Goal: Task Accomplishment & Management: Manage account settings

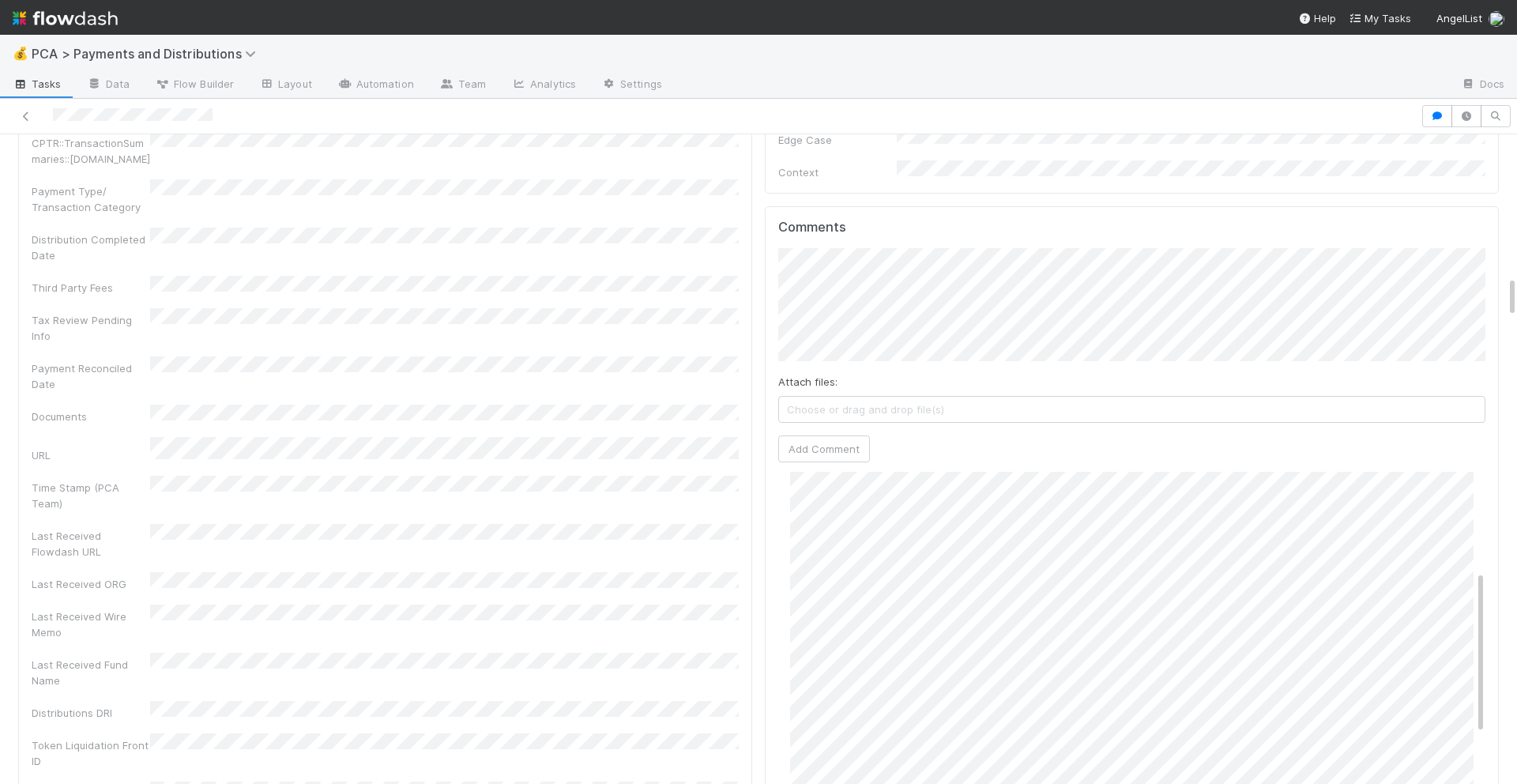
scroll to position [198, 0]
click at [831, 435] on button "Add Comment" at bounding box center [824, 448] width 92 height 27
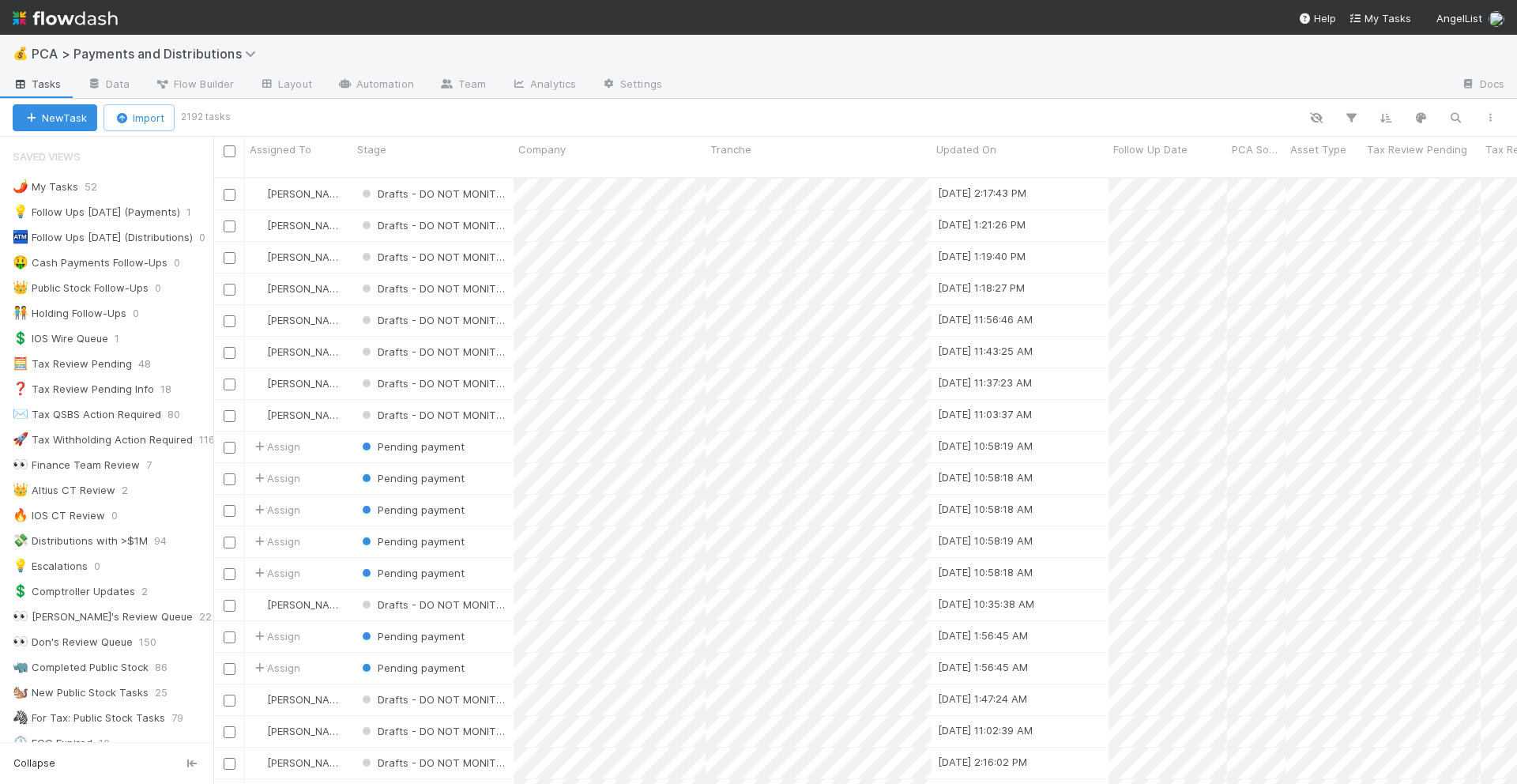
scroll to position [619, 1304]
click at [1454, 114] on icon "button" at bounding box center [1456, 117] width 16 height 14
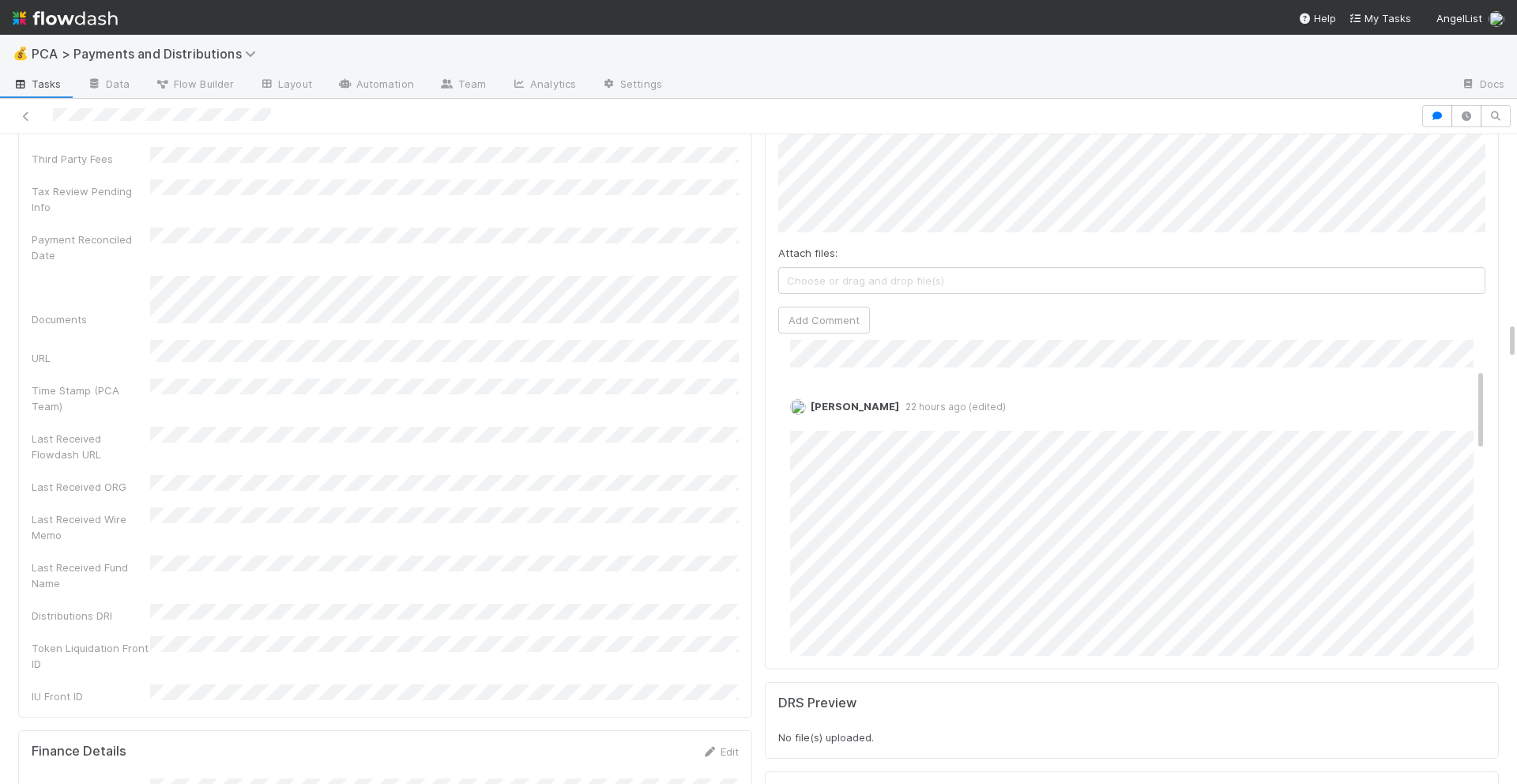
scroll to position [110, 0]
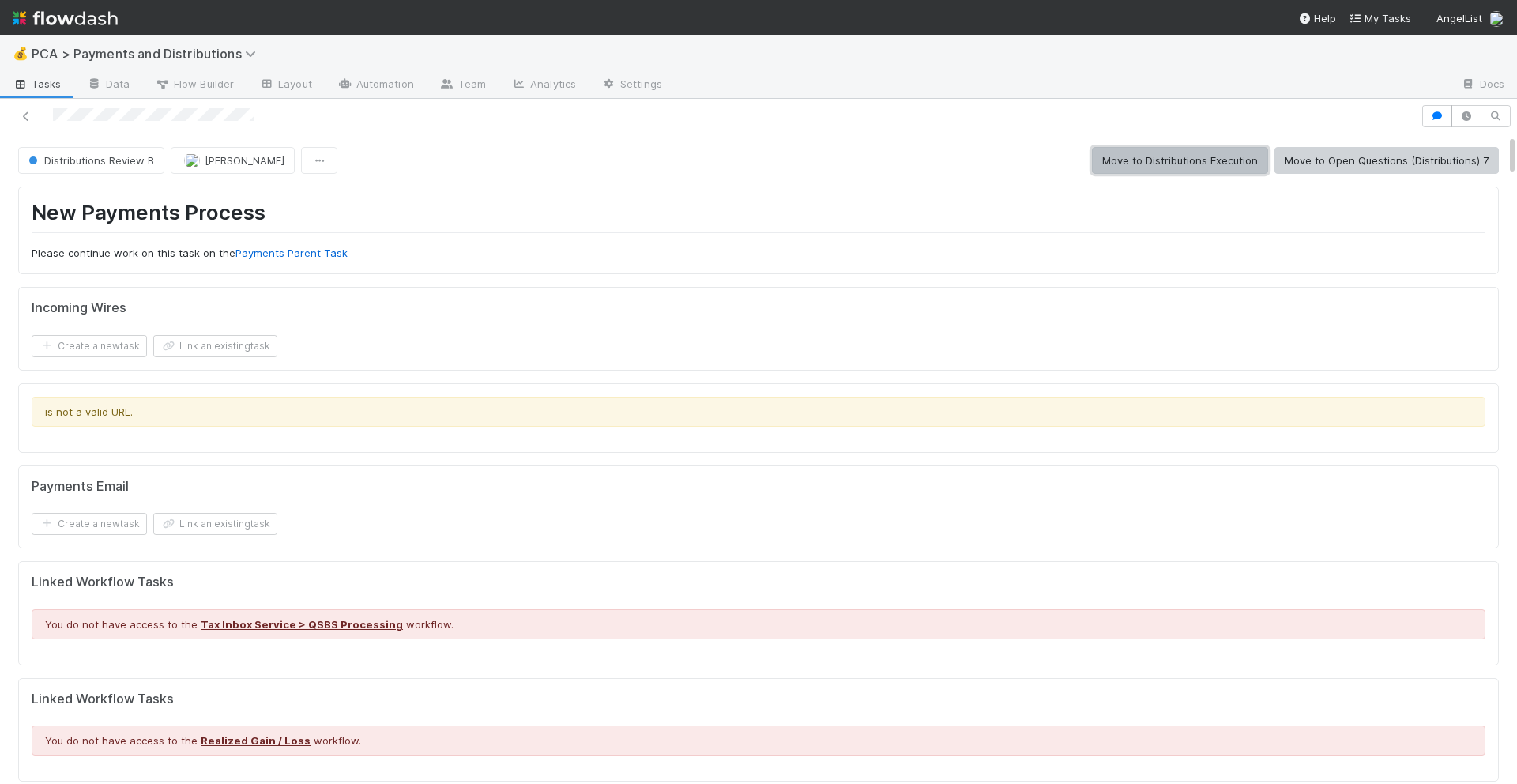
click at [1142, 164] on button "Move to Distributions Execution" at bounding box center [1180, 160] width 177 height 27
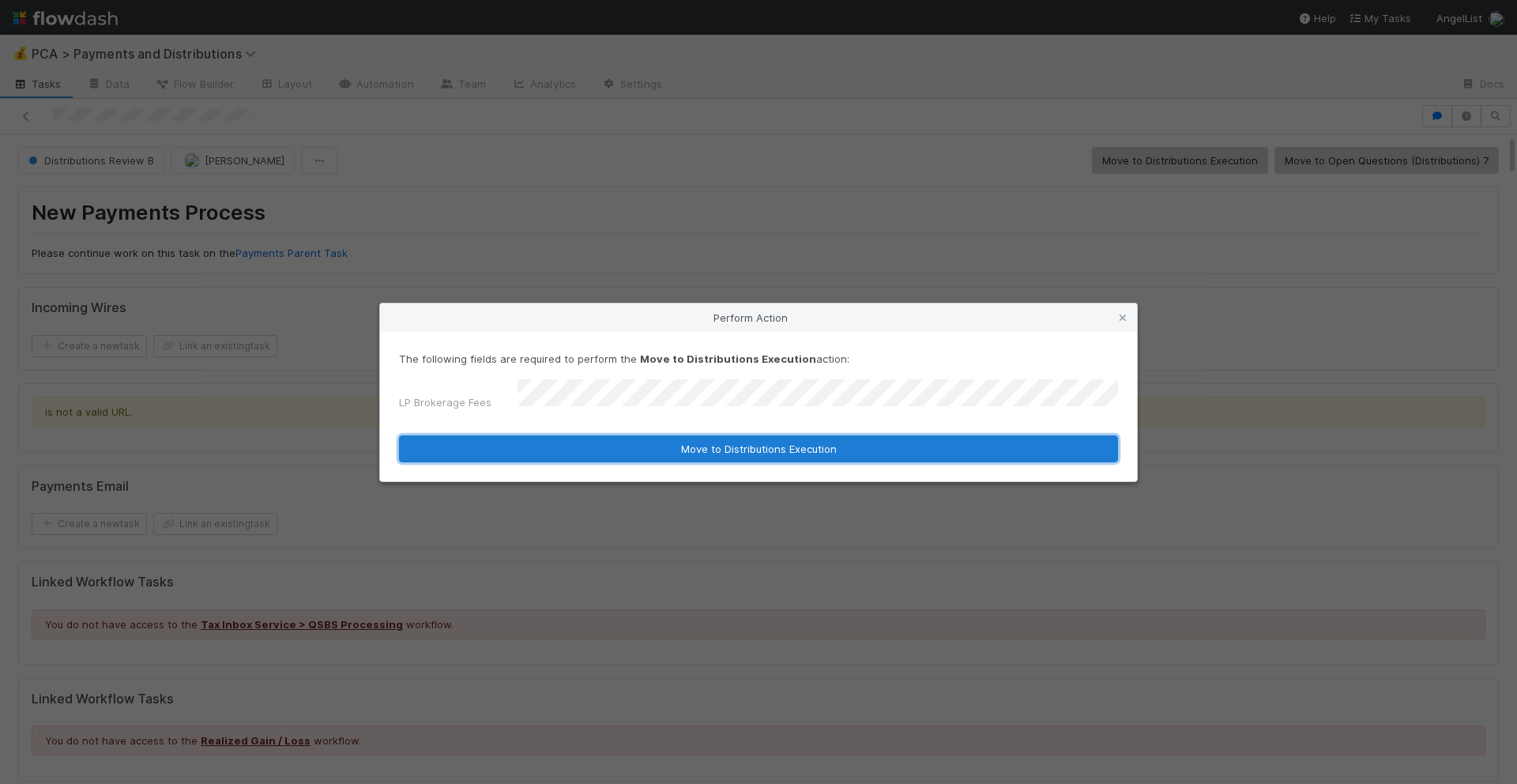
click at [731, 453] on button "Move to Distributions Execution" at bounding box center [758, 448] width 719 height 27
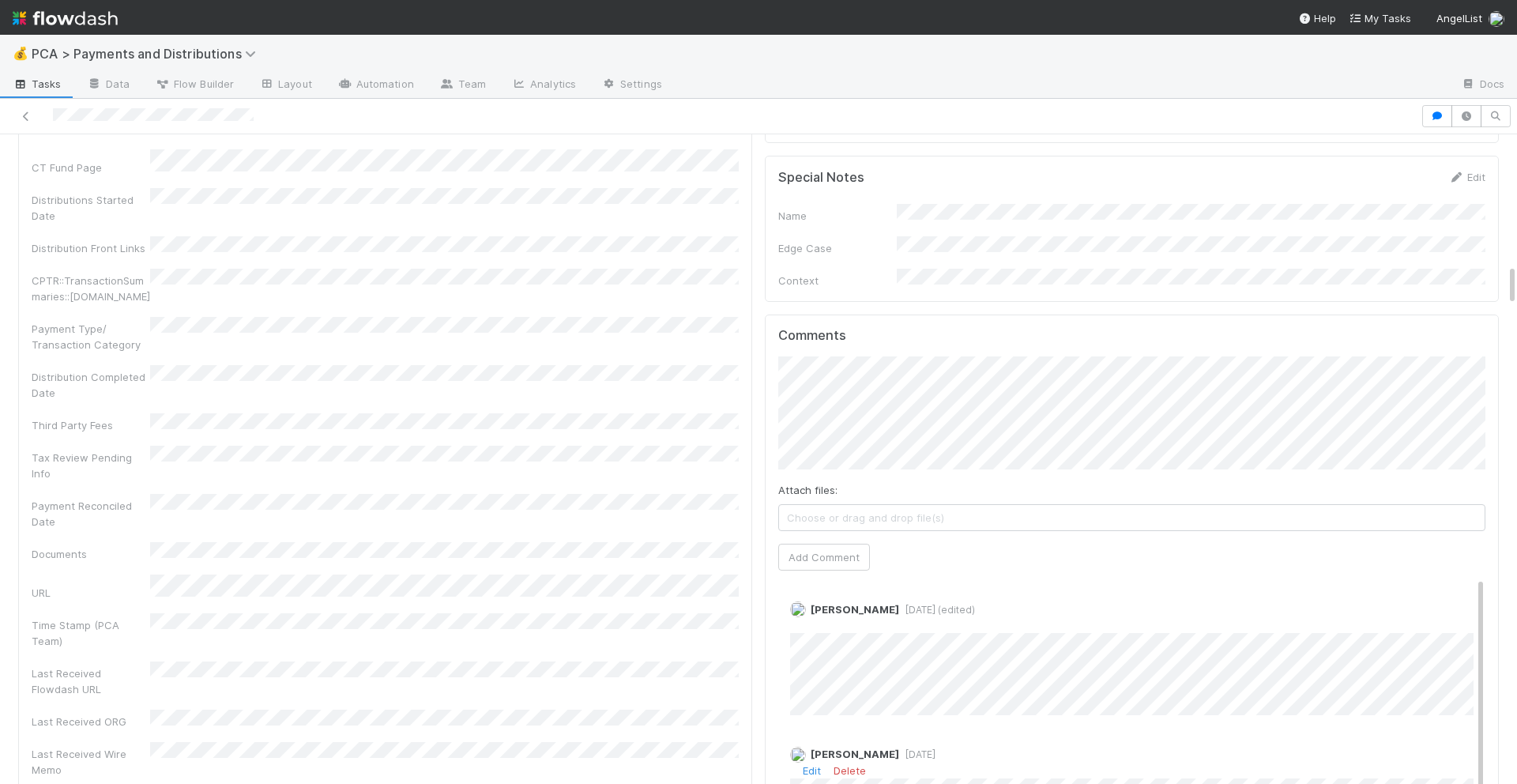
scroll to position [2010, 0]
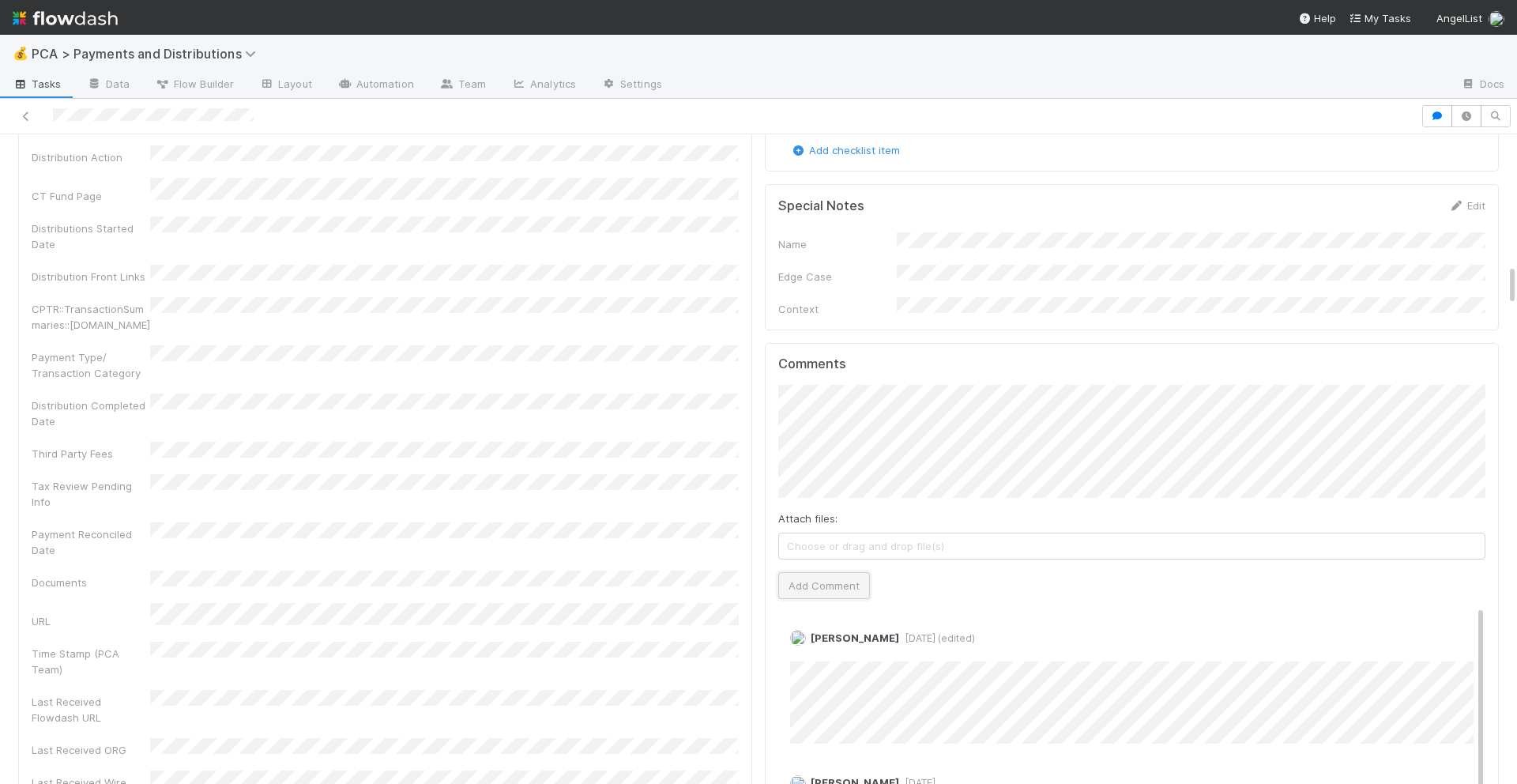
click at [839, 572] on button "Add Comment" at bounding box center [824, 585] width 92 height 27
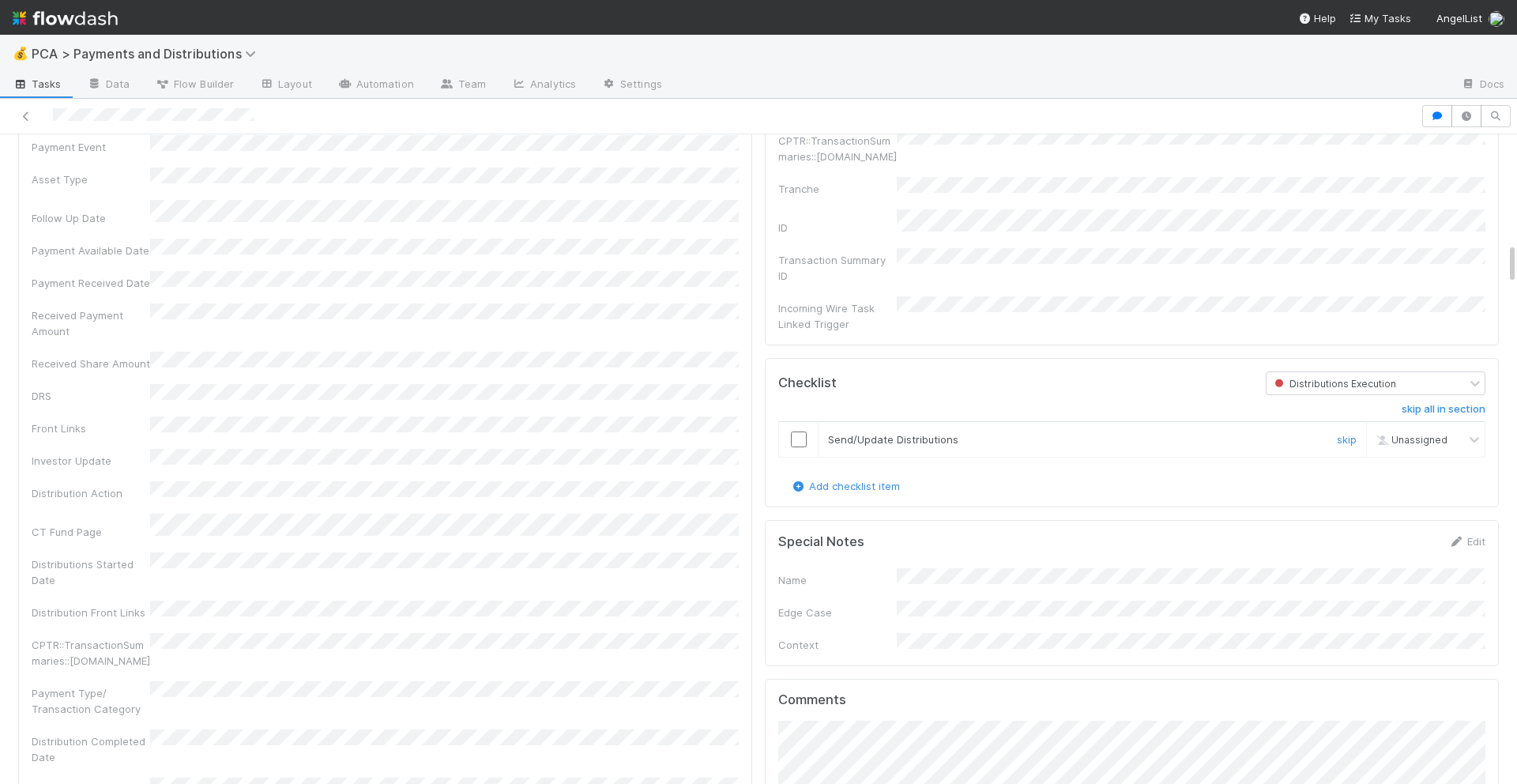
scroll to position [1674, 0]
click at [805, 432] on input "checkbox" at bounding box center [799, 440] width 16 height 16
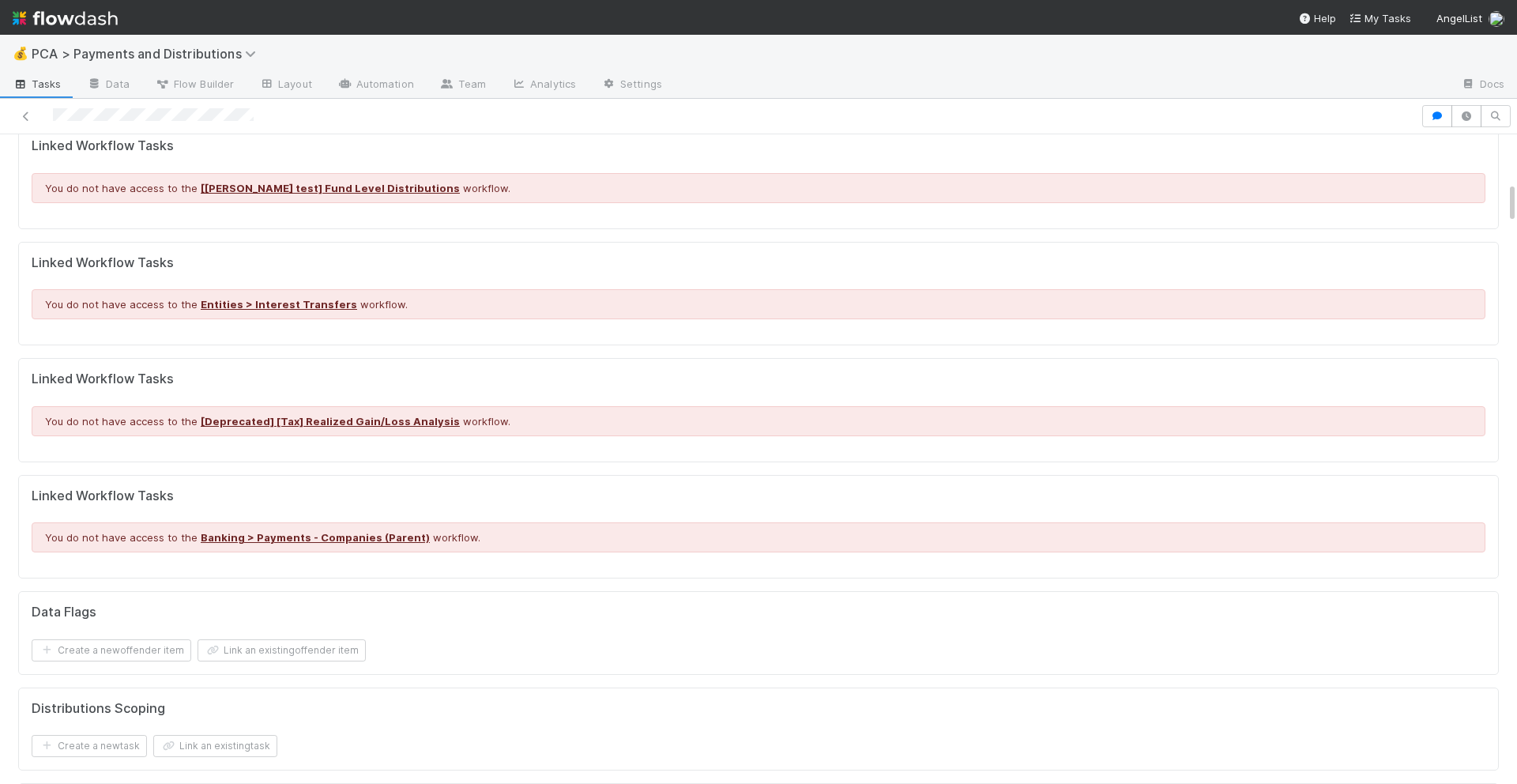
scroll to position [0, 0]
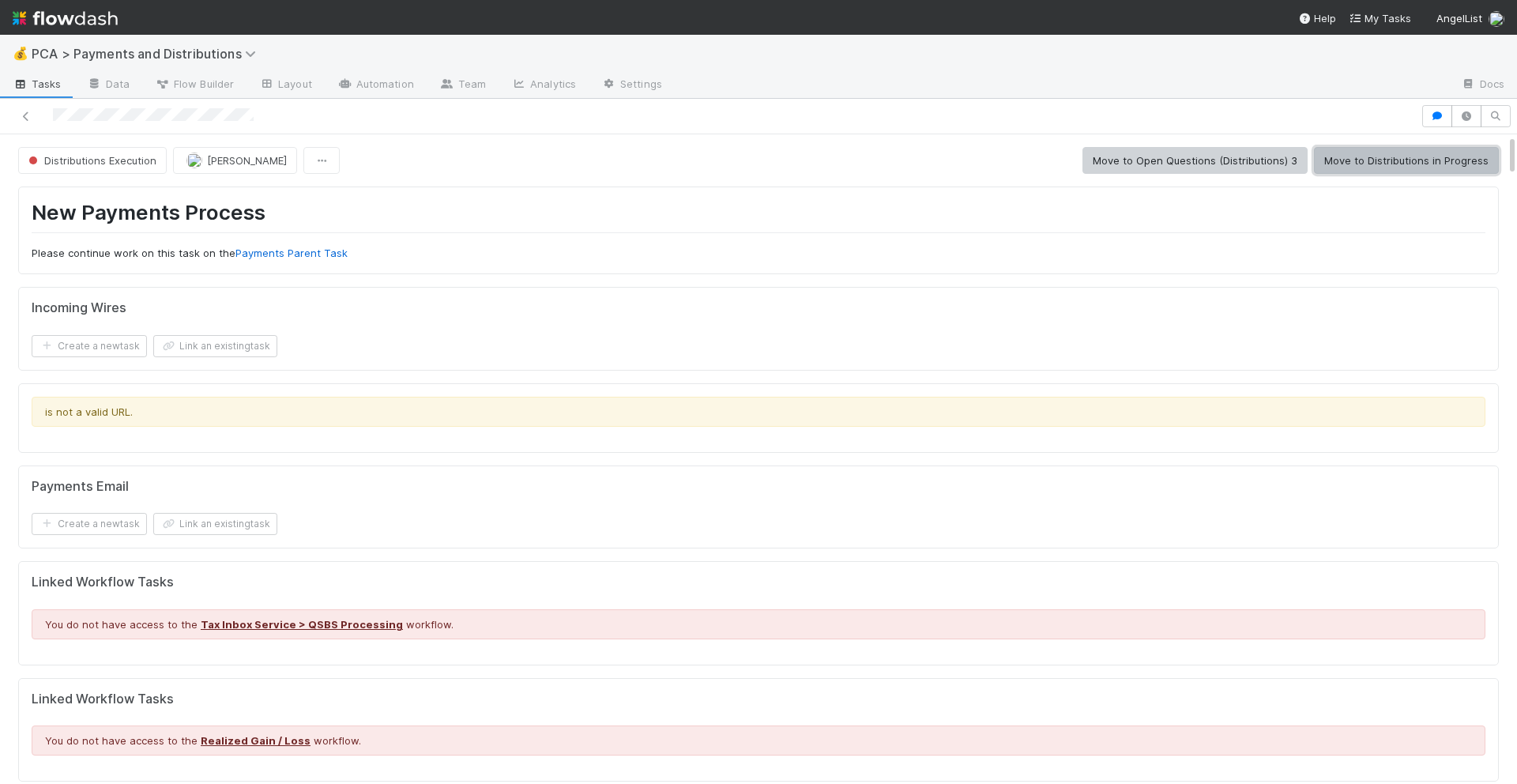
click at [1355, 161] on button "Move to Distributions in Progress" at bounding box center [1406, 160] width 184 height 27
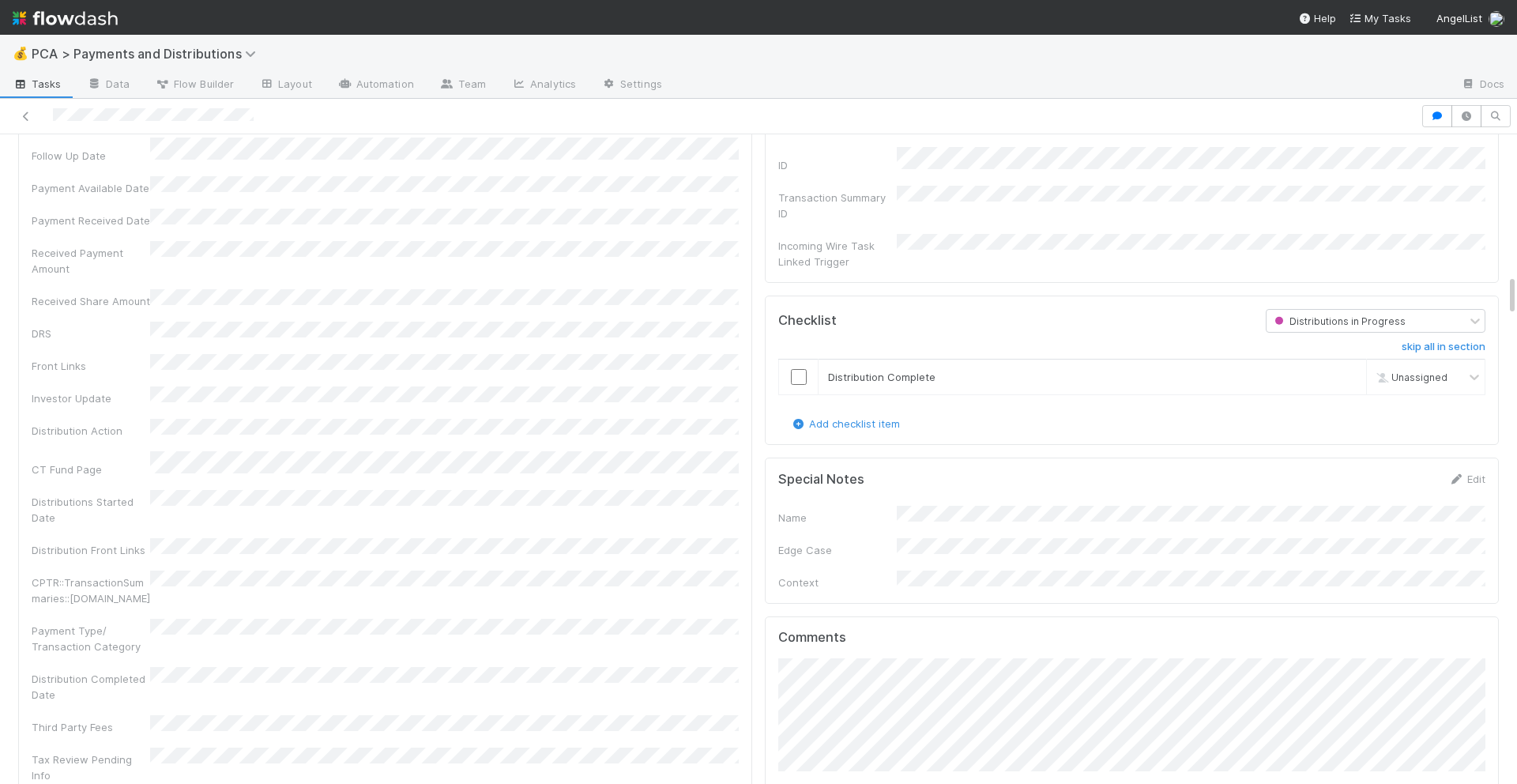
scroll to position [1689, 0]
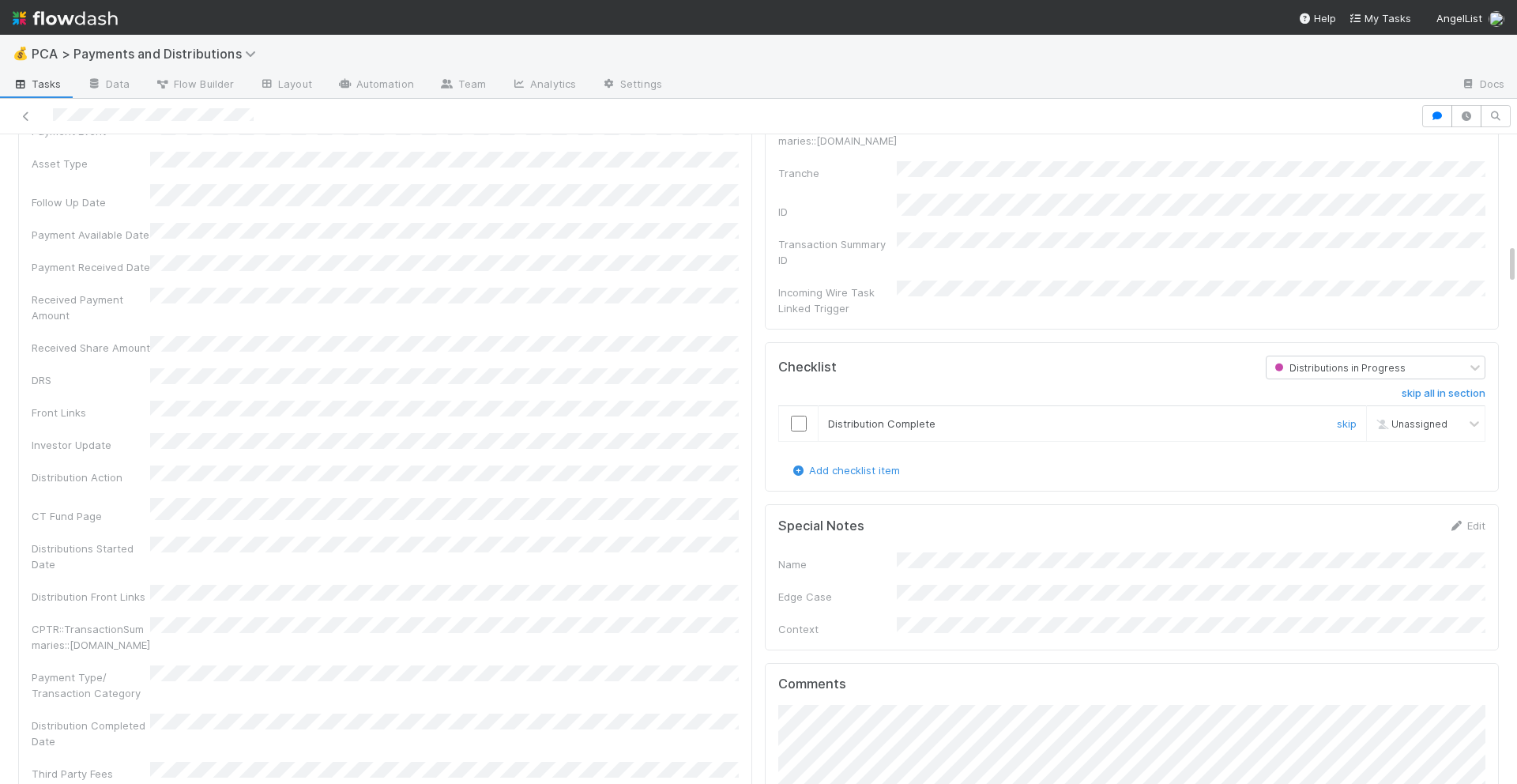
click at [792, 415] on input "checkbox" at bounding box center [799, 423] width 16 height 16
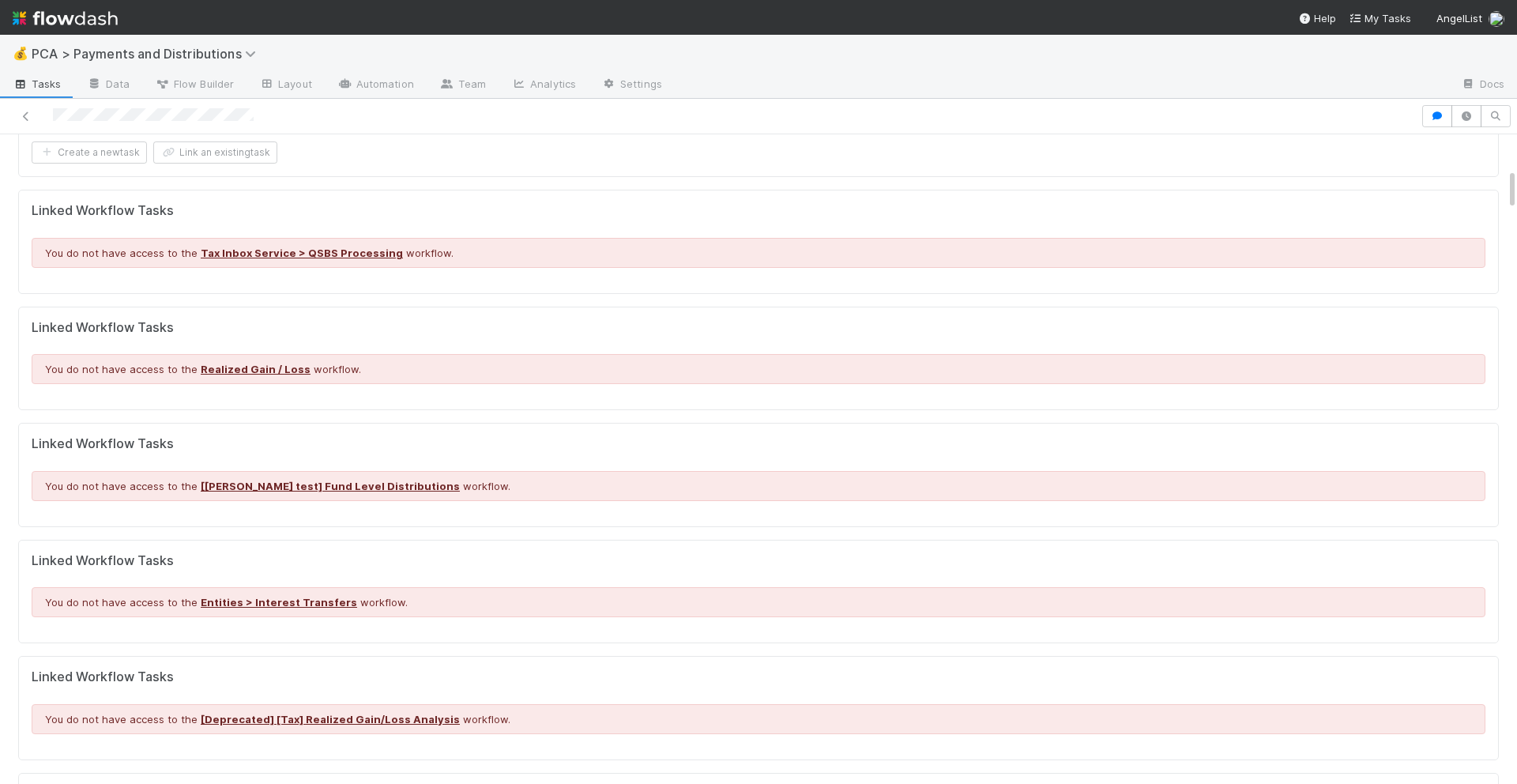
scroll to position [0, 0]
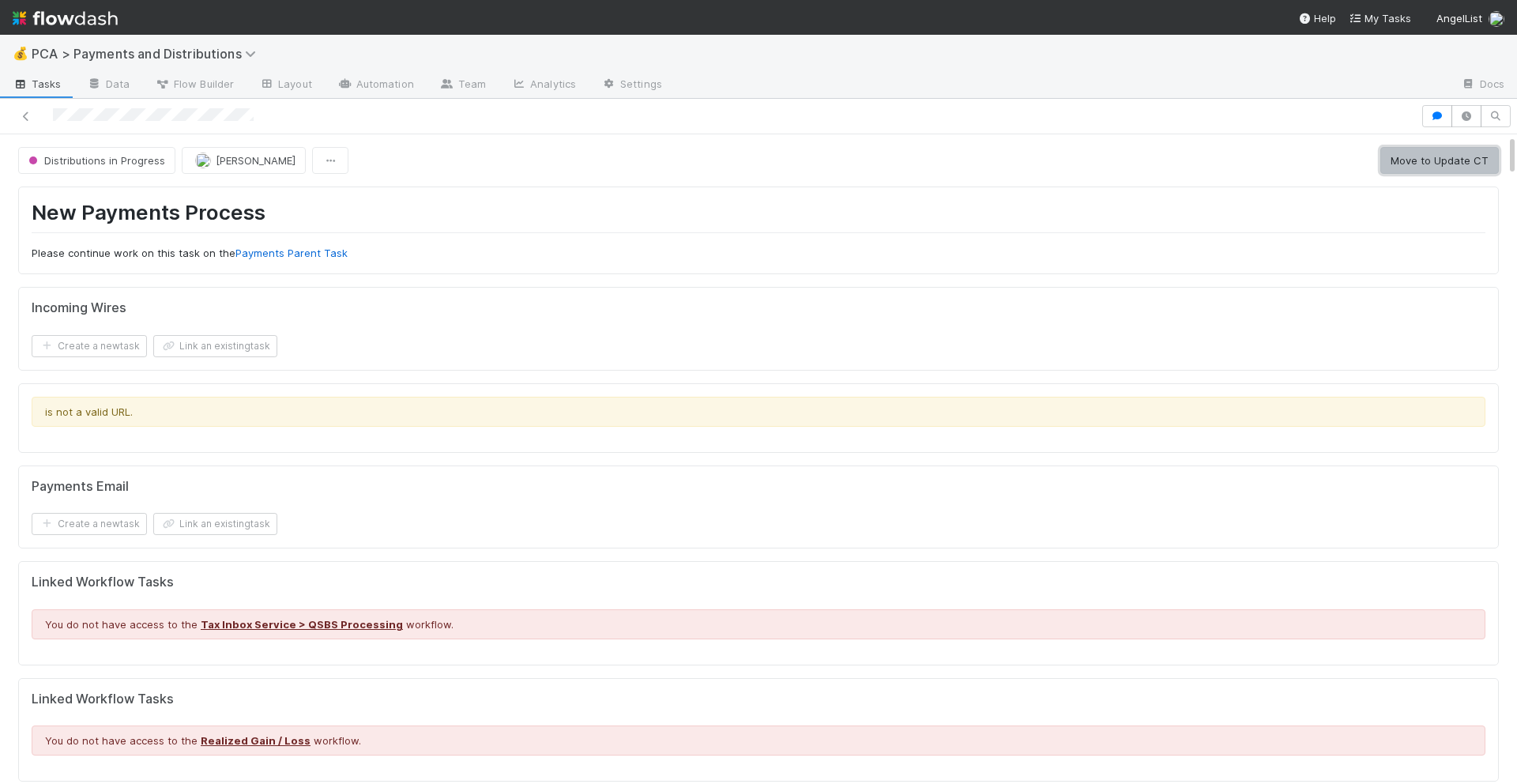
click at [1408, 157] on button "Move to Update CT" at bounding box center [1439, 160] width 118 height 27
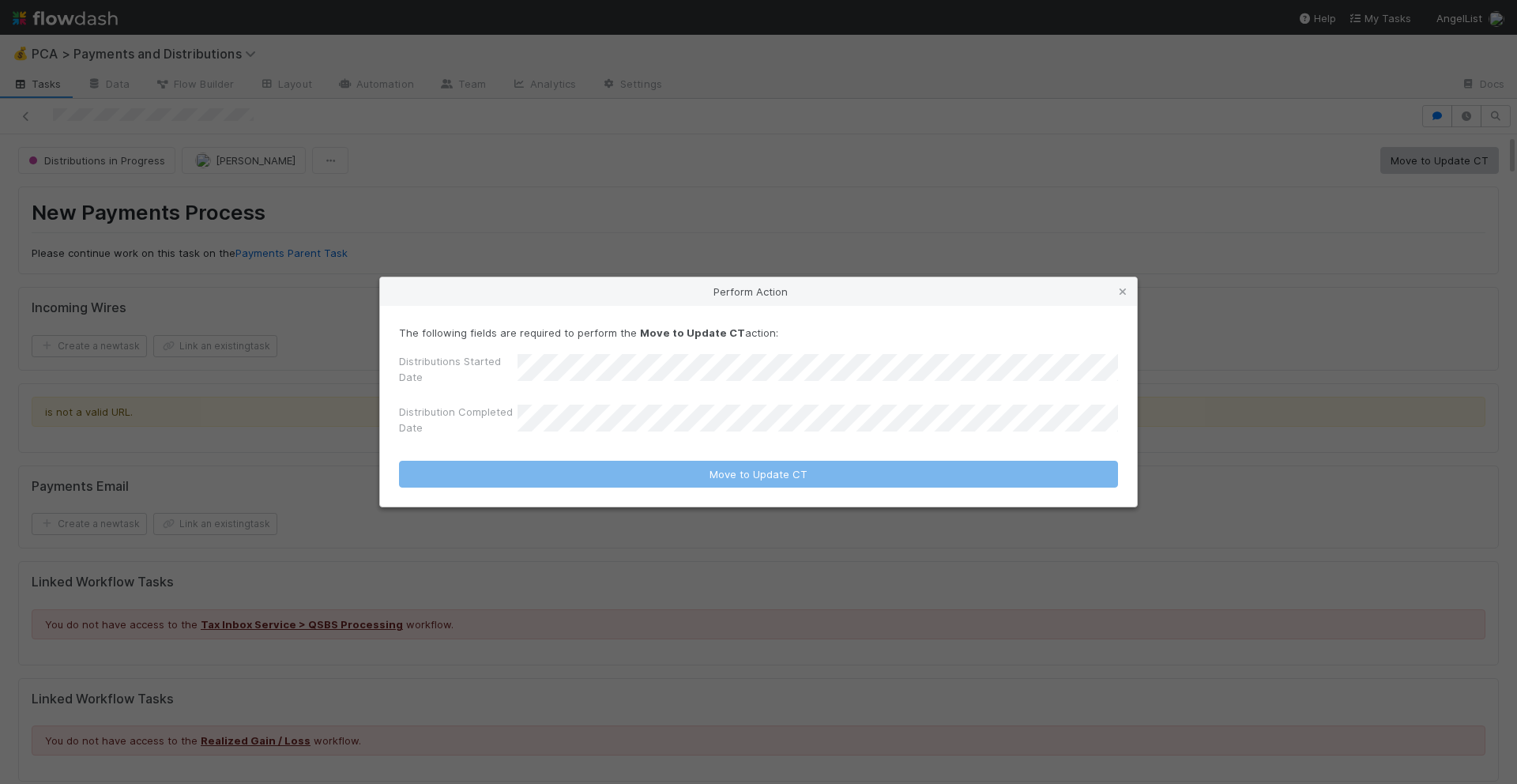
click at [808, 235] on div "Perform Action The following fields are required to perform the Move to Update …" at bounding box center [758, 392] width 1517 height 784
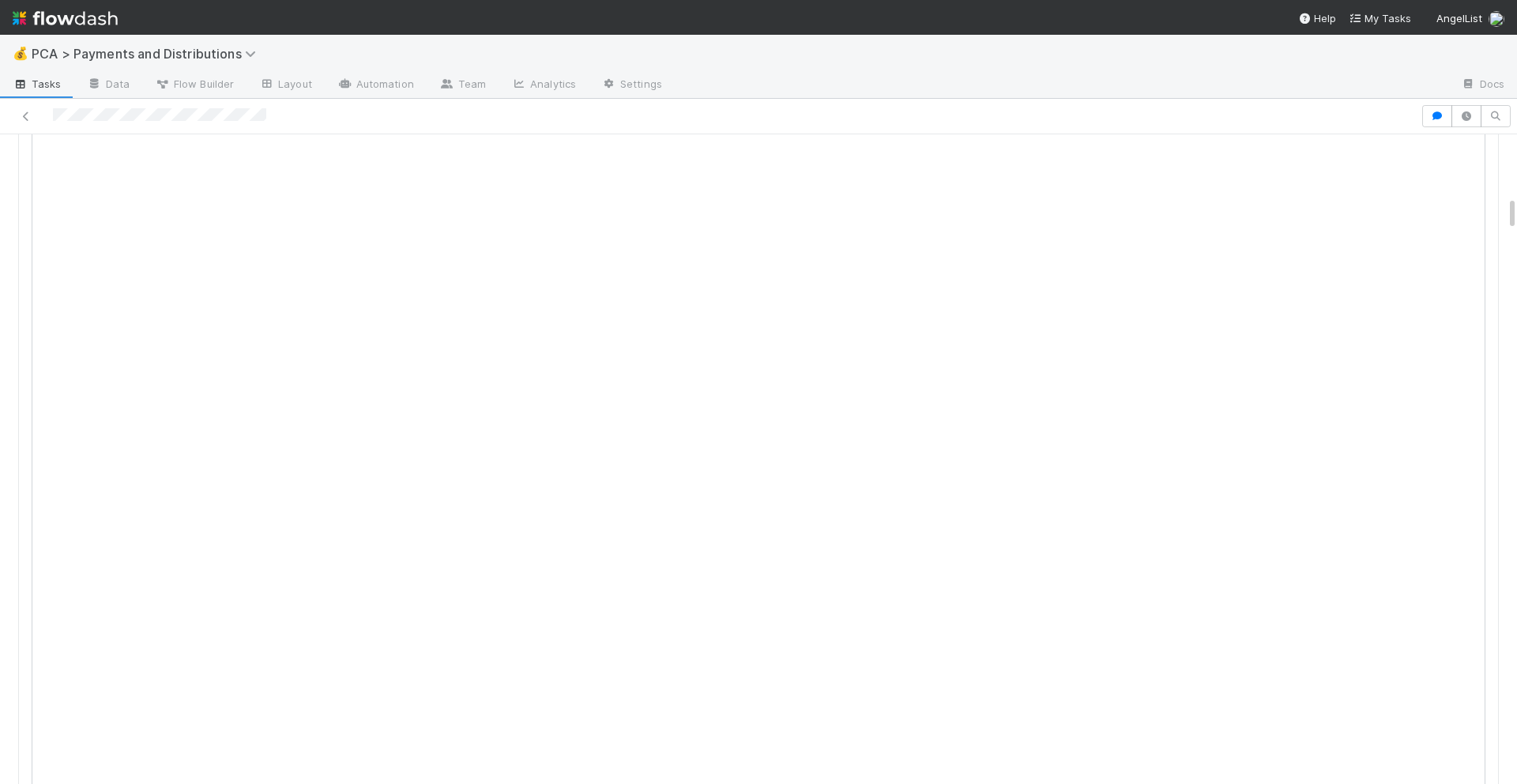
scroll to position [1142, 0]
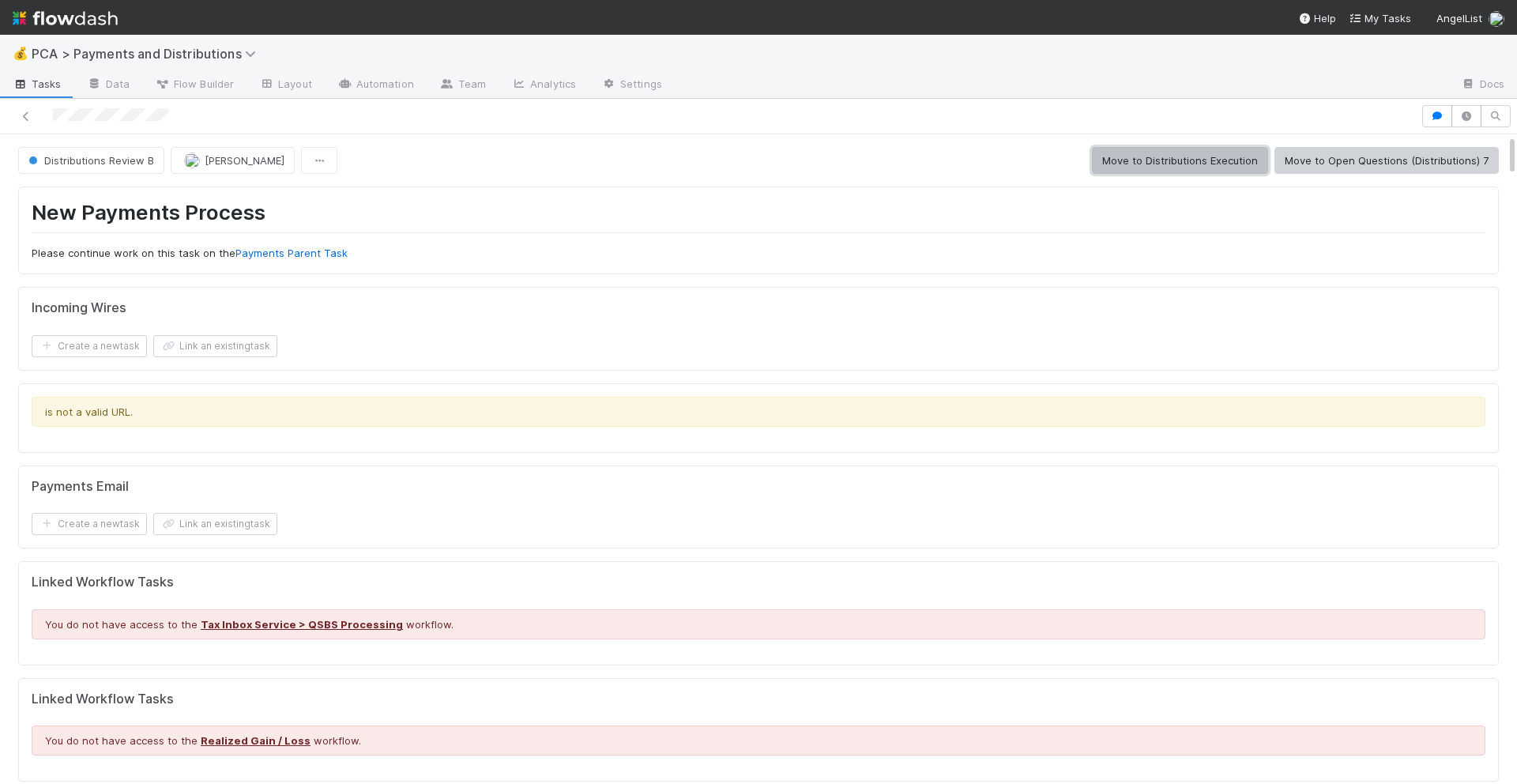
click at [1136, 159] on button "Move to Distributions Execution" at bounding box center [1180, 160] width 177 height 27
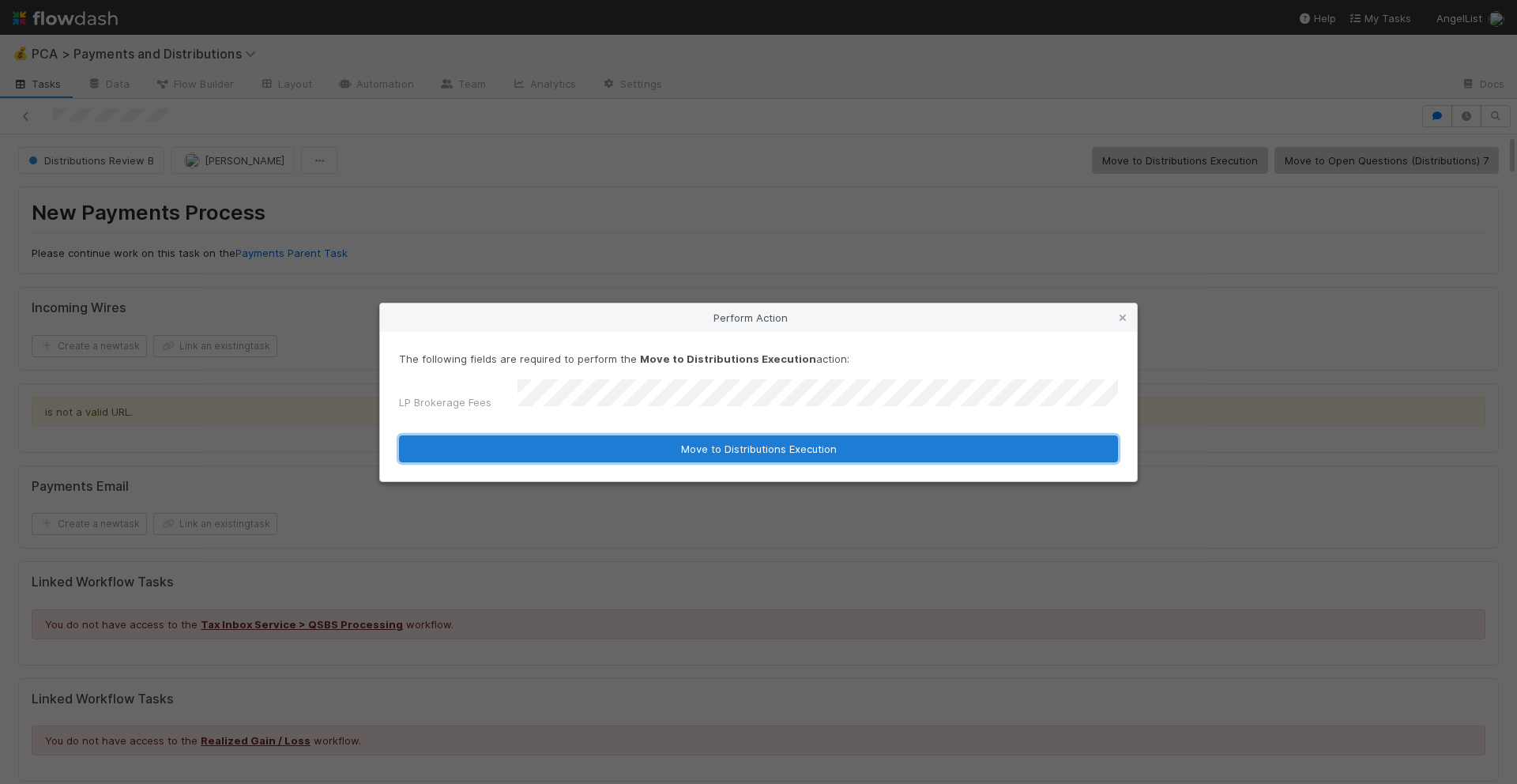
click at [681, 439] on button "Move to Distributions Execution" at bounding box center [758, 448] width 719 height 27
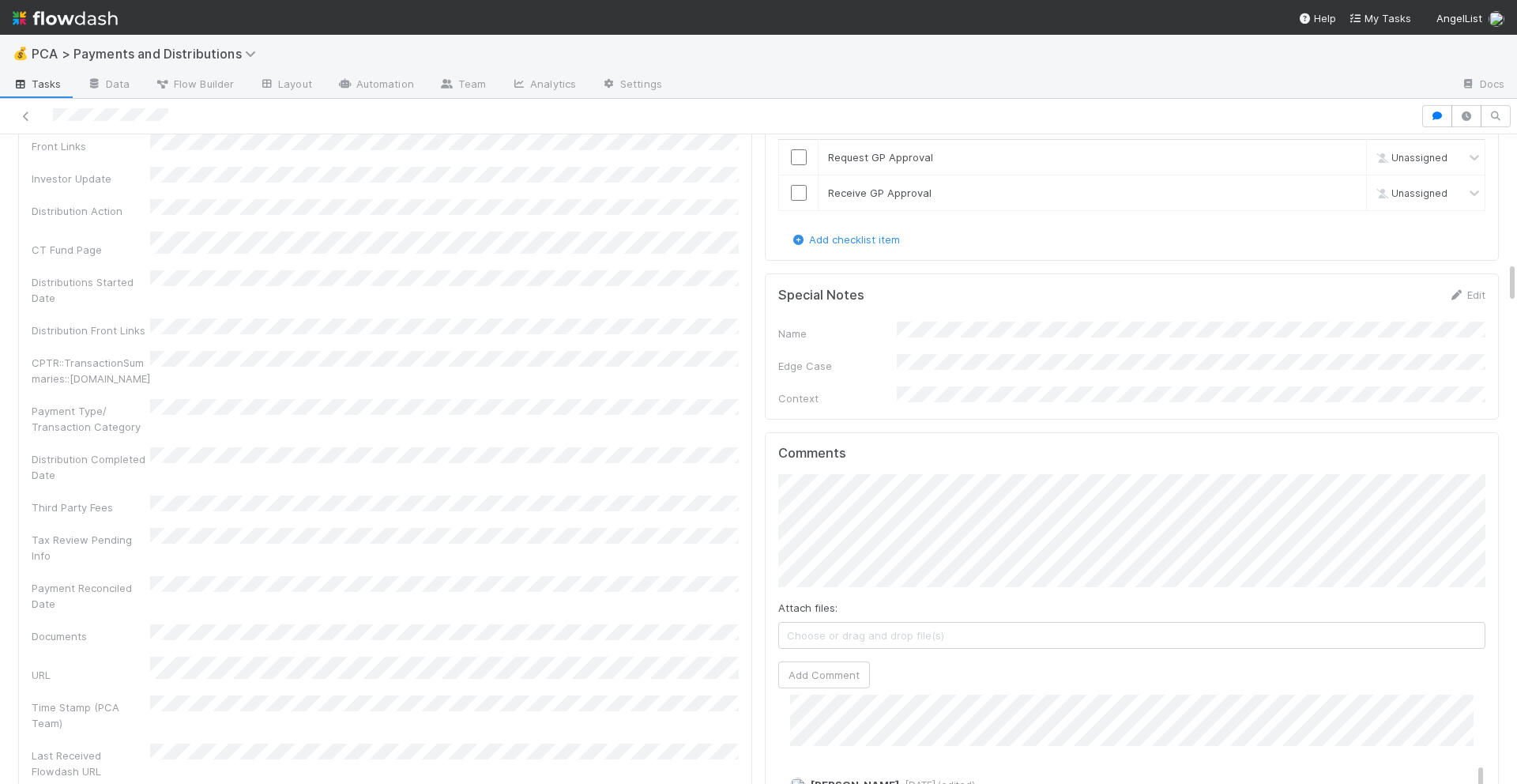
scroll to position [1965, 0]
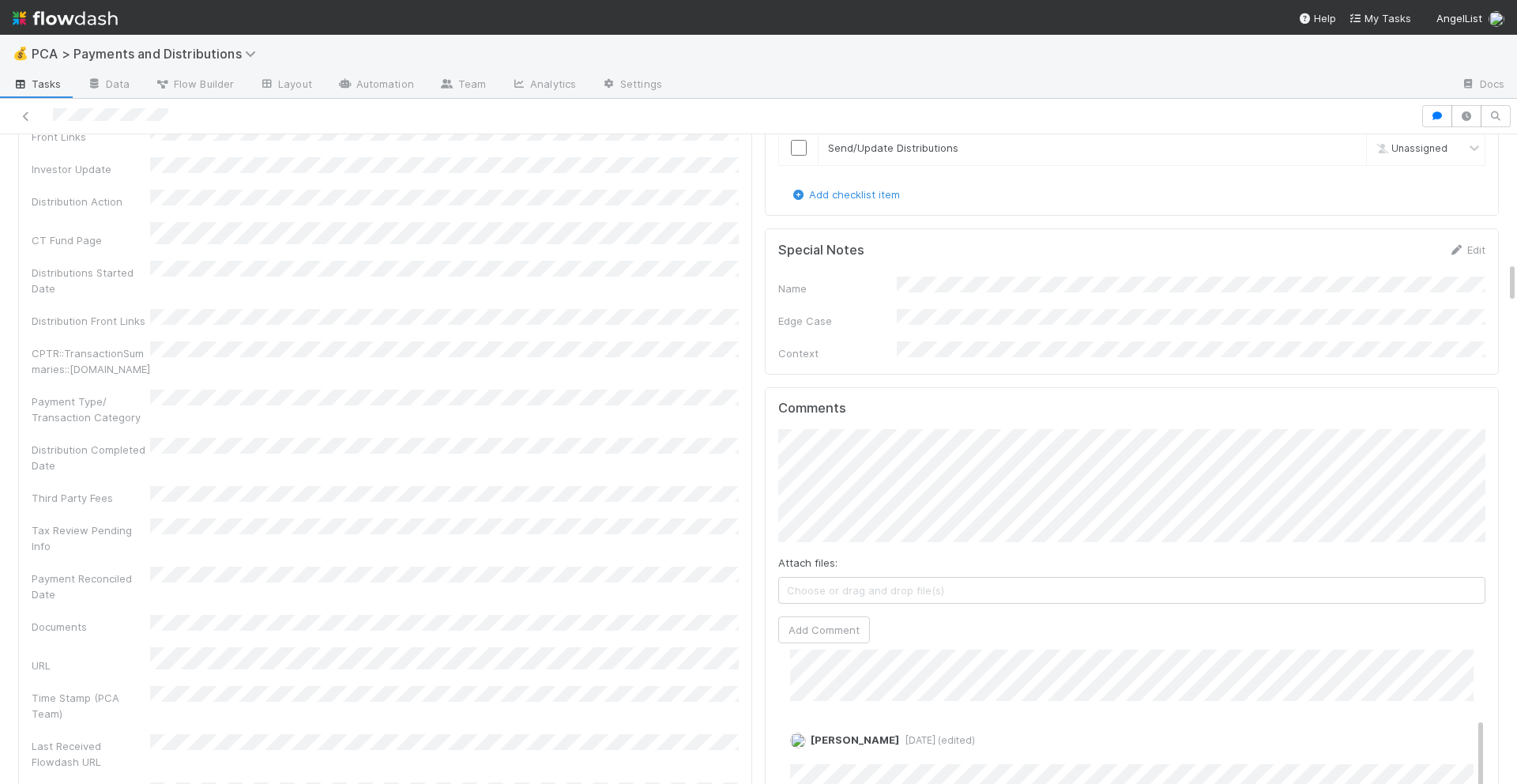
click at [833, 506] on div "Attach files: Choose or drag and drop file(s) Add Comment" at bounding box center [1131, 535] width 707 height 214
click at [843, 616] on button "Add Comment" at bounding box center [824, 629] width 92 height 27
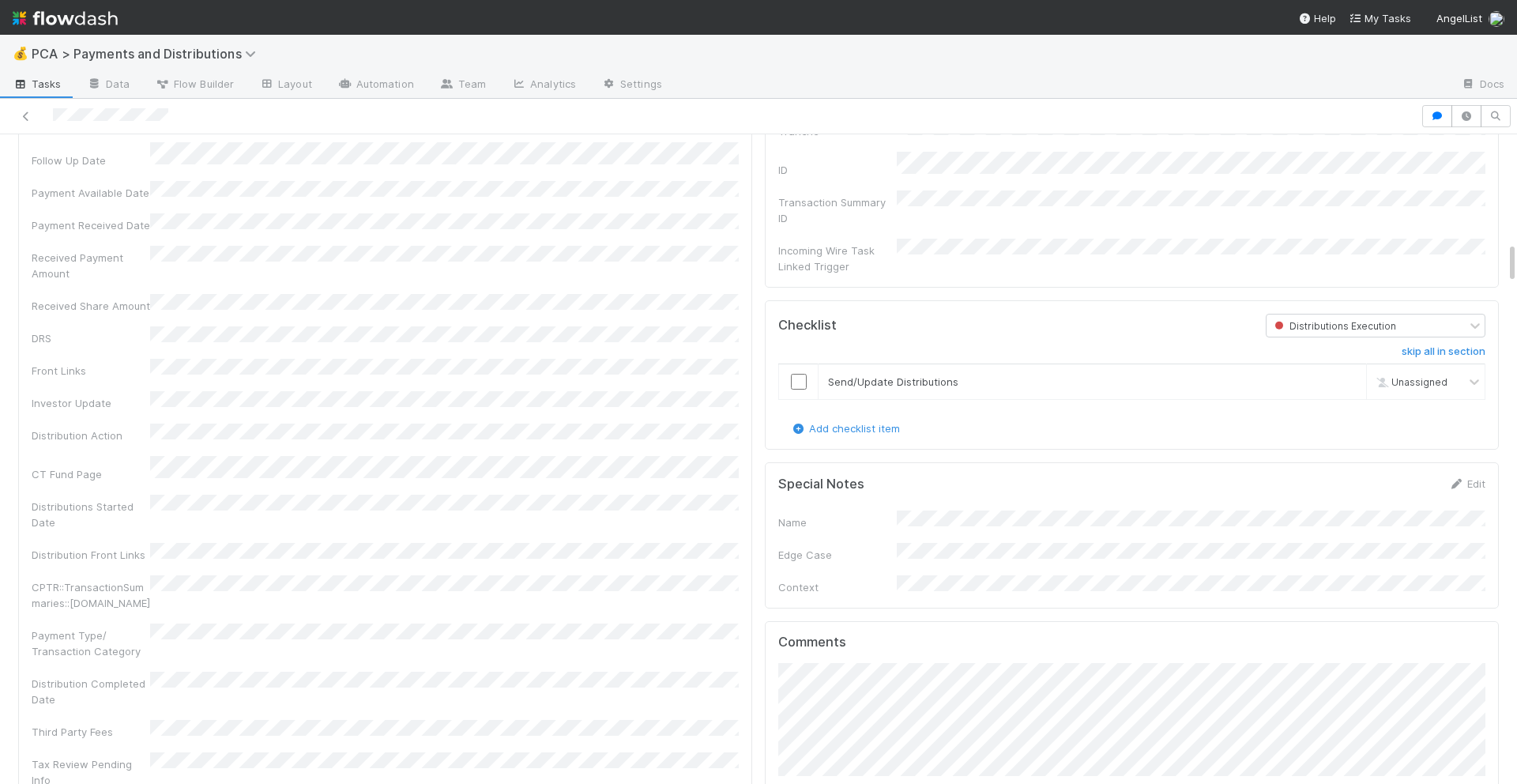
scroll to position [1841, 0]
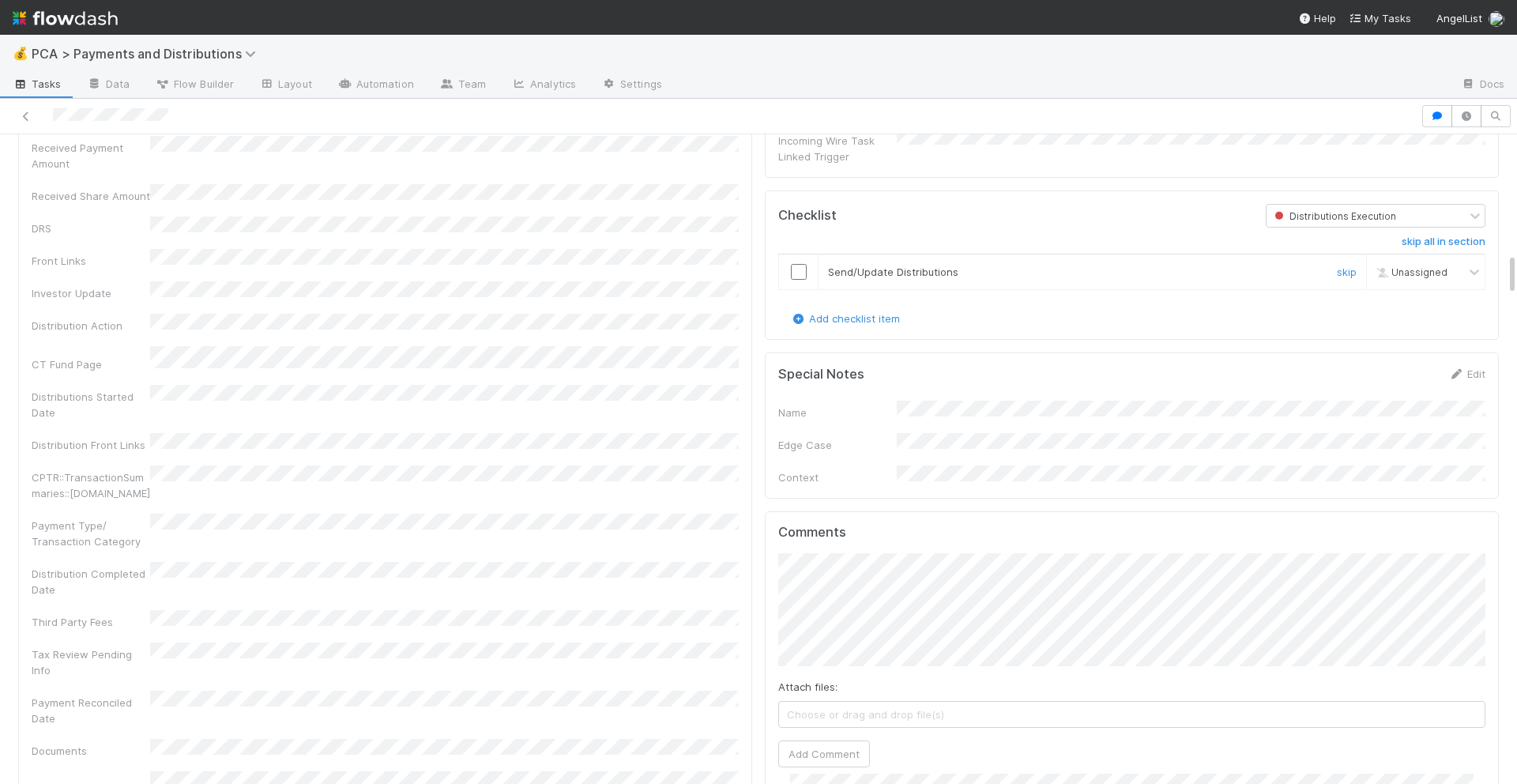
click at [796, 264] on input "checkbox" at bounding box center [799, 272] width 16 height 16
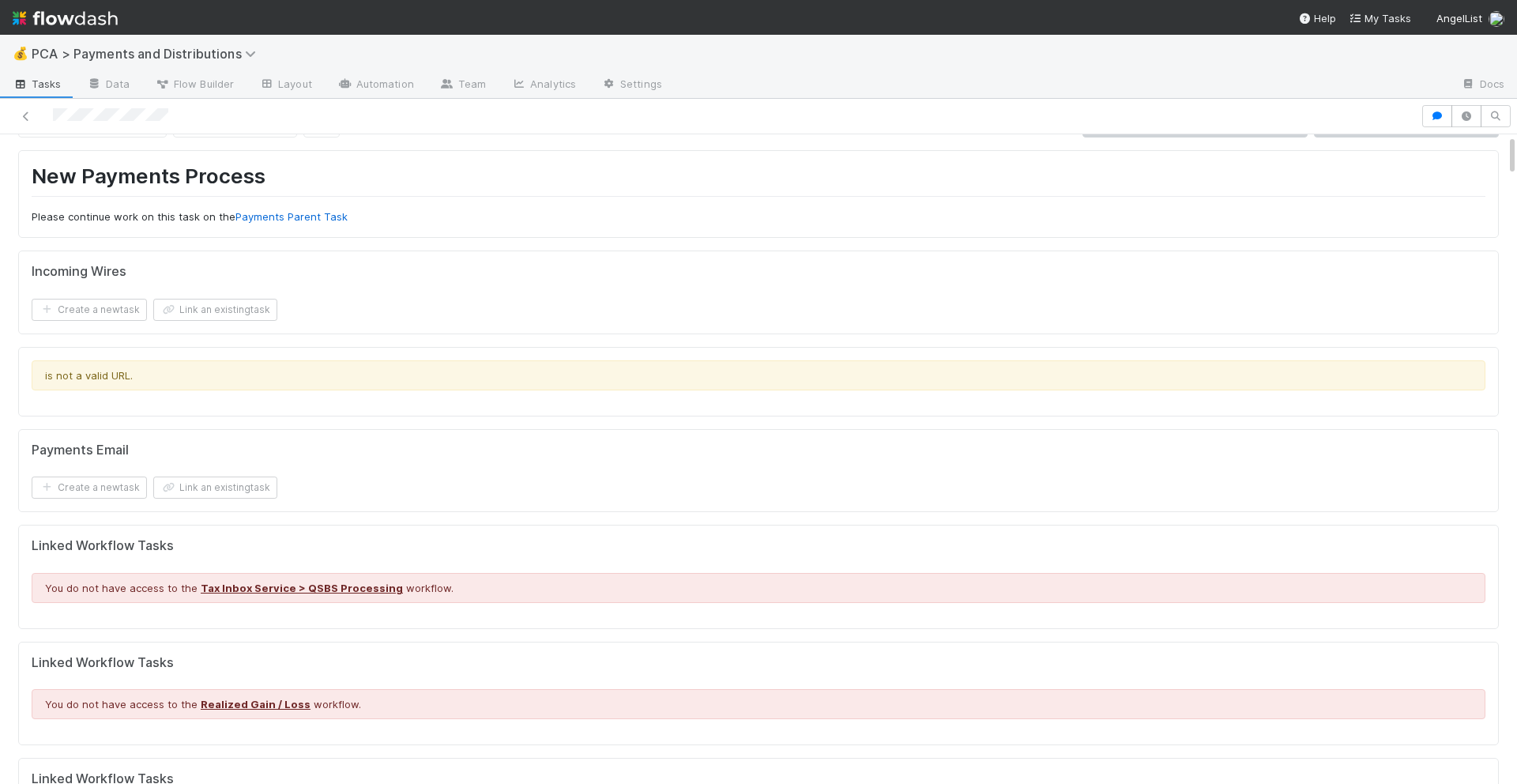
scroll to position [0, 0]
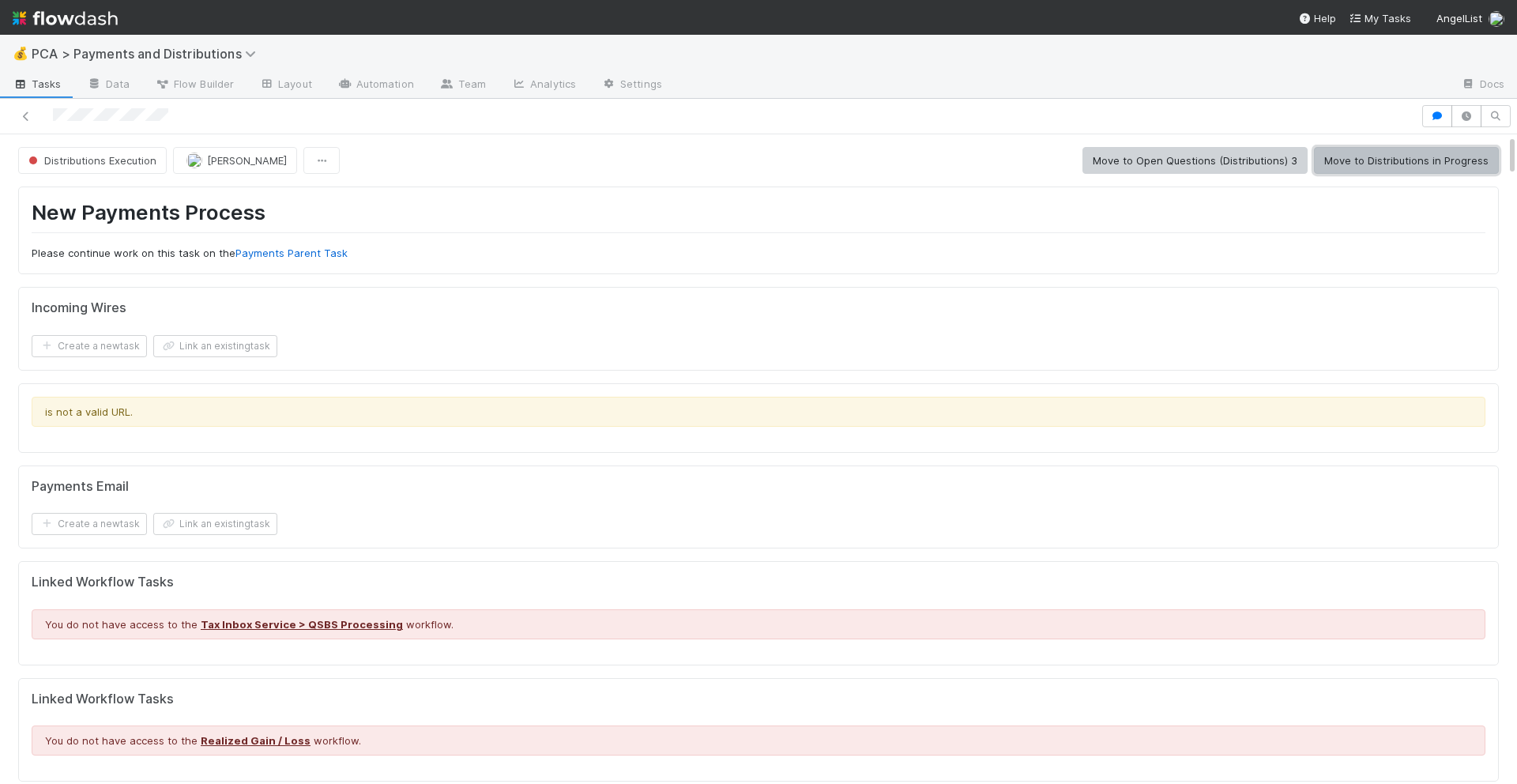
click at [1338, 158] on button "Move to Distributions in Progress" at bounding box center [1406, 160] width 184 height 27
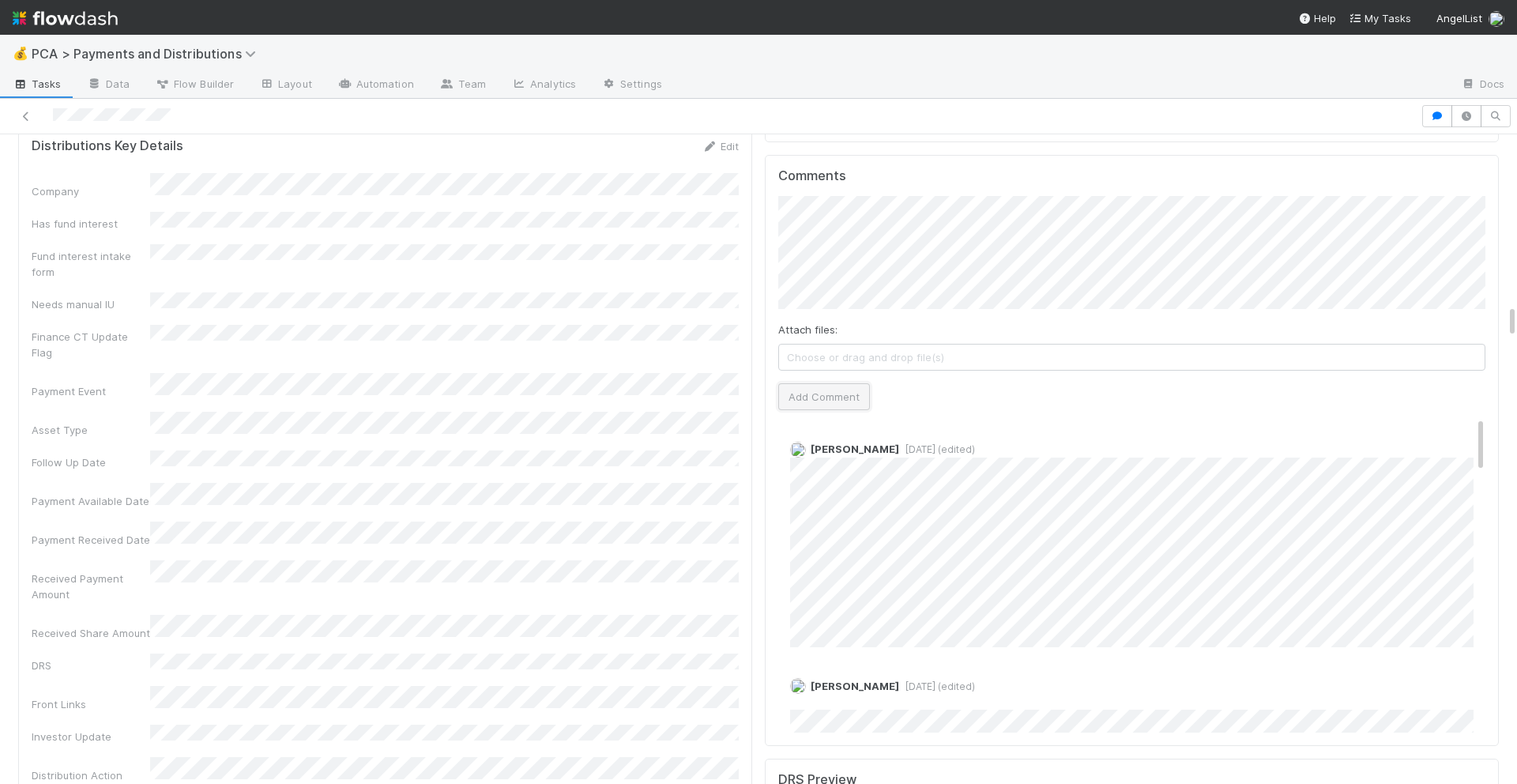
click at [835, 384] on button "Add Comment" at bounding box center [824, 396] width 92 height 27
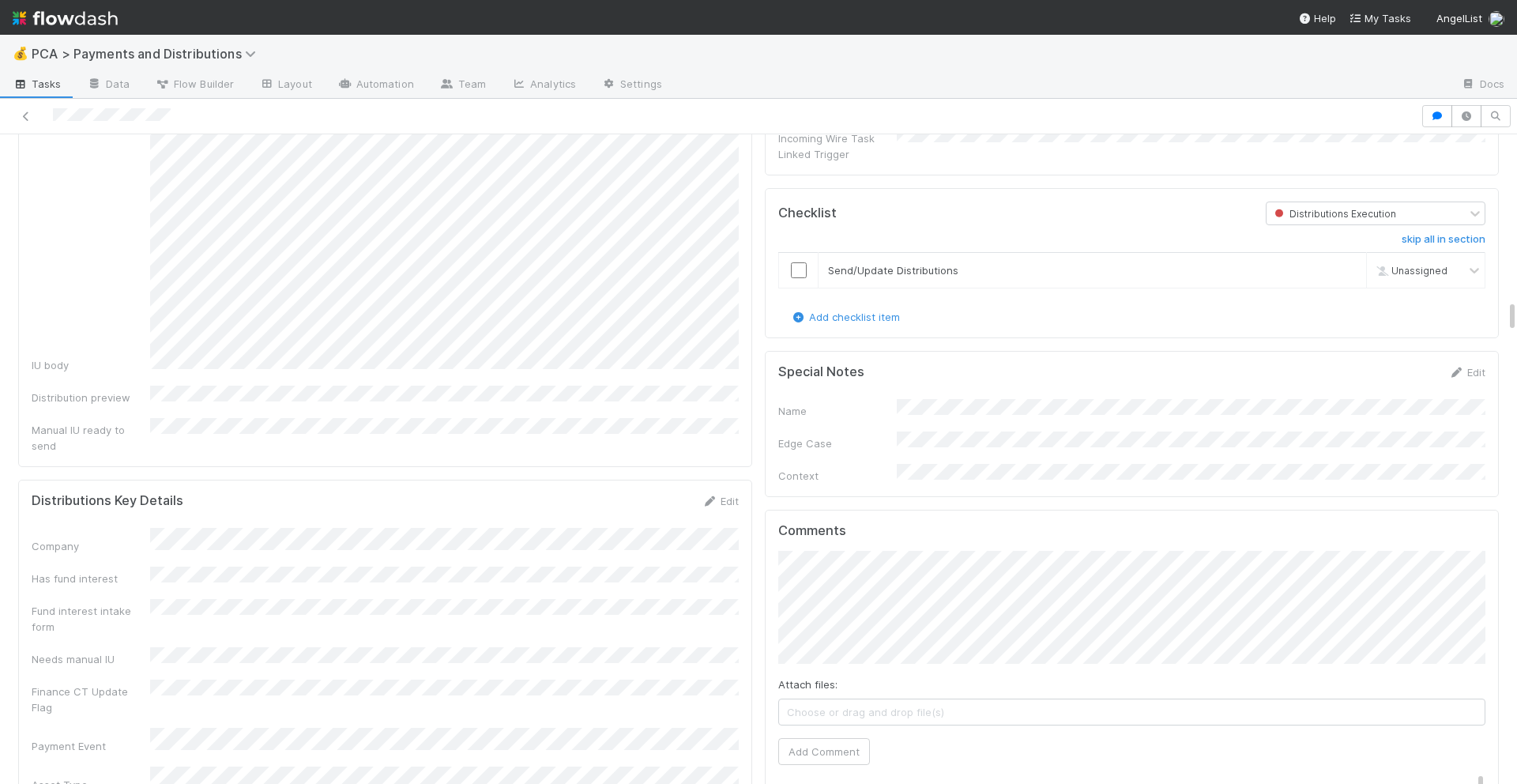
scroll to position [2815, 0]
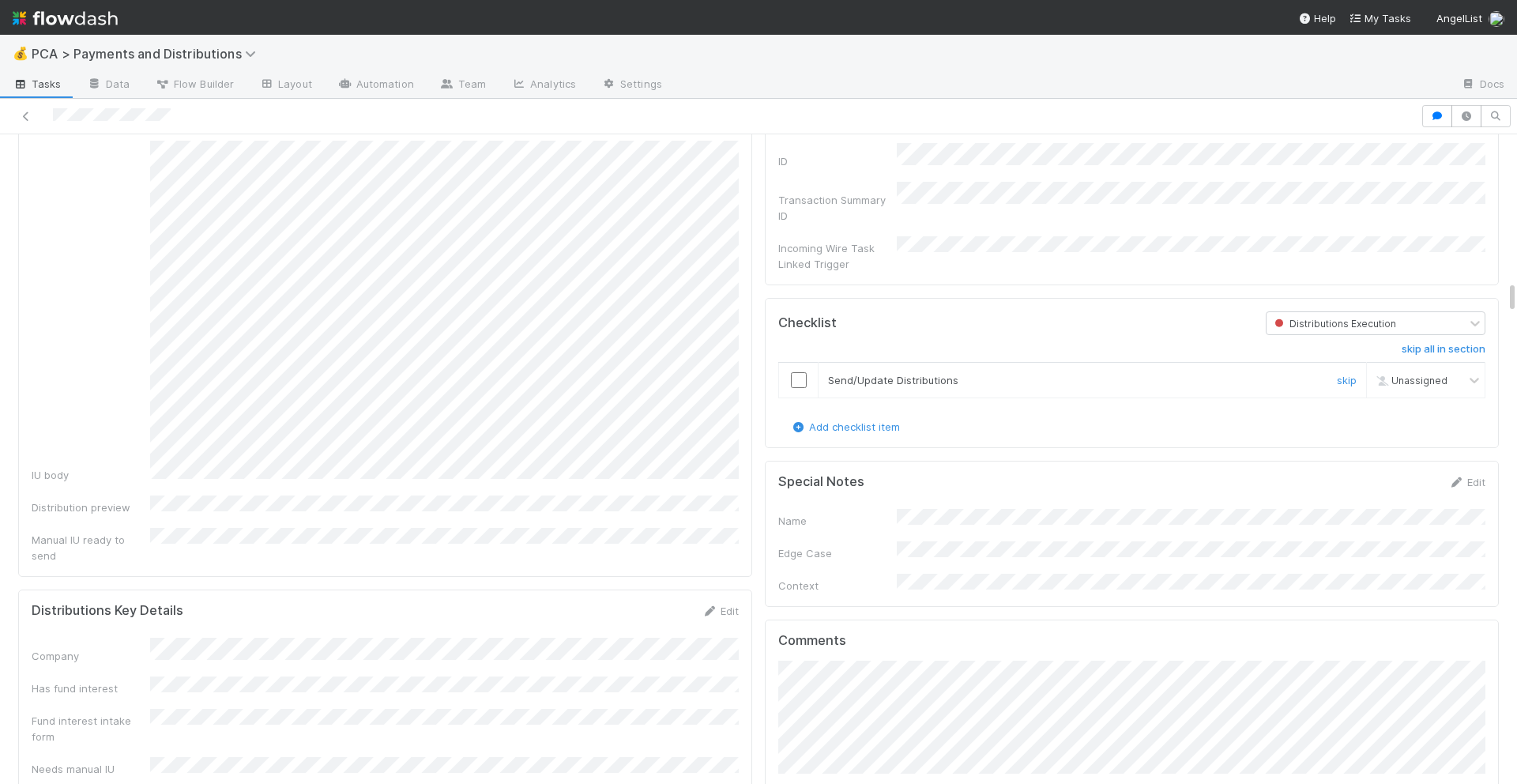
click at [800, 372] on input "checkbox" at bounding box center [799, 380] width 16 height 16
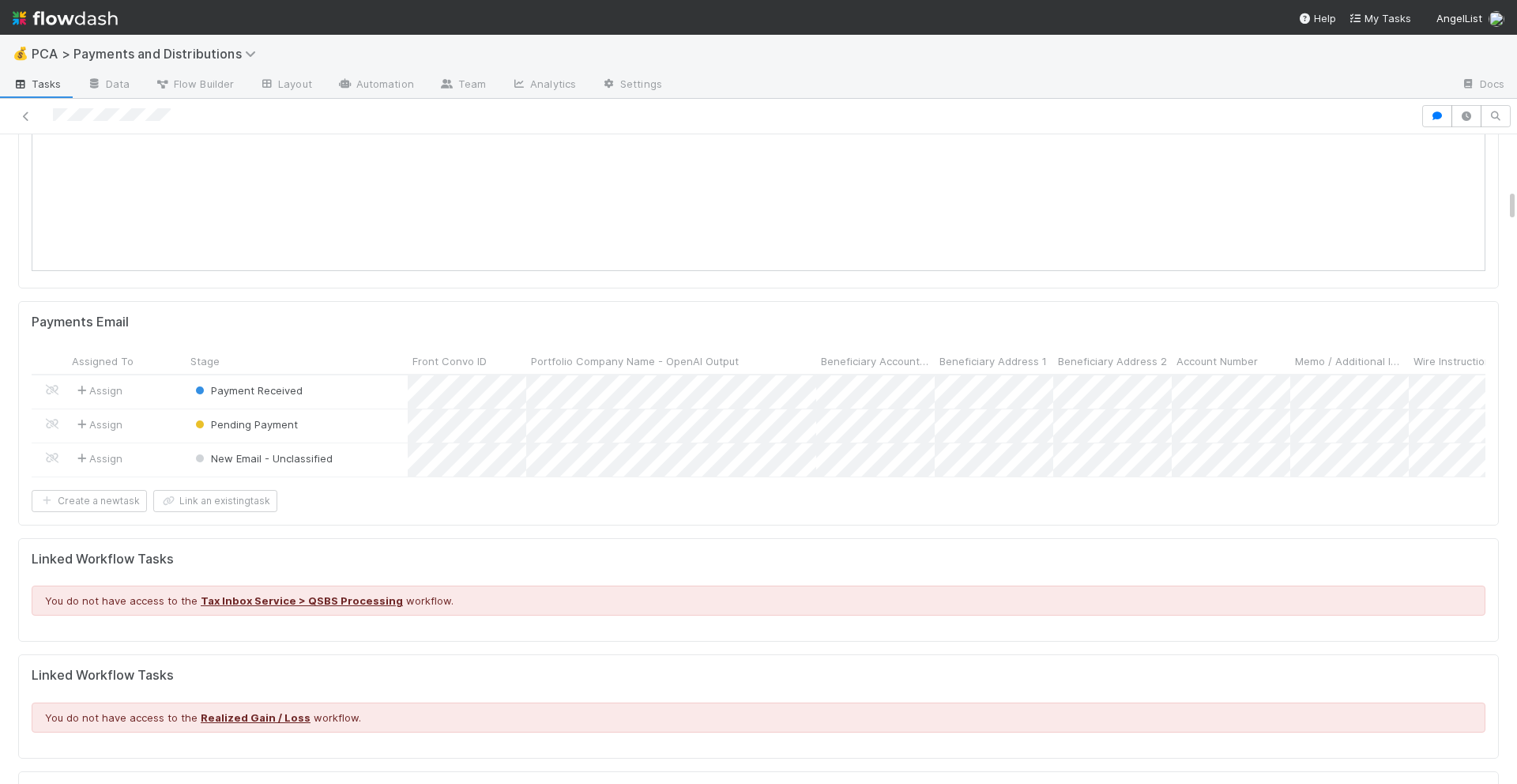
scroll to position [0, 0]
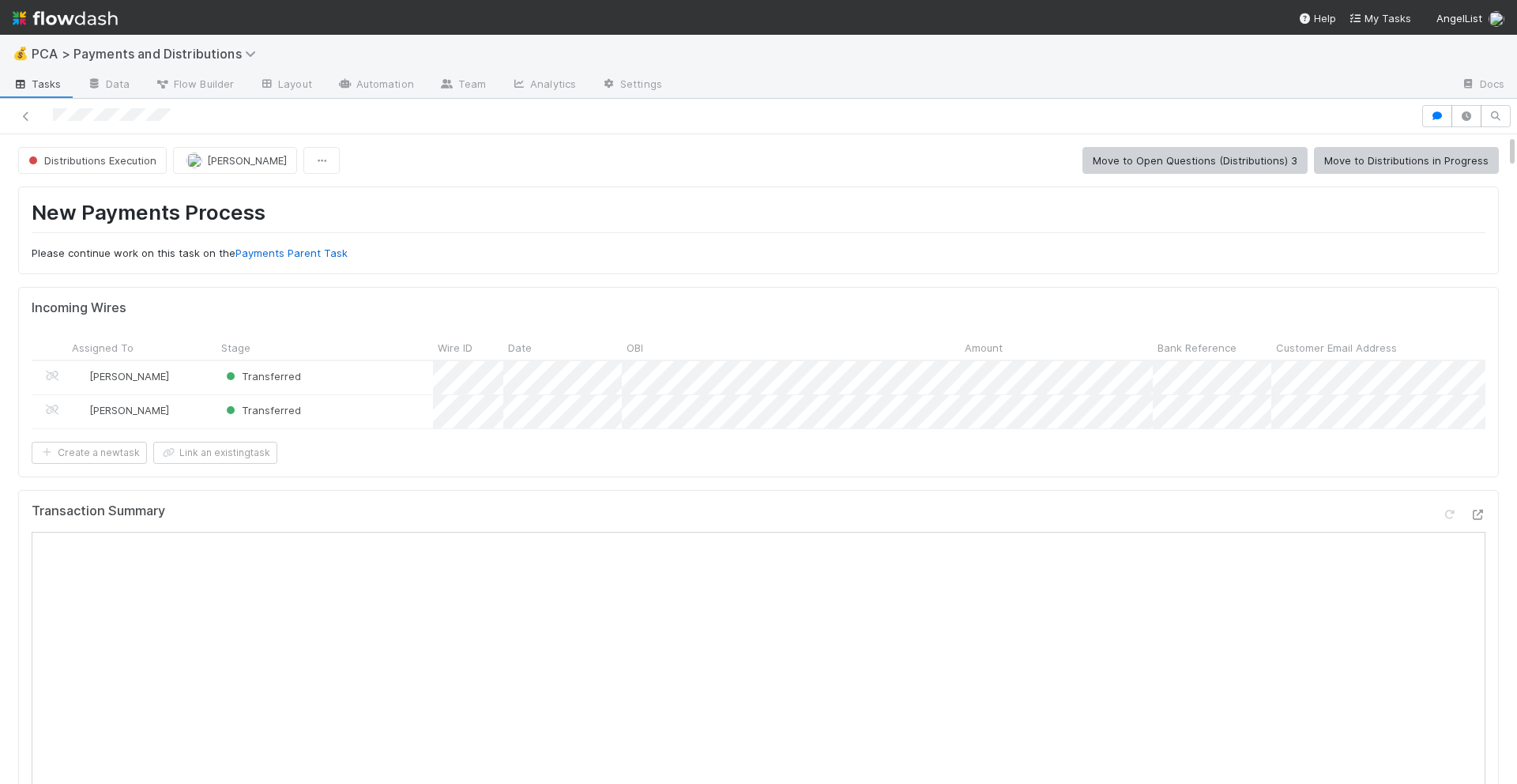
click at [1394, 174] on div "Distributions Execution Cierra Catarino Move to Open Questions (Distributions) …" at bounding box center [758, 160] width 1481 height 27
click at [1391, 168] on button "Move to Distributions in Progress" at bounding box center [1406, 160] width 184 height 27
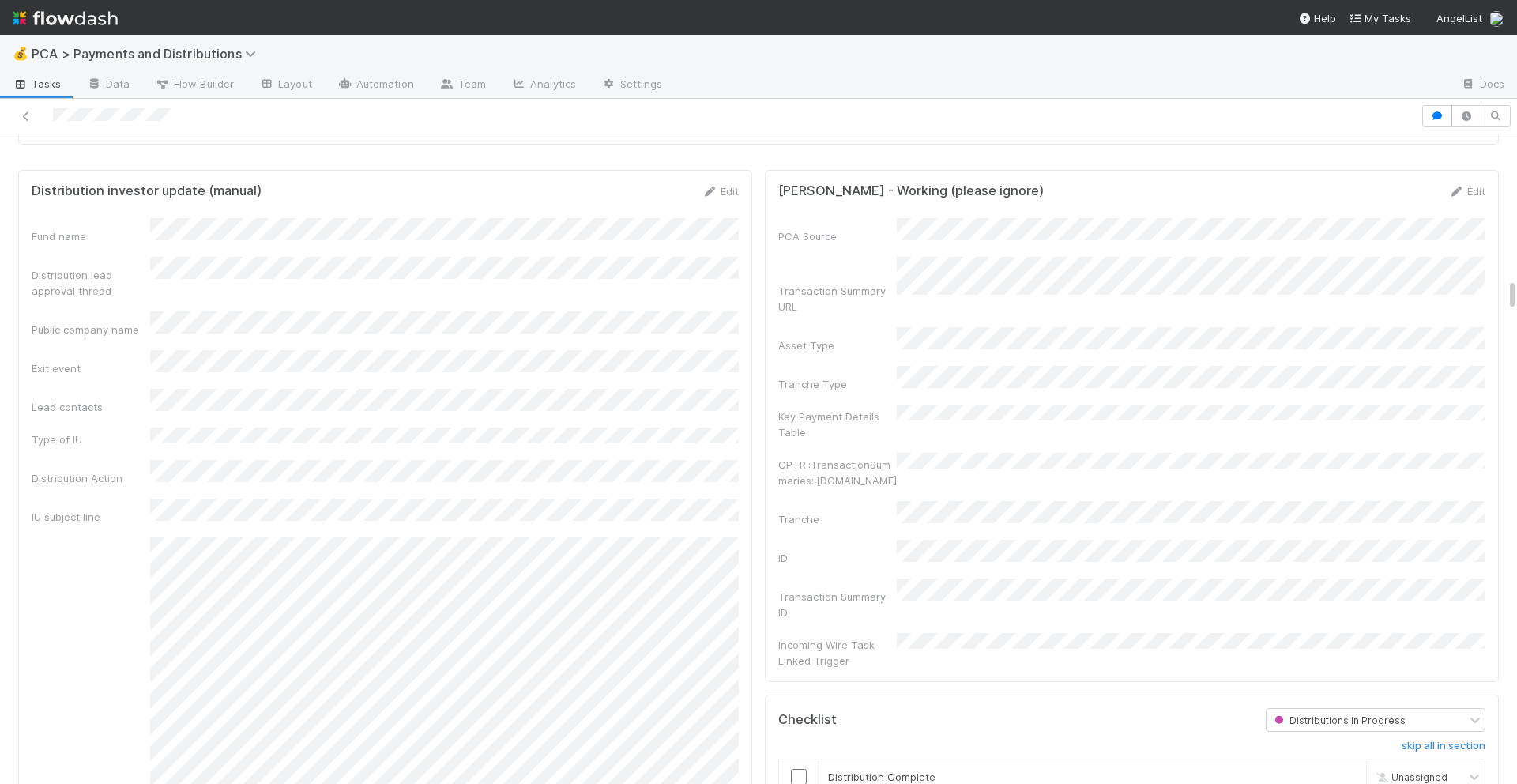
scroll to position [3165, 0]
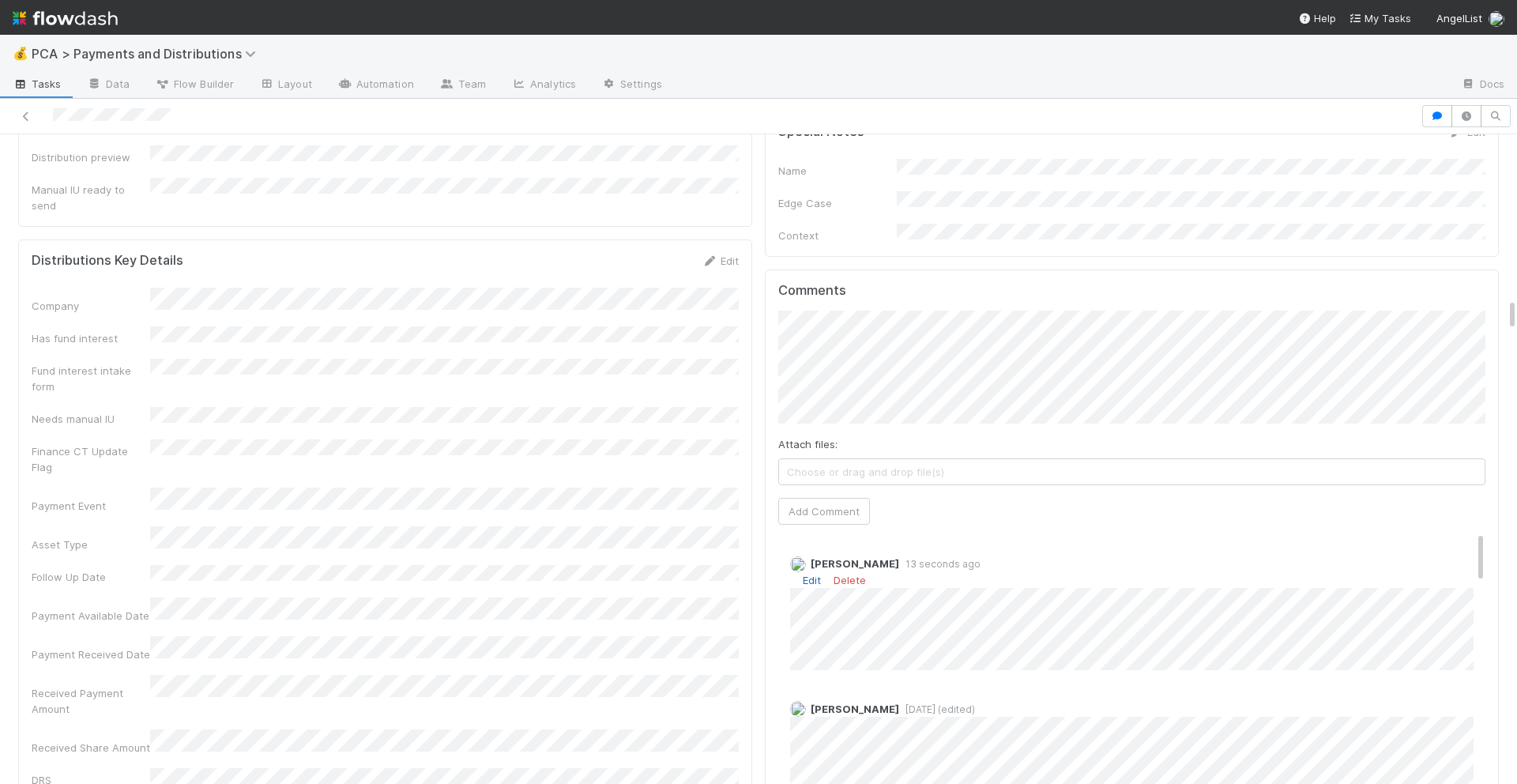
click at [820, 574] on link "Edit" at bounding box center [812, 580] width 18 height 13
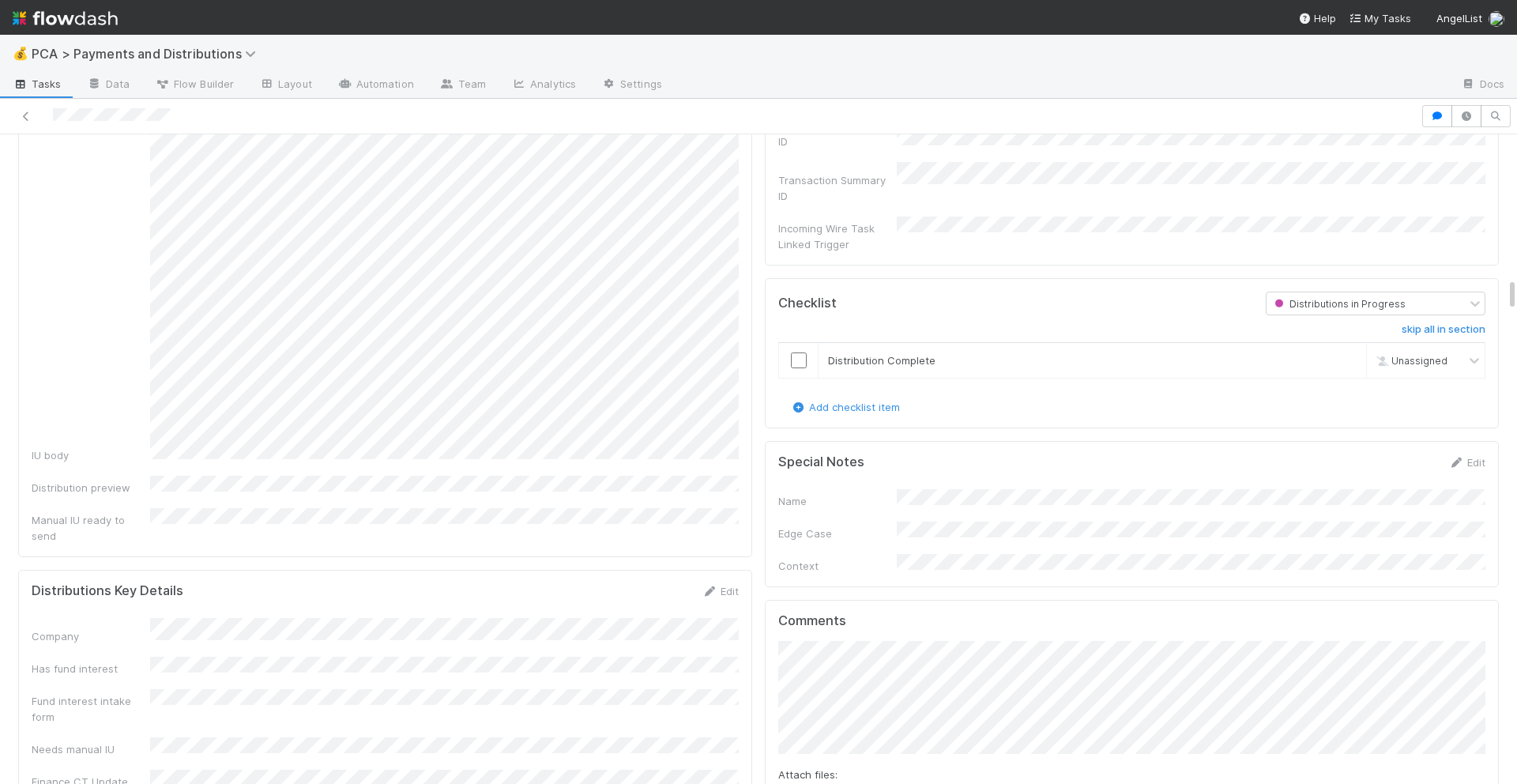
scroll to position [2769, 0]
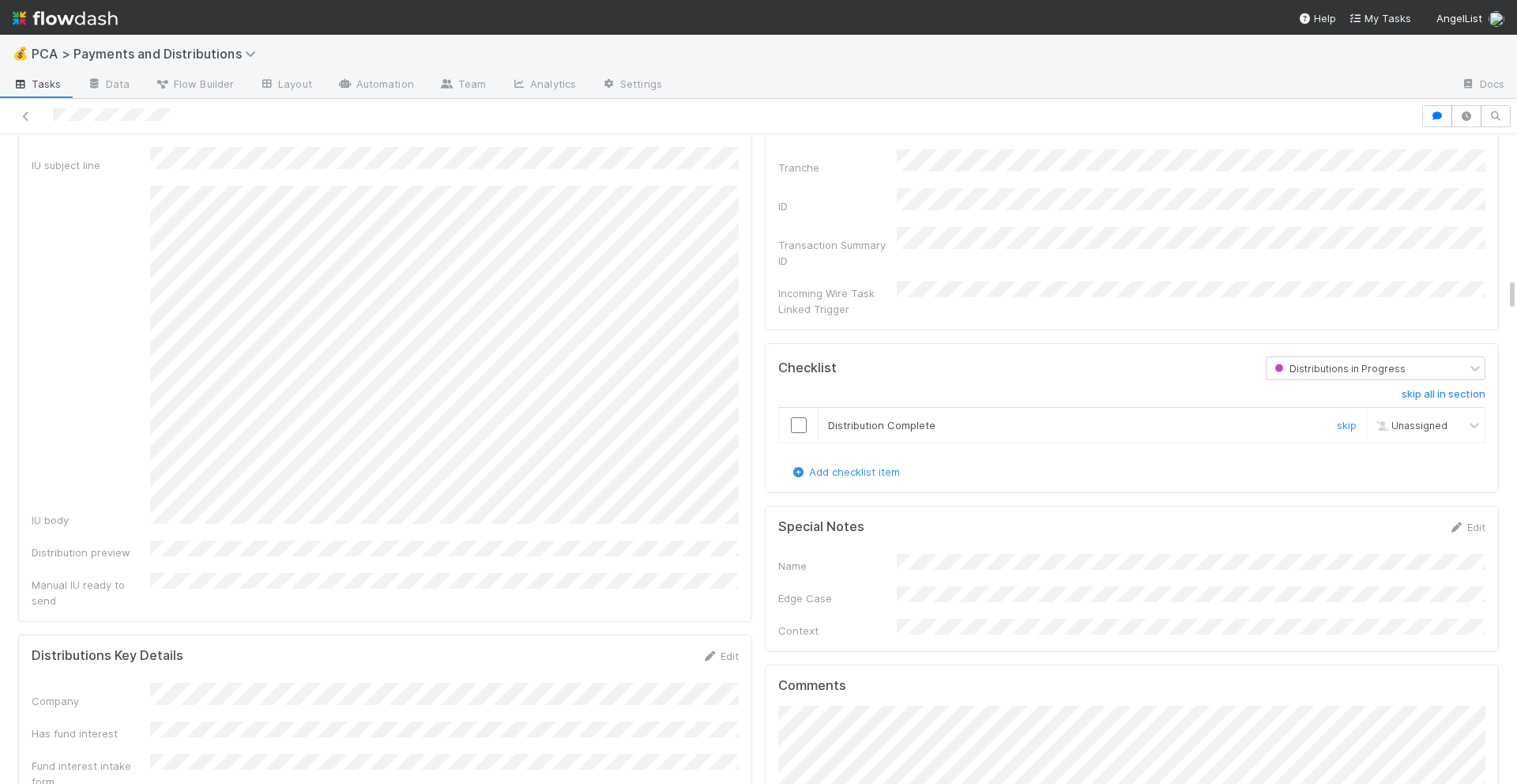
click at [799, 407] on td at bounding box center [799, 425] width 39 height 36
click at [799, 417] on input "checkbox" at bounding box center [799, 425] width 16 height 16
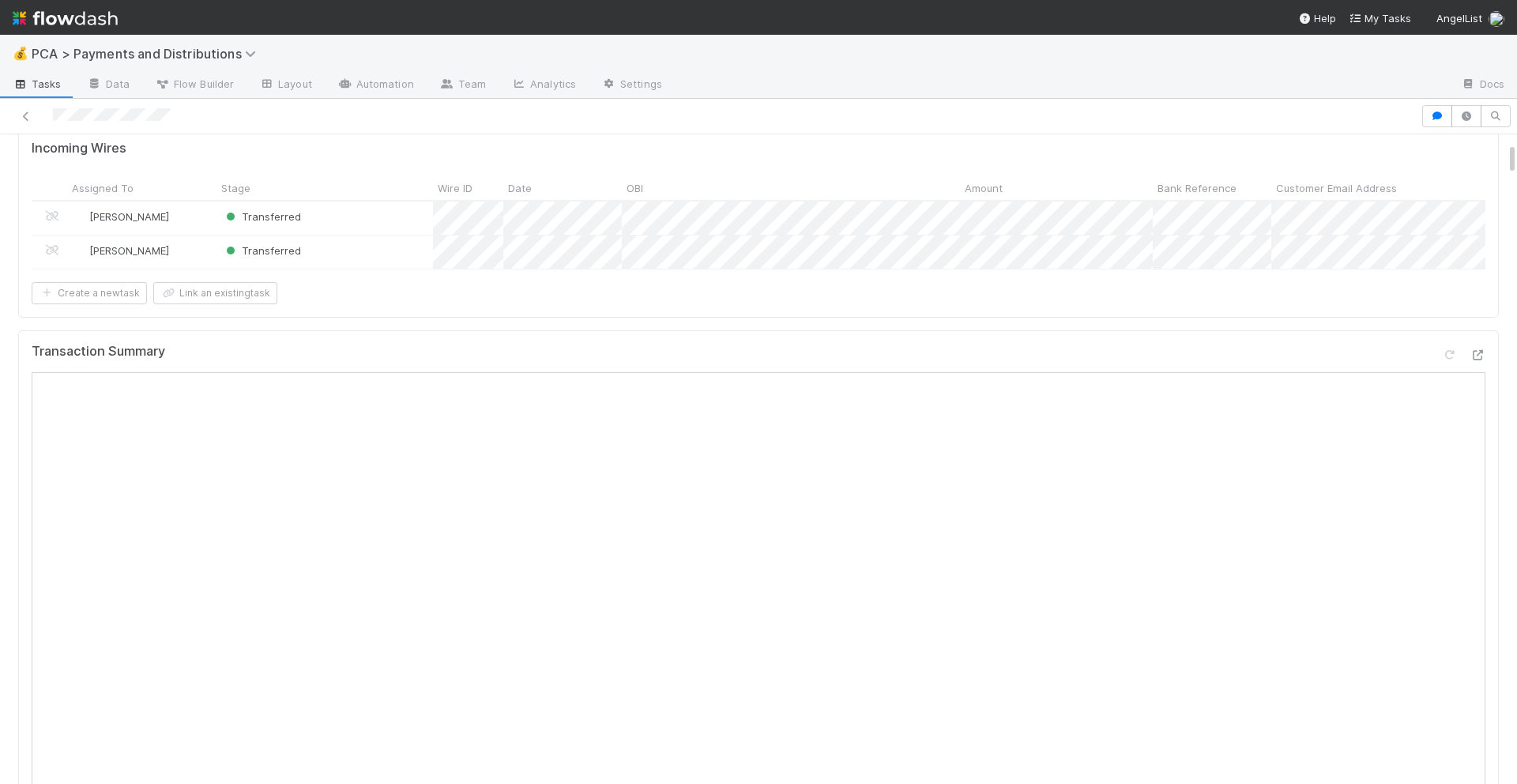
scroll to position [0, 0]
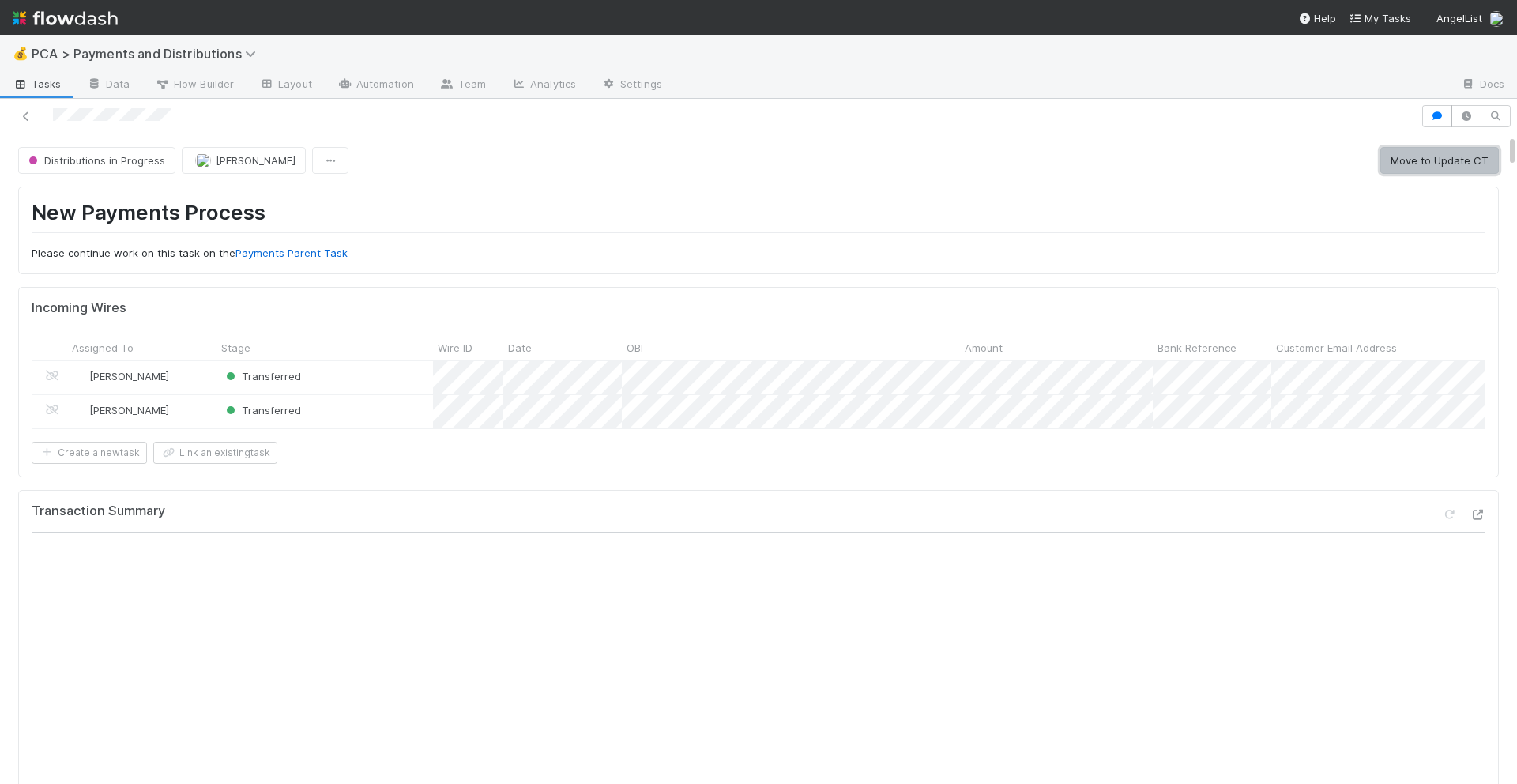
click at [1424, 163] on button "Move to Update CT" at bounding box center [1439, 160] width 118 height 27
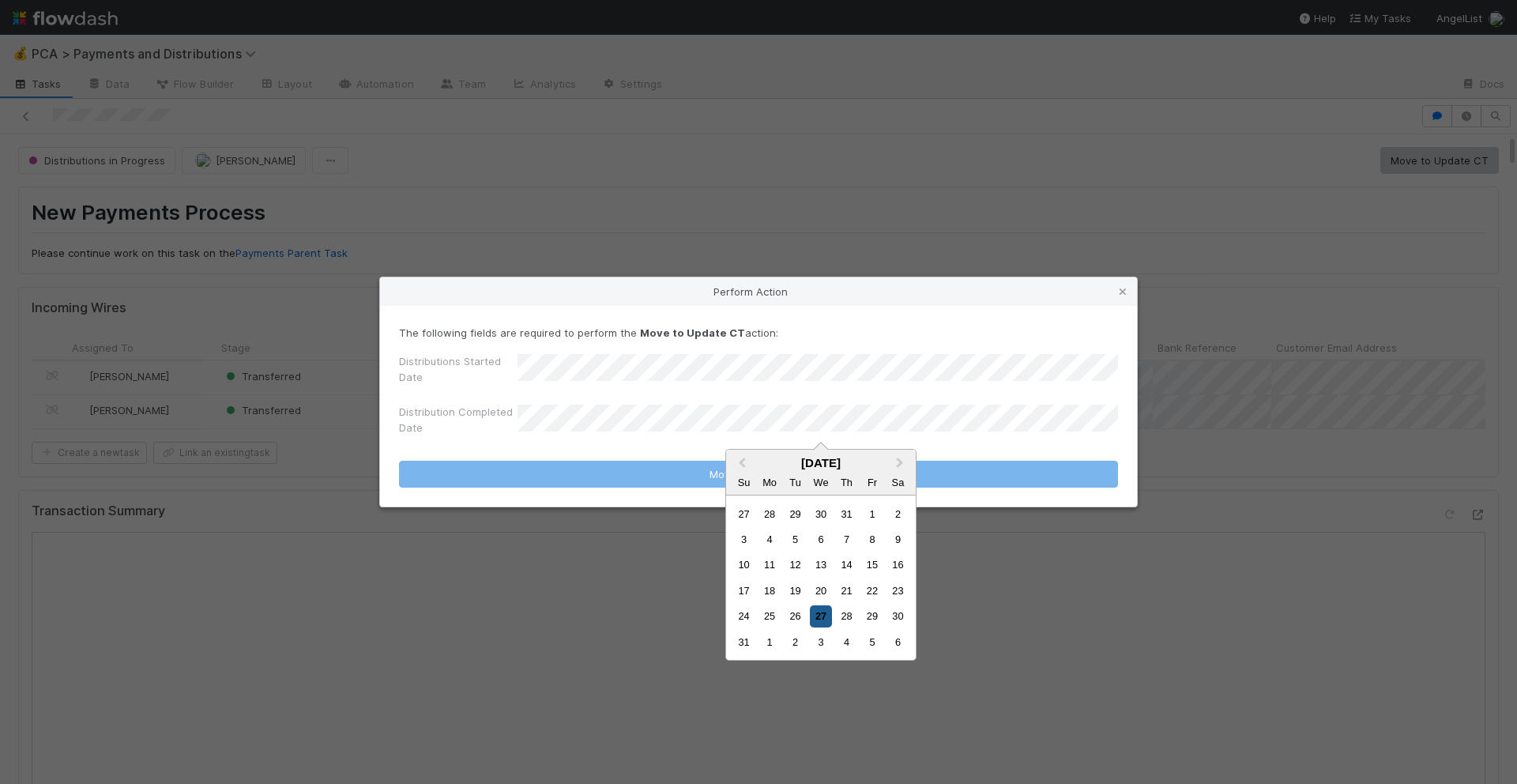
click at [816, 618] on div "27" at bounding box center [821, 616] width 22 height 22
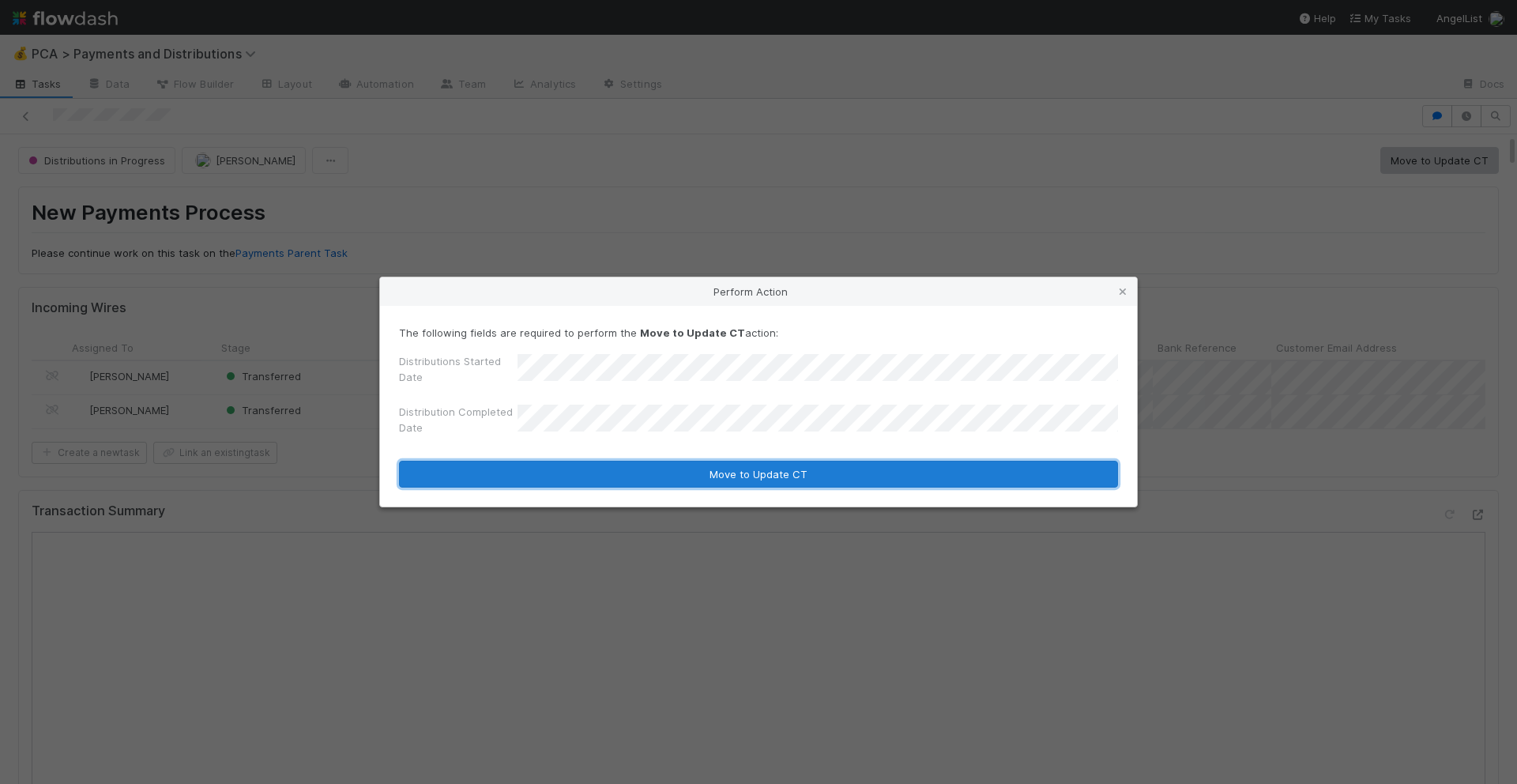
click at [741, 472] on button "Move to Update CT" at bounding box center [758, 473] width 719 height 27
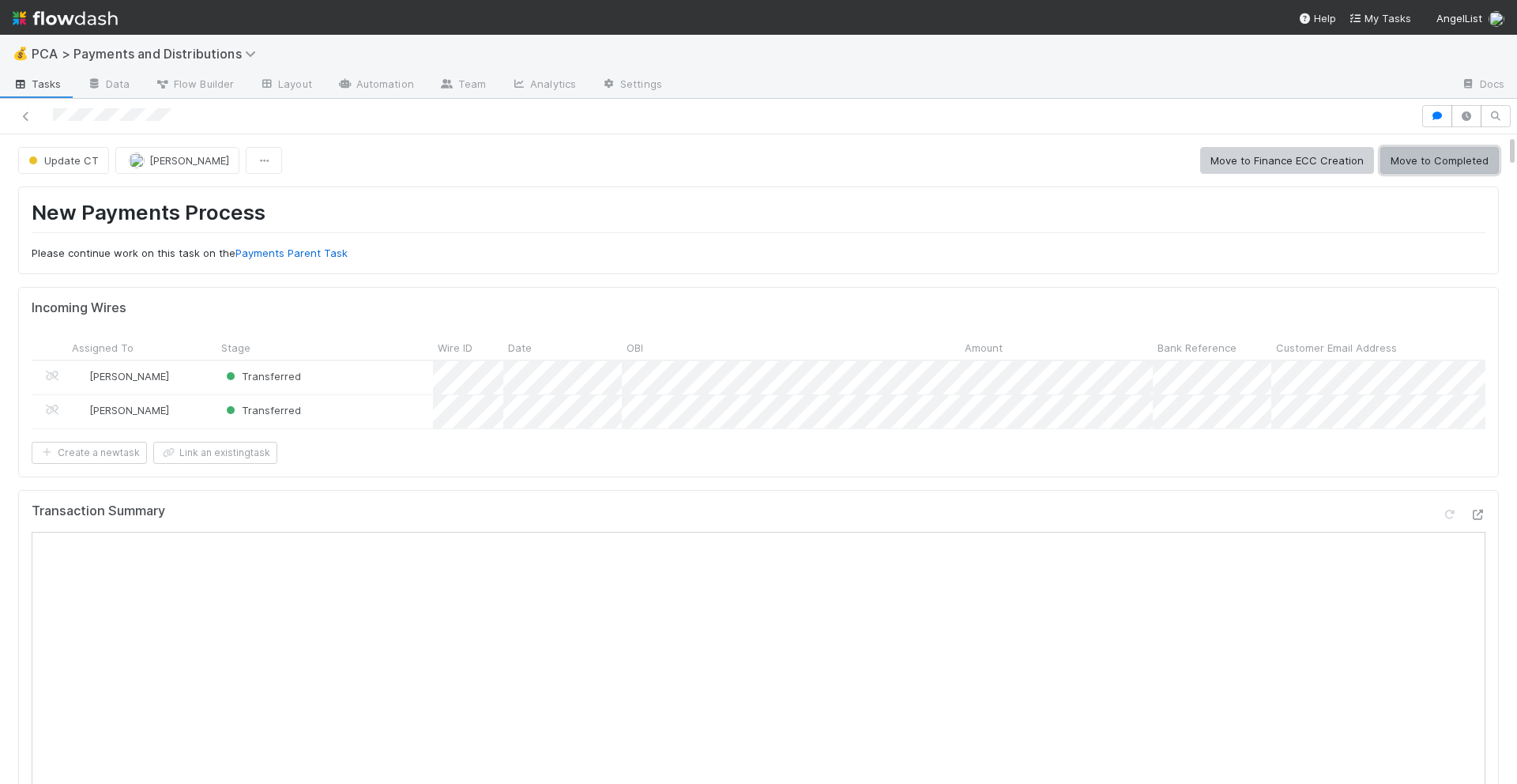
click at [1426, 152] on button "Move to Completed" at bounding box center [1439, 160] width 118 height 27
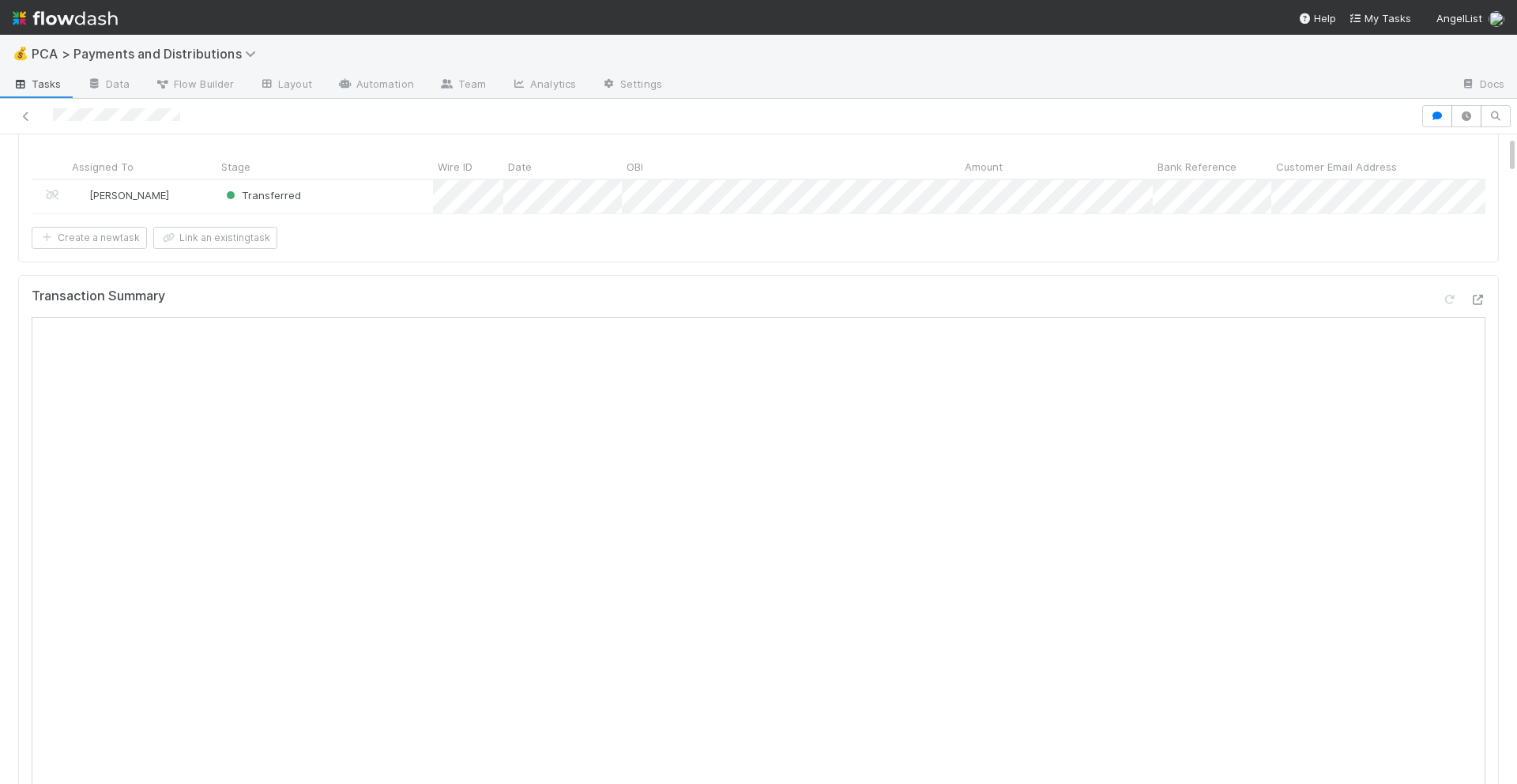
scroll to position [24, 0]
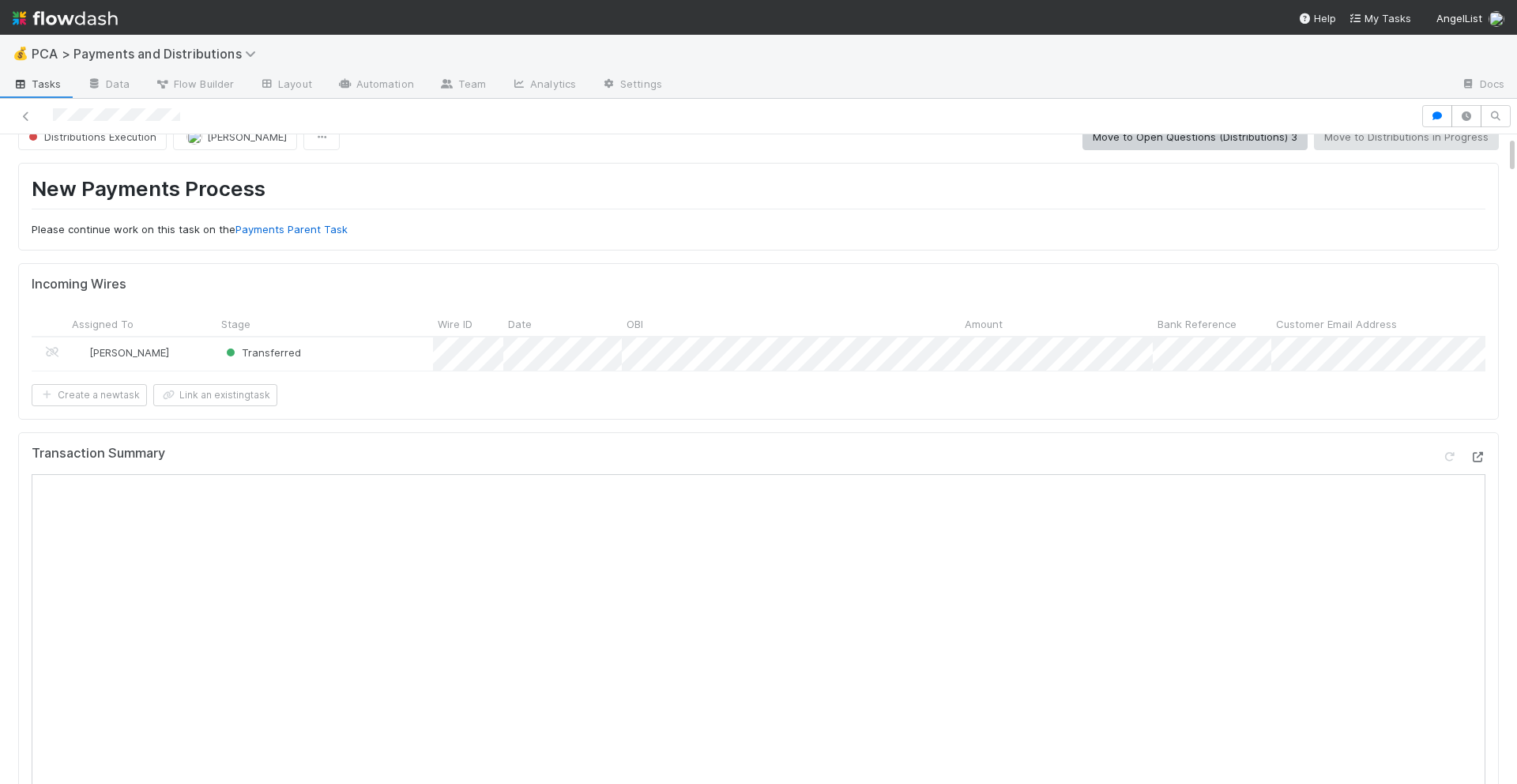
click at [1478, 450] on div at bounding box center [1478, 457] width 16 height 16
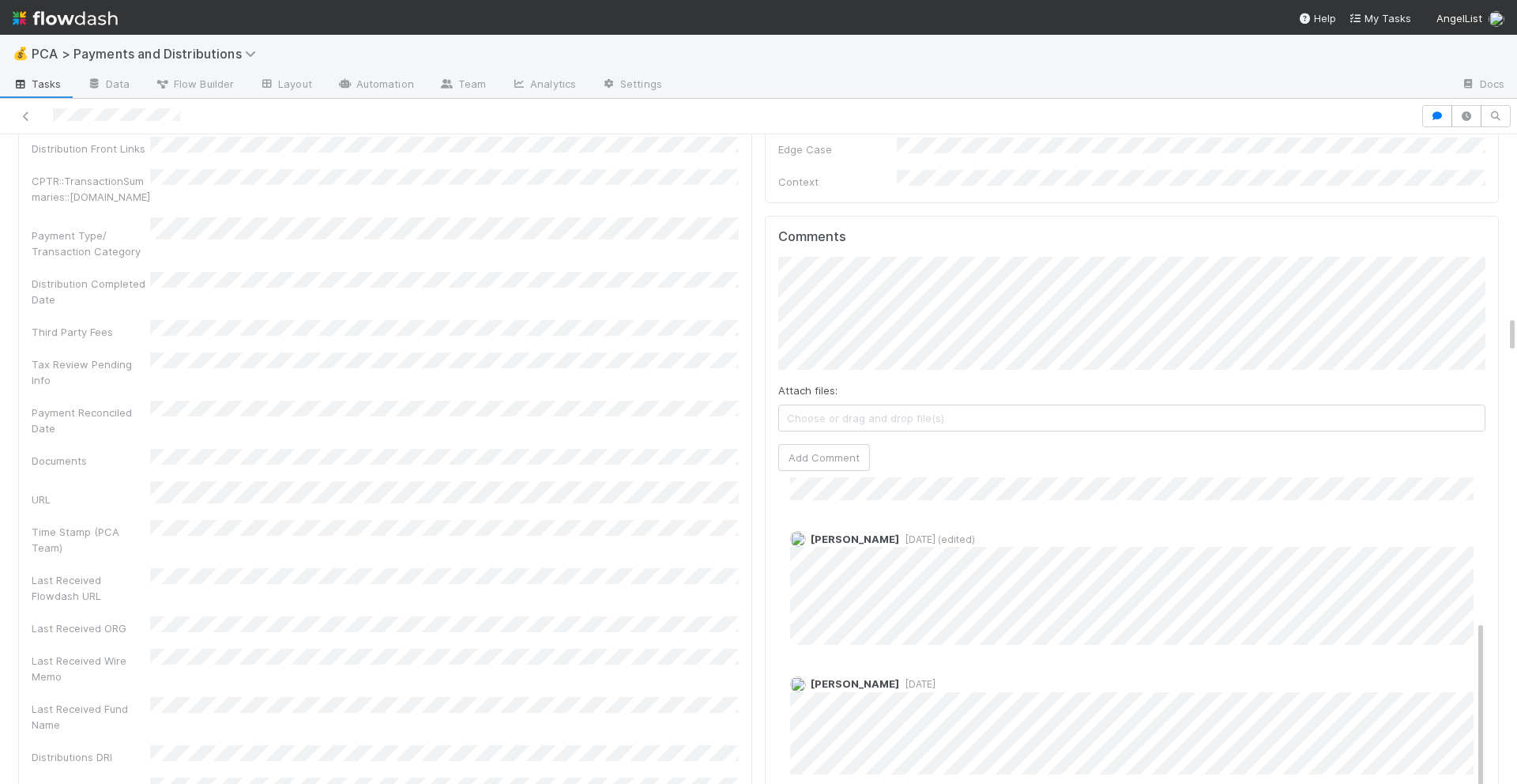
scroll to position [3106, 0]
click at [809, 438] on button "Add Comment" at bounding box center [824, 451] width 92 height 27
click at [812, 497] on span "[PERSON_NAME]" at bounding box center [855, 503] width 89 height 13
click at [812, 514] on link "Edit" at bounding box center [812, 520] width 18 height 13
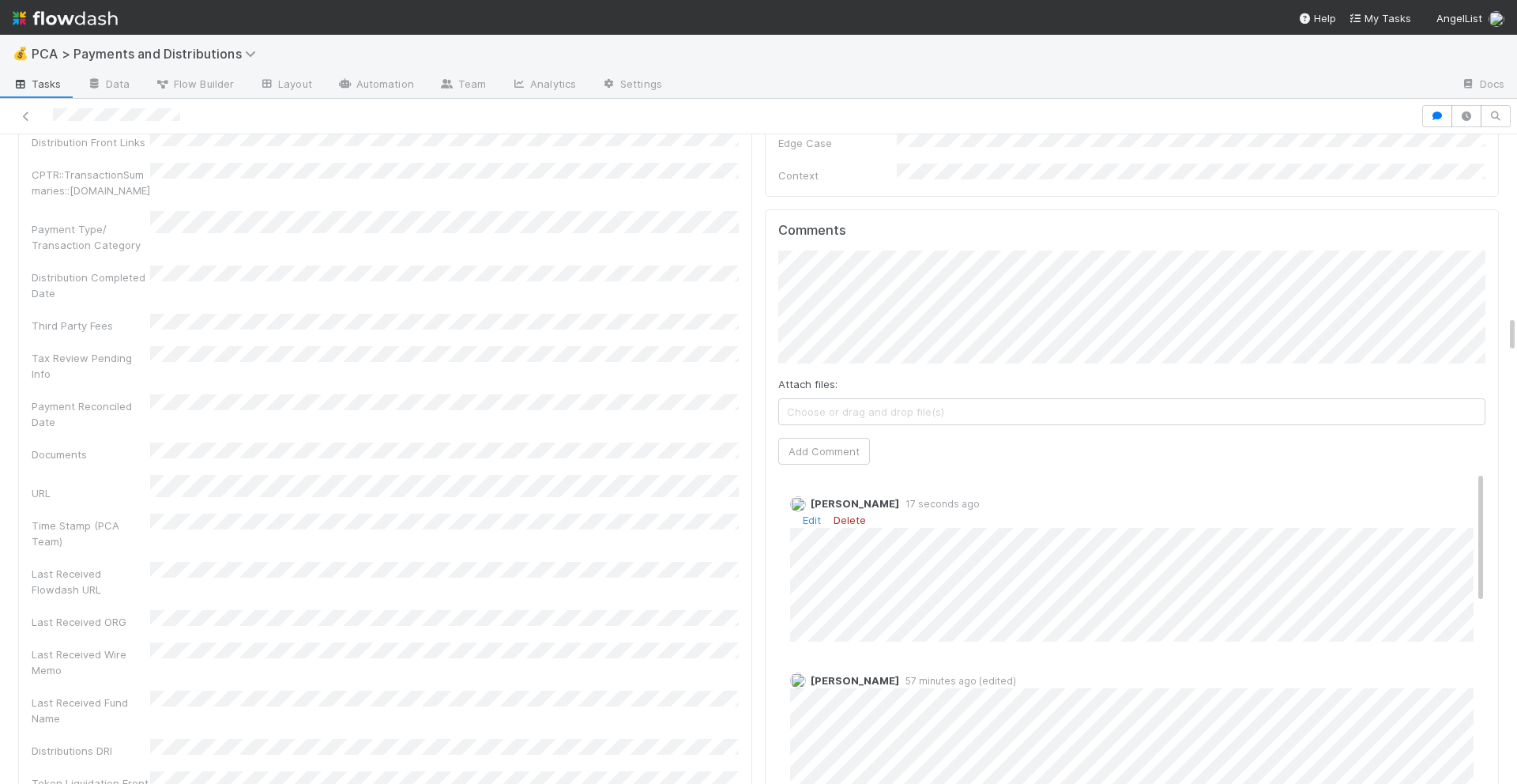
click at [857, 514] on link "Delete" at bounding box center [849, 520] width 33 height 13
click at [818, 438] on button "Add Comment" at bounding box center [824, 451] width 92 height 27
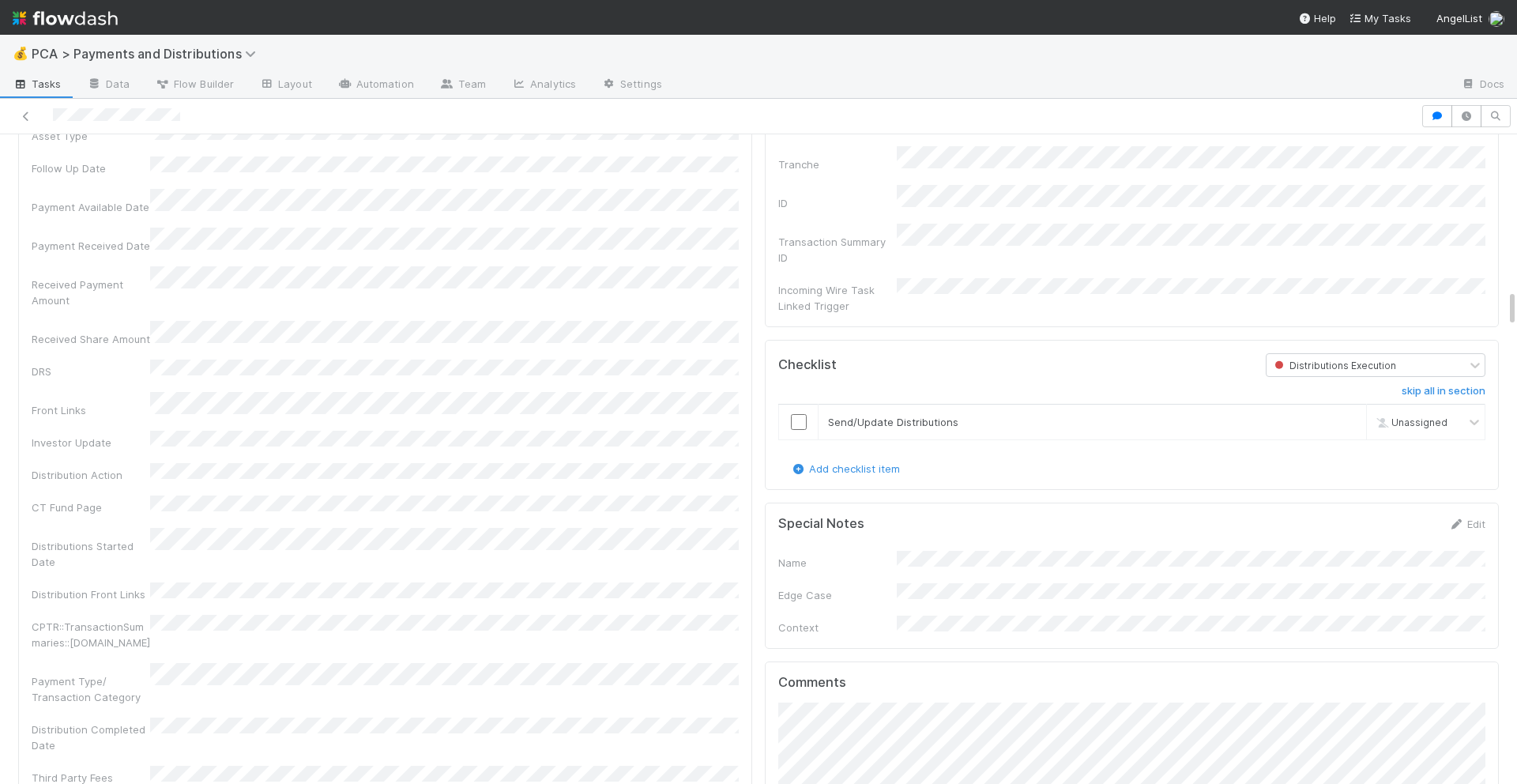
scroll to position [2659, 0]
click at [799, 411] on input "checkbox" at bounding box center [799, 419] width 16 height 16
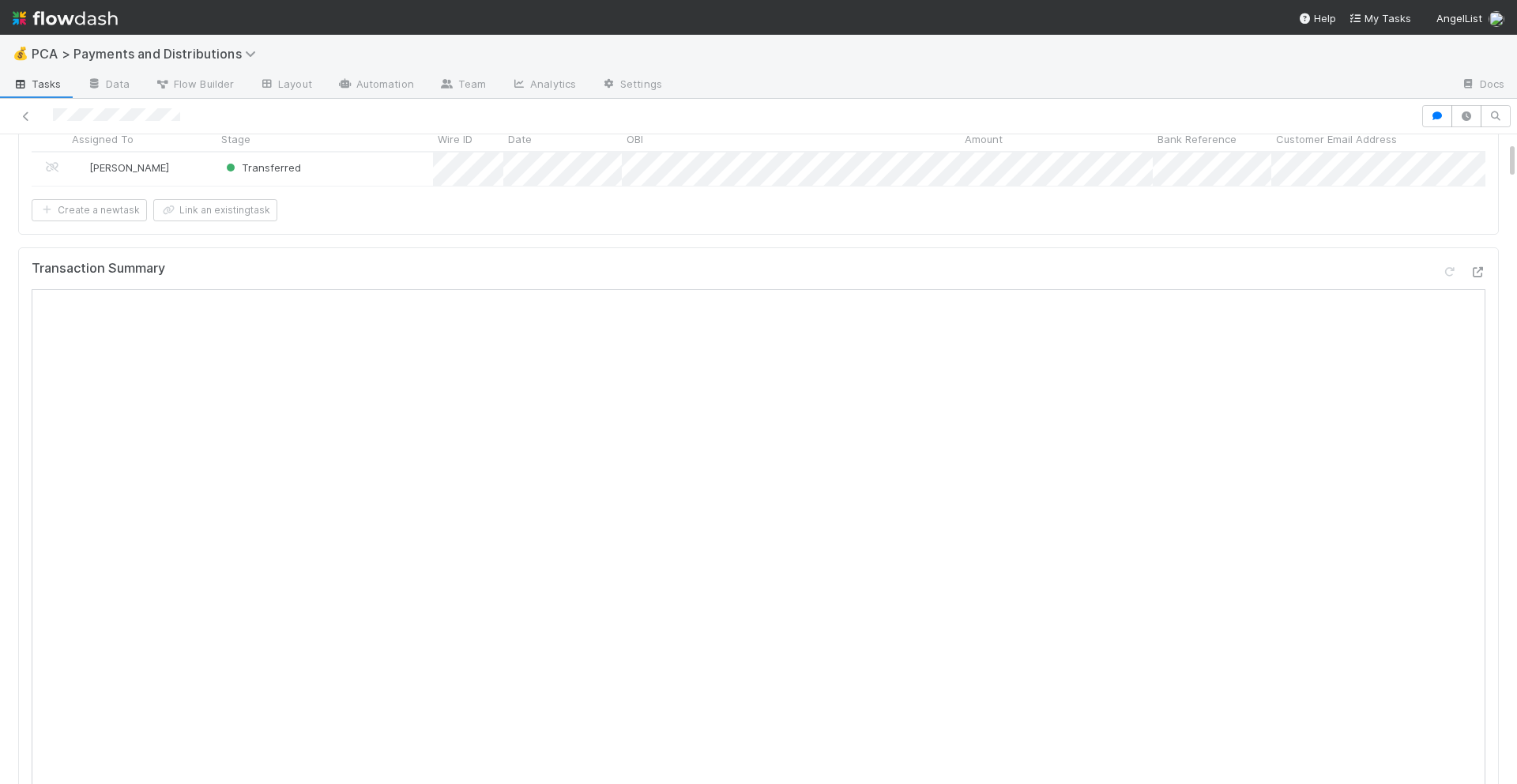
scroll to position [0, 0]
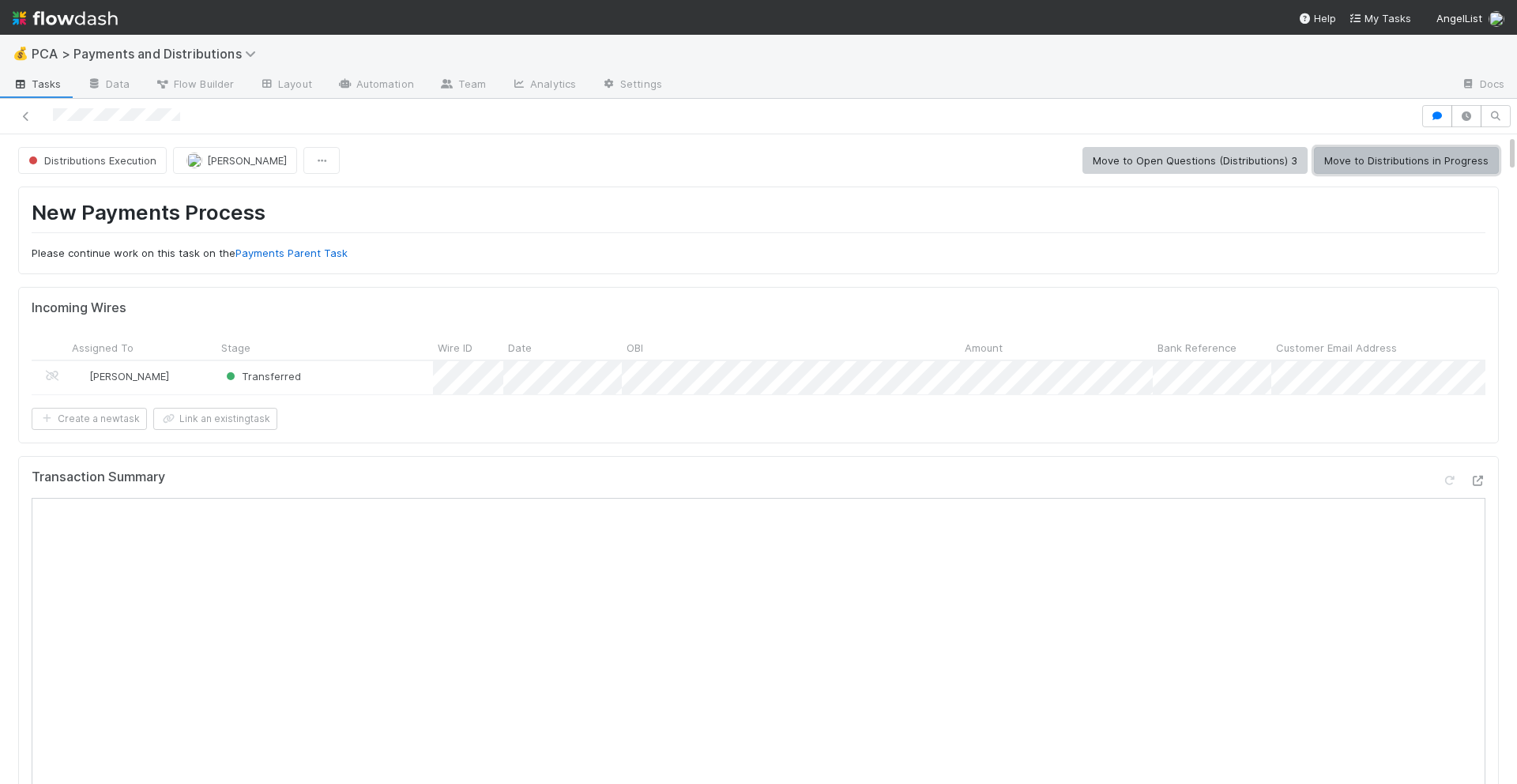
click at [1440, 152] on button "Move to Distributions in Progress" at bounding box center [1406, 160] width 184 height 27
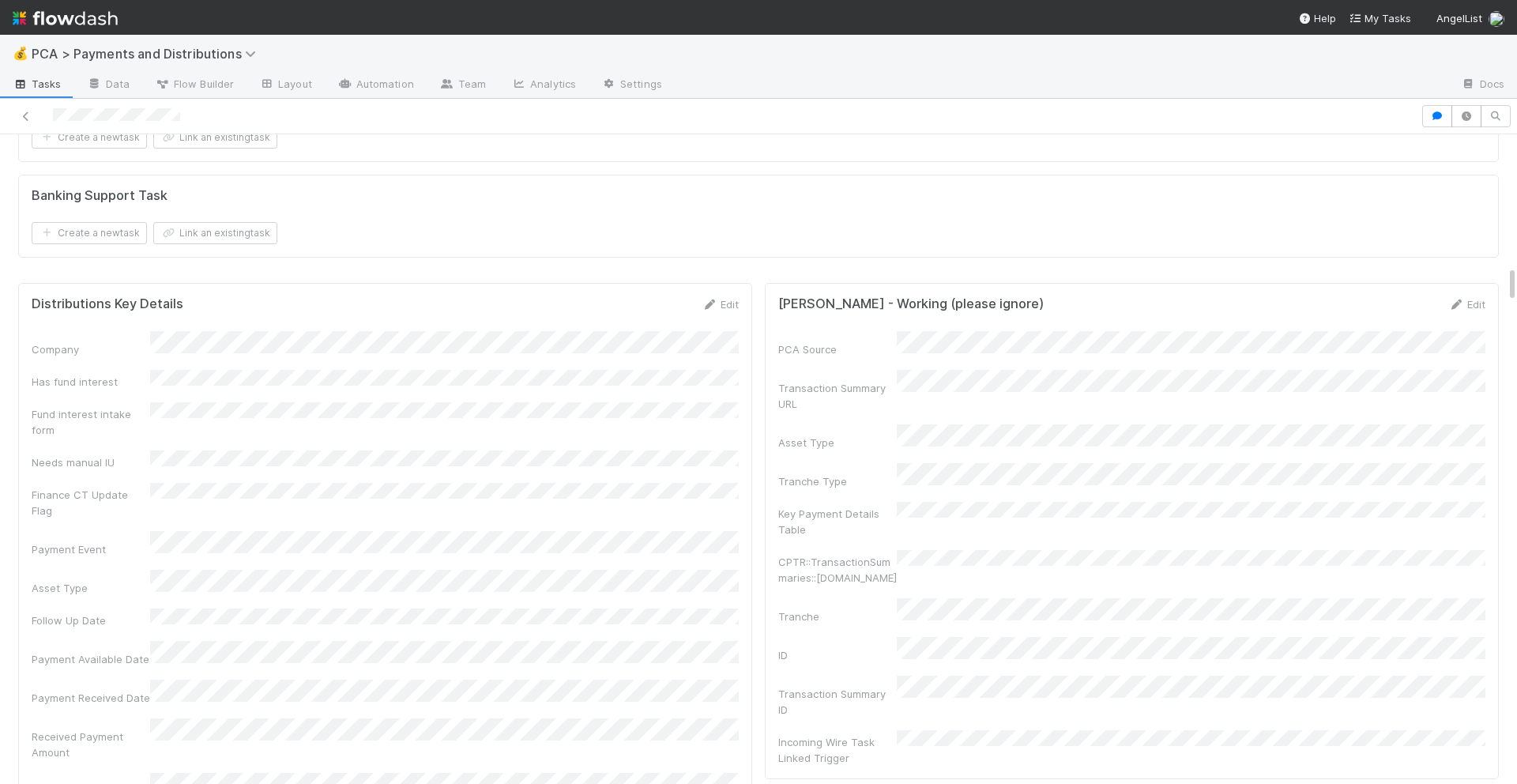
scroll to position [2477, 0]
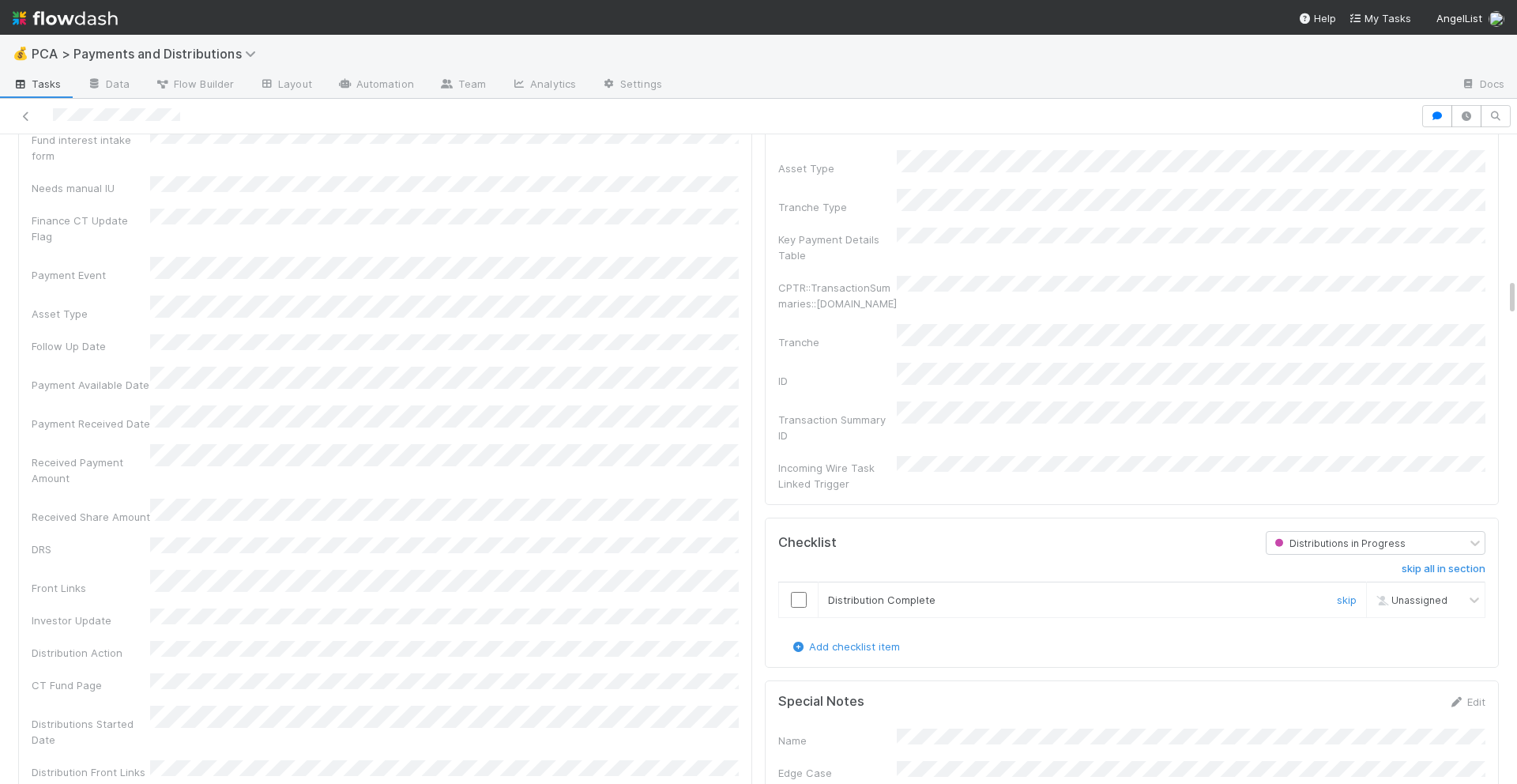
click at [792, 592] on input "checkbox" at bounding box center [799, 600] width 16 height 16
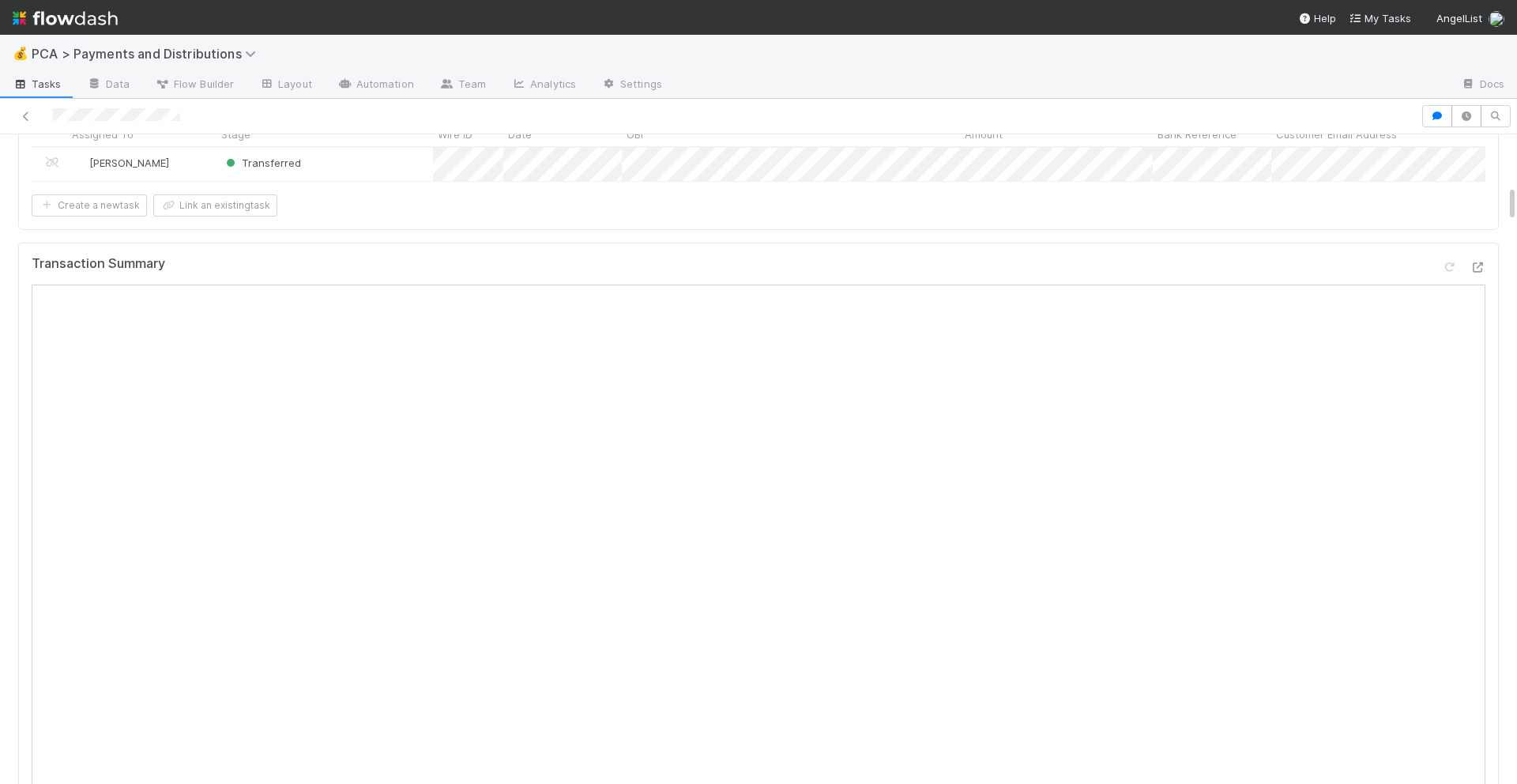
scroll to position [0, 0]
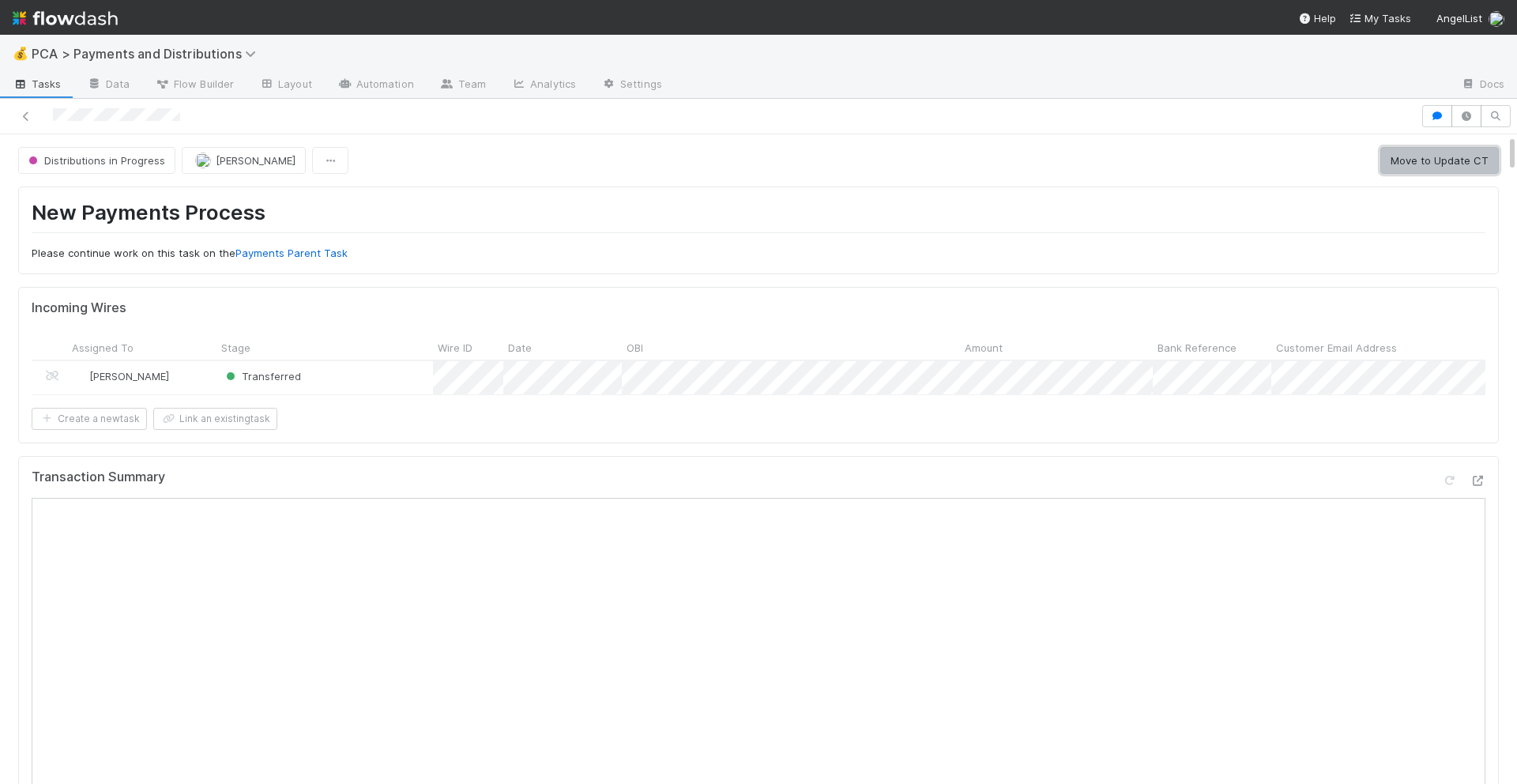
click at [1480, 165] on button "Move to Update CT" at bounding box center [1439, 160] width 118 height 27
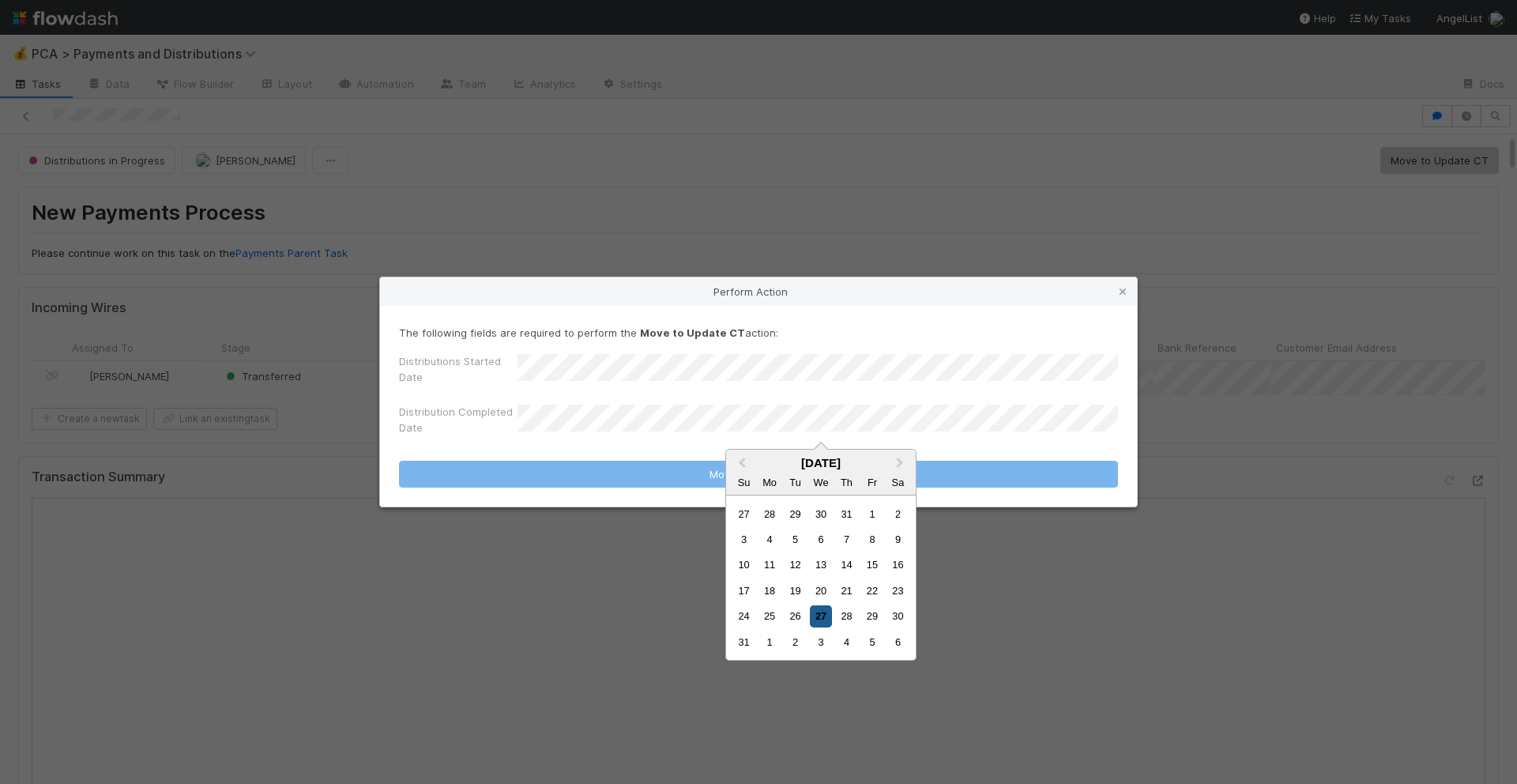
click at [820, 613] on div "27" at bounding box center [821, 616] width 22 height 22
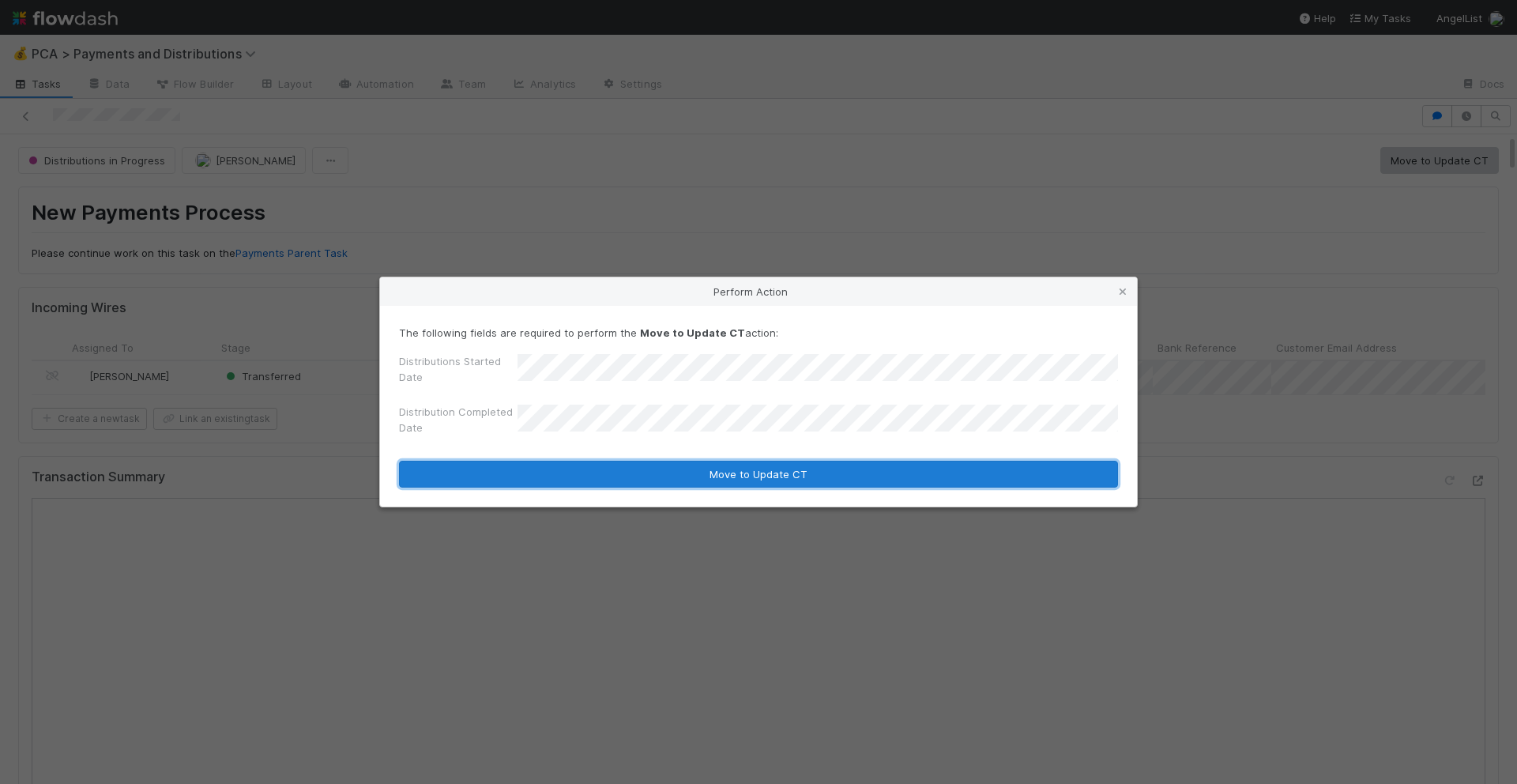
click at [810, 473] on button "Move to Update CT" at bounding box center [758, 473] width 719 height 27
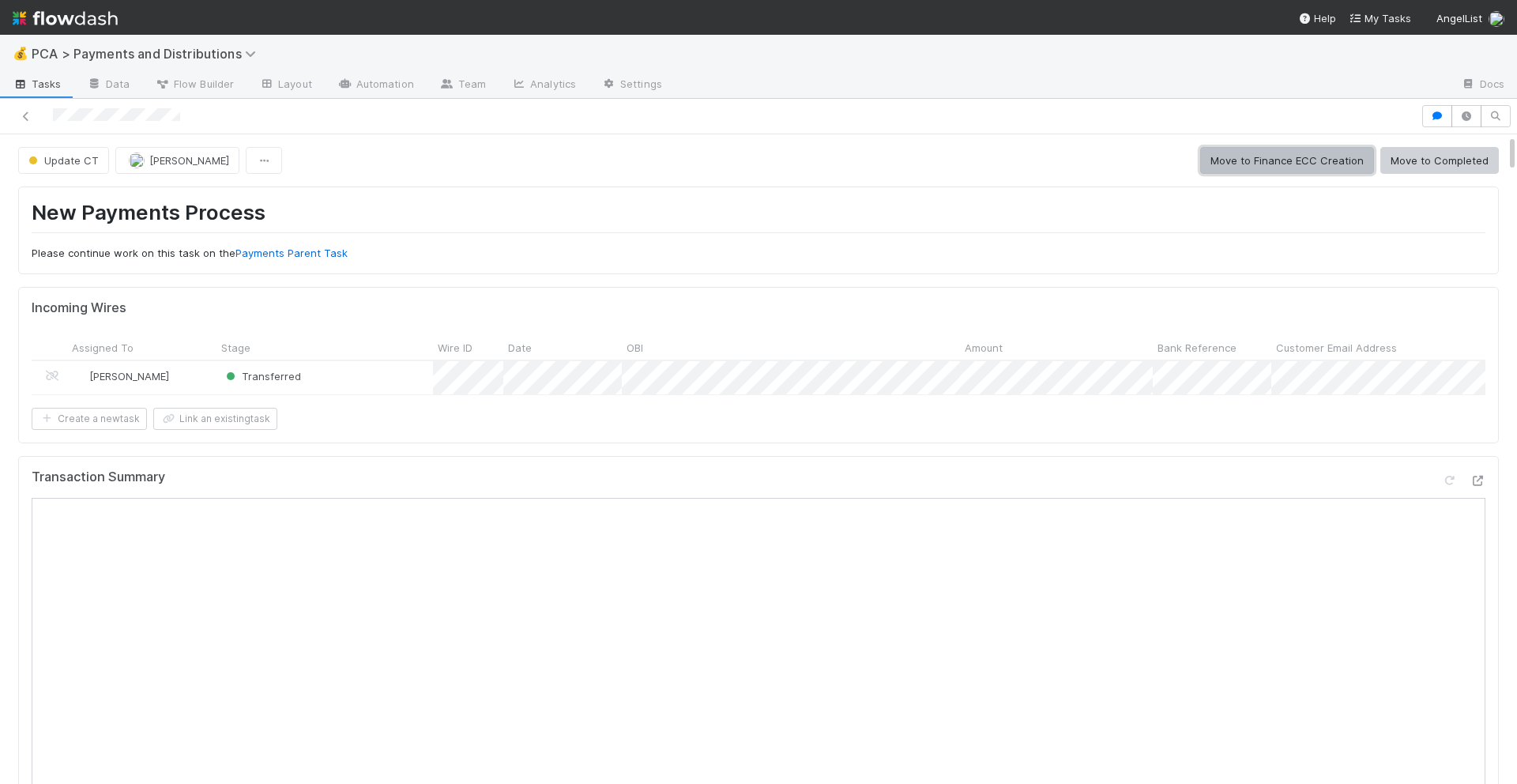
click at [1320, 167] on button "Move to Finance ECC Creation" at bounding box center [1287, 160] width 174 height 27
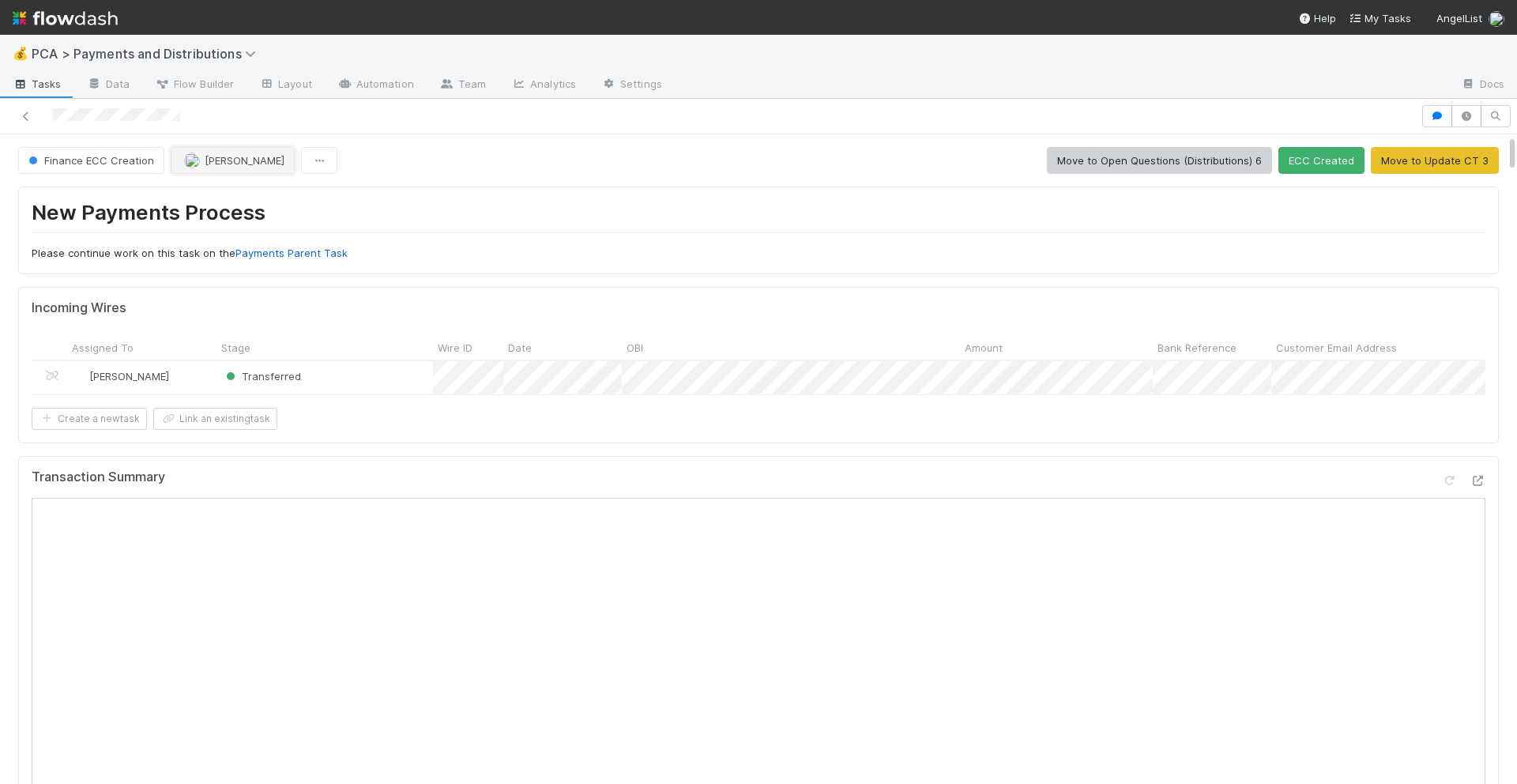
click at [208, 155] on span "[PERSON_NAME]" at bounding box center [244, 160] width 80 height 13
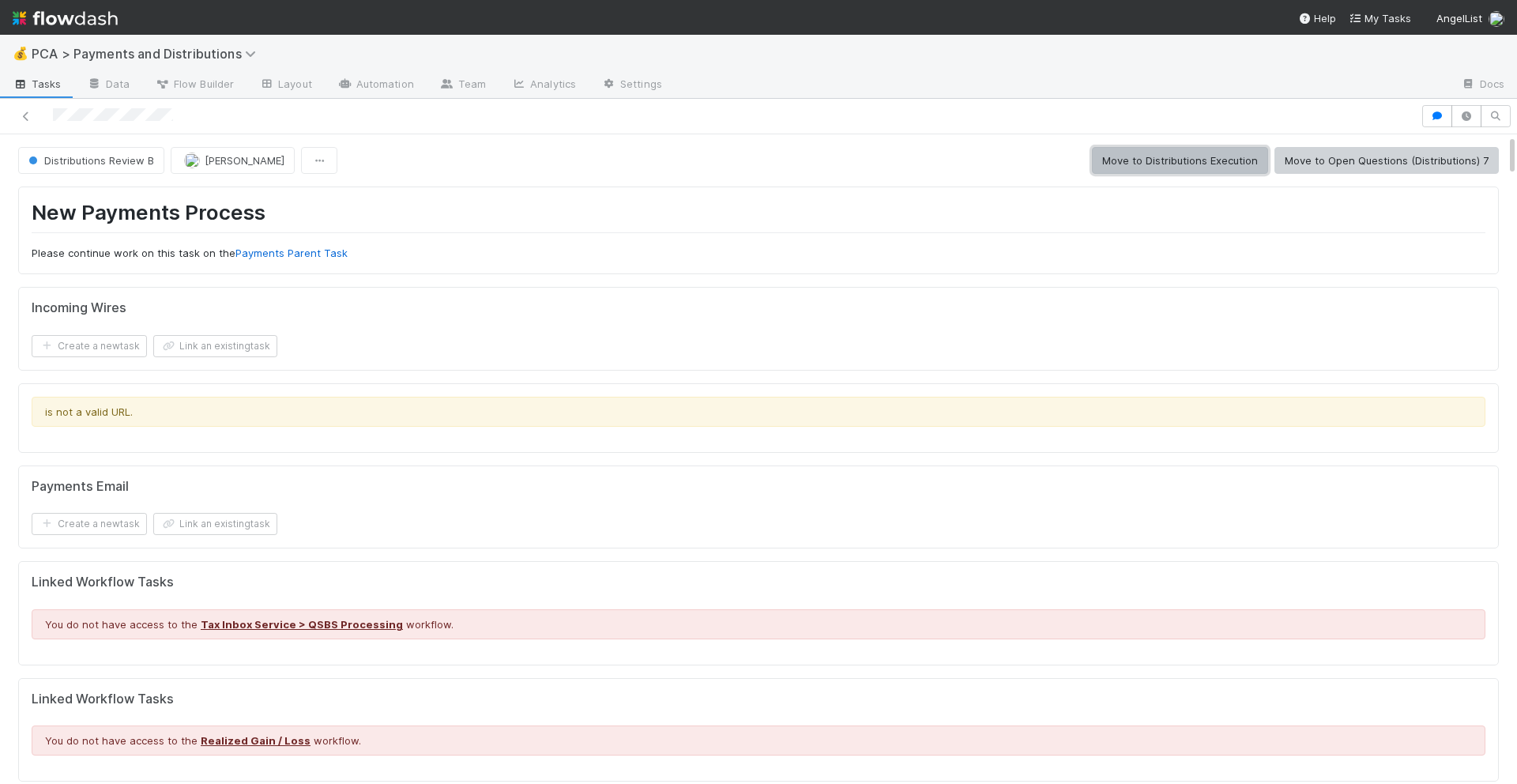
click at [1172, 147] on button "Move to Distributions Execution" at bounding box center [1180, 160] width 177 height 27
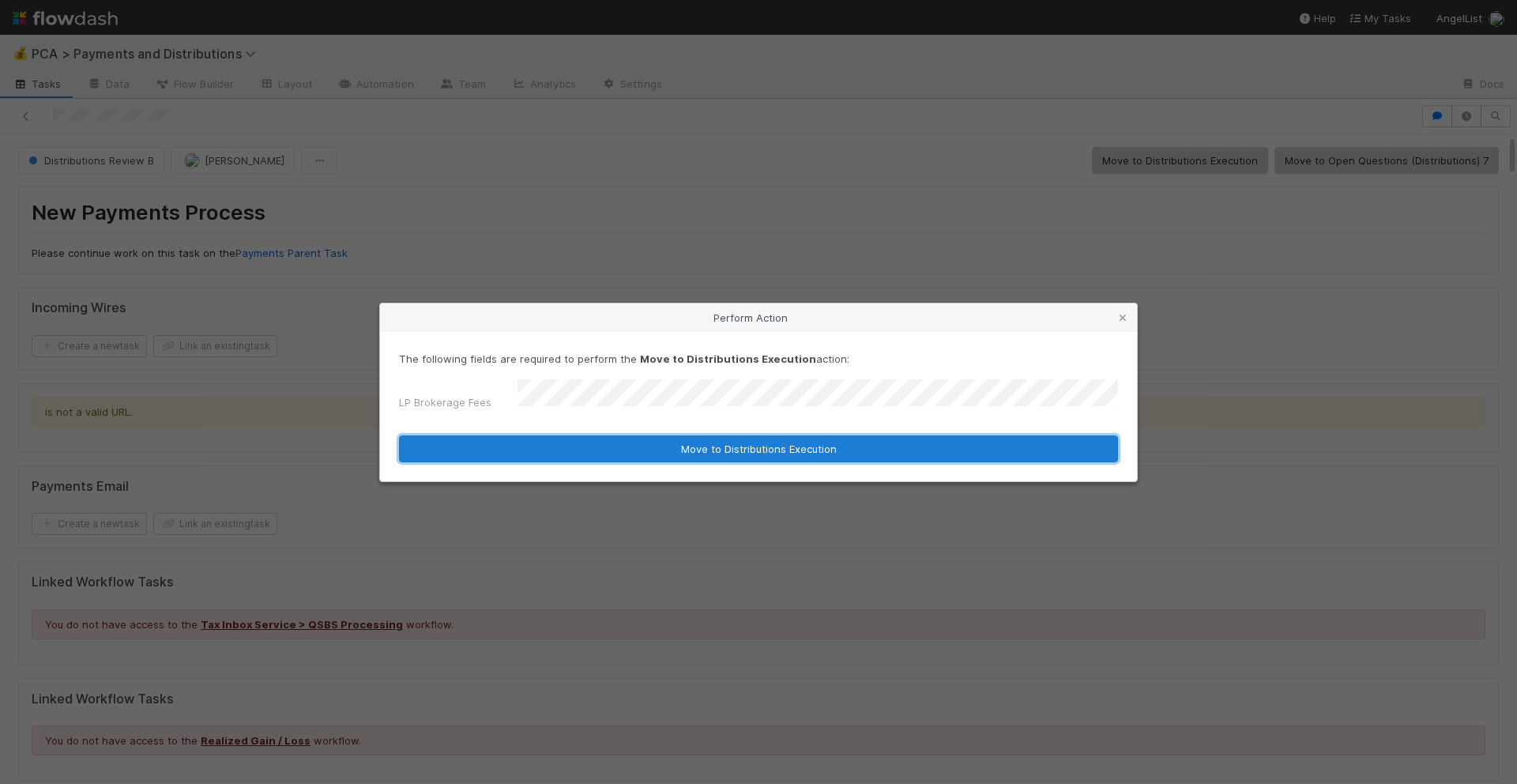
click at [757, 444] on button "Move to Distributions Execution" at bounding box center [758, 448] width 719 height 27
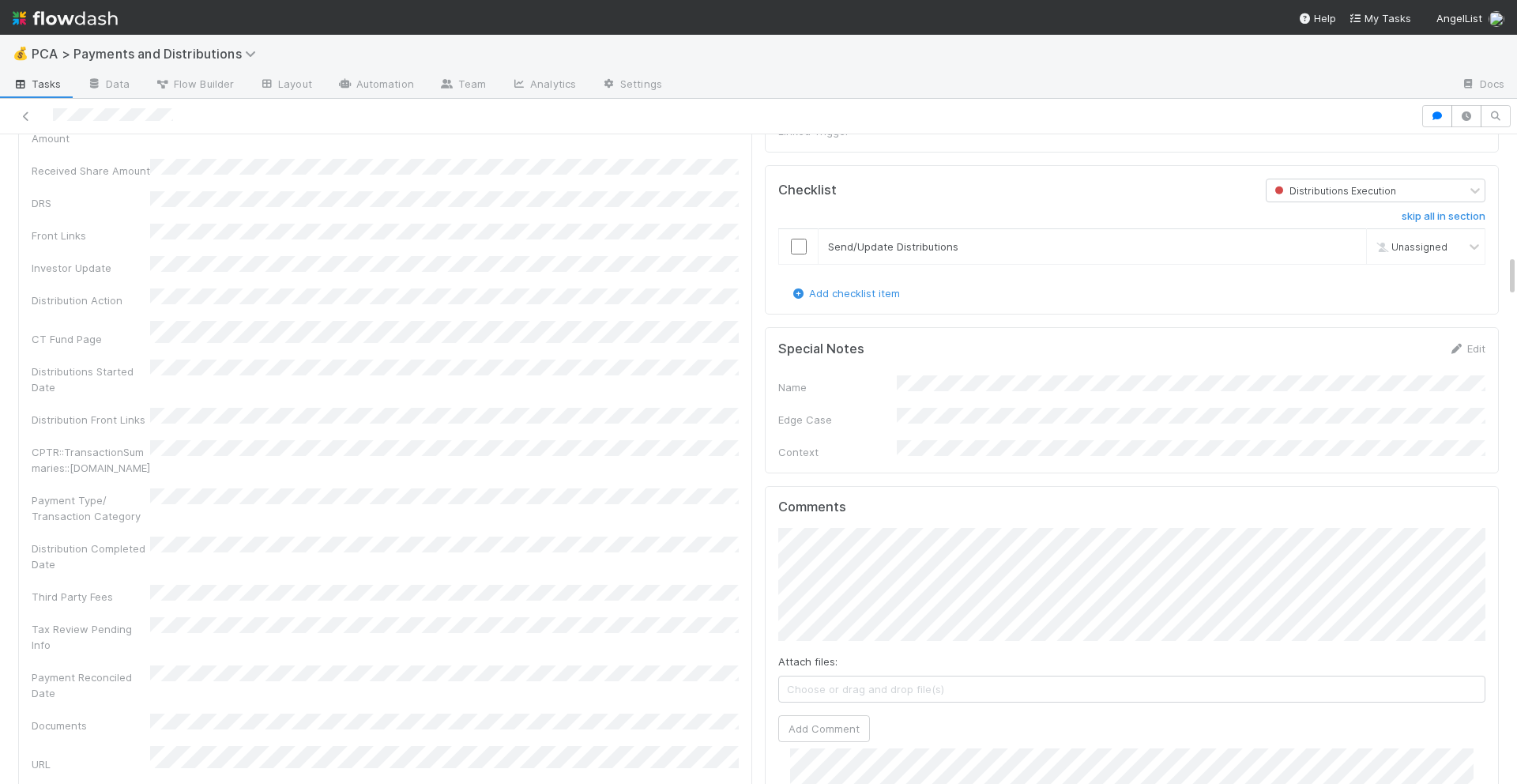
scroll to position [1860, 0]
click at [823, 721] on button "Add Comment" at bounding box center [824, 734] width 92 height 27
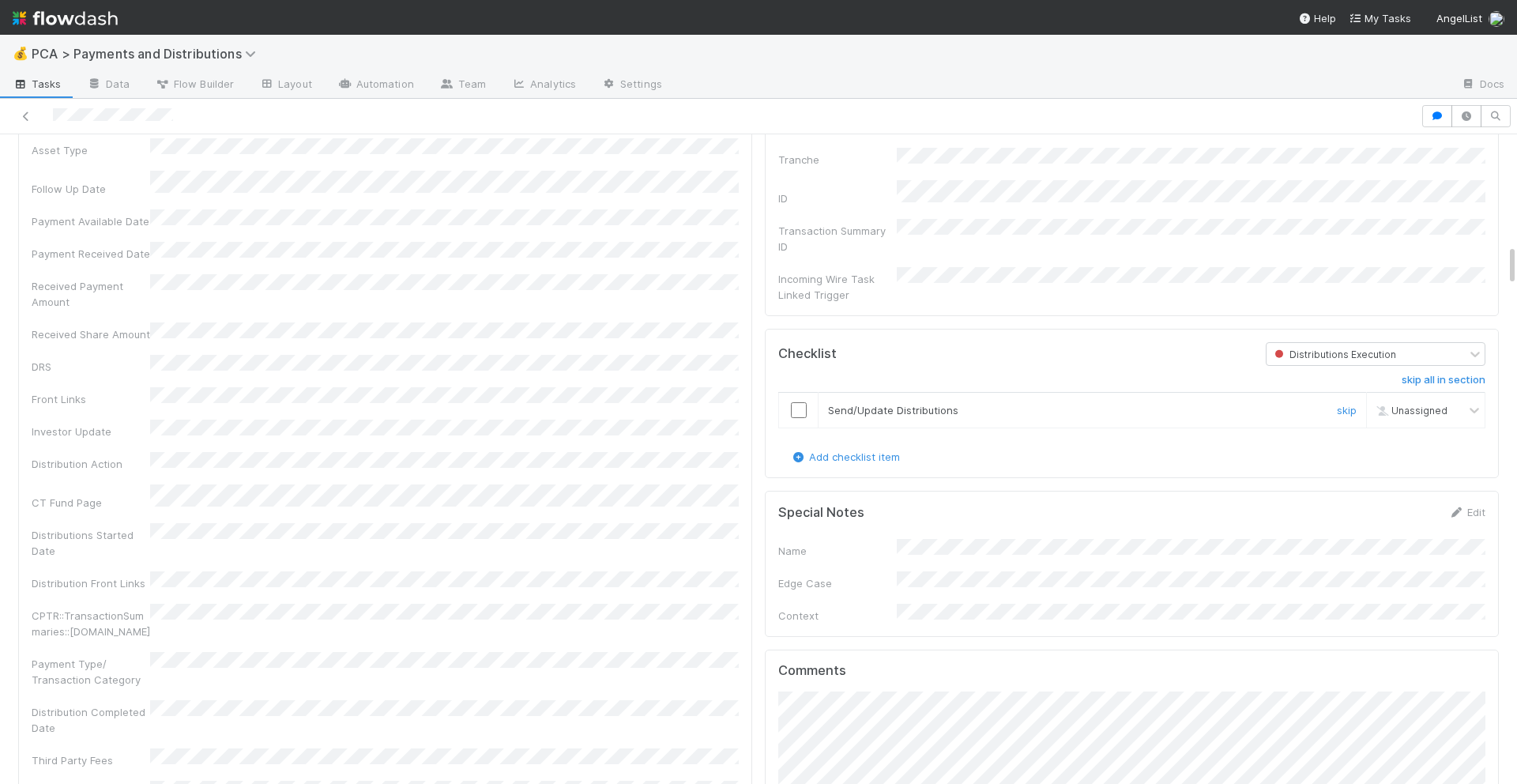
scroll to position [233, 0]
click at [795, 402] on input "checkbox" at bounding box center [799, 410] width 16 height 16
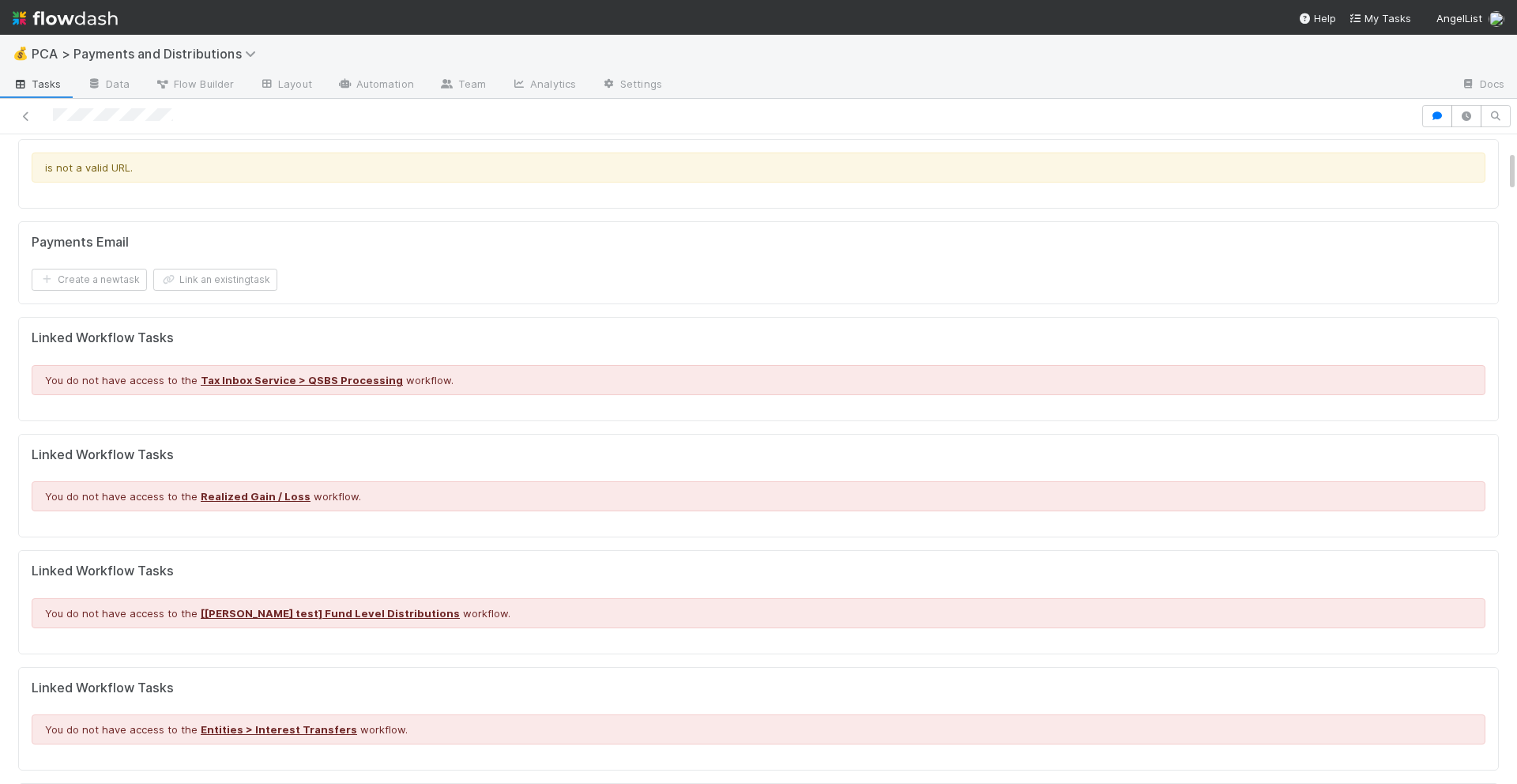
scroll to position [0, 0]
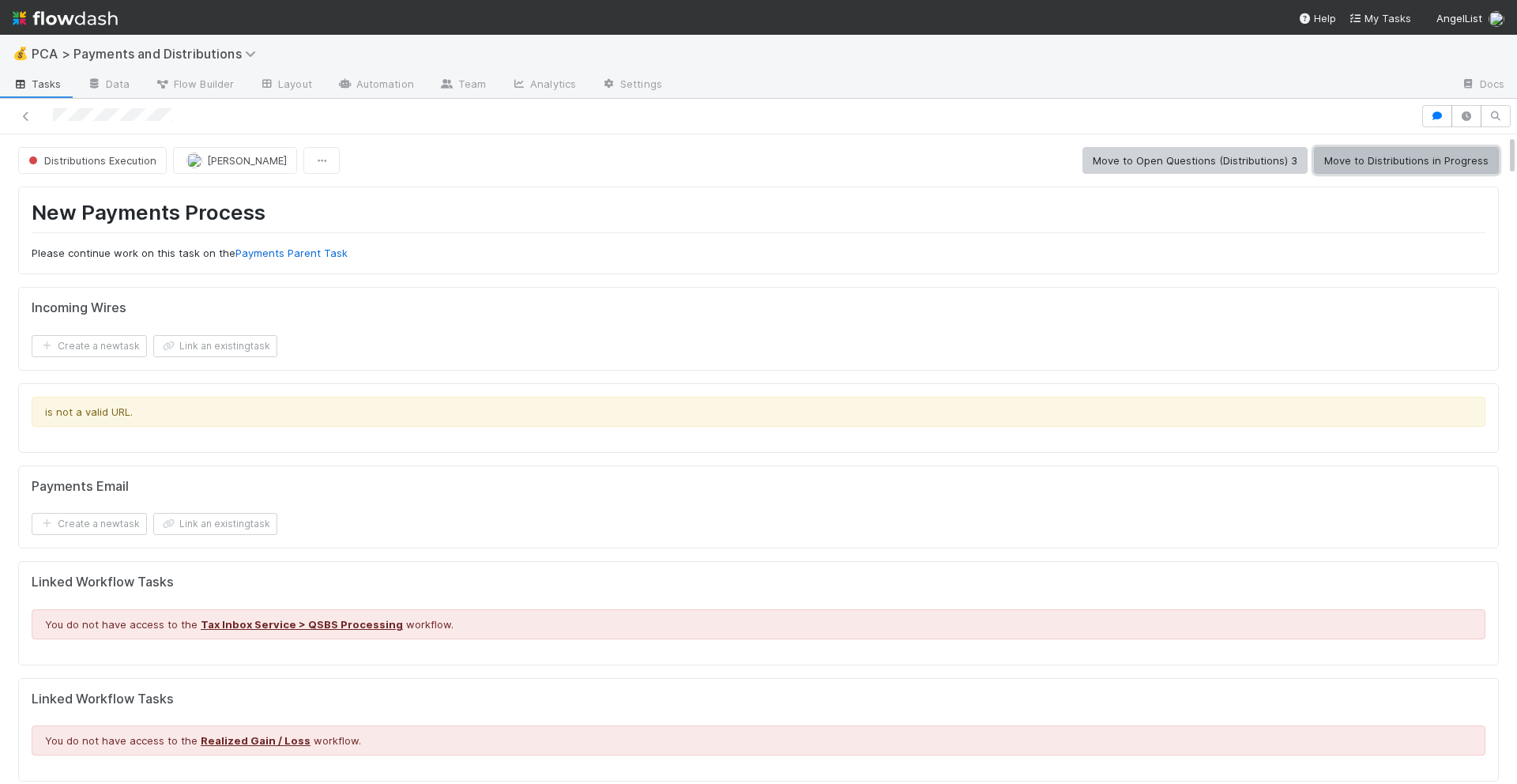
click at [1356, 157] on button "Move to Distributions in Progress" at bounding box center [1406, 160] width 184 height 27
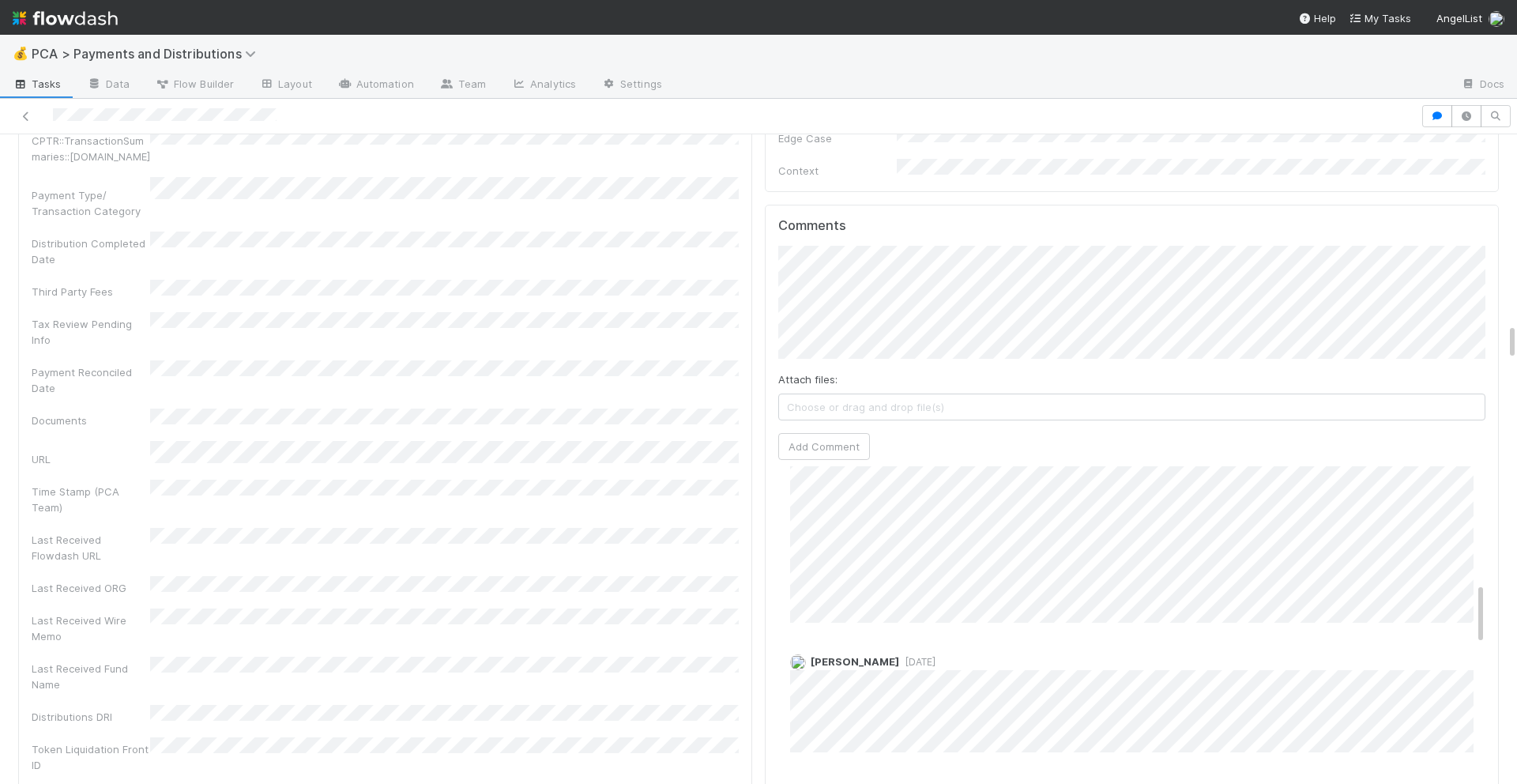
scroll to position [588, 0]
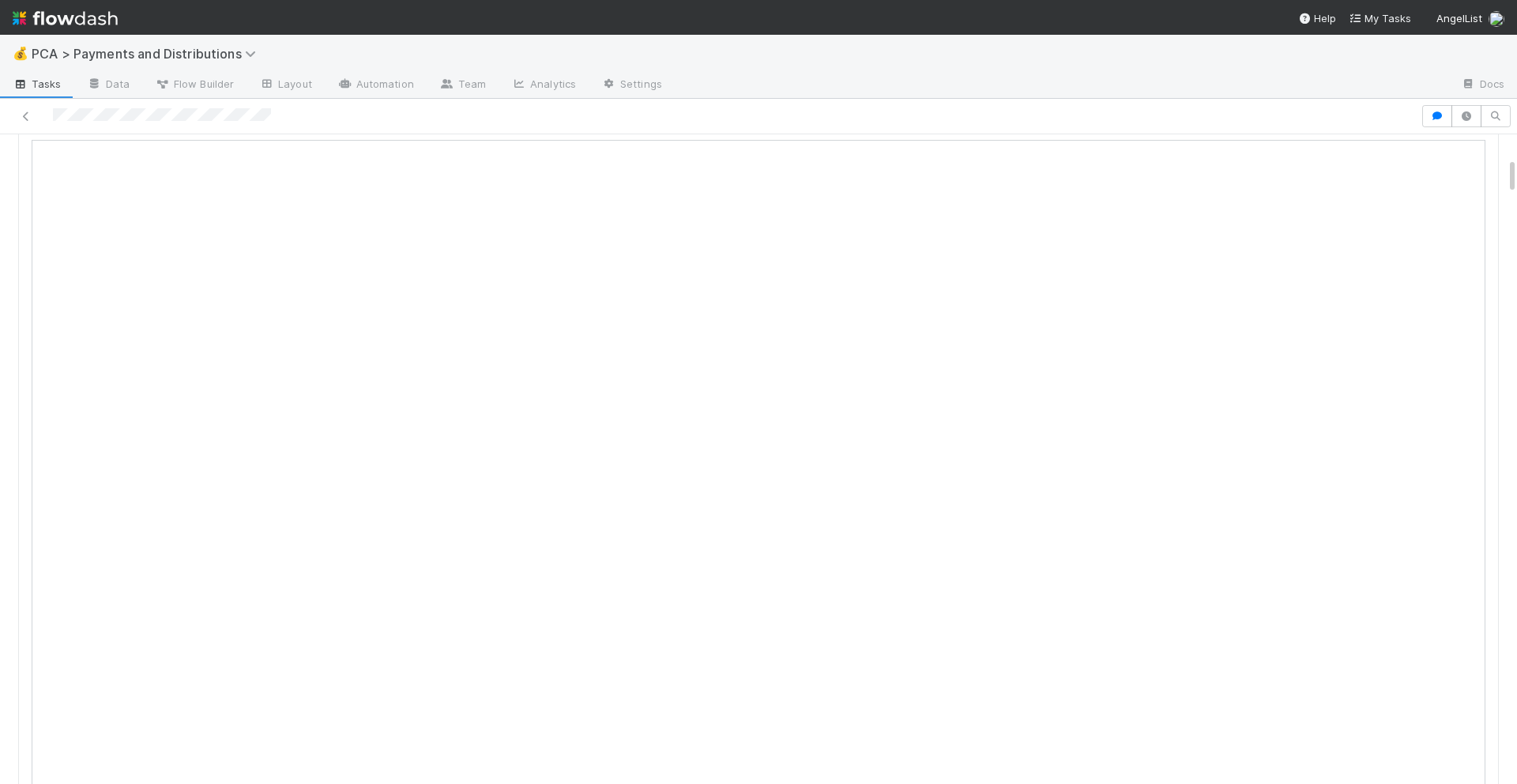
scroll to position [72, 0]
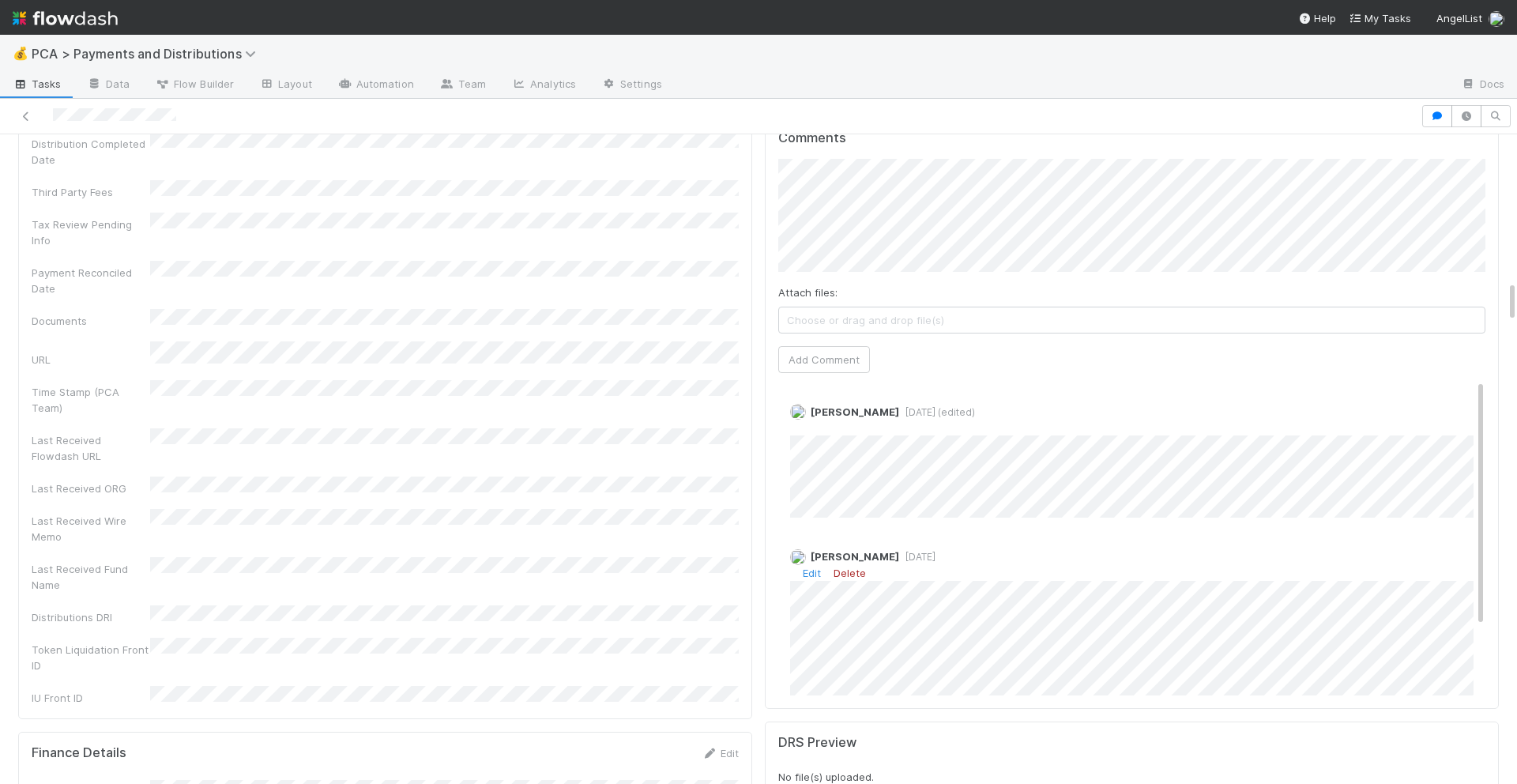
scroll to position [2230, 0]
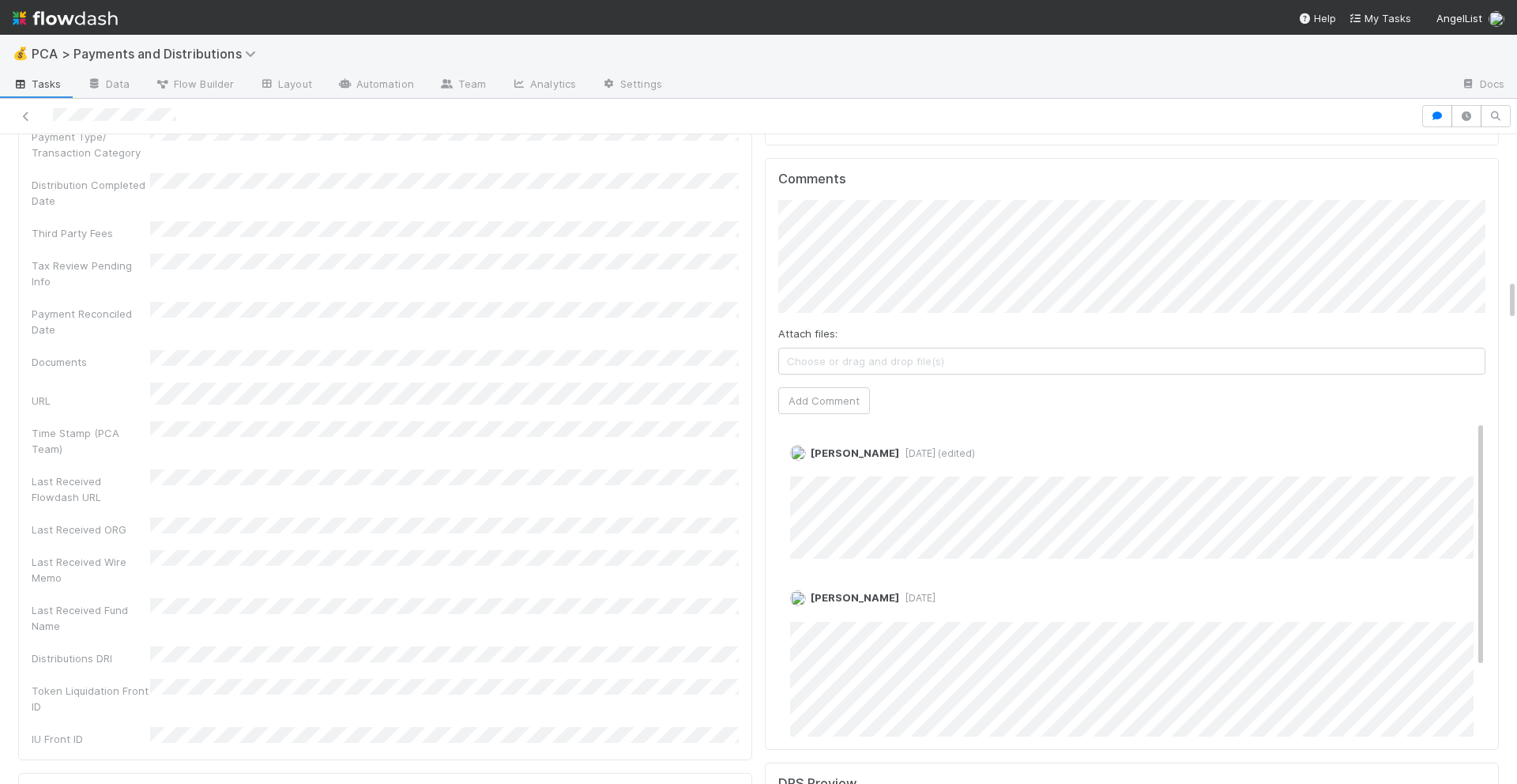
click at [865, 347] on div "Attach files: Choose or drag and drop file(s) Add Comment" at bounding box center [1131, 307] width 707 height 214
click at [860, 388] on button "Add Comment" at bounding box center [824, 400] width 92 height 27
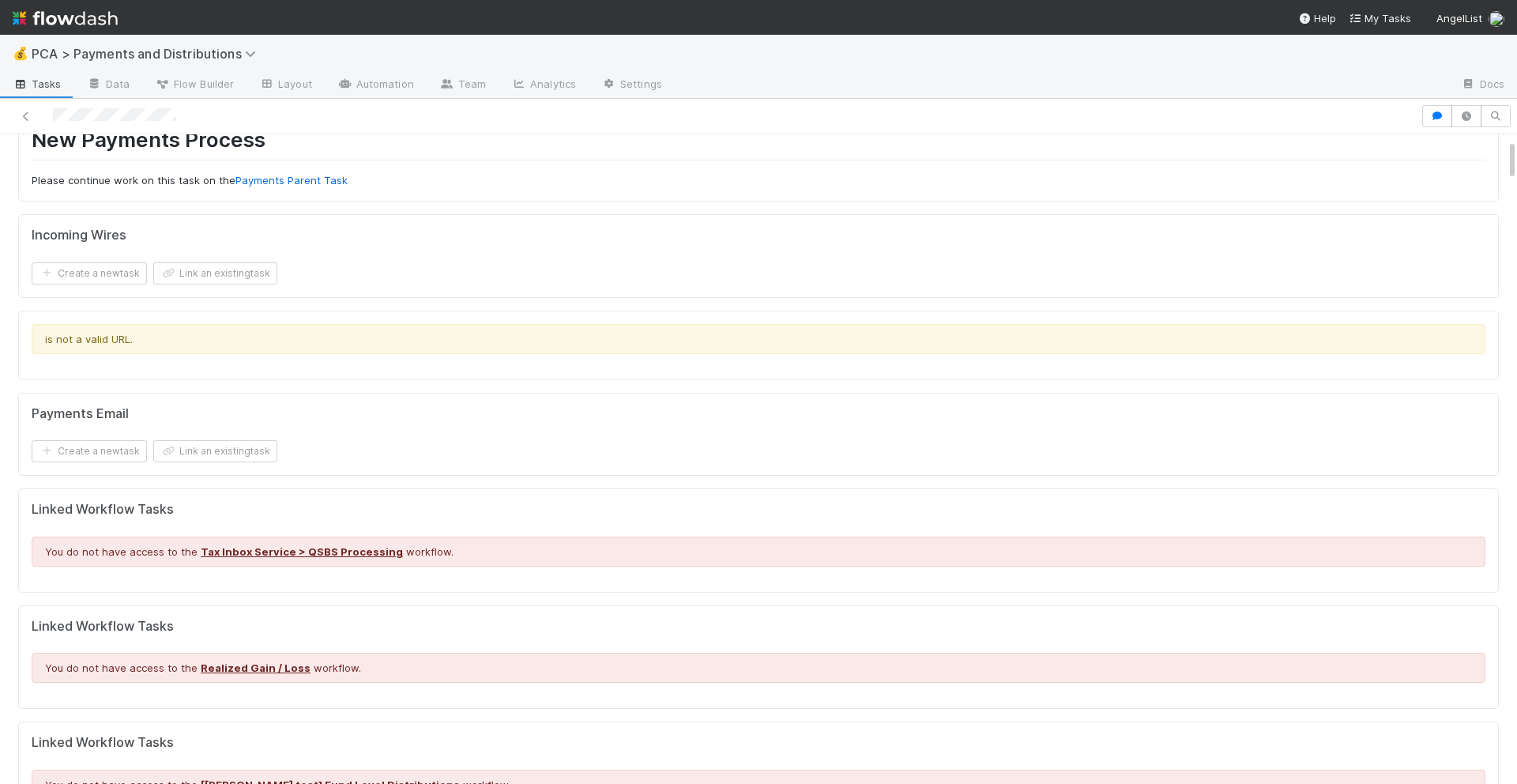
scroll to position [0, 0]
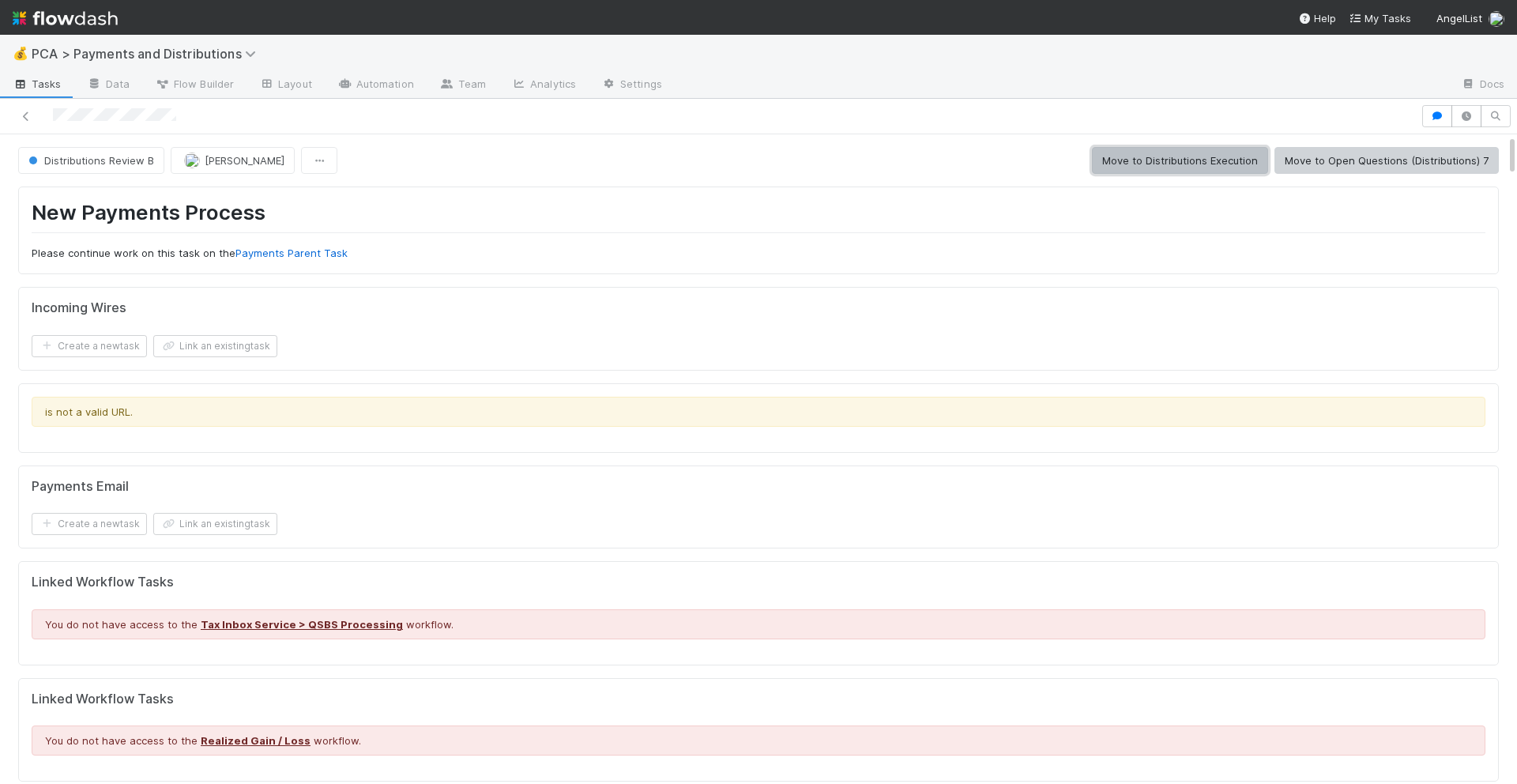
click at [1154, 159] on button "Move to Distributions Execution" at bounding box center [1180, 160] width 177 height 27
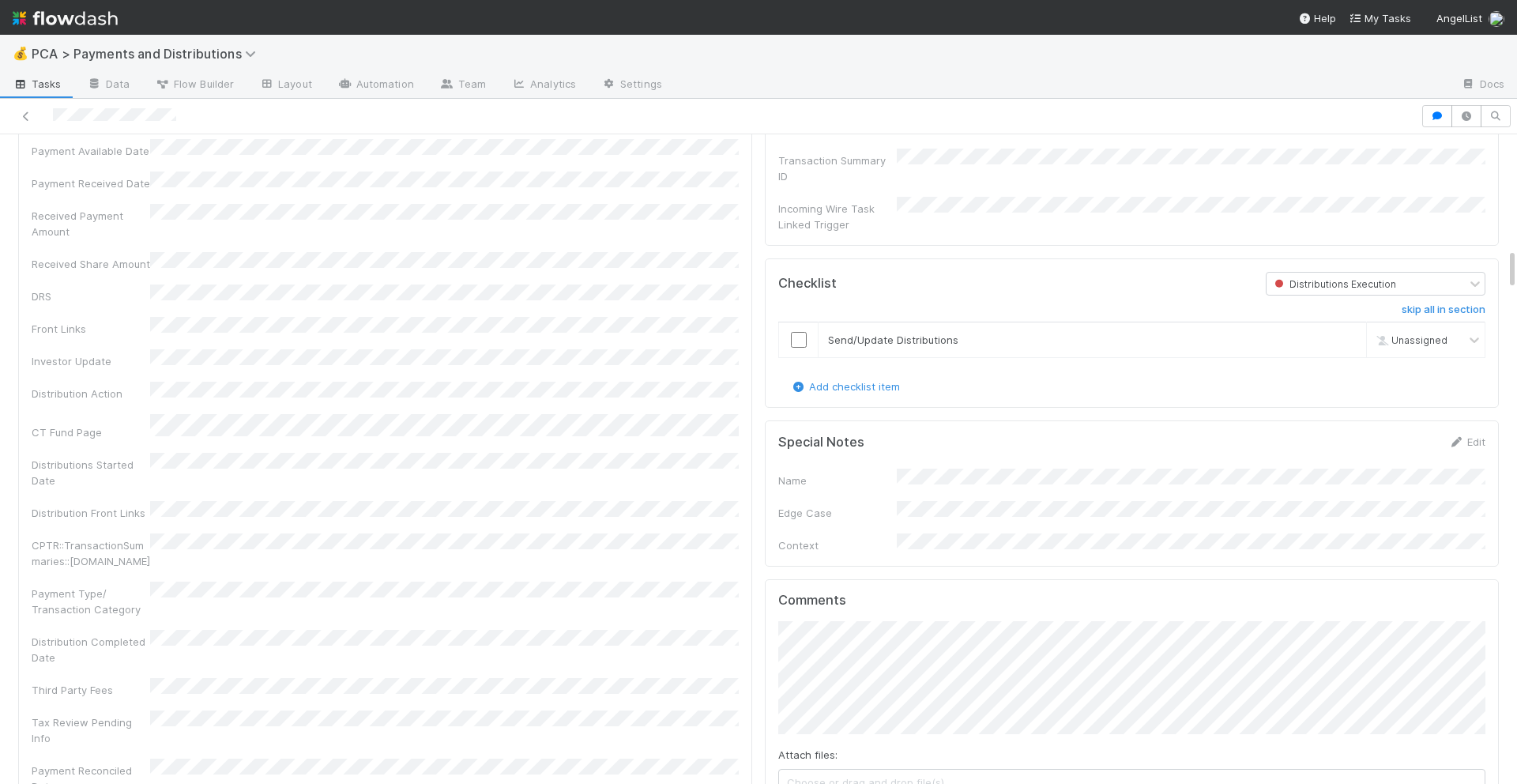
scroll to position [1773, 0]
click at [799, 332] on input "checkbox" at bounding box center [799, 340] width 16 height 16
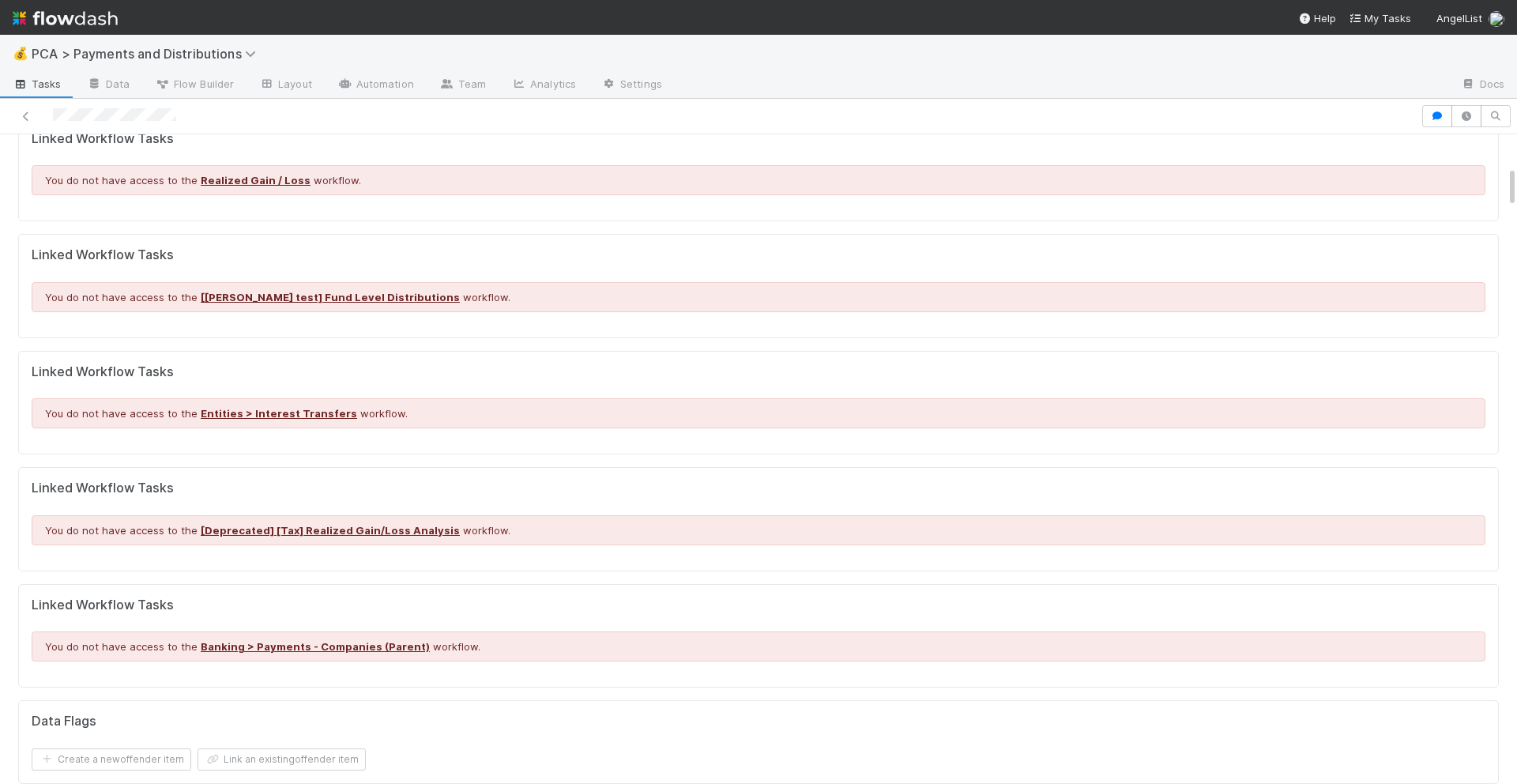
scroll to position [0, 0]
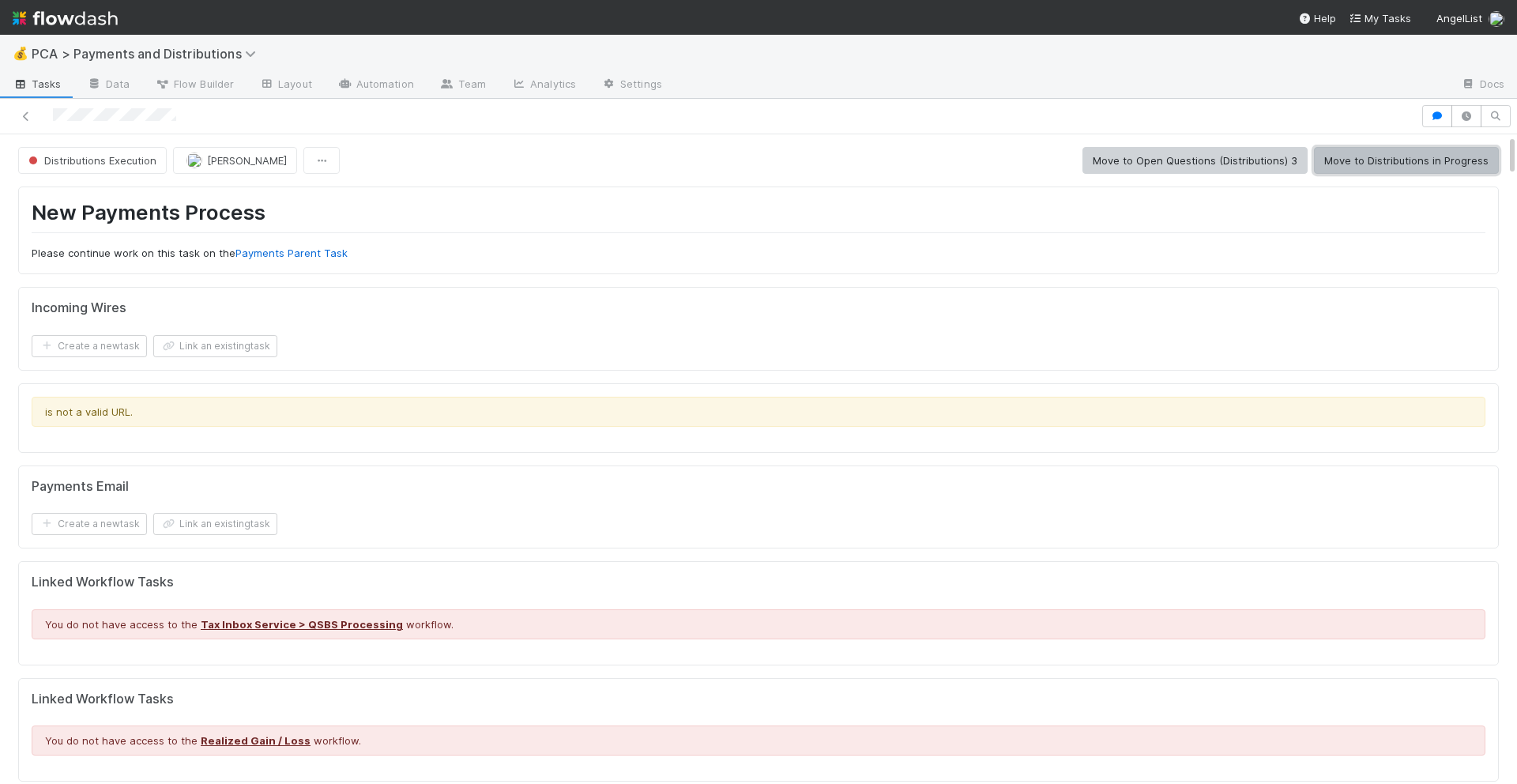
click at [1343, 159] on button "Move to Distributions in Progress" at bounding box center [1406, 160] width 184 height 27
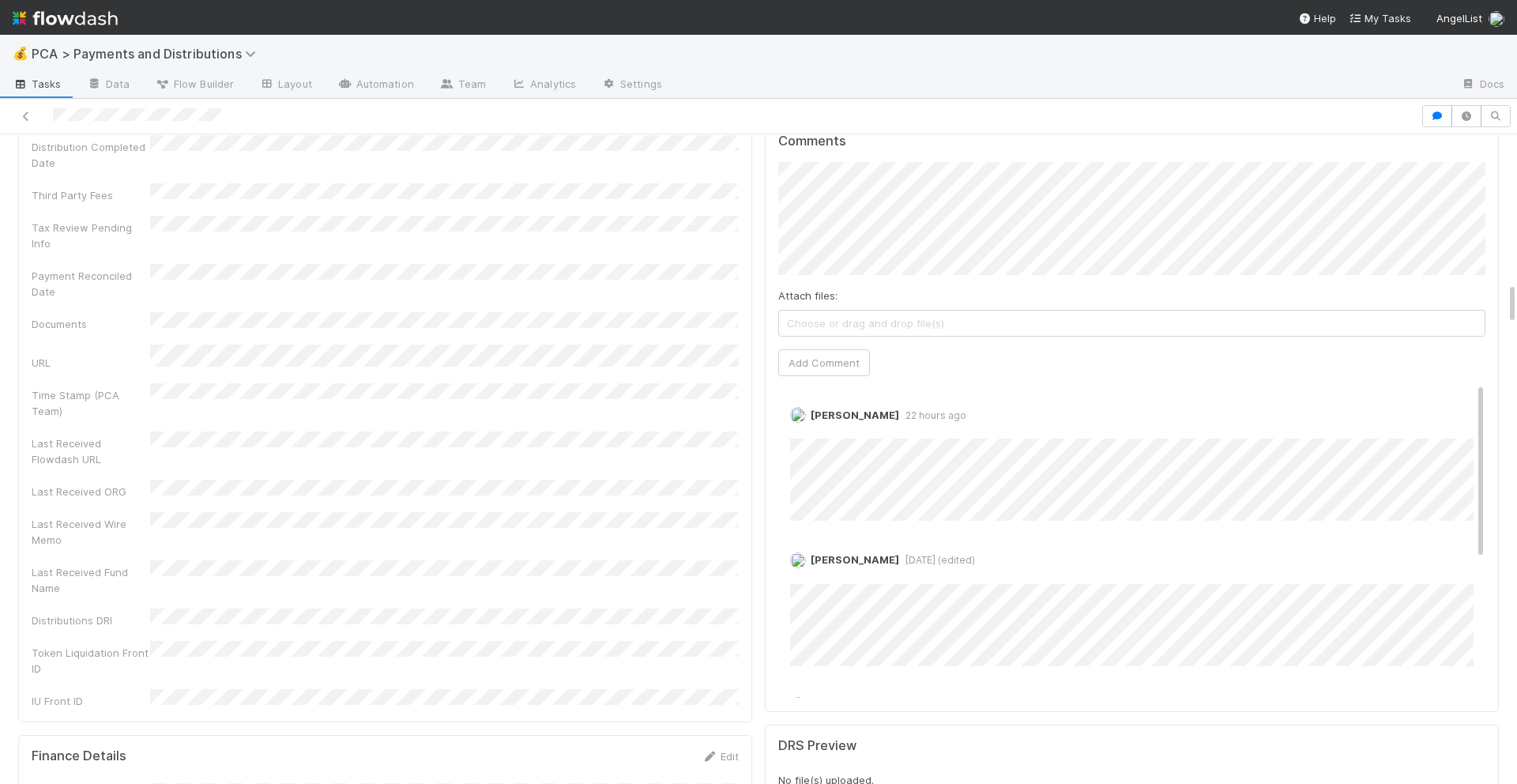
scroll to position [2393, 0]
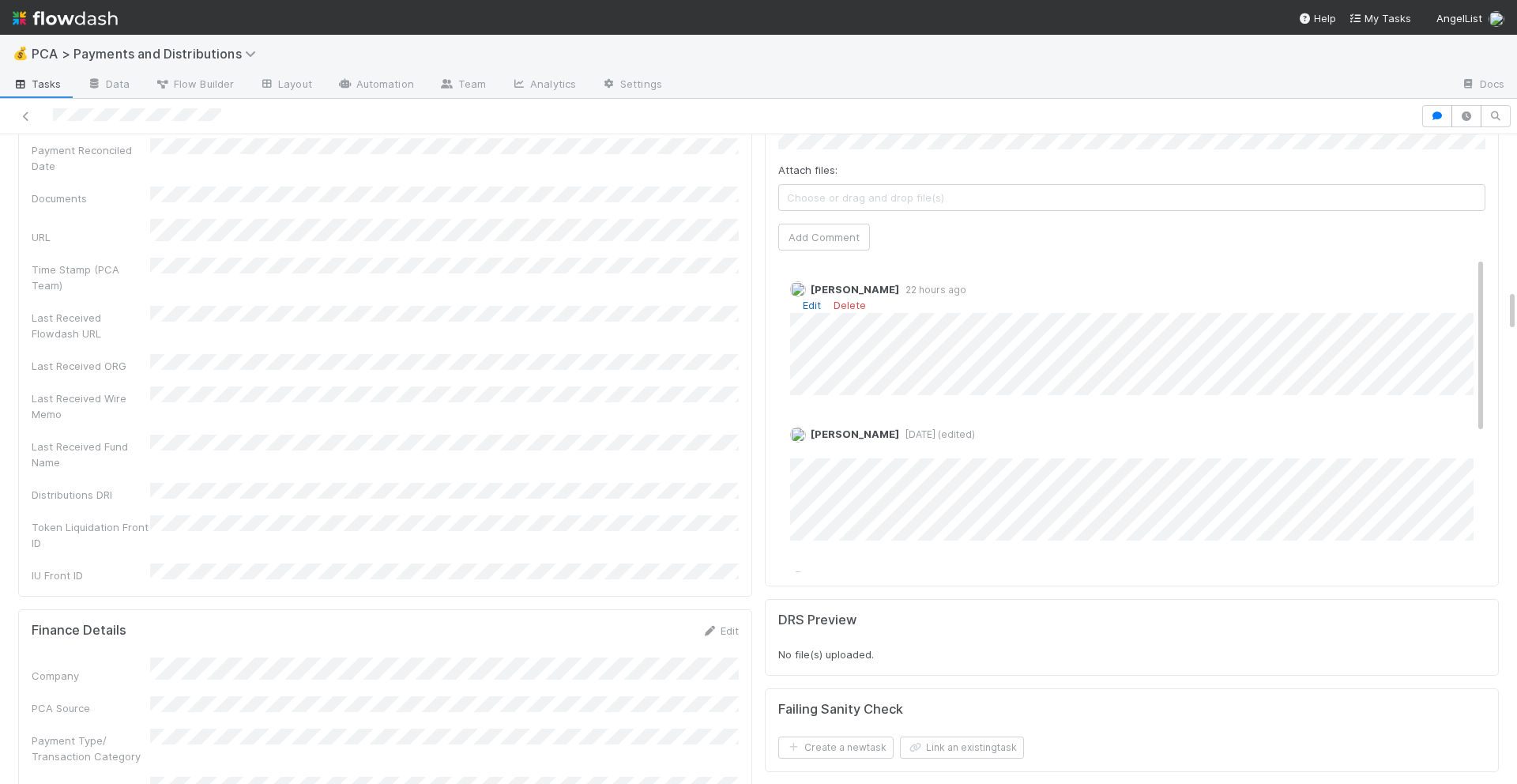
click at [819, 299] on link "Edit" at bounding box center [812, 305] width 18 height 13
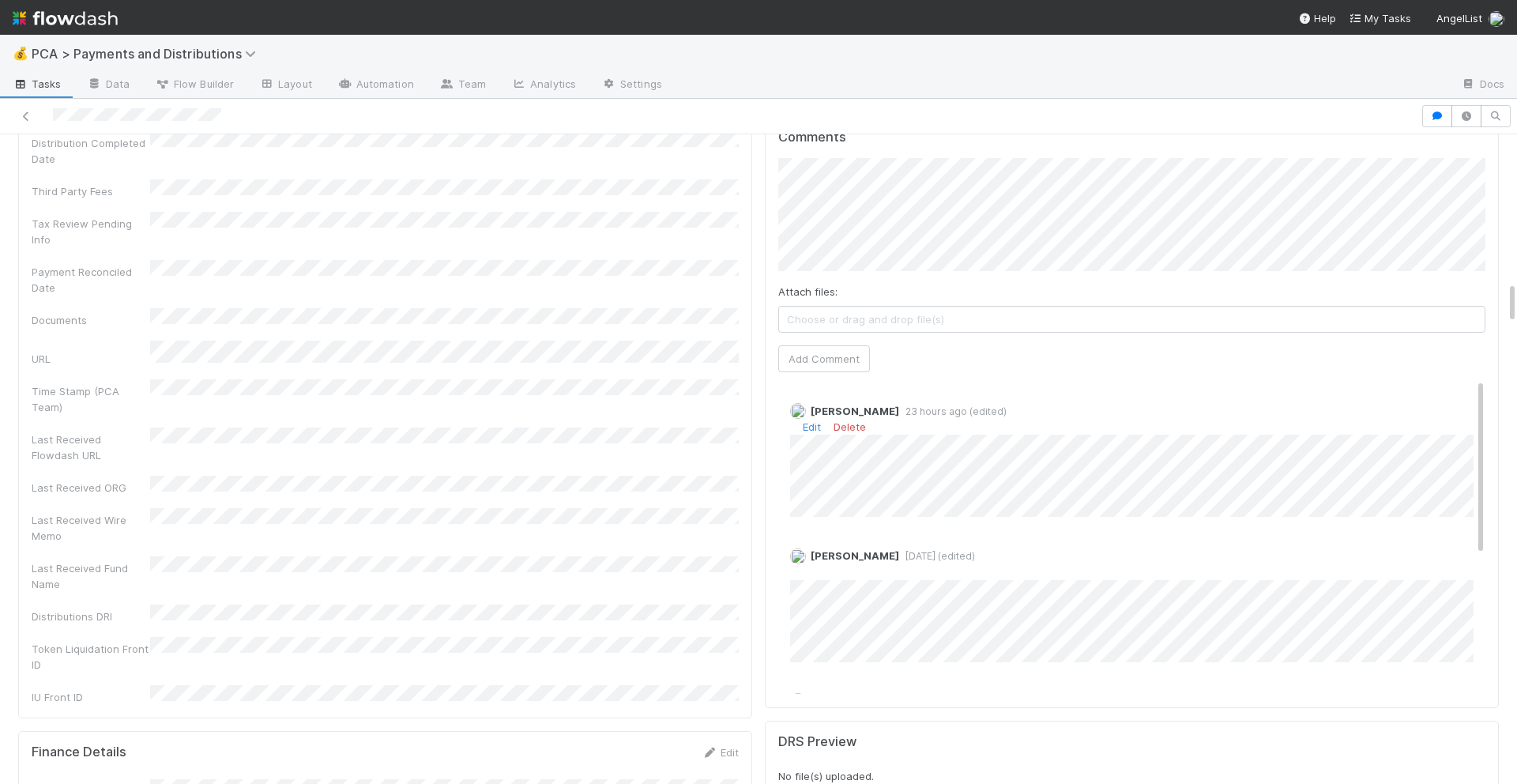
scroll to position [2271, 0]
click at [839, 346] on button "Add Comment" at bounding box center [824, 359] width 92 height 27
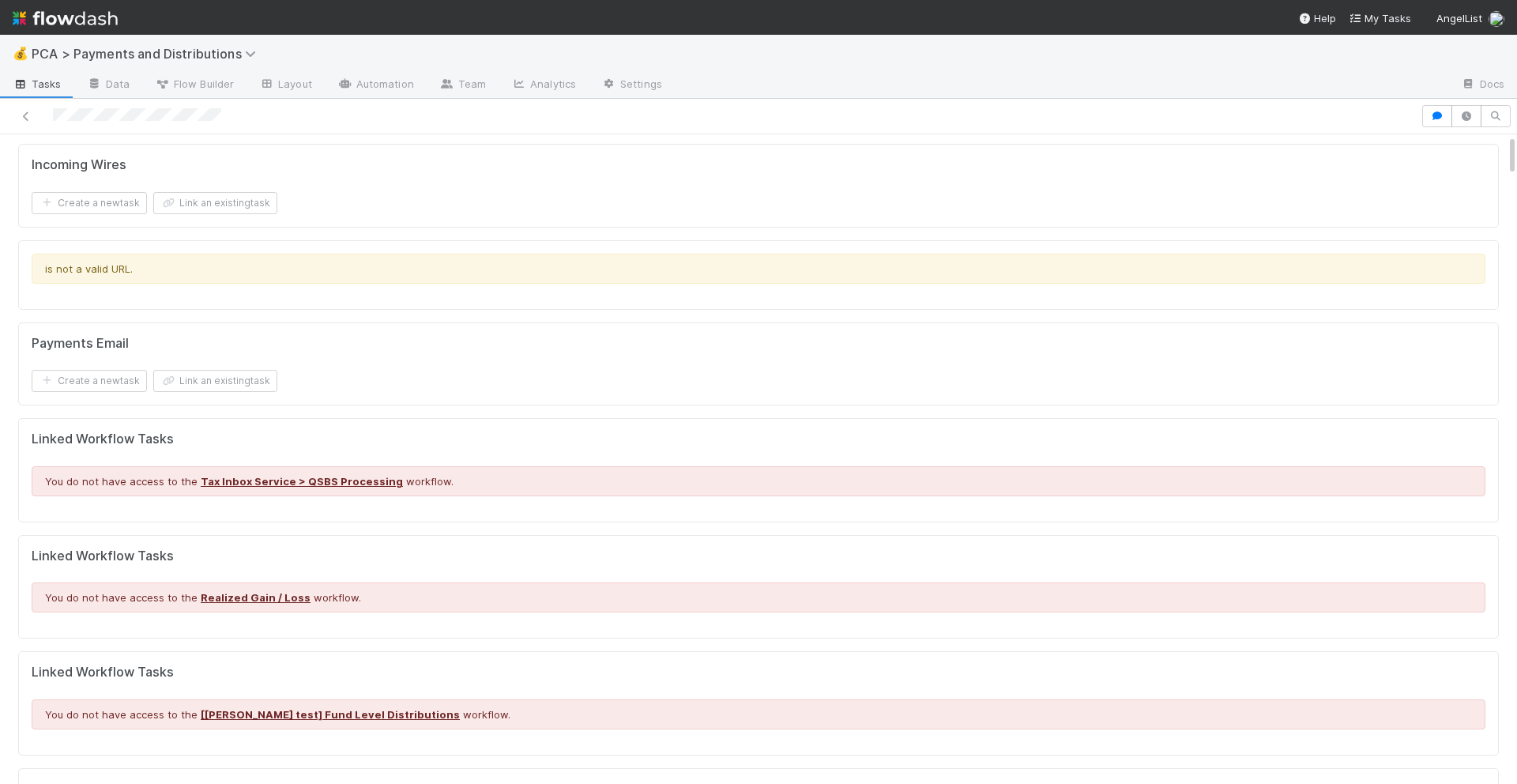
scroll to position [0, 0]
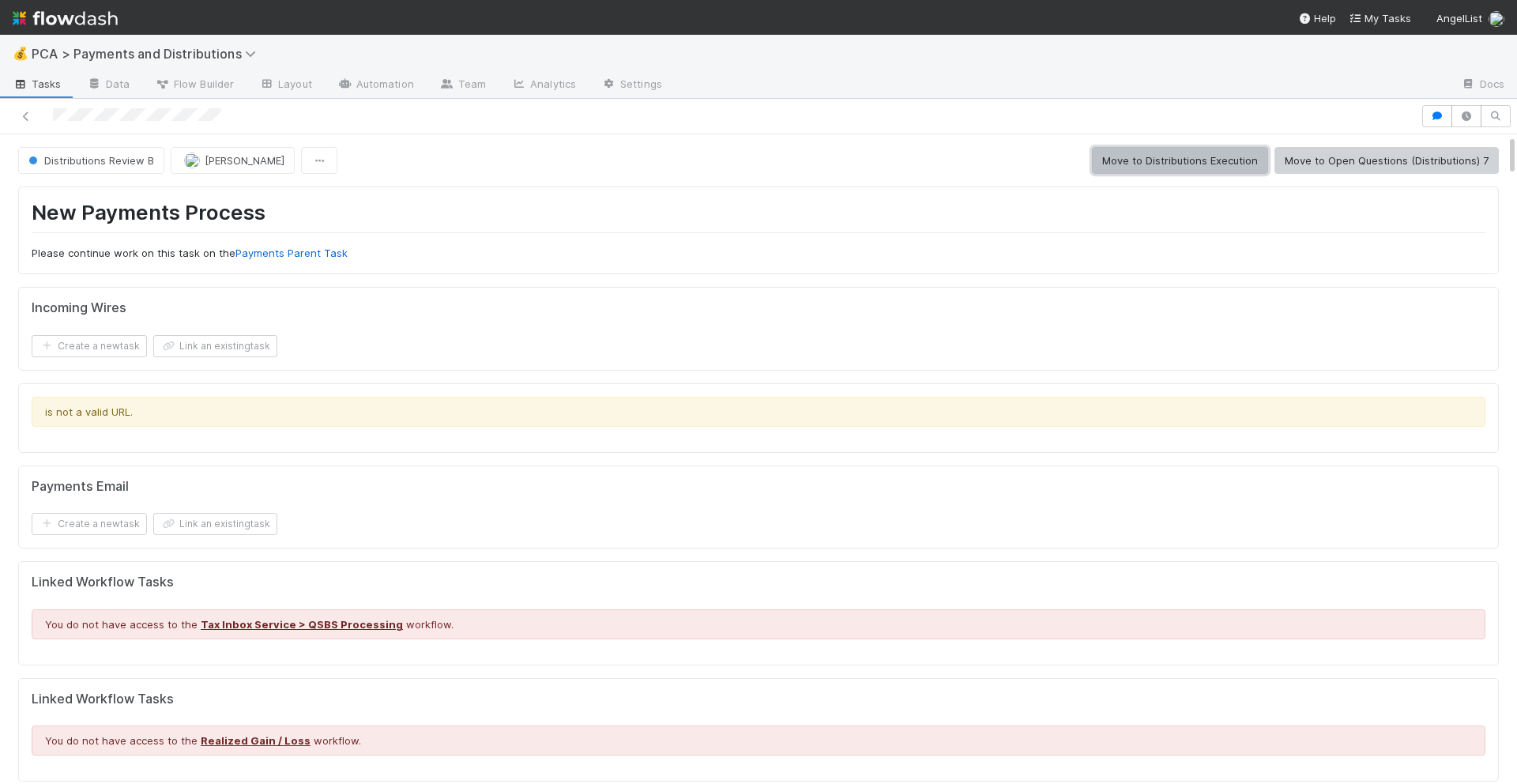
click at [1160, 154] on button "Move to Distributions Execution" at bounding box center [1180, 160] width 177 height 27
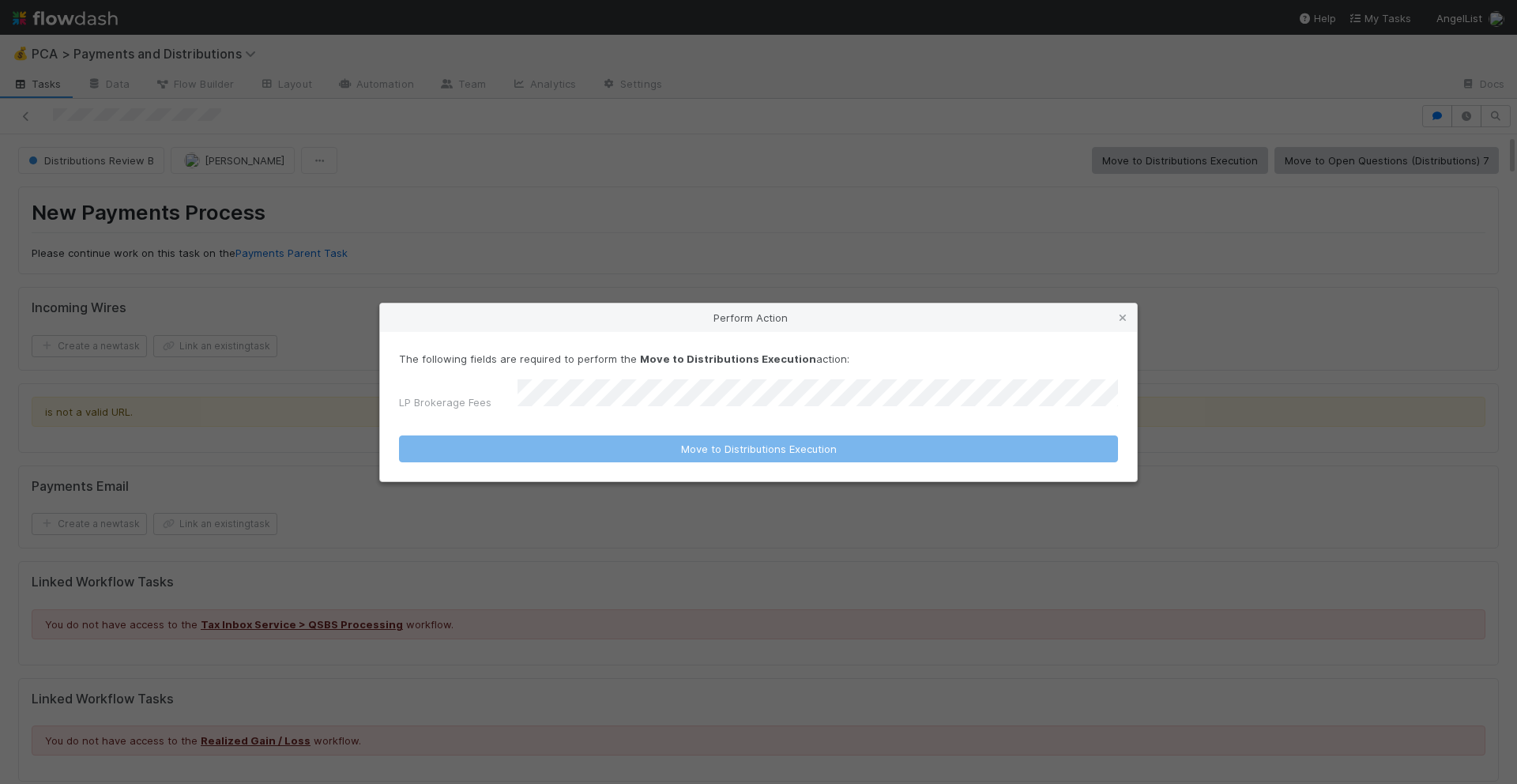
click at [595, 411] on div "LP Brokerage Fees" at bounding box center [758, 398] width 719 height 37
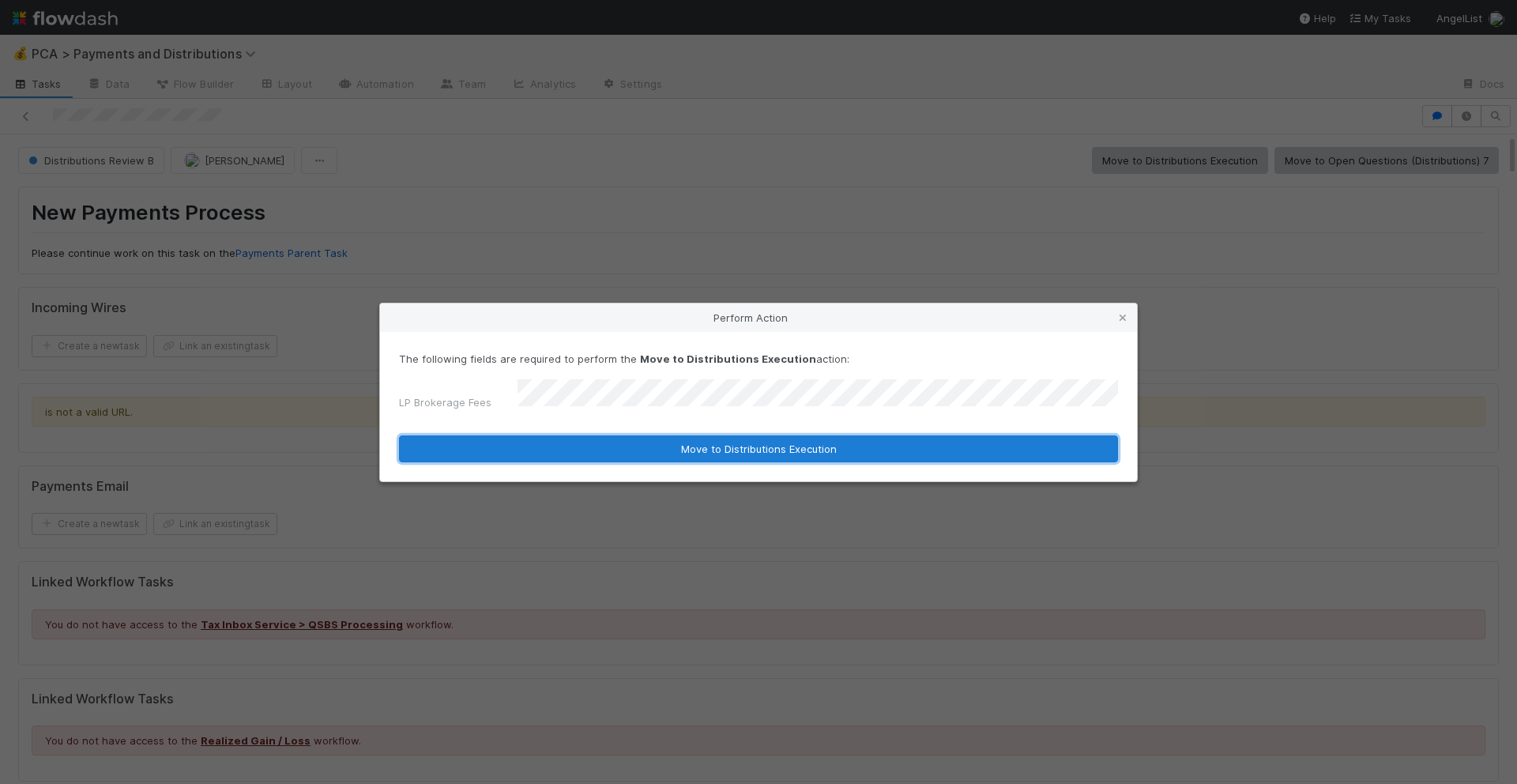
click at [586, 447] on button "Move to Distributions Execution" at bounding box center [758, 448] width 719 height 27
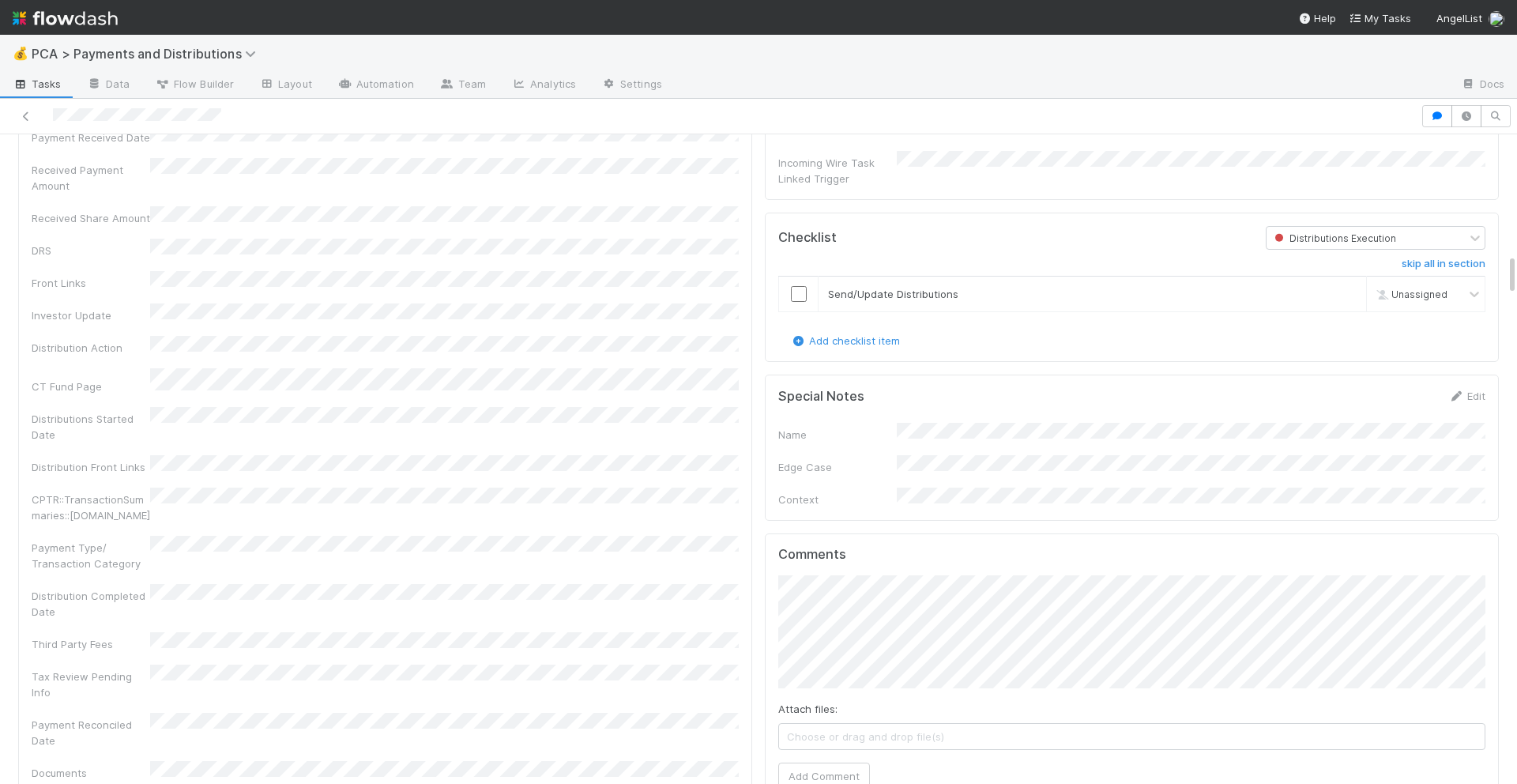
scroll to position [1807, 0]
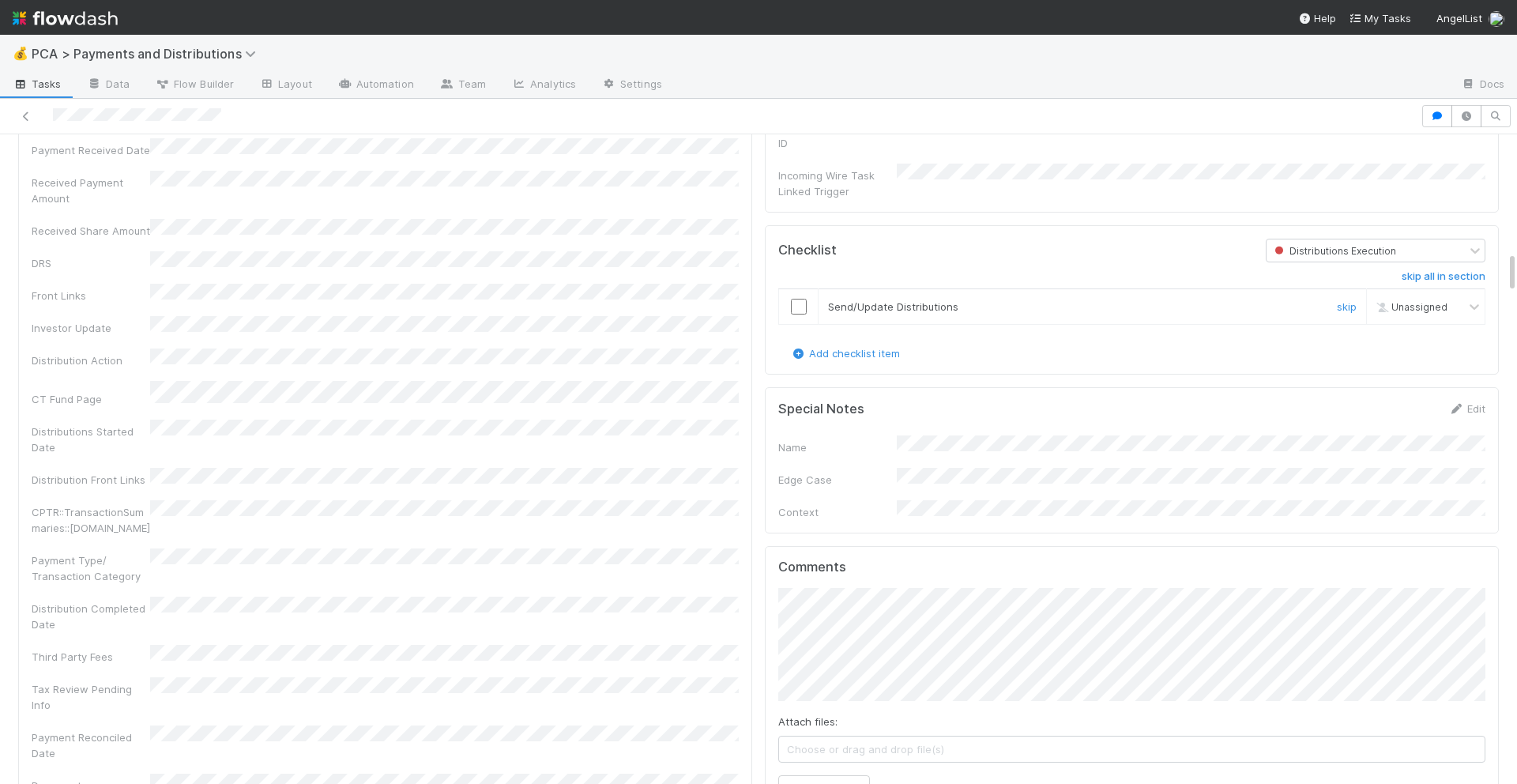
click at [800, 299] on input "checkbox" at bounding box center [799, 307] width 16 height 16
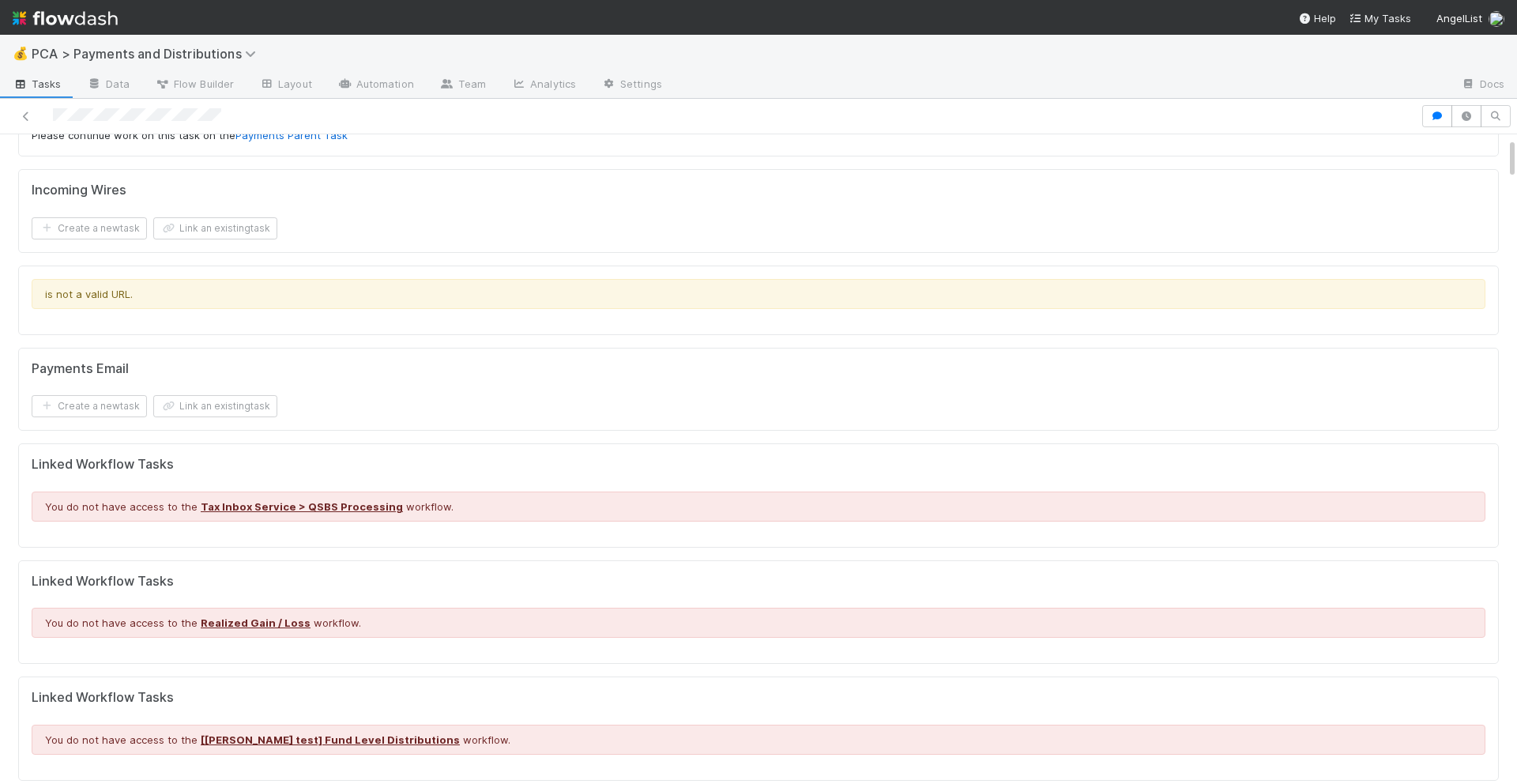
scroll to position [0, 0]
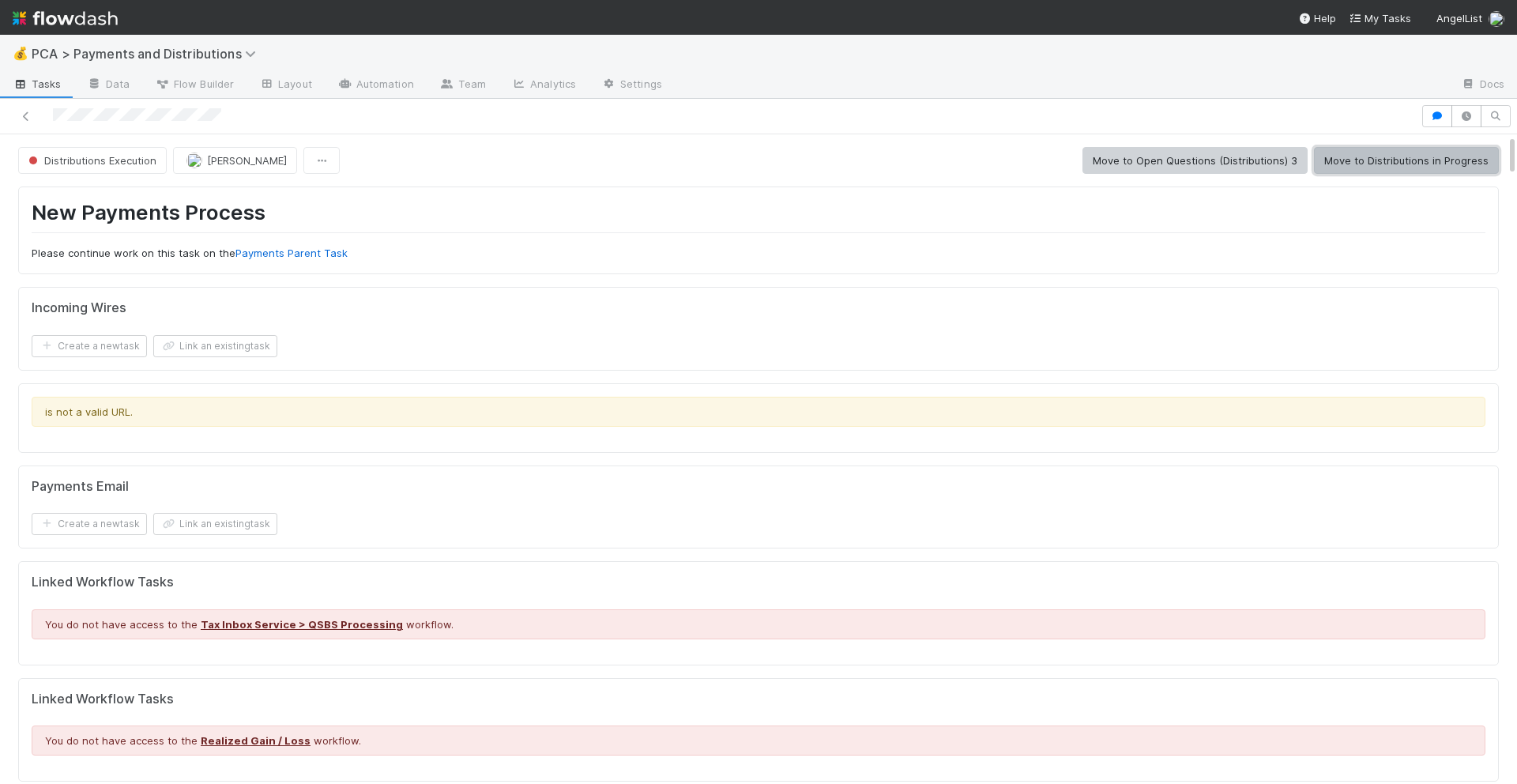
click at [1380, 166] on button "Move to Distributions in Progress" at bounding box center [1406, 160] width 184 height 27
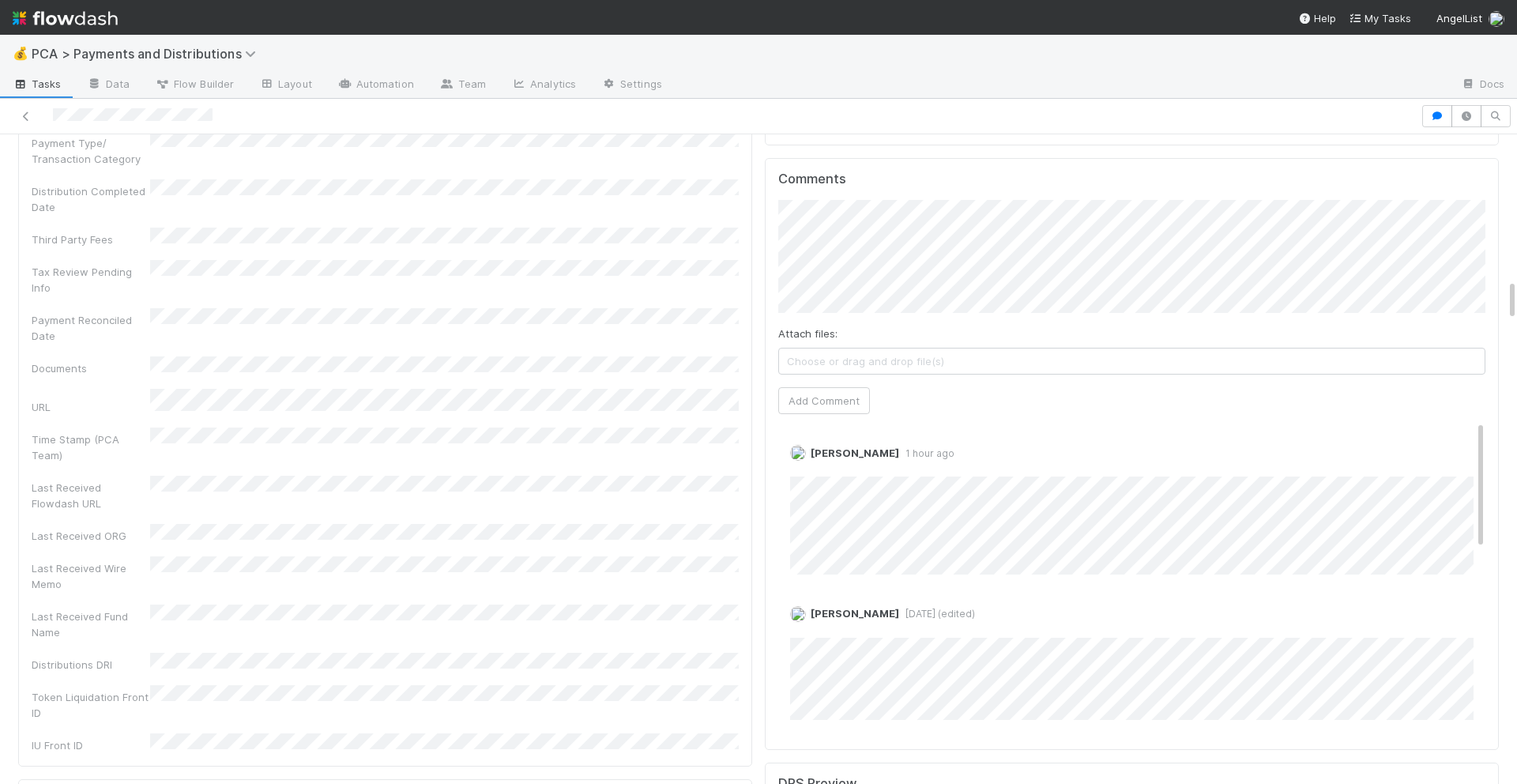
scroll to position [2230, 0]
click at [800, 388] on button "Add Comment" at bounding box center [824, 400] width 92 height 27
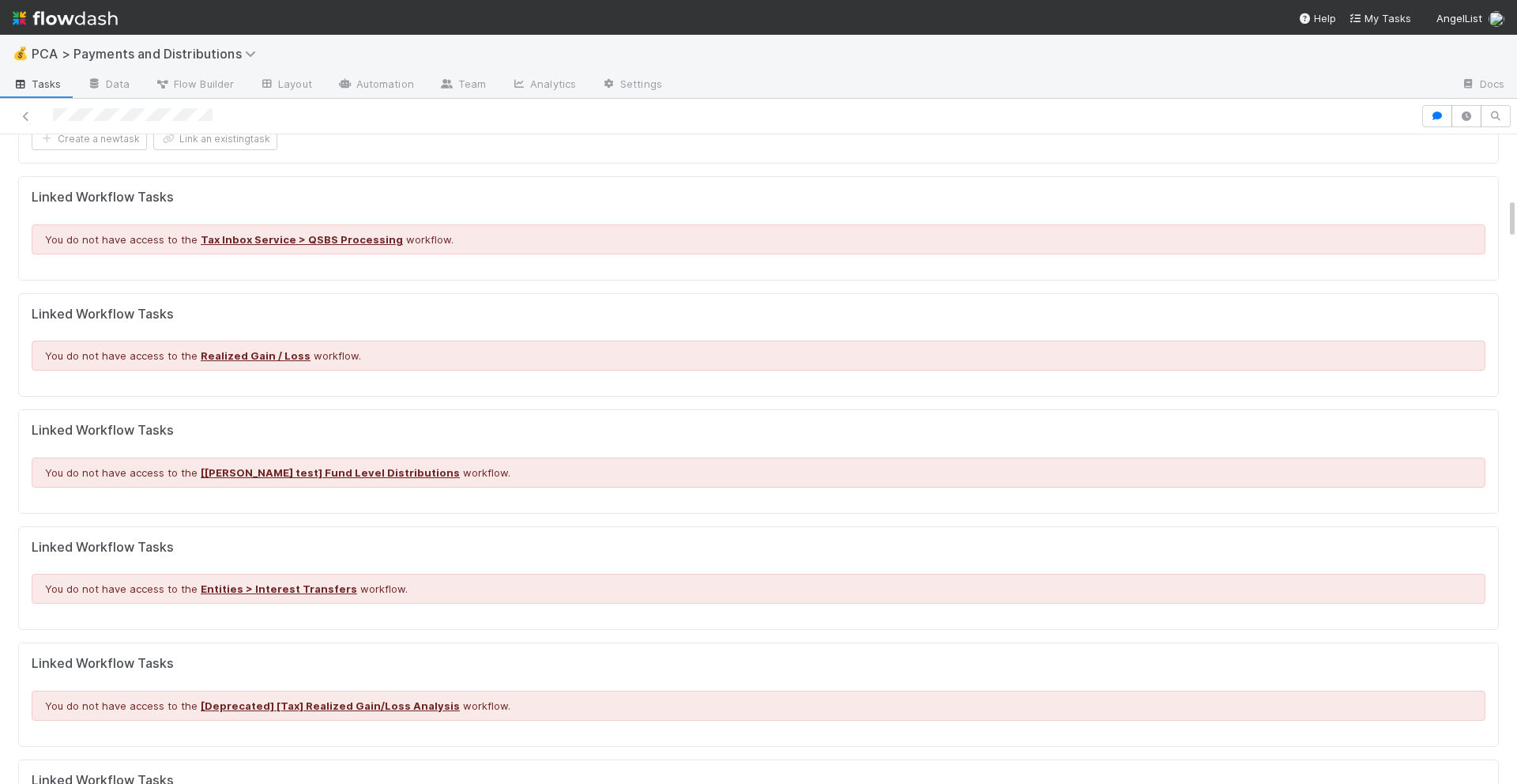
scroll to position [0, 0]
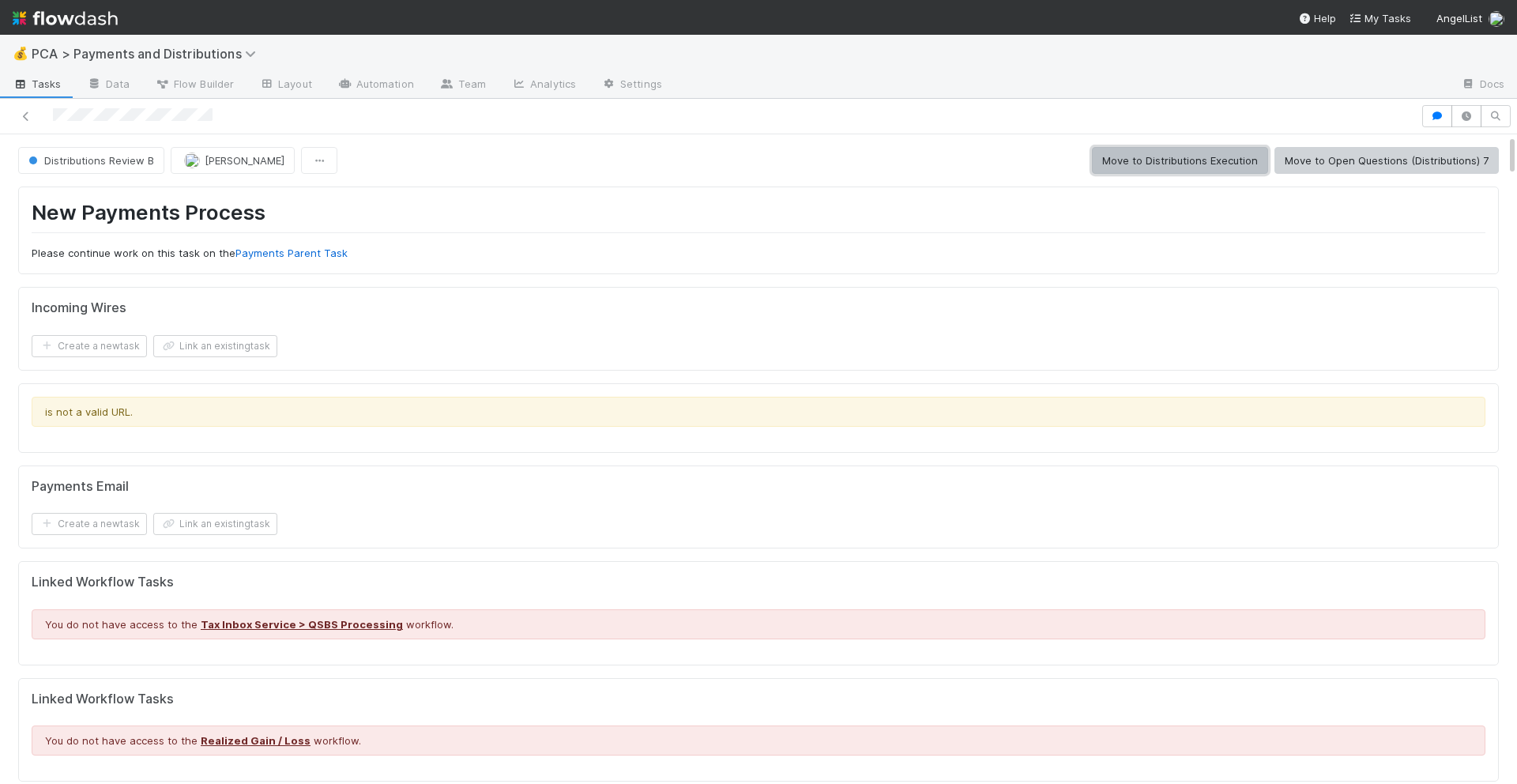
click at [1150, 157] on button "Move to Distributions Execution" at bounding box center [1180, 160] width 177 height 27
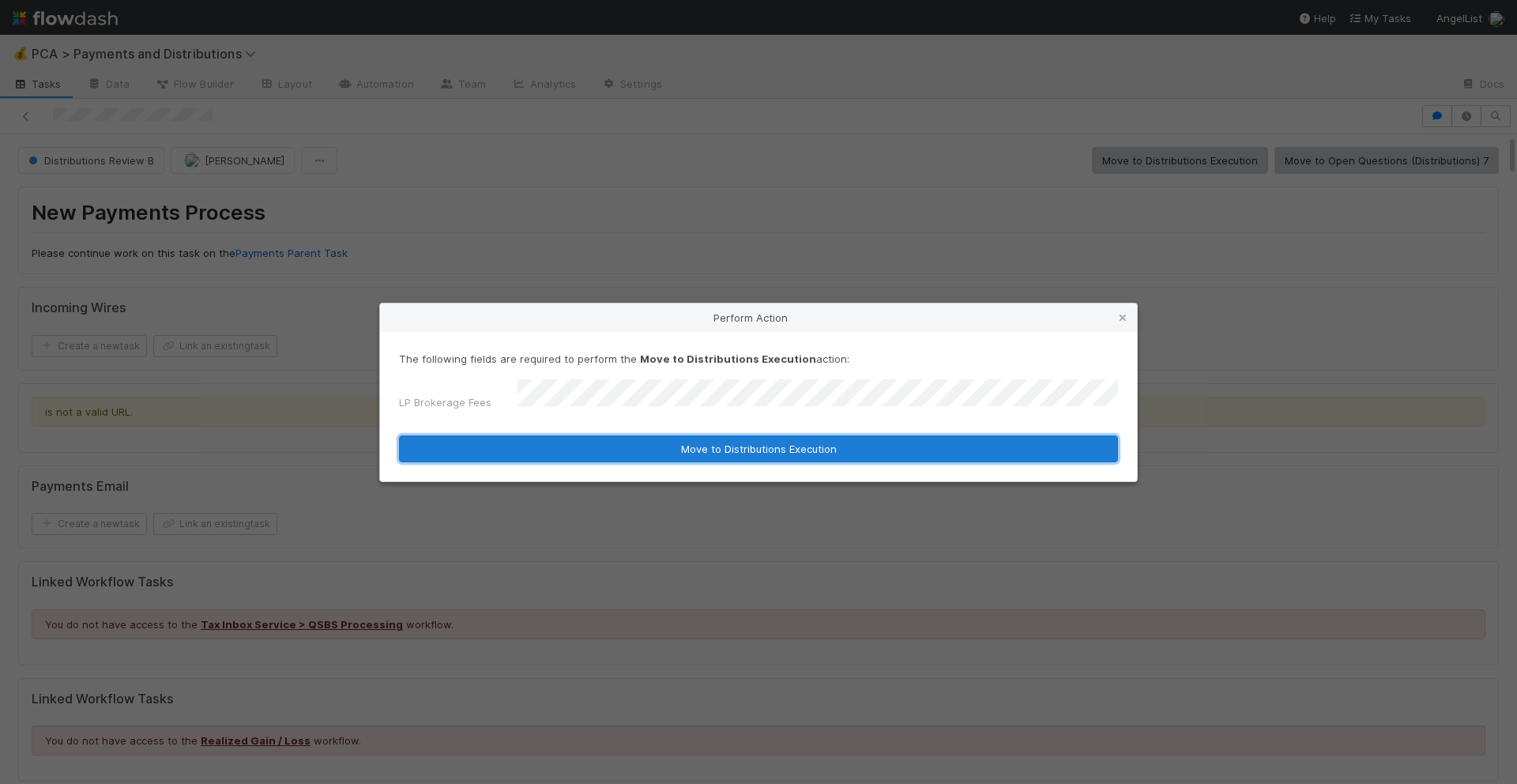
click at [772, 443] on button "Move to Distributions Execution" at bounding box center [758, 448] width 719 height 27
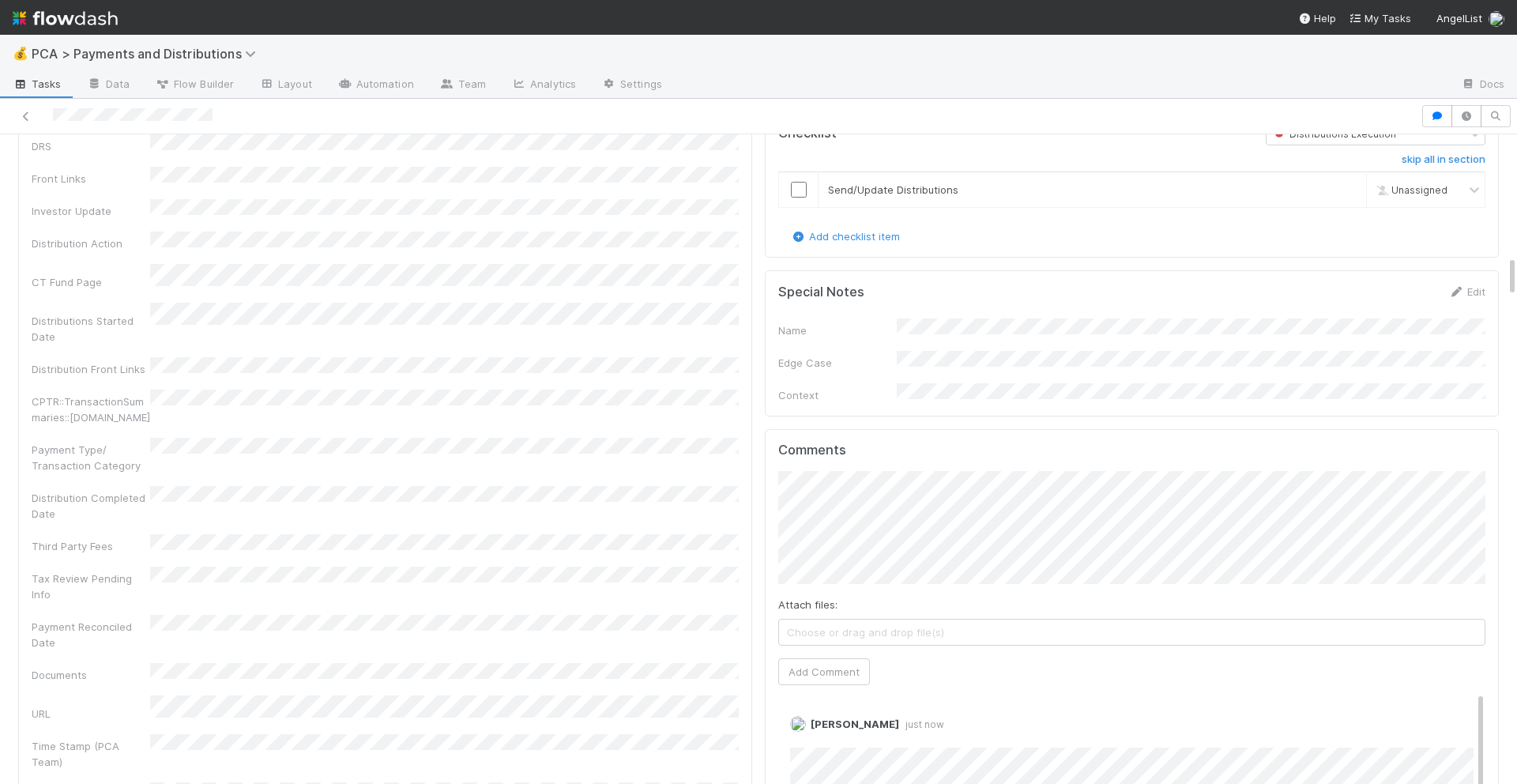
scroll to position [1853, 0]
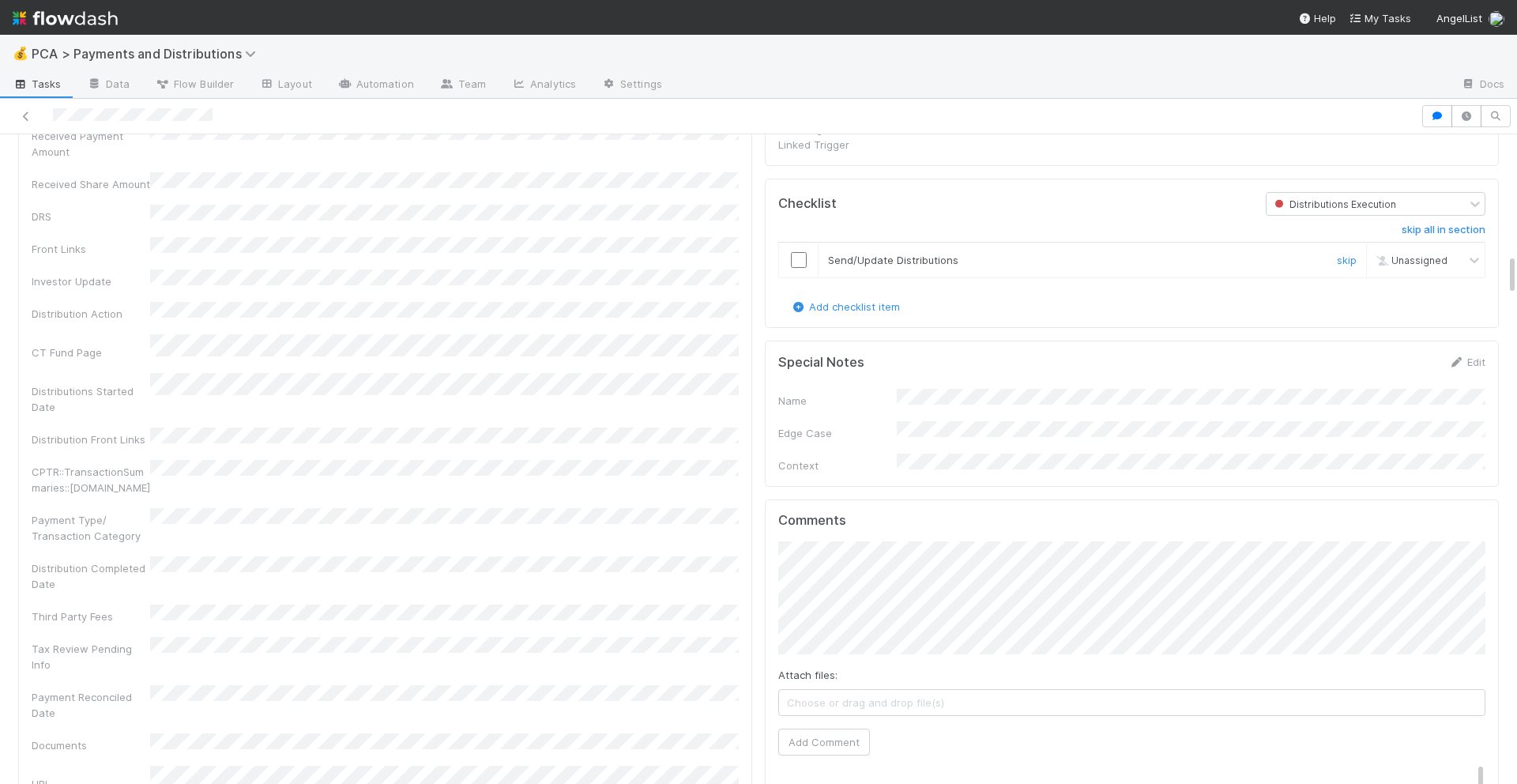
click at [798, 252] on input "checkbox" at bounding box center [799, 260] width 16 height 16
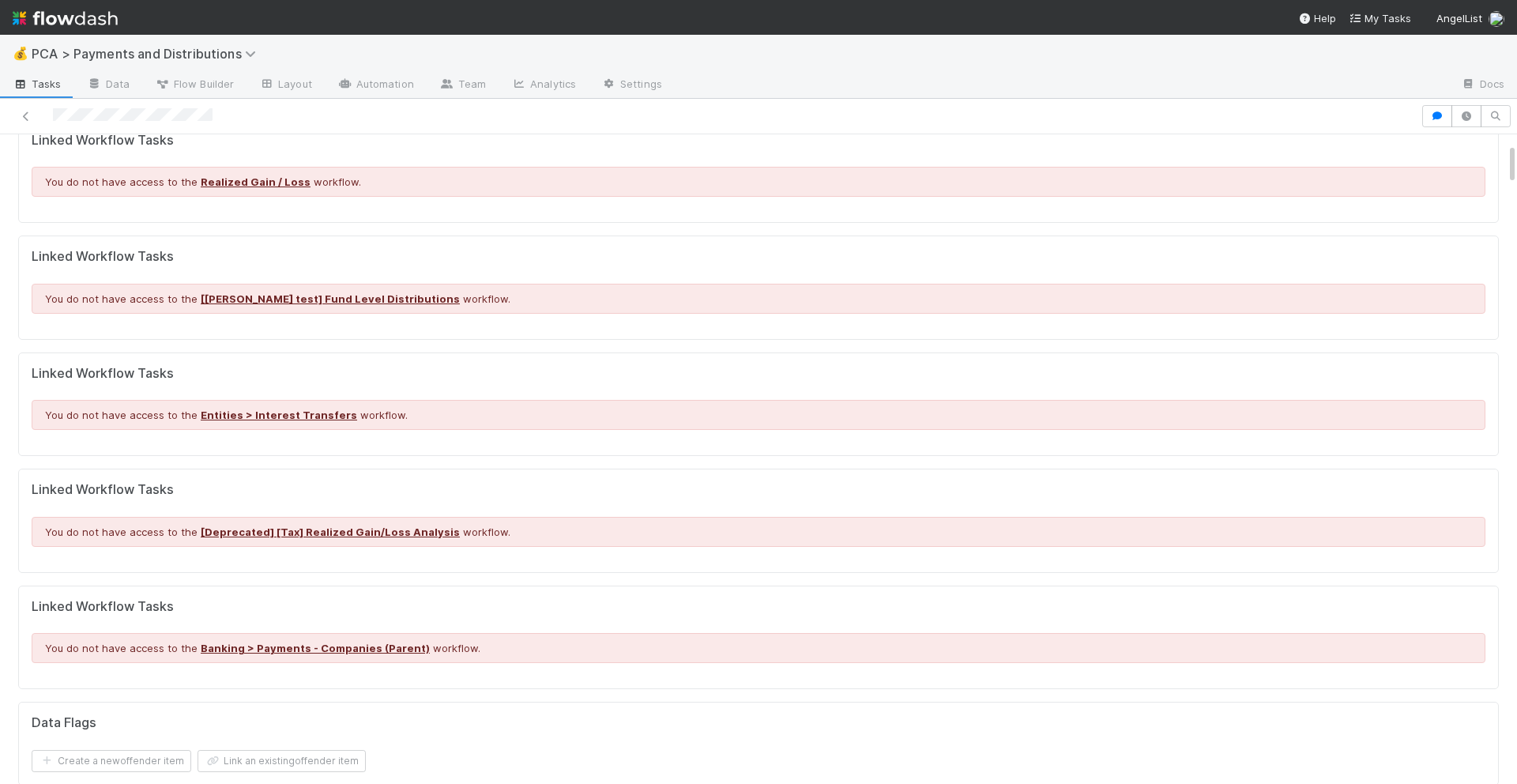
scroll to position [0, 0]
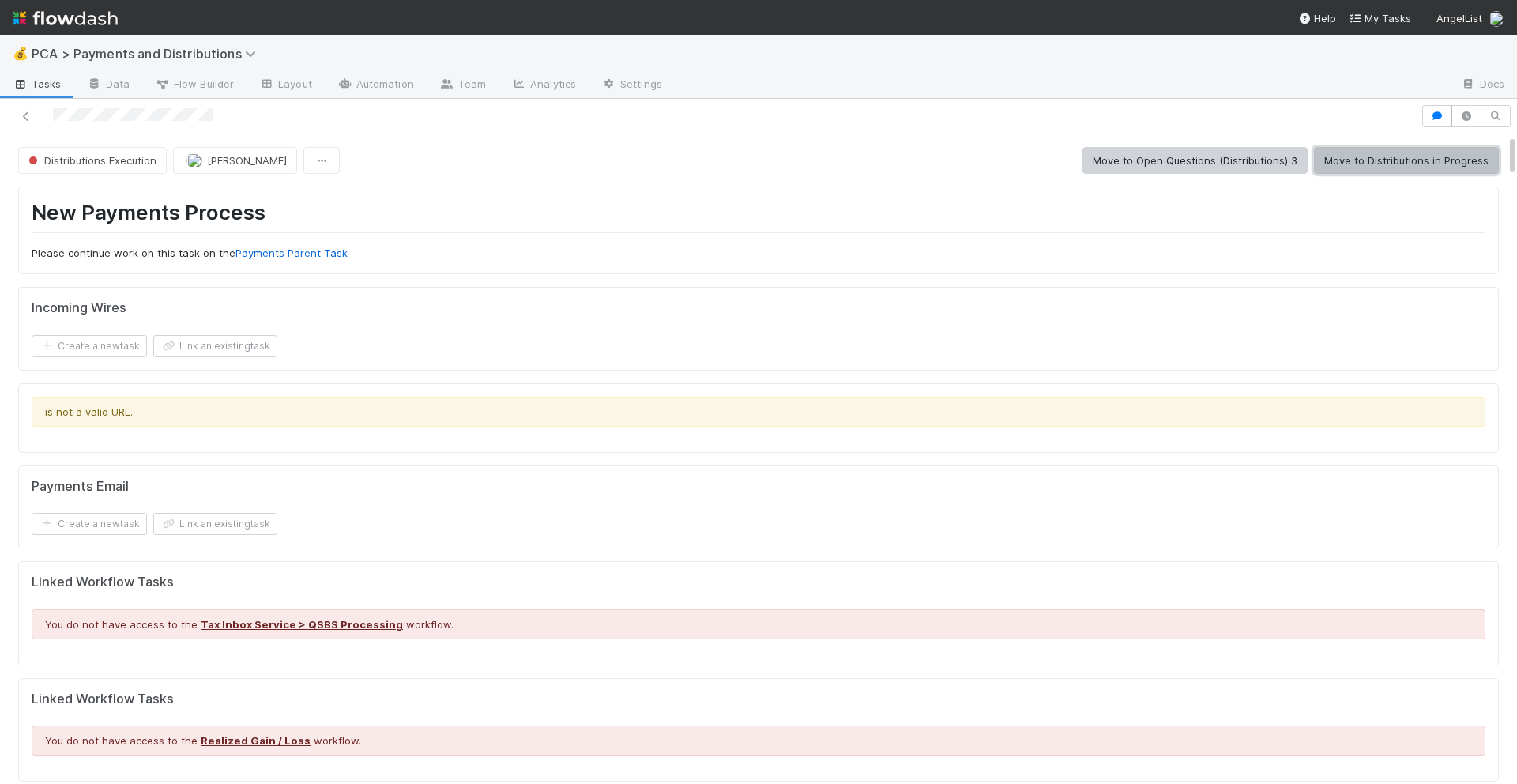
click at [1377, 165] on button "Move to Distributions in Progress" at bounding box center [1406, 160] width 184 height 27
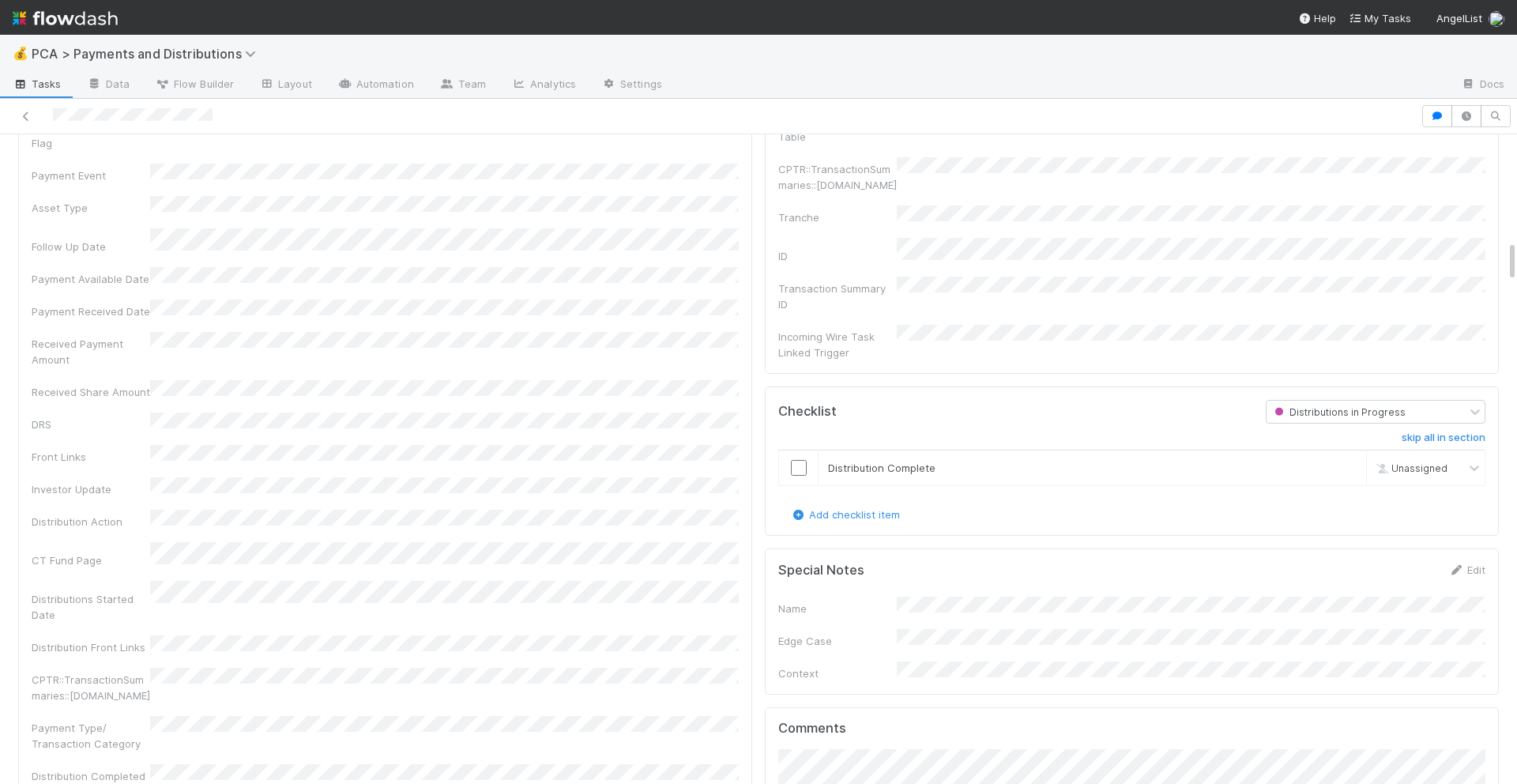
scroll to position [1646, 0]
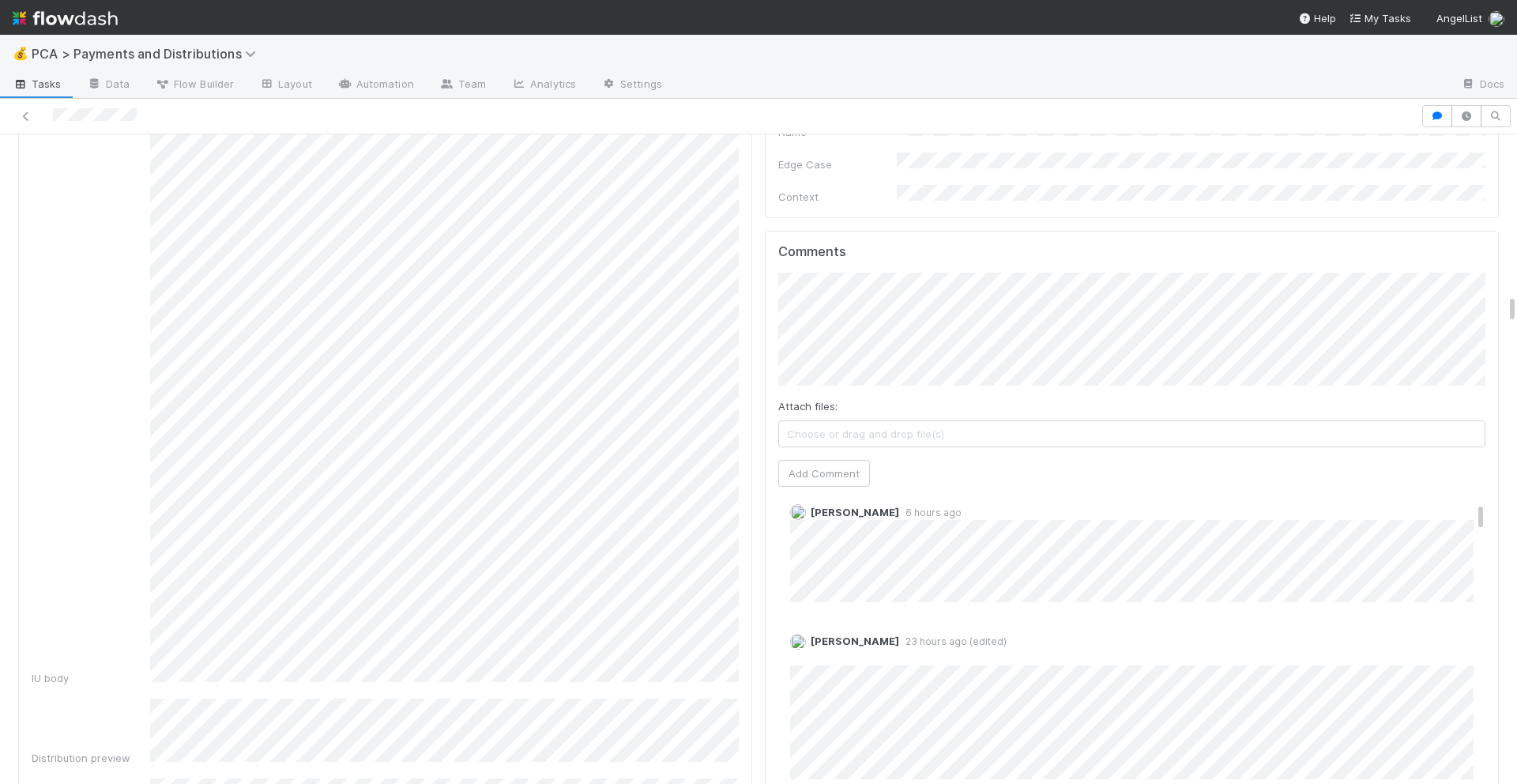
scroll to position [288, 0]
click at [821, 650] on link "Edit" at bounding box center [812, 656] width 18 height 13
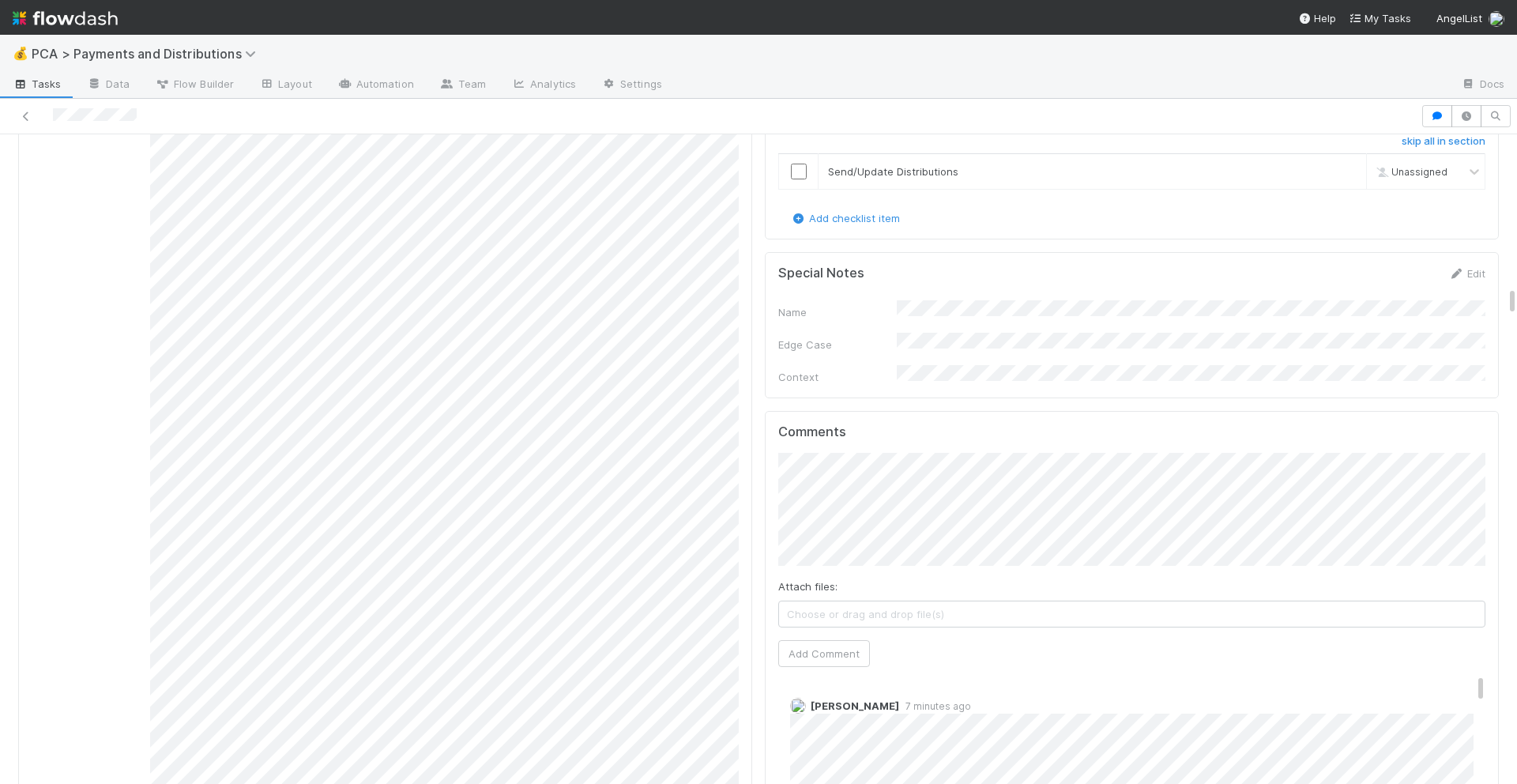
scroll to position [321, 1454]
click at [840, 640] on button "Add Comment" at bounding box center [824, 653] width 92 height 27
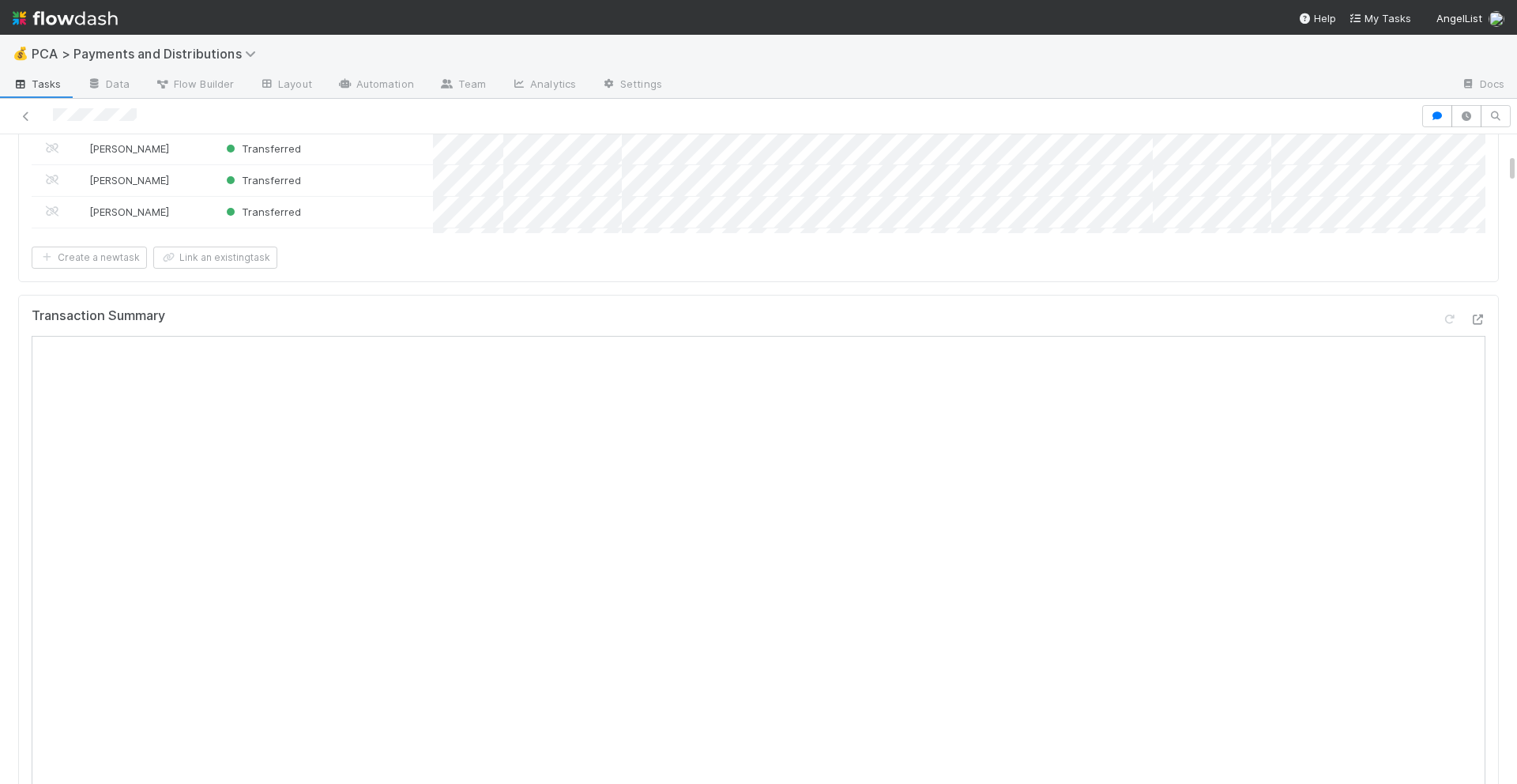
scroll to position [0, 0]
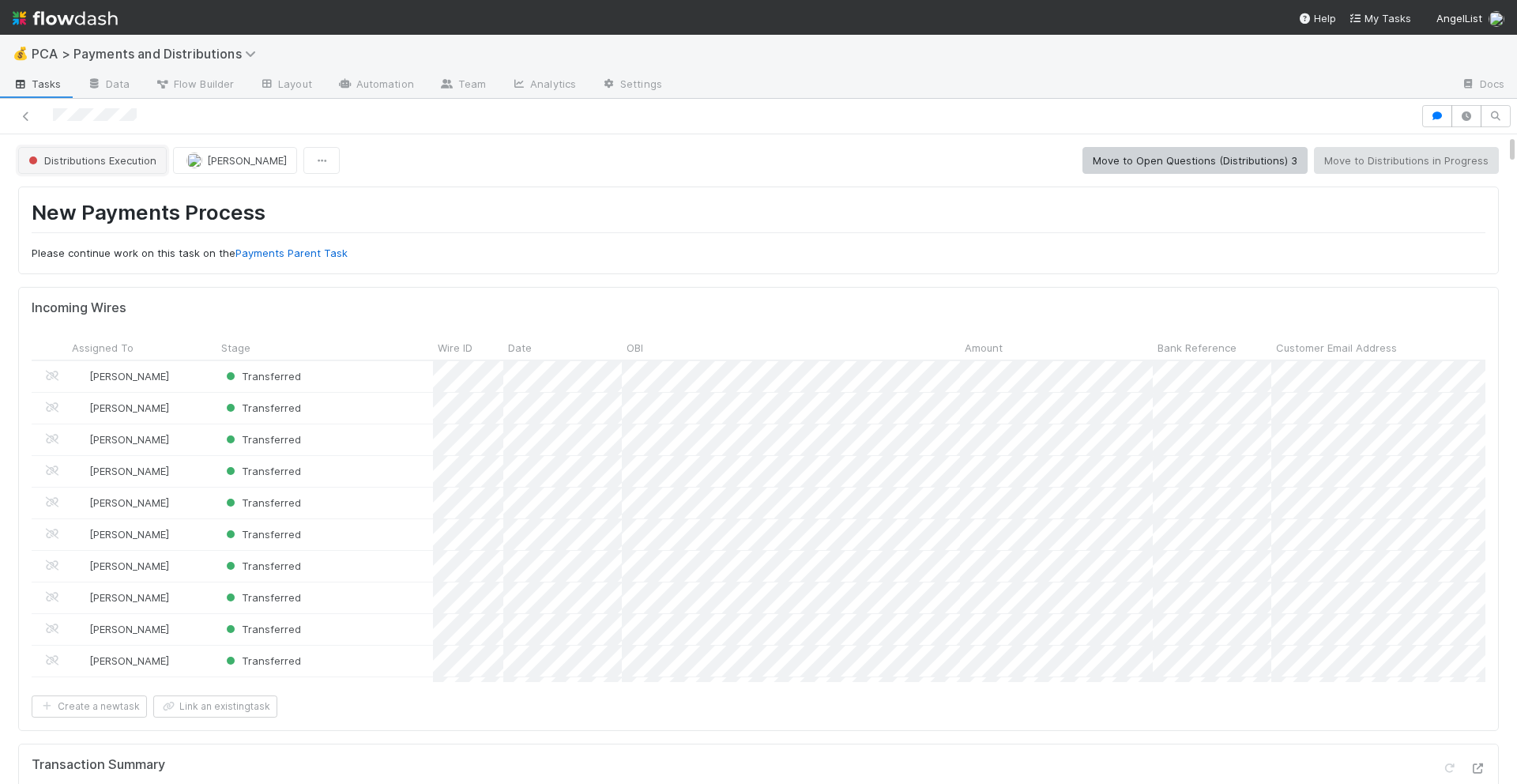
click at [77, 160] on span "Distributions Execution" at bounding box center [91, 160] width 131 height 13
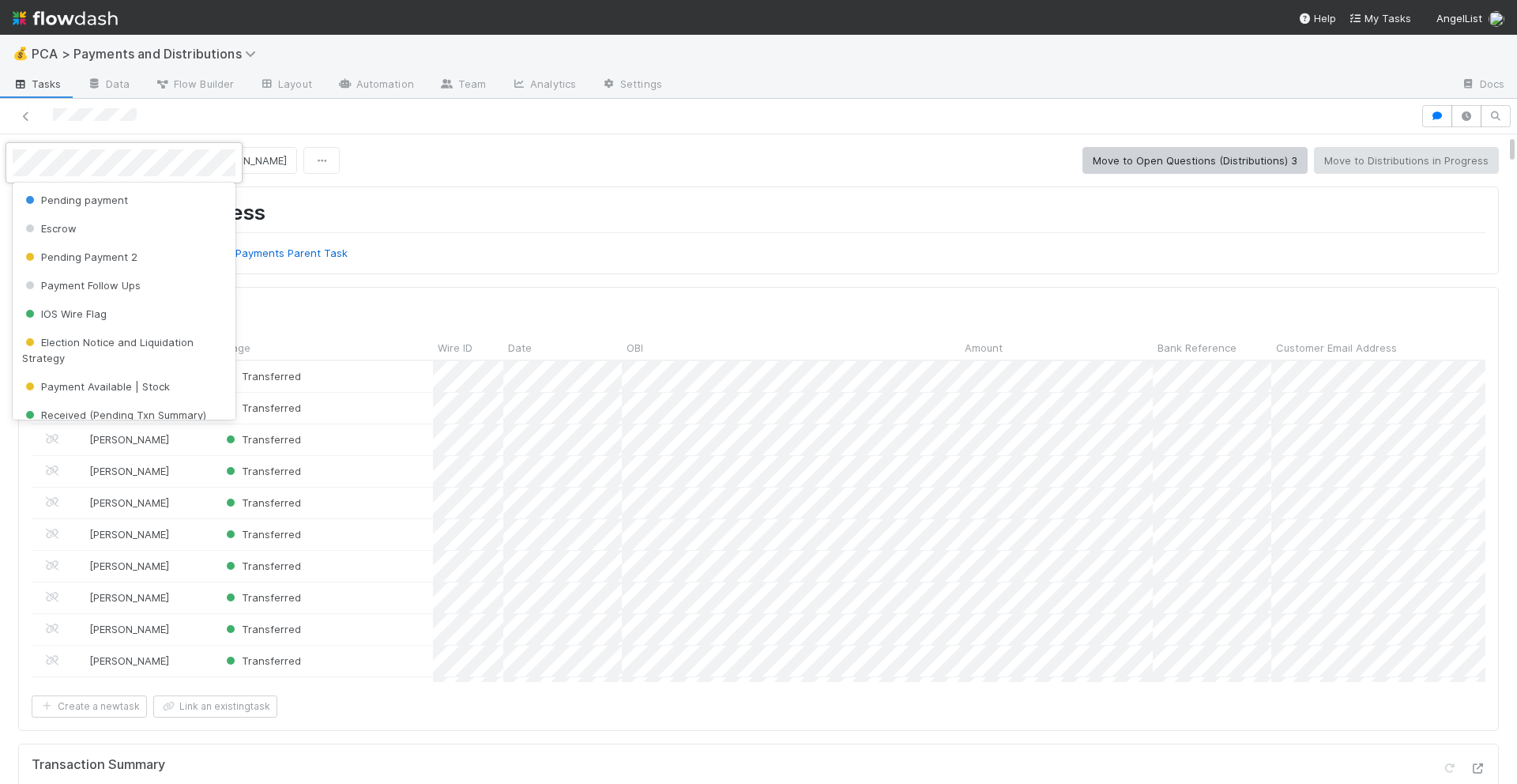
scroll to position [218, 0]
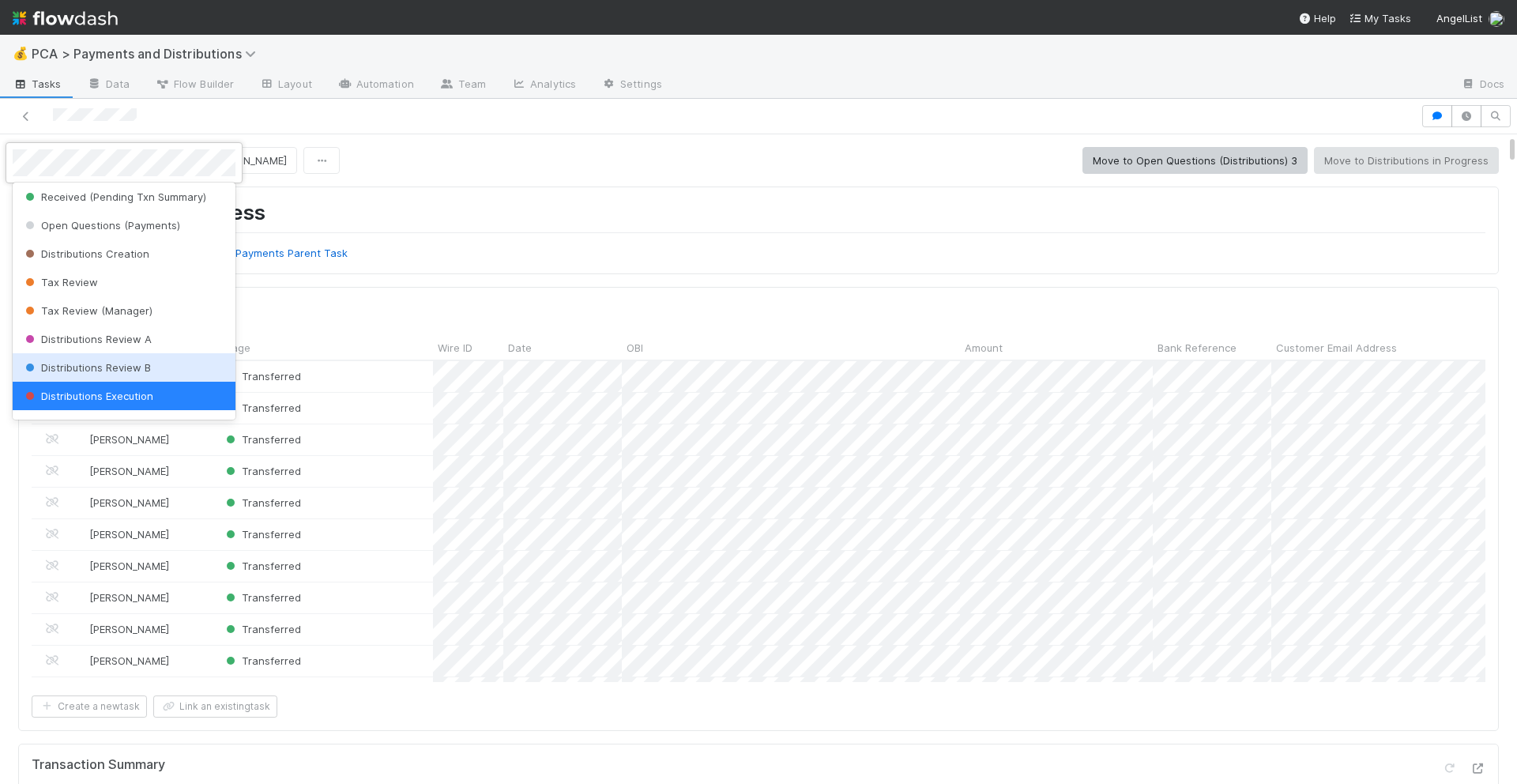
click at [78, 358] on div "Distributions Review B" at bounding box center [124, 367] width 223 height 29
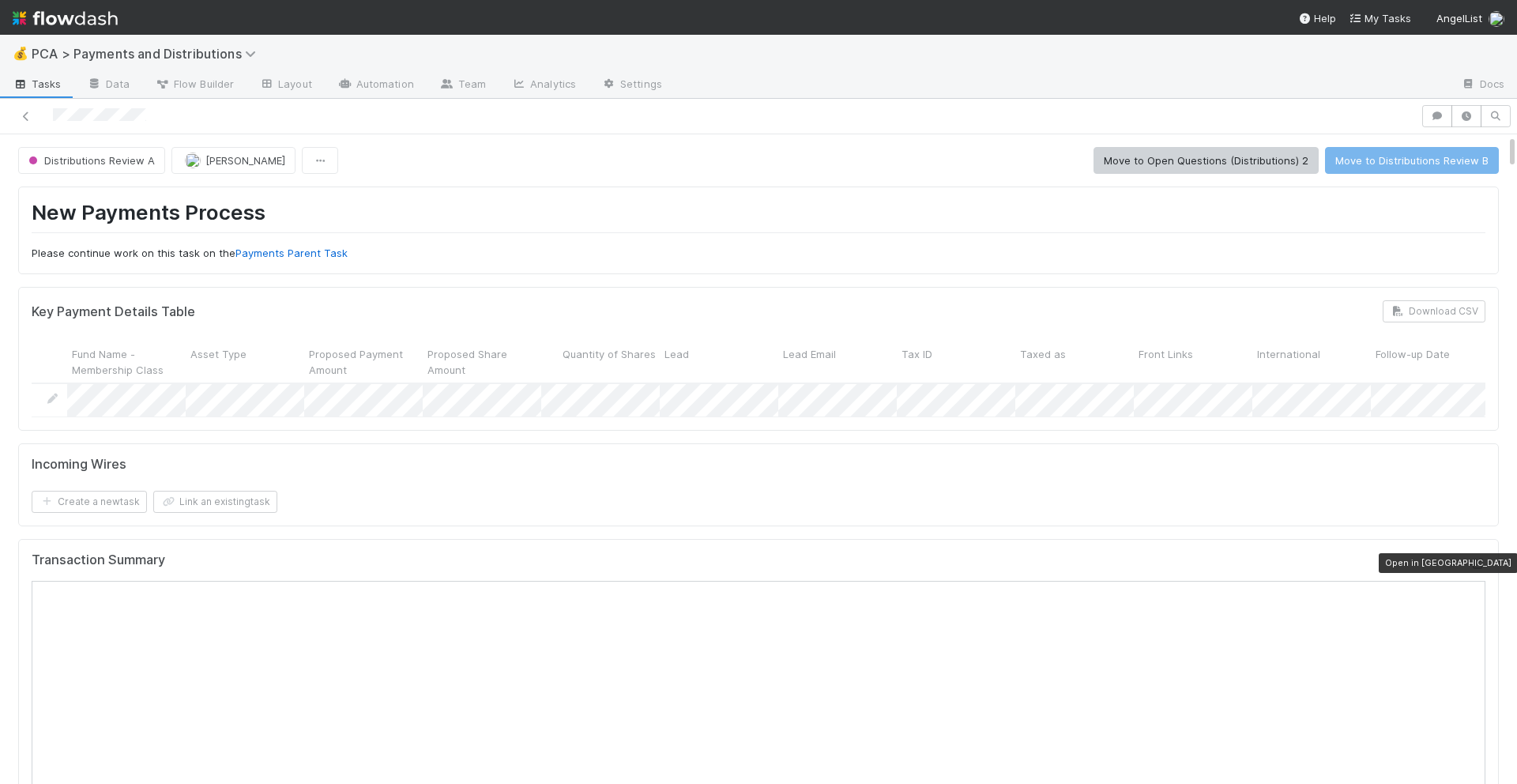
click at [1480, 564] on icon at bounding box center [1478, 563] width 16 height 10
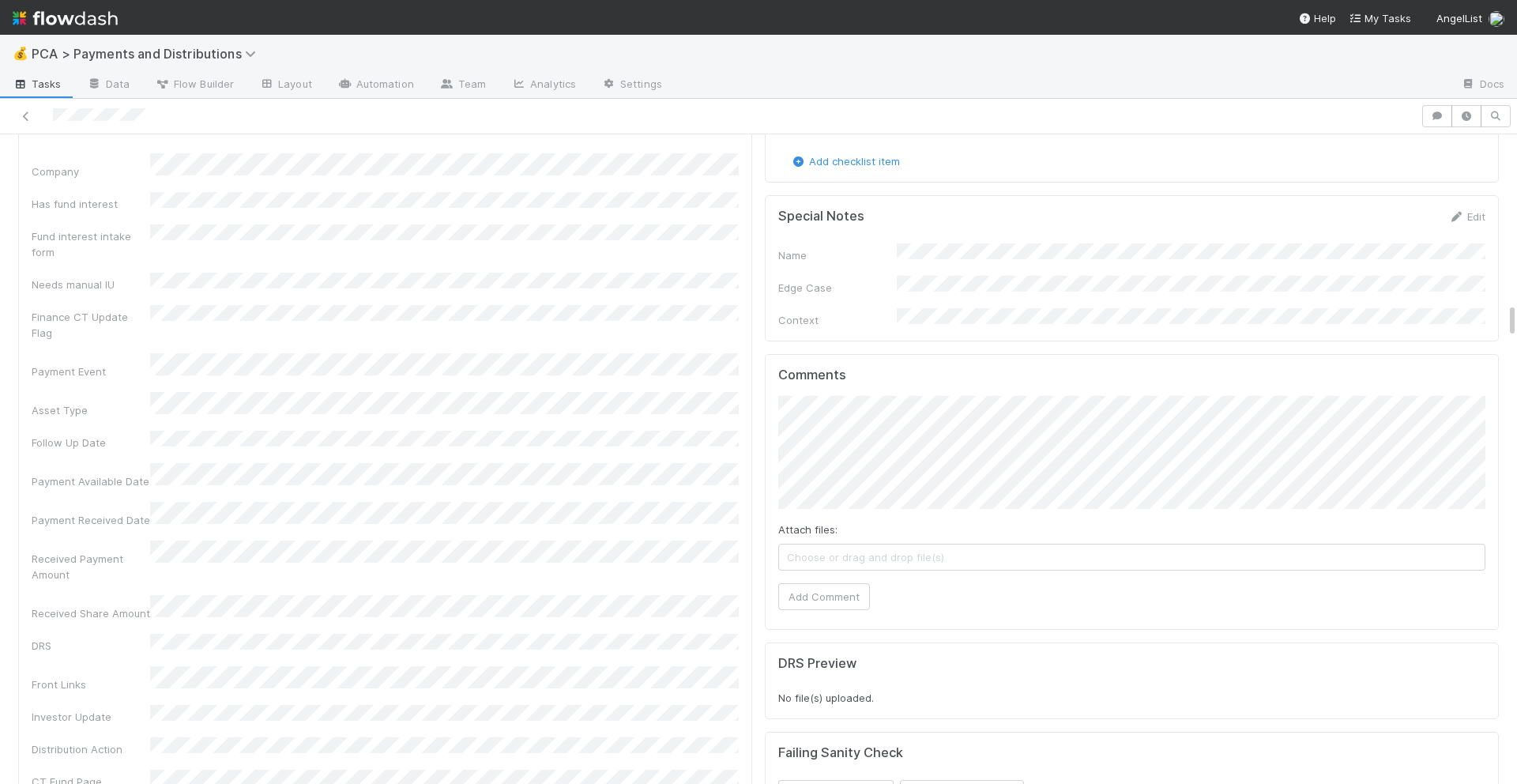
scroll to position [3103, 0]
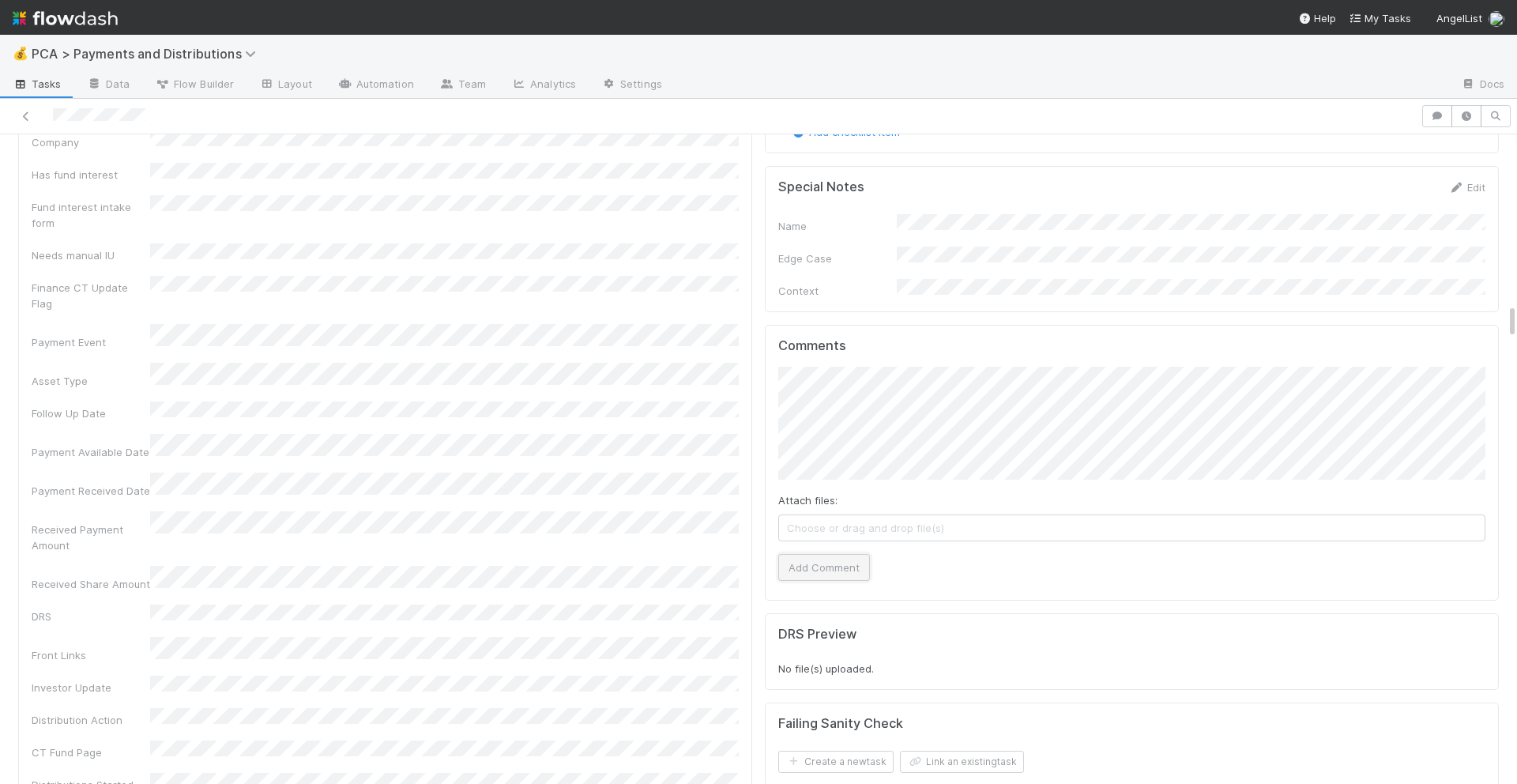
click at [822, 554] on button "Add Comment" at bounding box center [824, 567] width 92 height 27
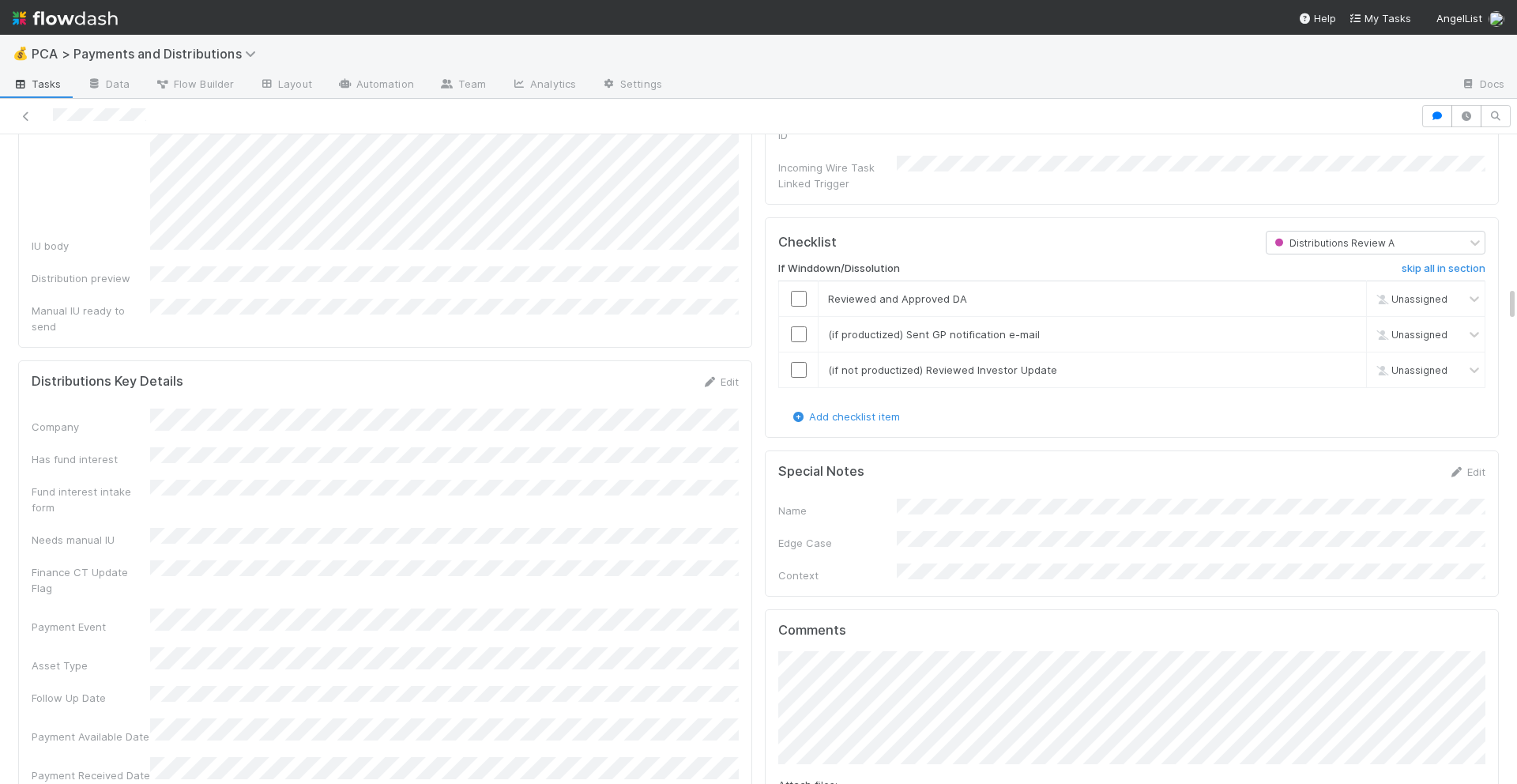
scroll to position [2781, 0]
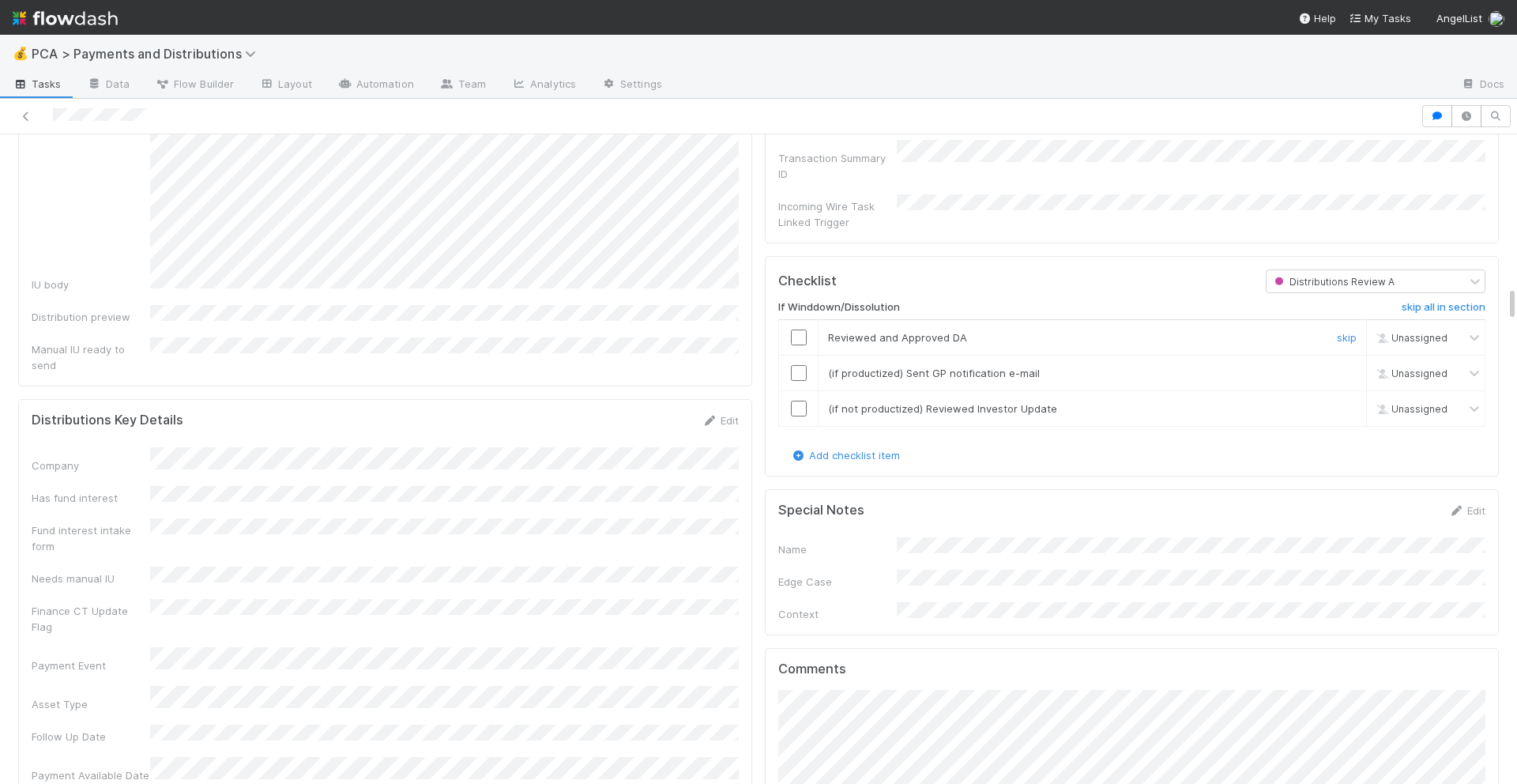
click at [802, 329] on input "checkbox" at bounding box center [799, 337] width 16 height 16
click at [802, 355] on td at bounding box center [799, 373] width 39 height 36
click at [800, 365] on input "checkbox" at bounding box center [799, 373] width 16 height 16
click at [800, 400] on input "checkbox" at bounding box center [799, 408] width 16 height 16
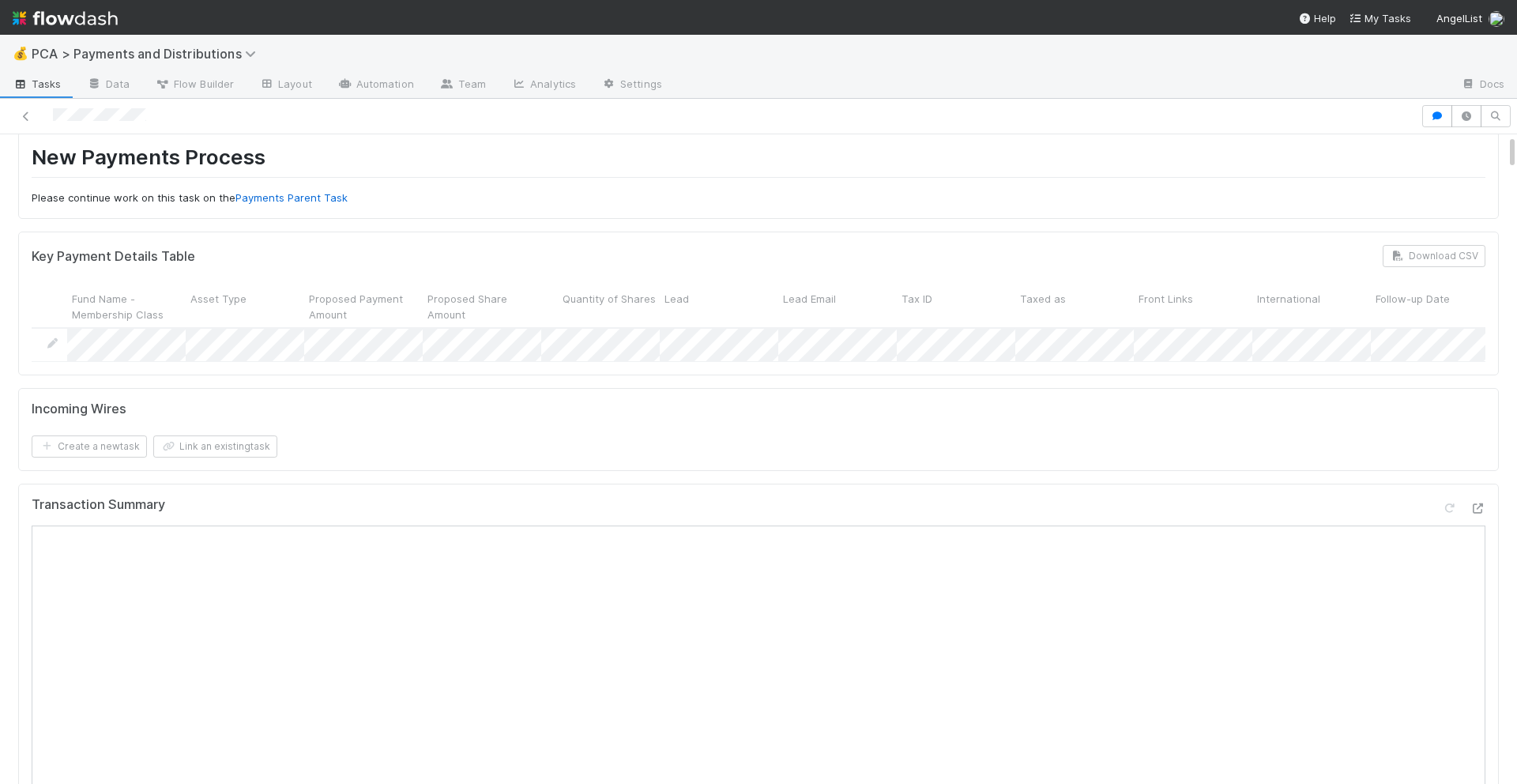
scroll to position [0, 0]
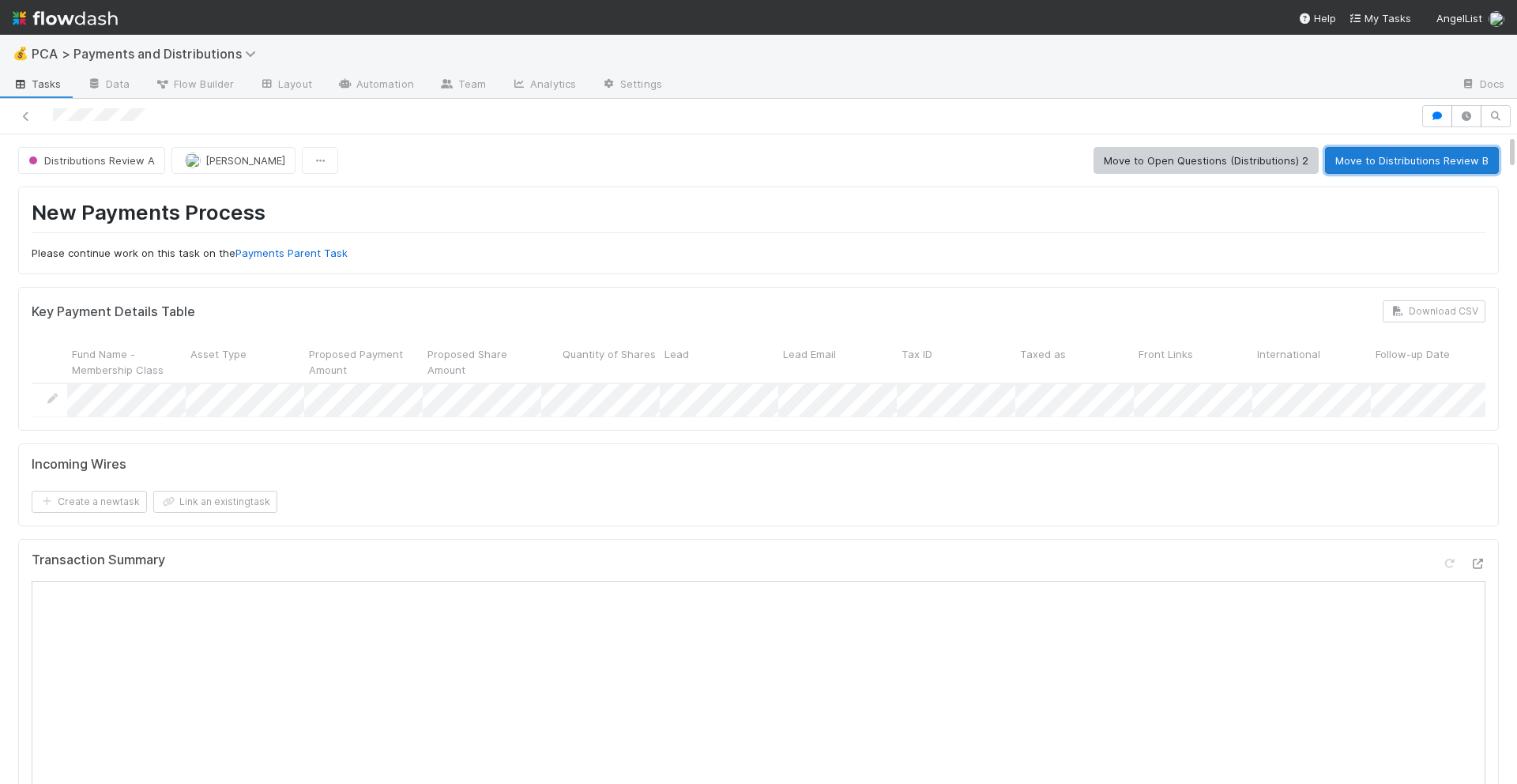
click at [1371, 168] on button "Move to Distributions Review B" at bounding box center [1411, 160] width 174 height 27
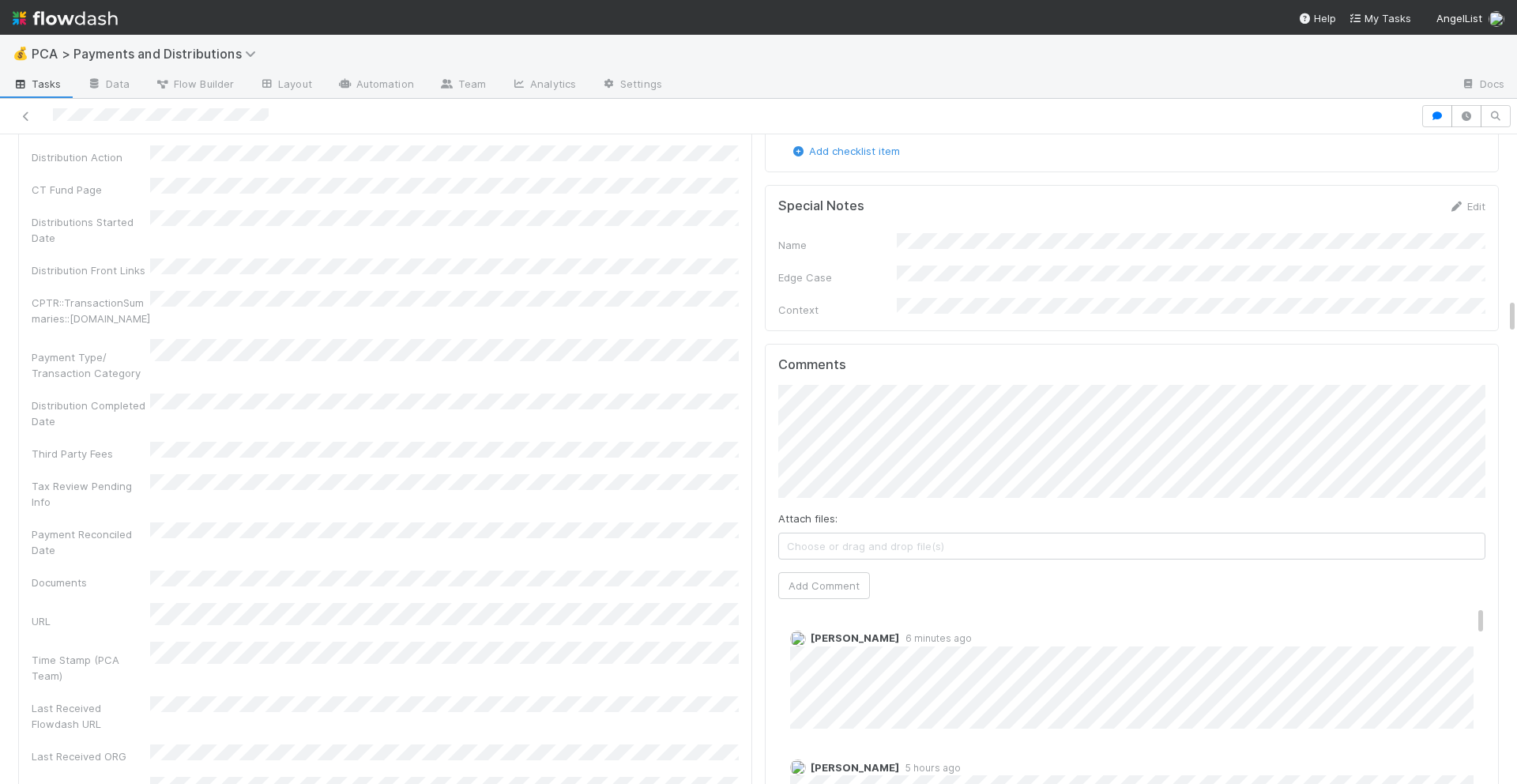
scroll to position [3462, 0]
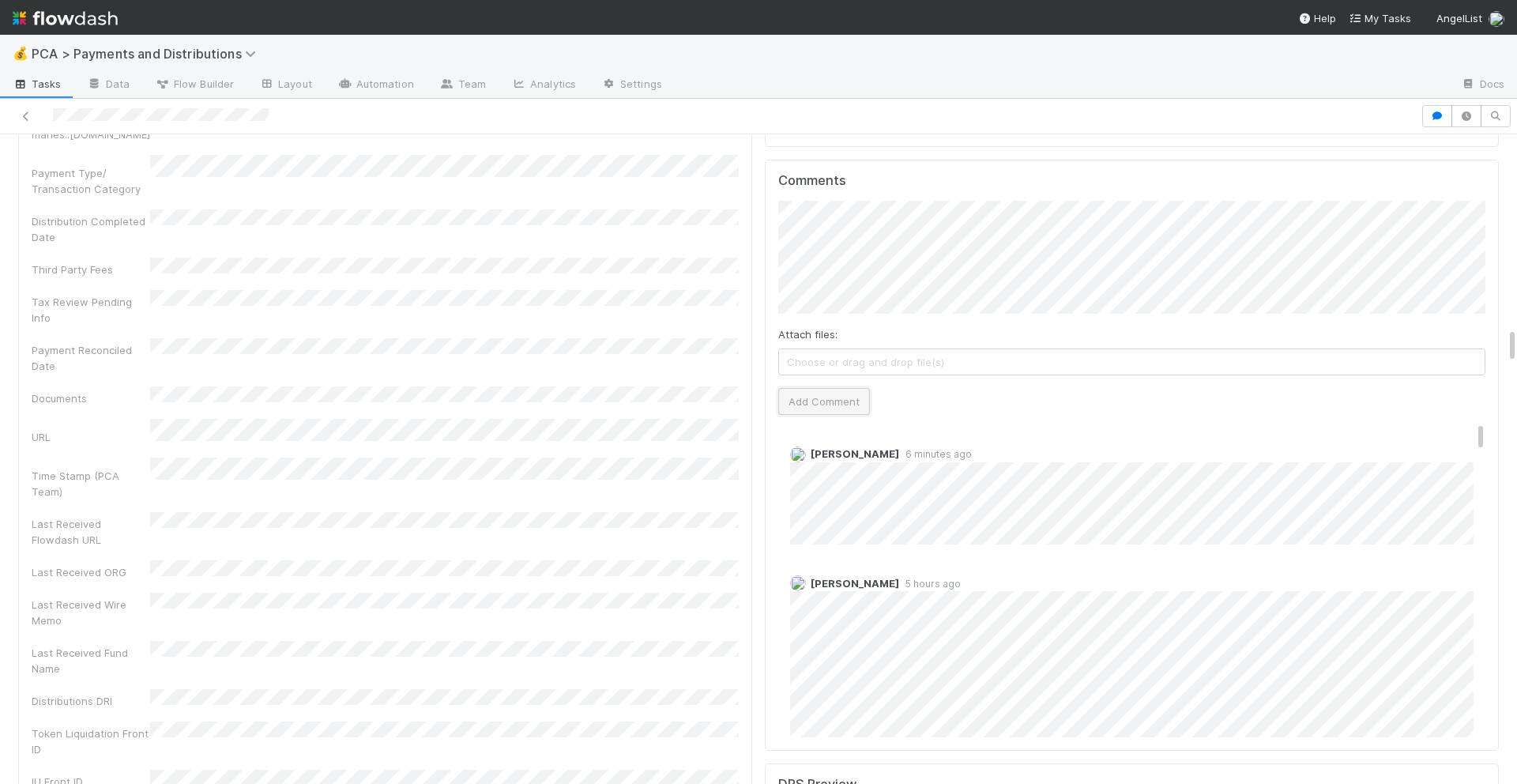
click at [825, 388] on button "Add Comment" at bounding box center [824, 400] width 92 height 27
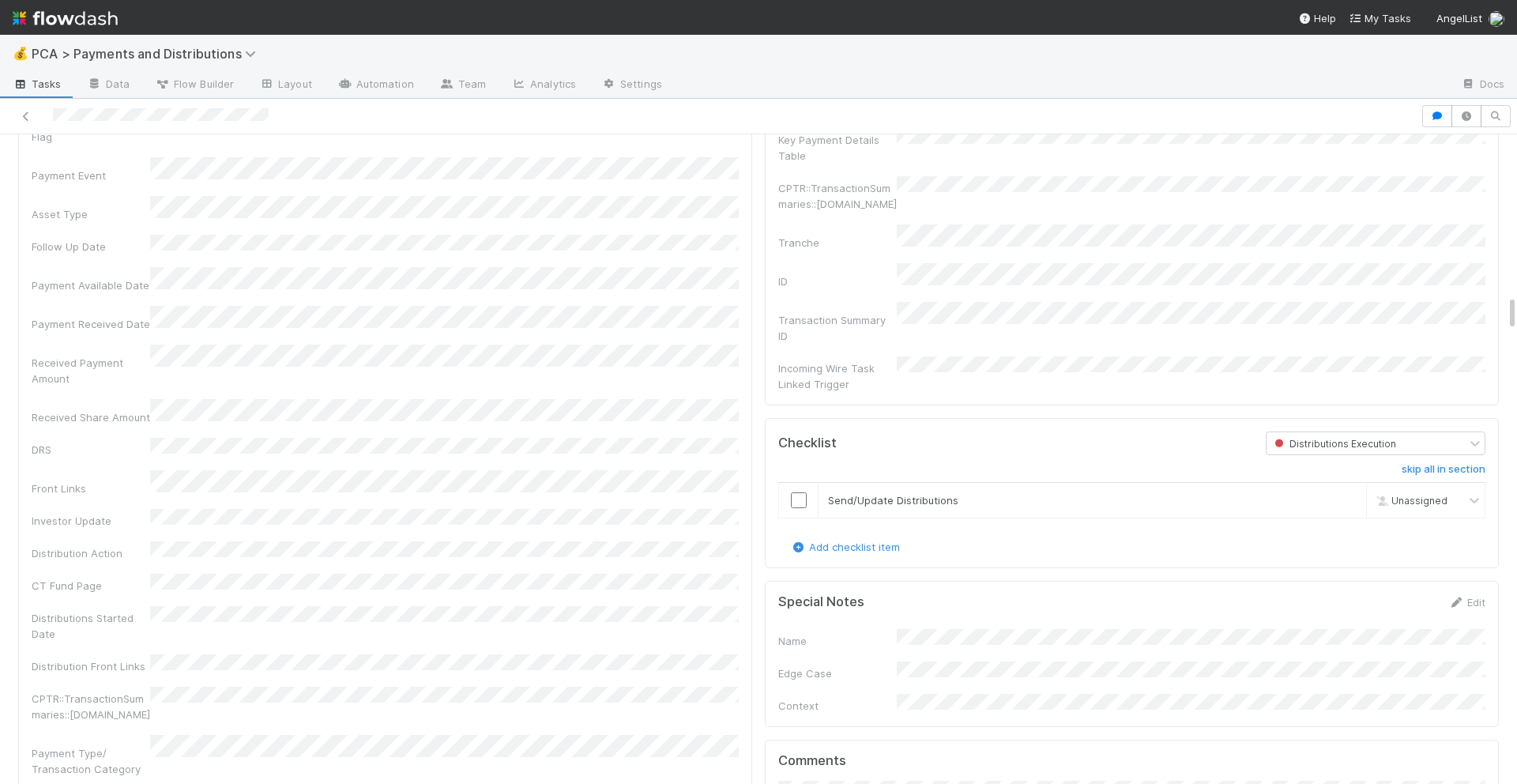
scroll to position [2876, 0]
click at [798, 499] on input "checkbox" at bounding box center [799, 507] width 16 height 16
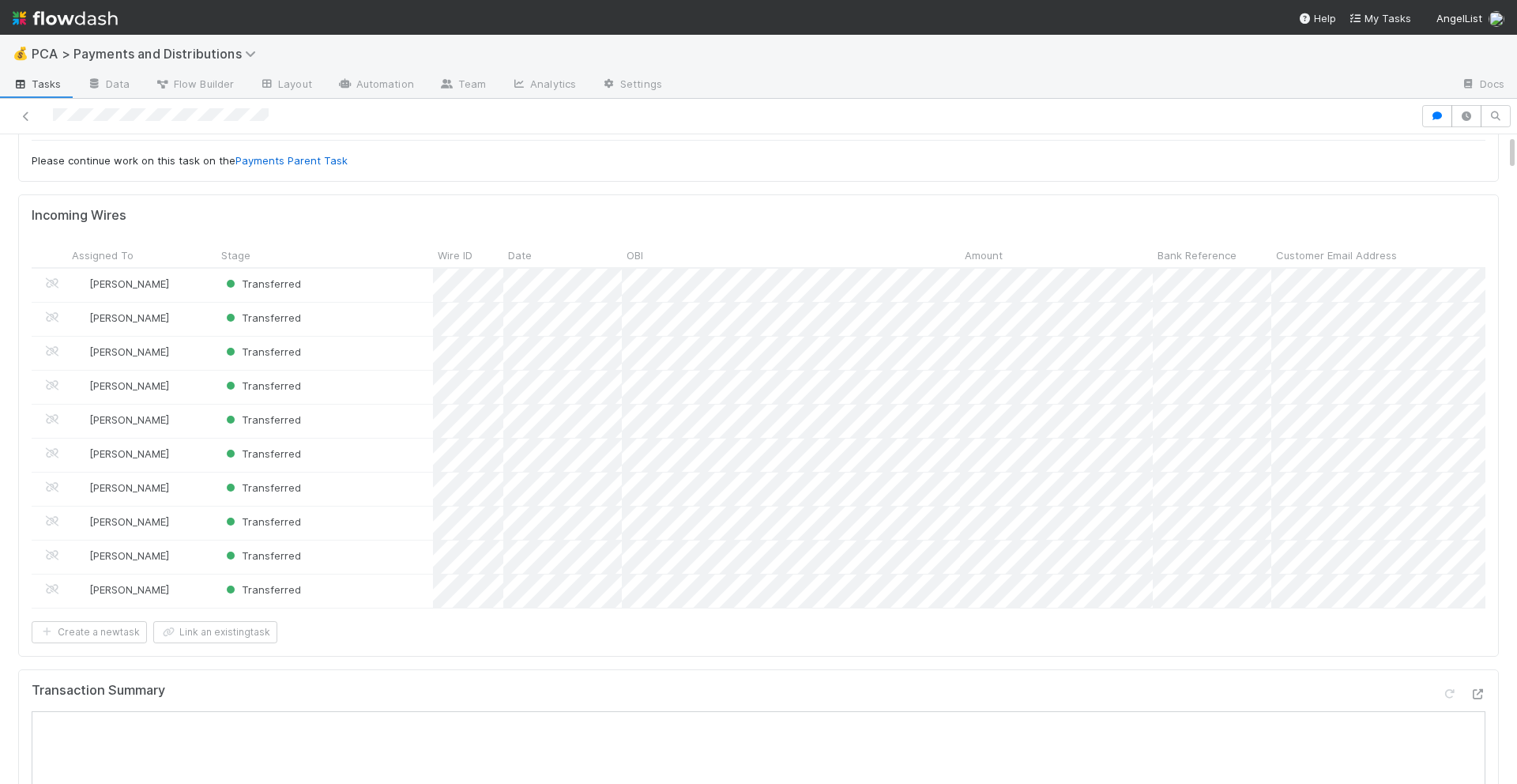
scroll to position [0, 0]
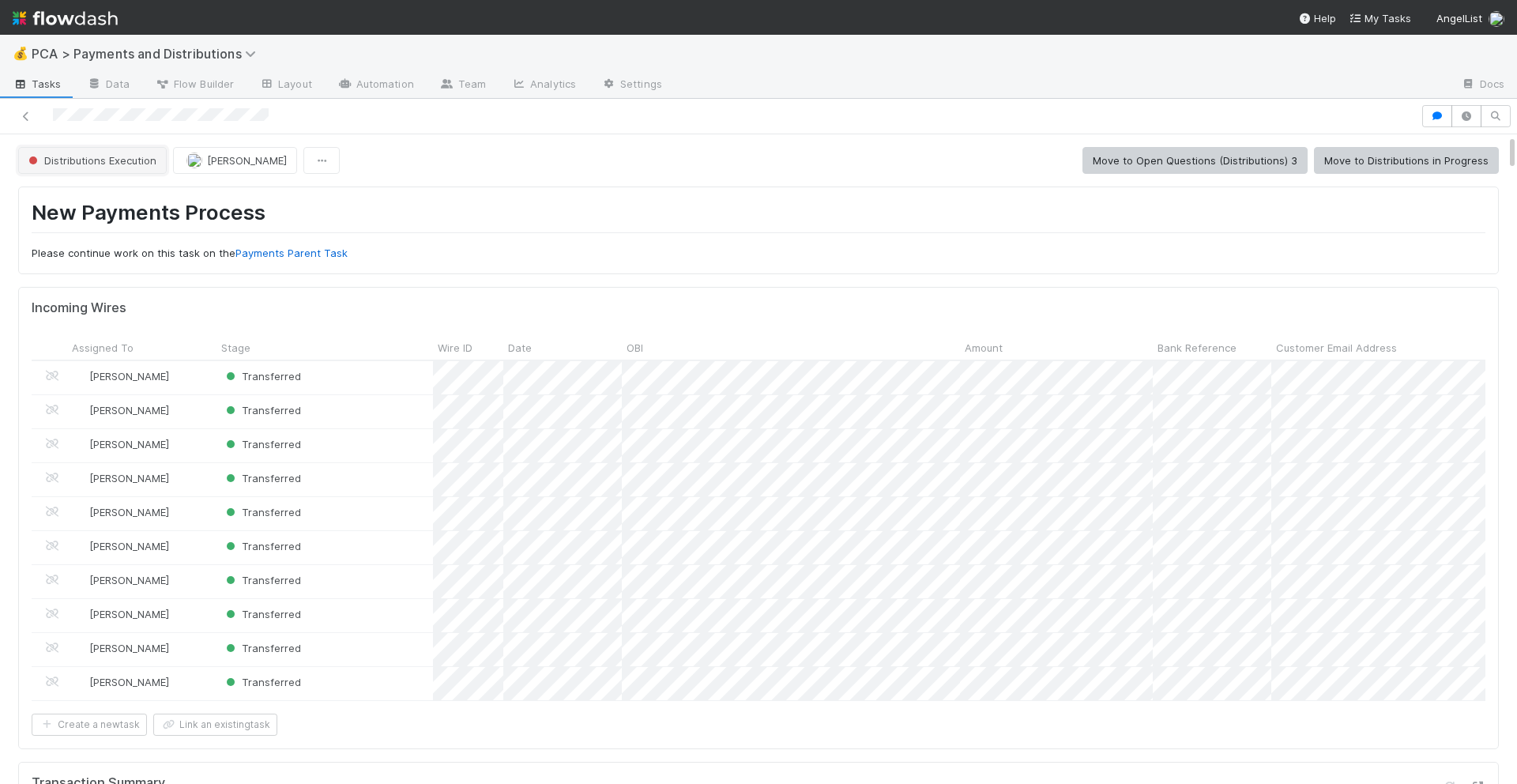
click at [144, 159] on span "Distributions Execution" at bounding box center [91, 160] width 131 height 13
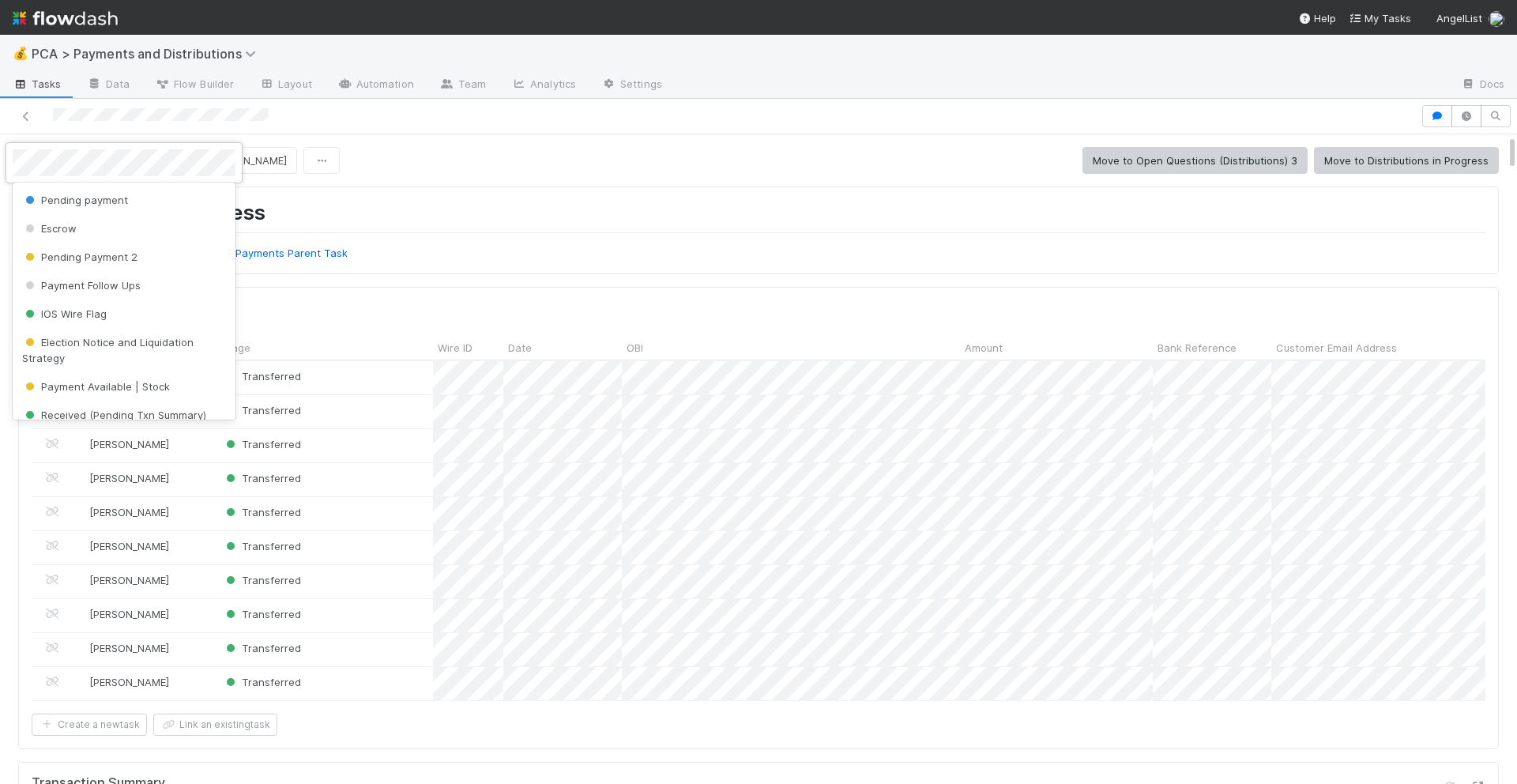
scroll to position [218, 0]
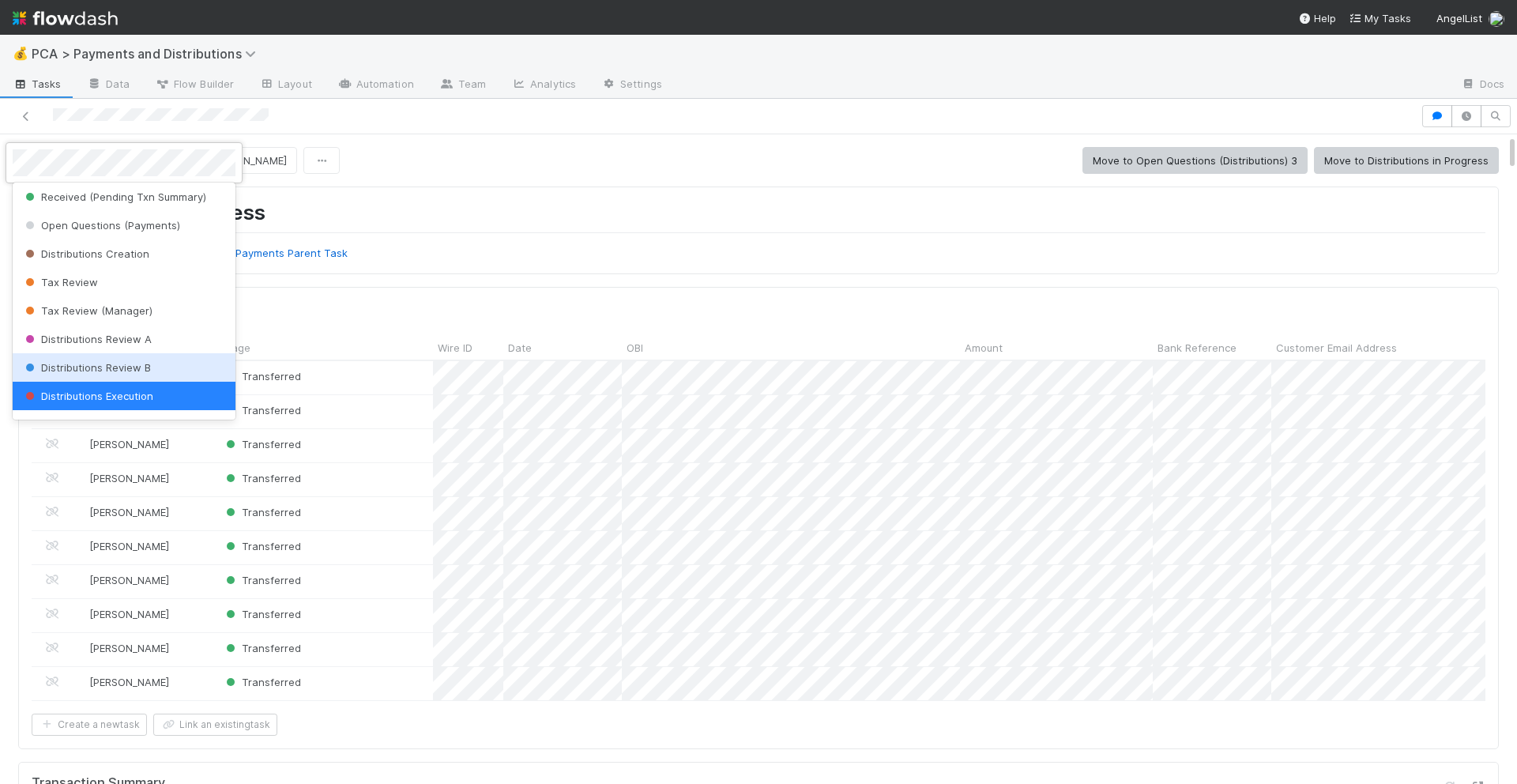
click at [142, 372] on span "Distributions Review B" at bounding box center [86, 367] width 129 height 13
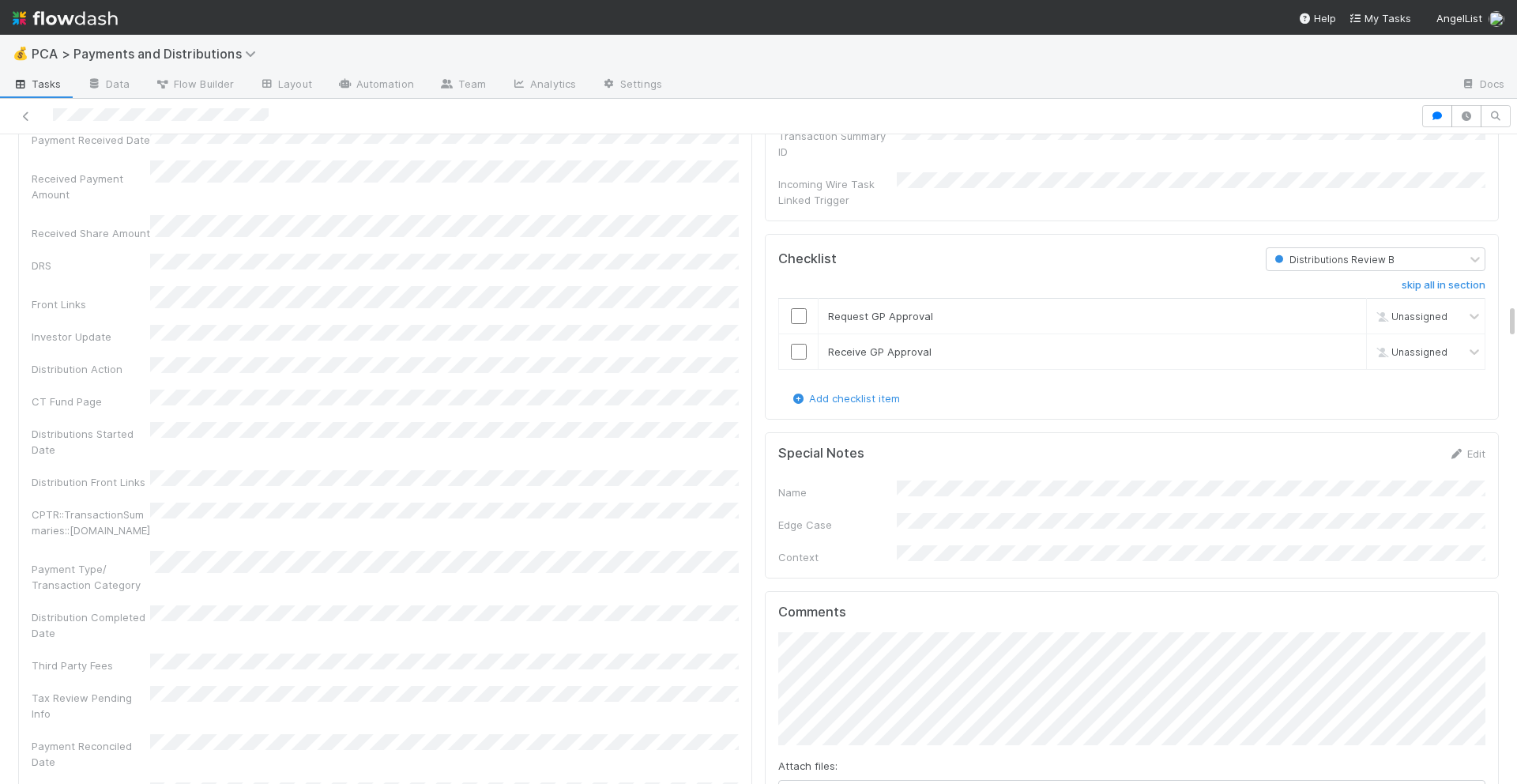
scroll to position [3296, 0]
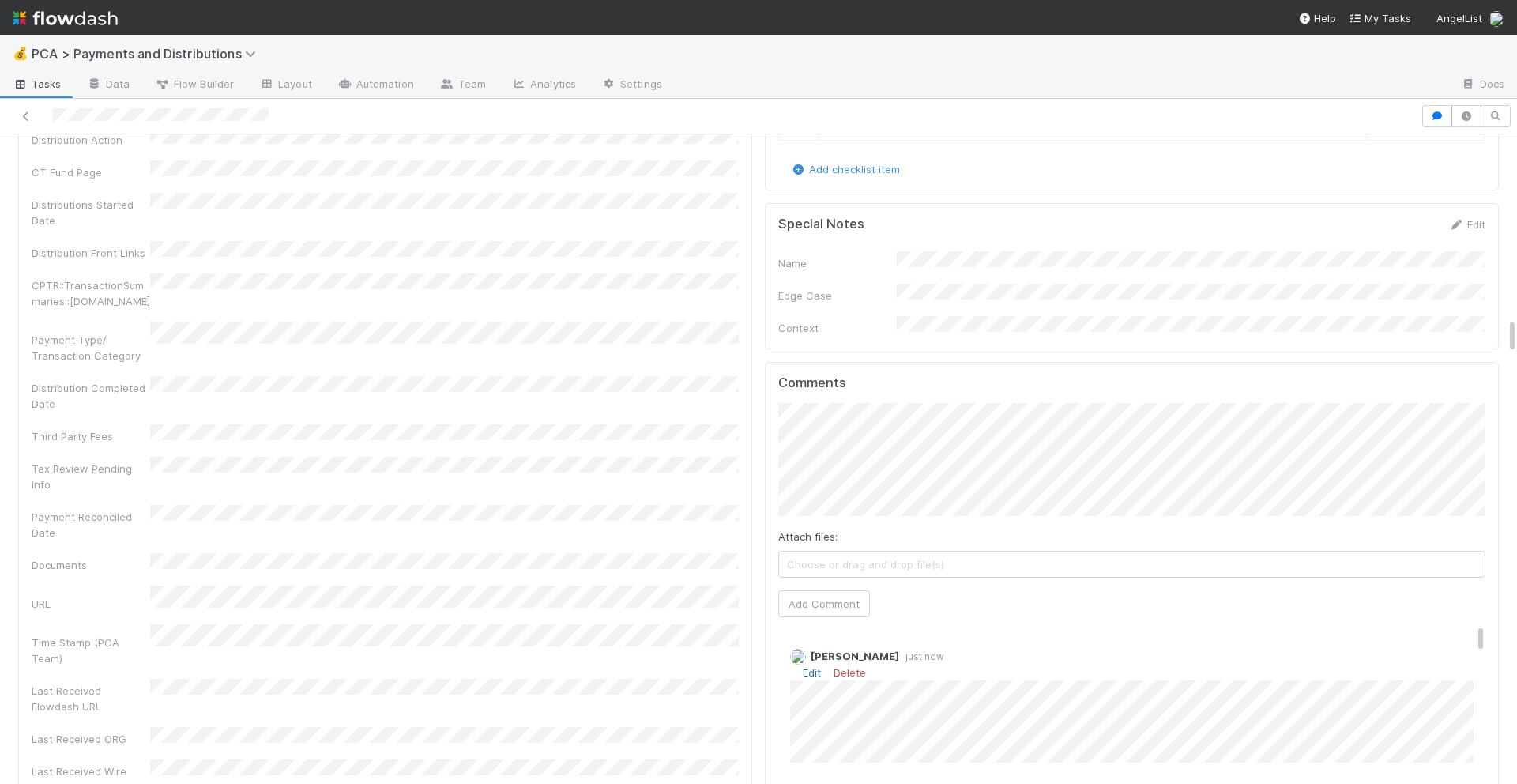
click at [813, 666] on link "Edit" at bounding box center [812, 672] width 18 height 13
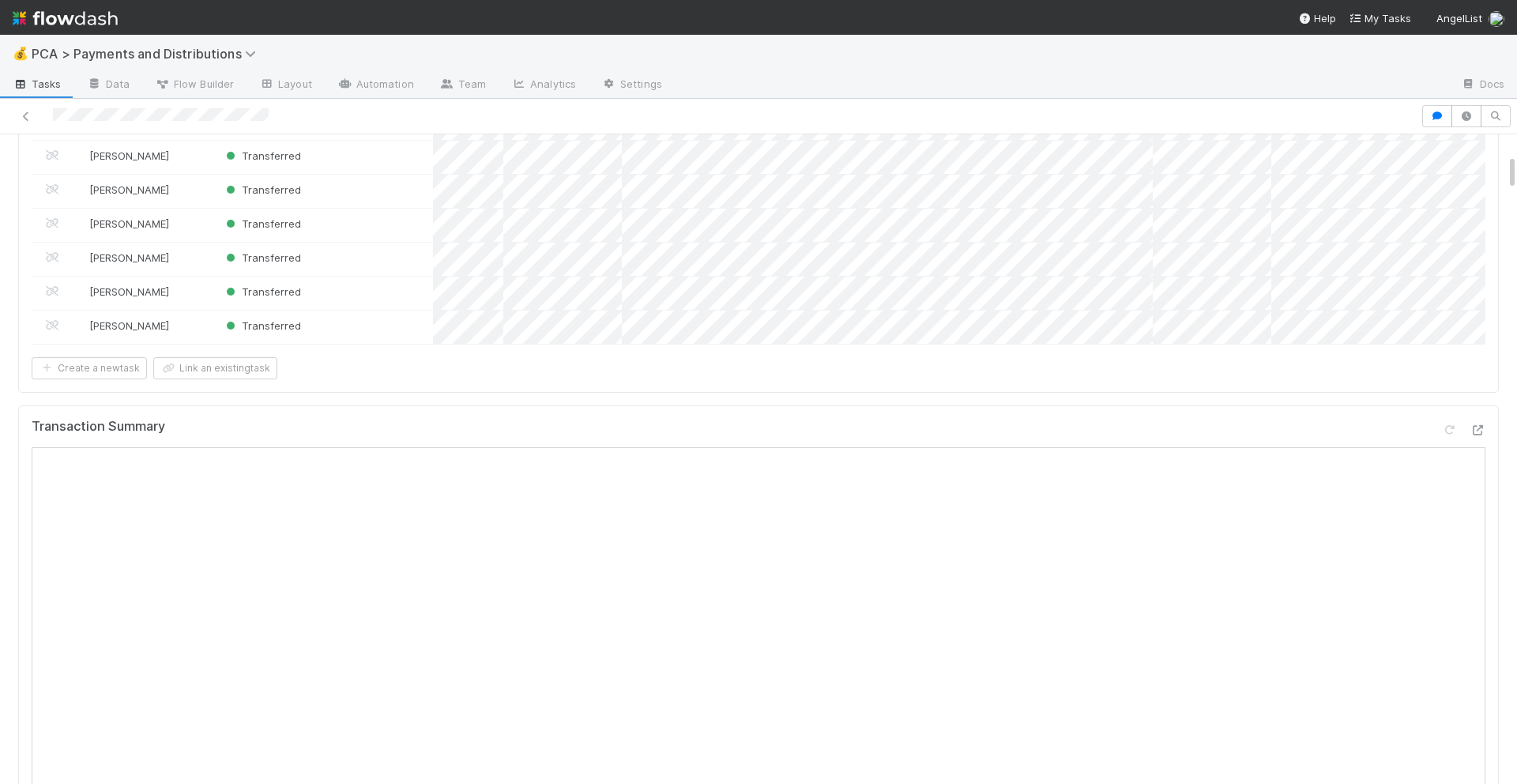
scroll to position [351, 0]
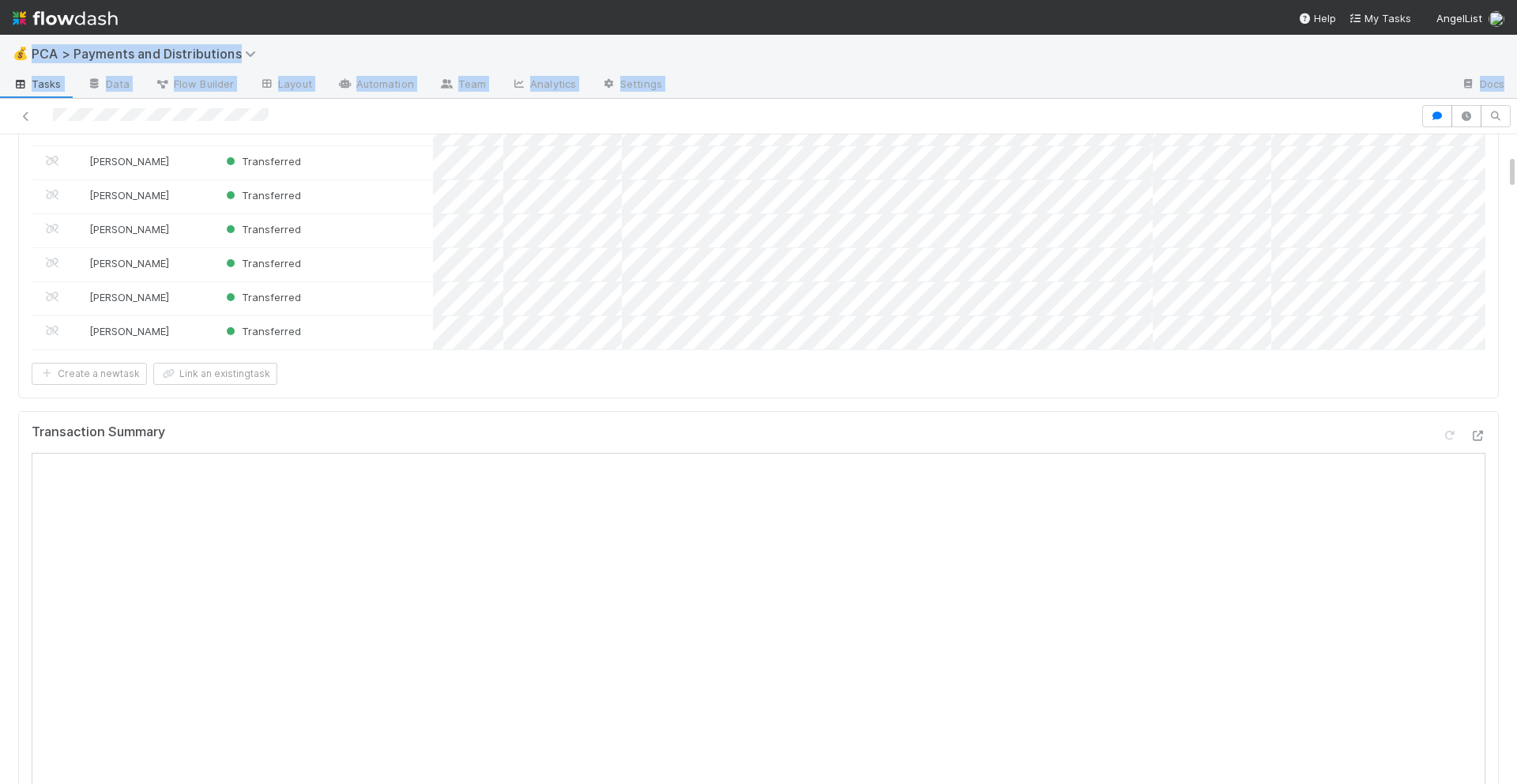
drag, startPoint x: 525, startPoint y: 120, endPoint x: 368, endPoint y: 28, distance: 182.0
click at [403, 39] on div "💰 PCA > Payments and Distributions Tasks Data Flow Builder Layout Automation Te…" at bounding box center [758, 408] width 1517 height 748
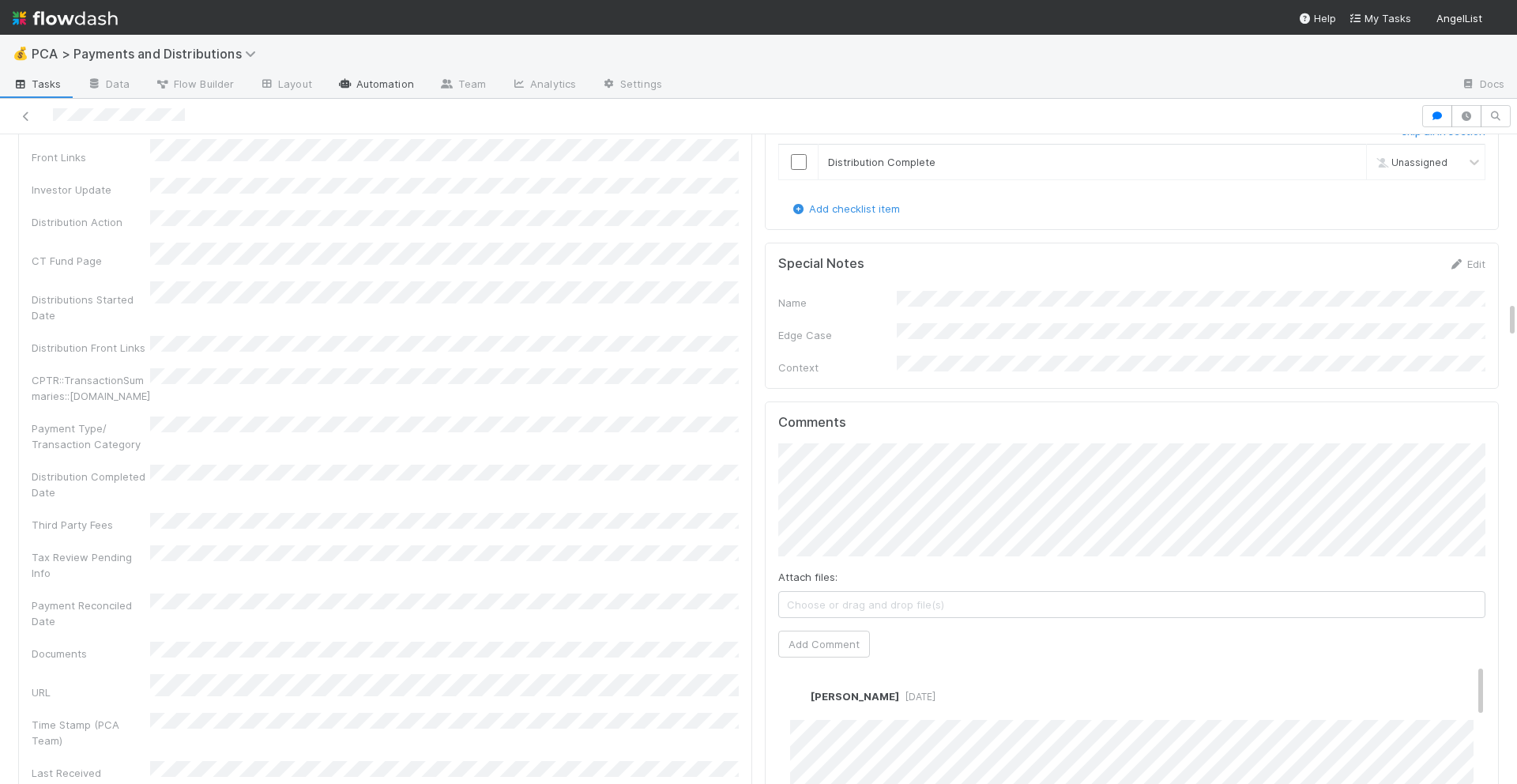
scroll to position [2987, 0]
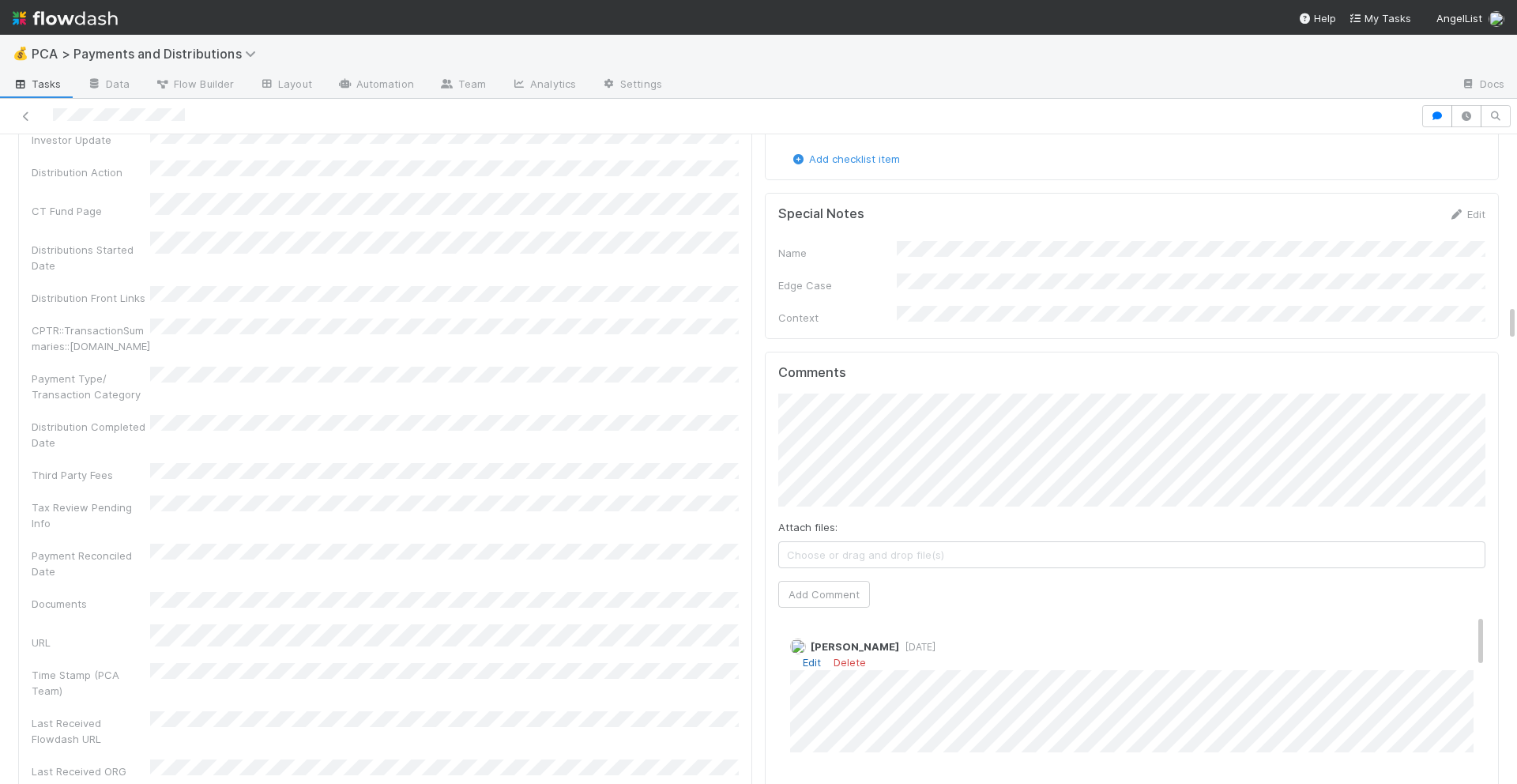
click at [812, 656] on link "Edit" at bounding box center [812, 662] width 18 height 13
click at [928, 641] on span "2 days ago (edited)" at bounding box center [937, 647] width 76 height 12
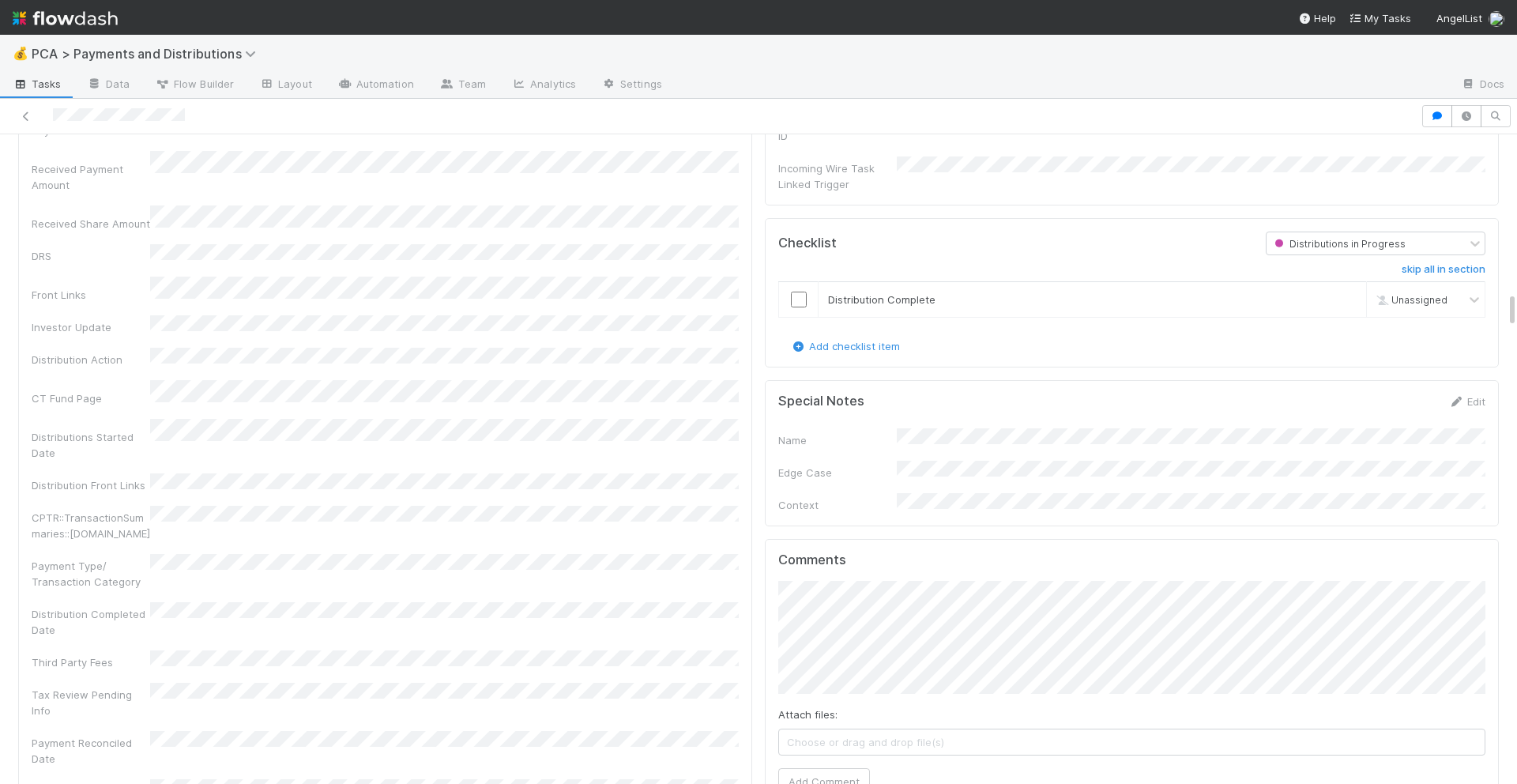
scroll to position [2491, 0]
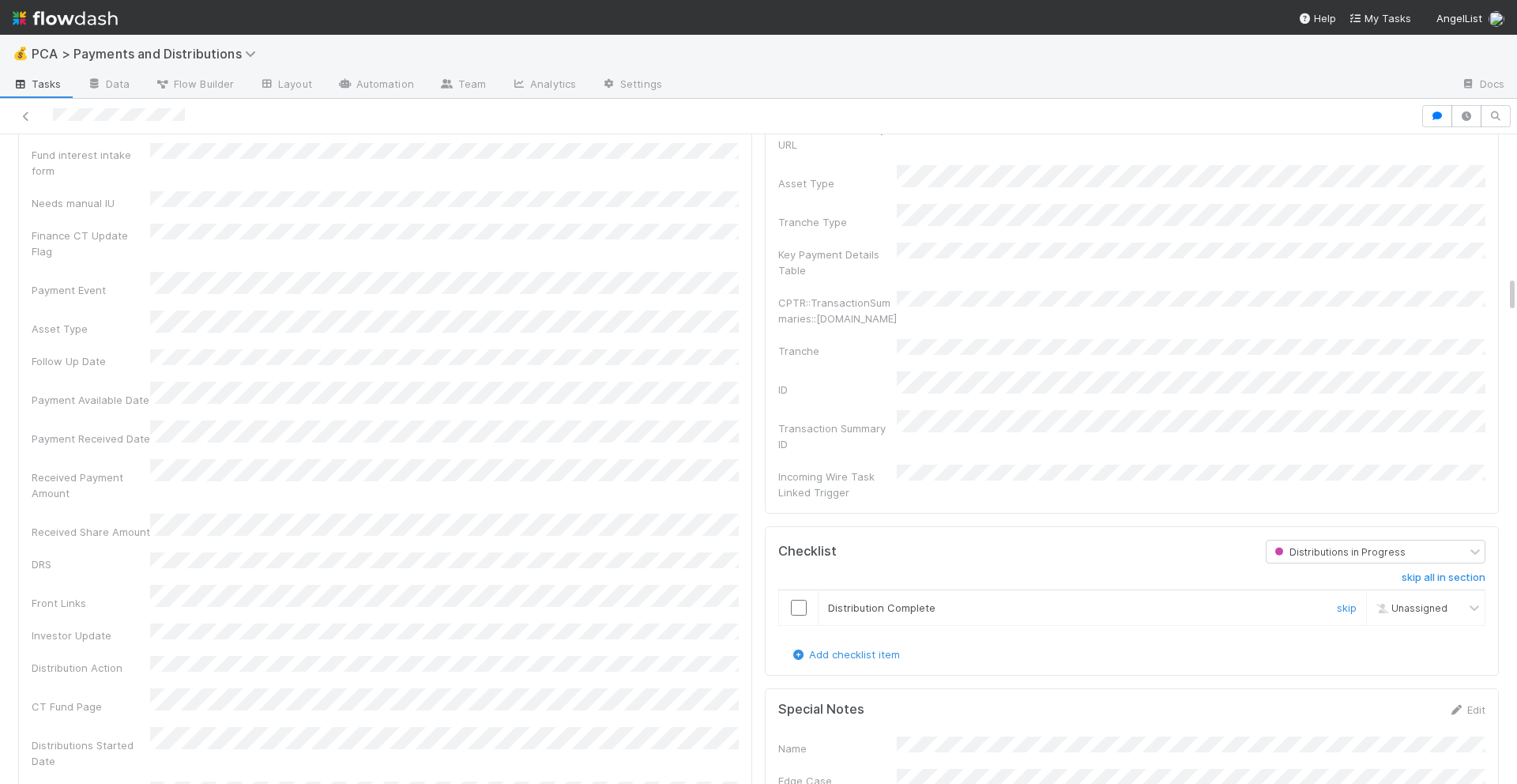
click at [798, 600] on input "checkbox" at bounding box center [799, 607] width 16 height 16
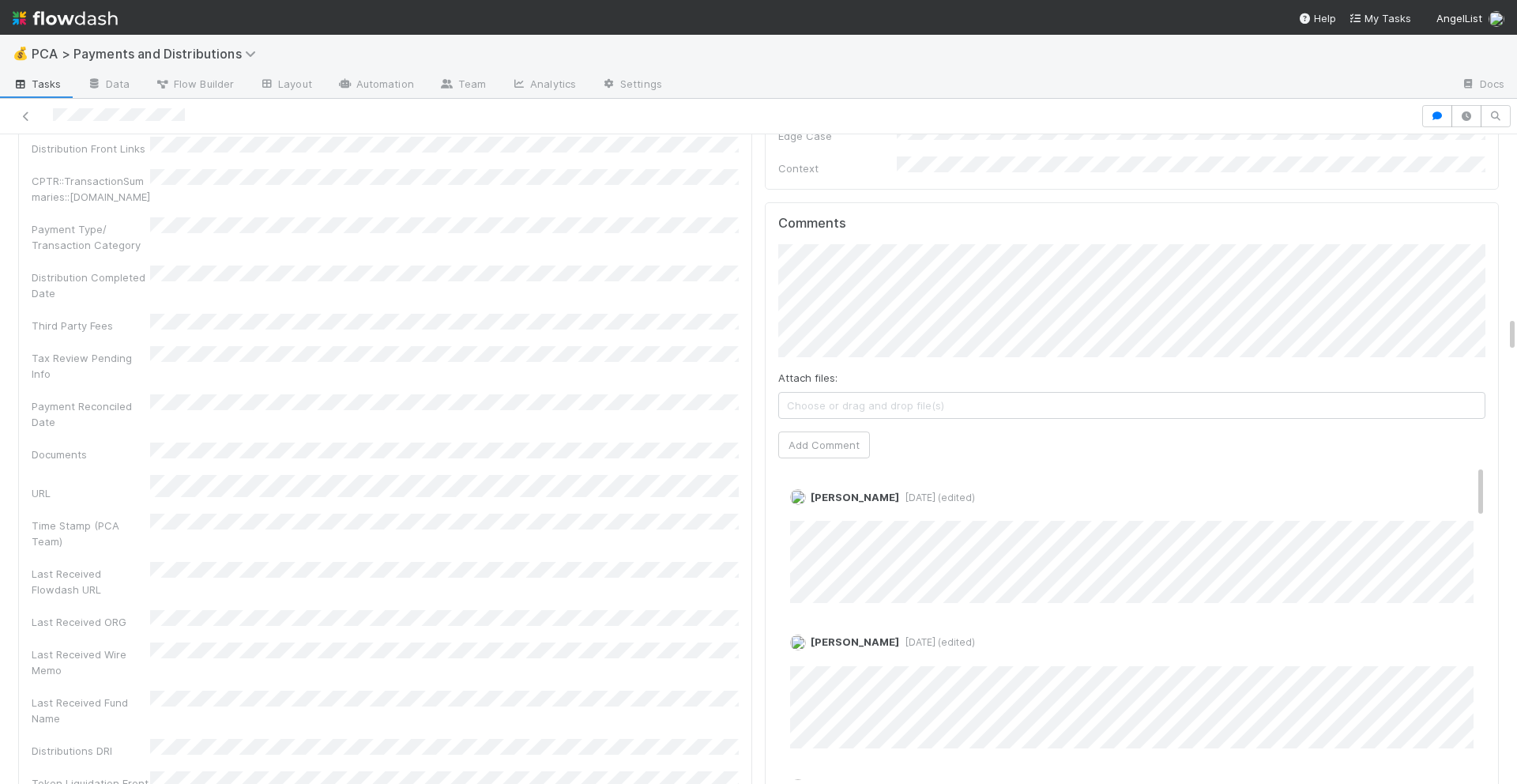
scroll to position [3190, 0]
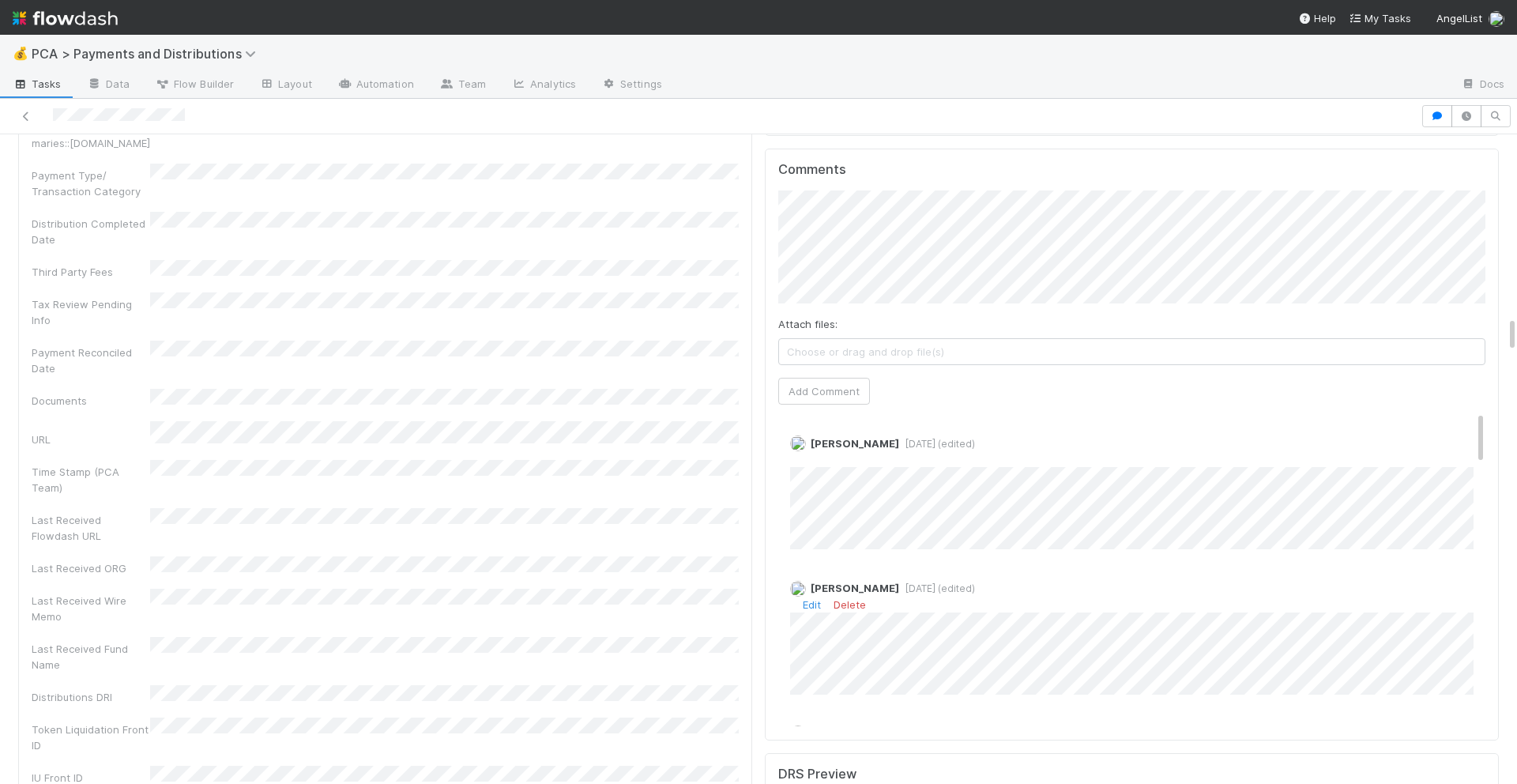
checkbox input "true"
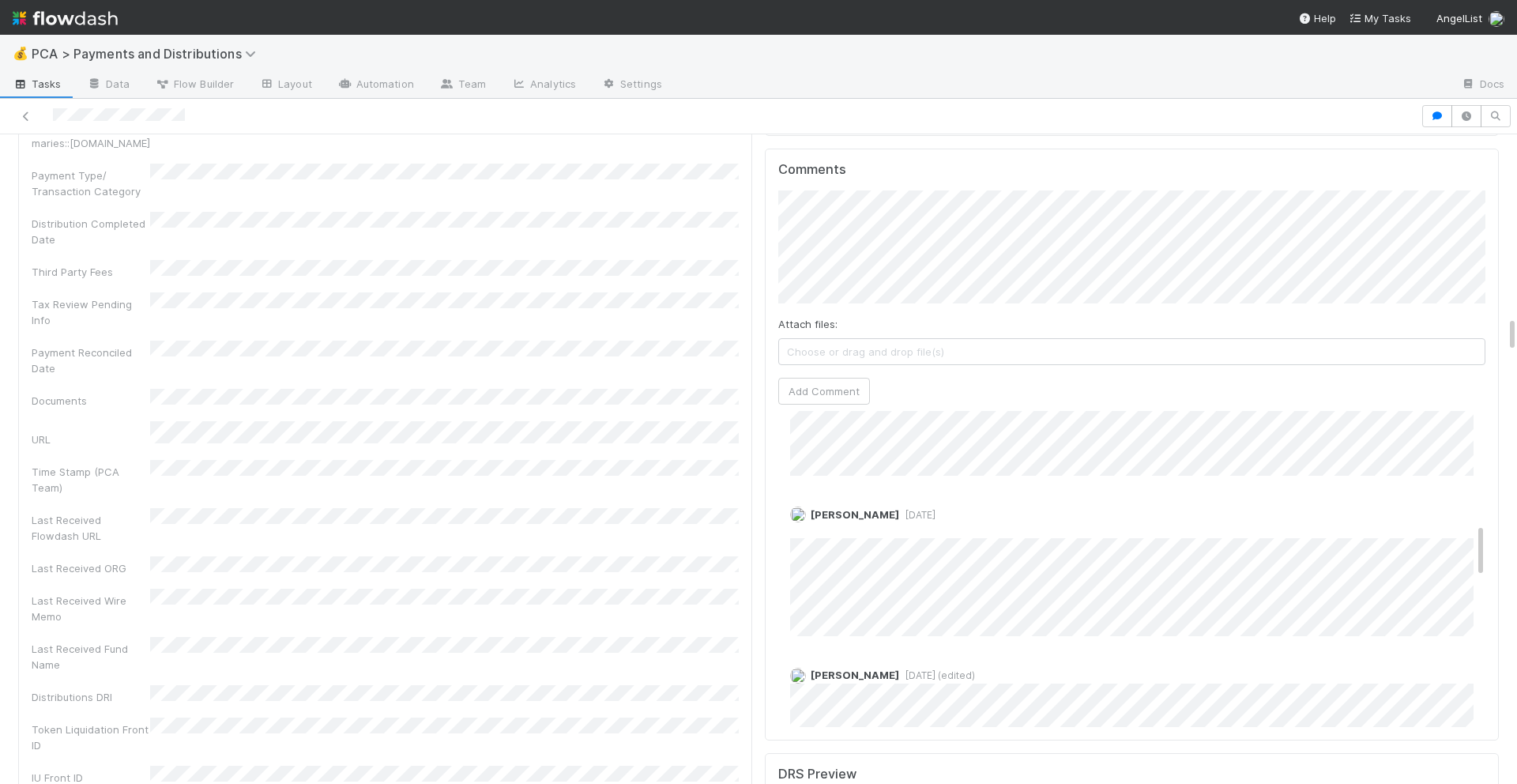
scroll to position [645, 0]
click at [808, 529] on link "Edit" at bounding box center [812, 535] width 18 height 13
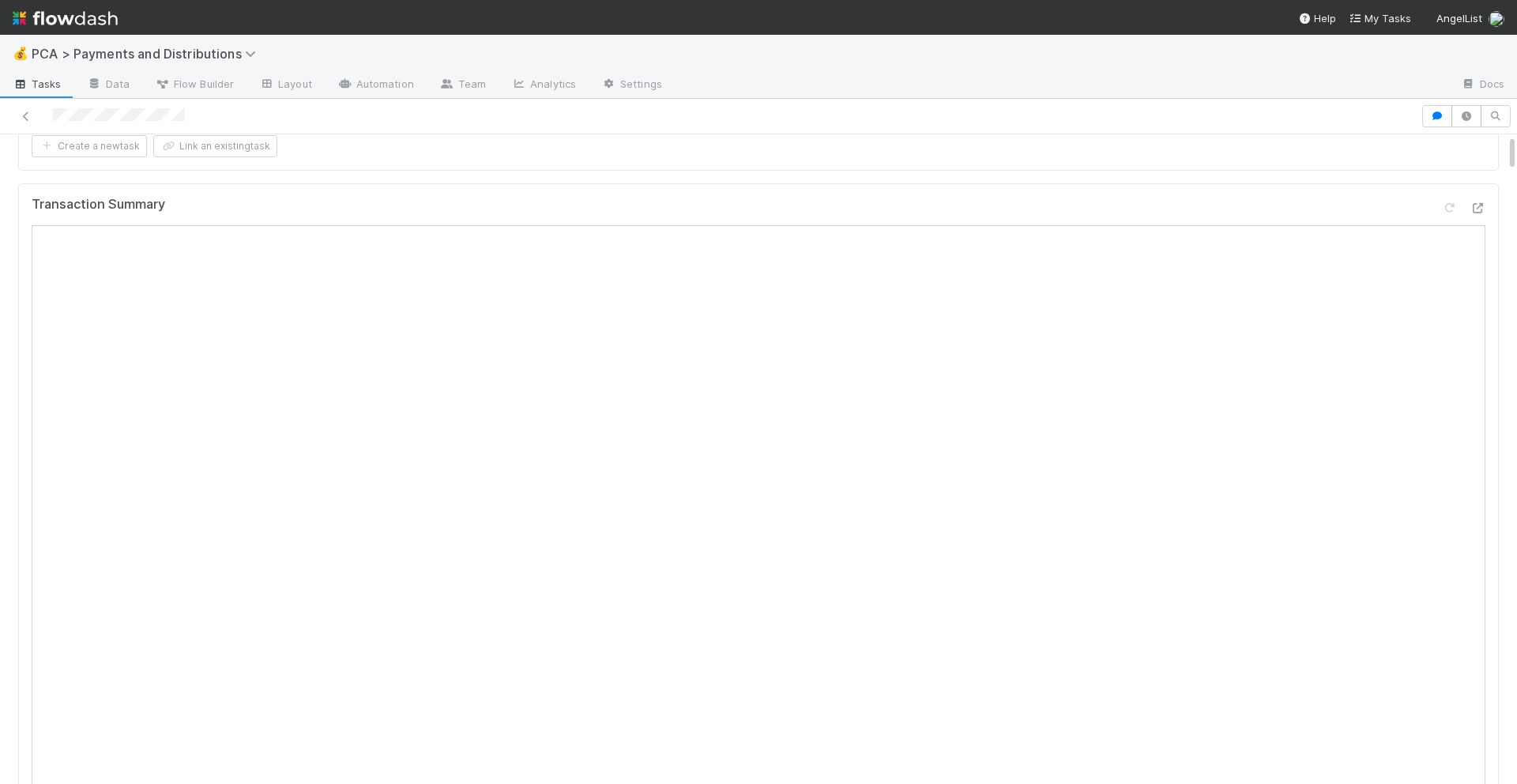
scroll to position [0, 0]
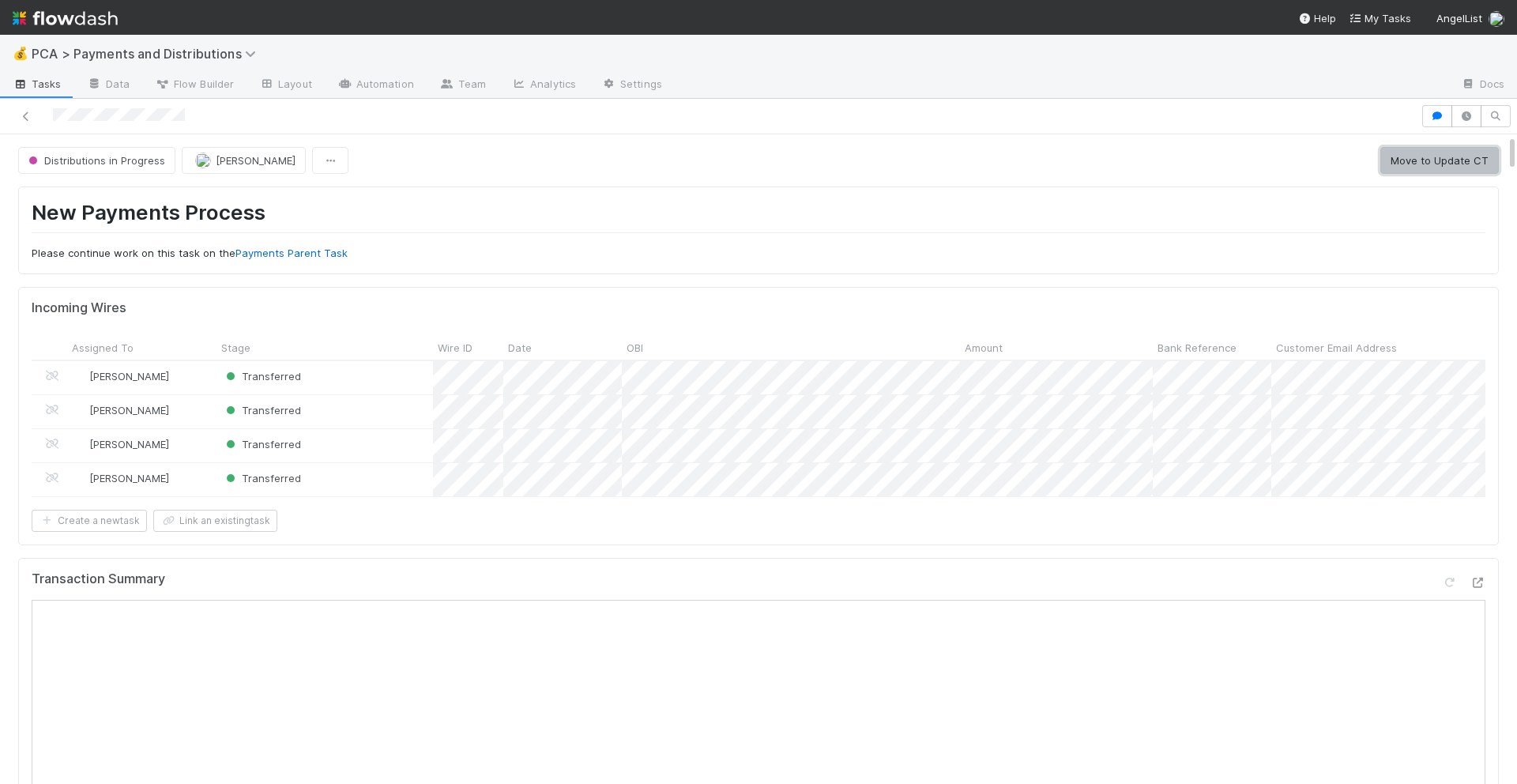
click at [1396, 165] on button "Move to Update CT" at bounding box center [1439, 160] width 118 height 27
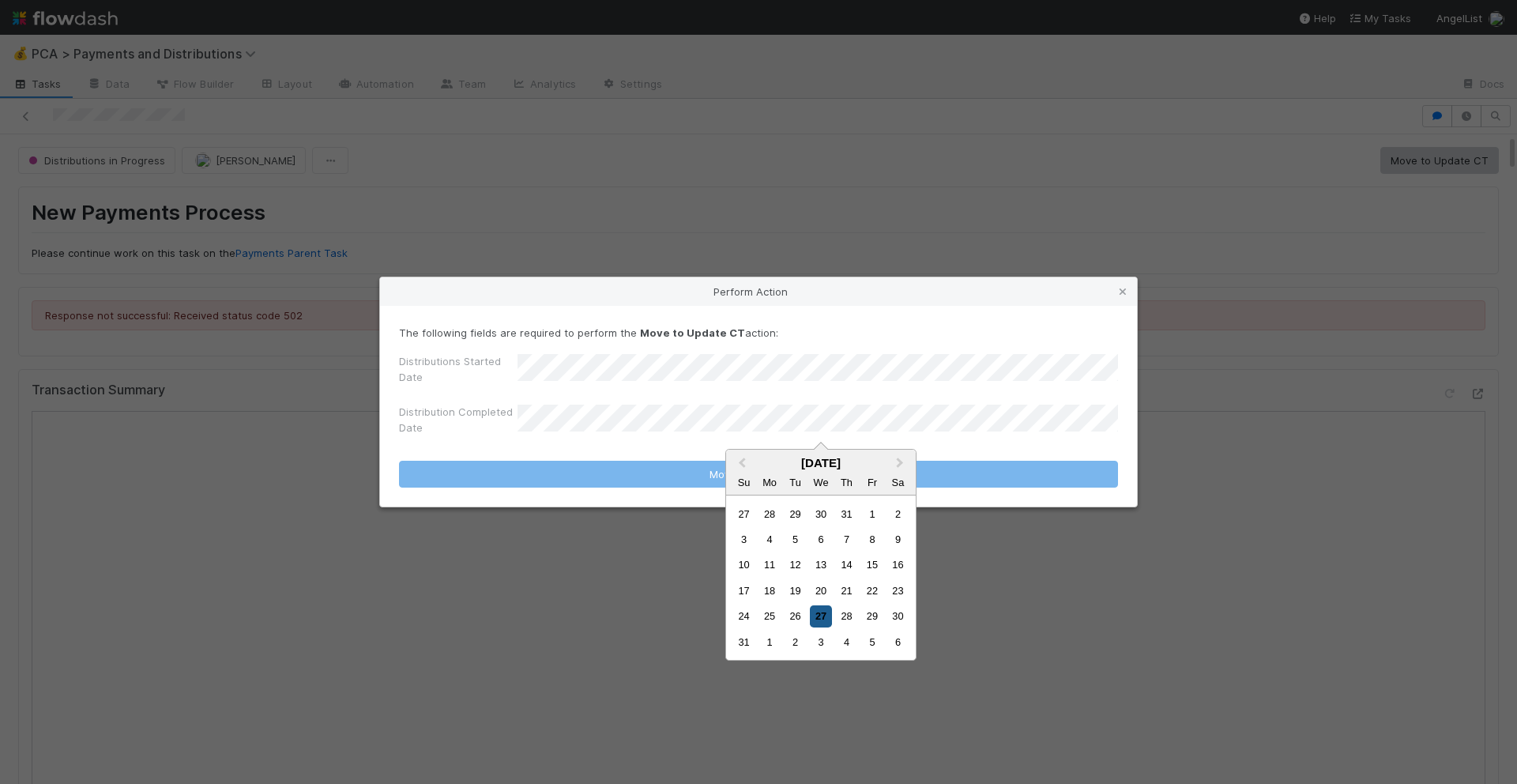
click at [816, 610] on div "27" at bounding box center [821, 616] width 22 height 22
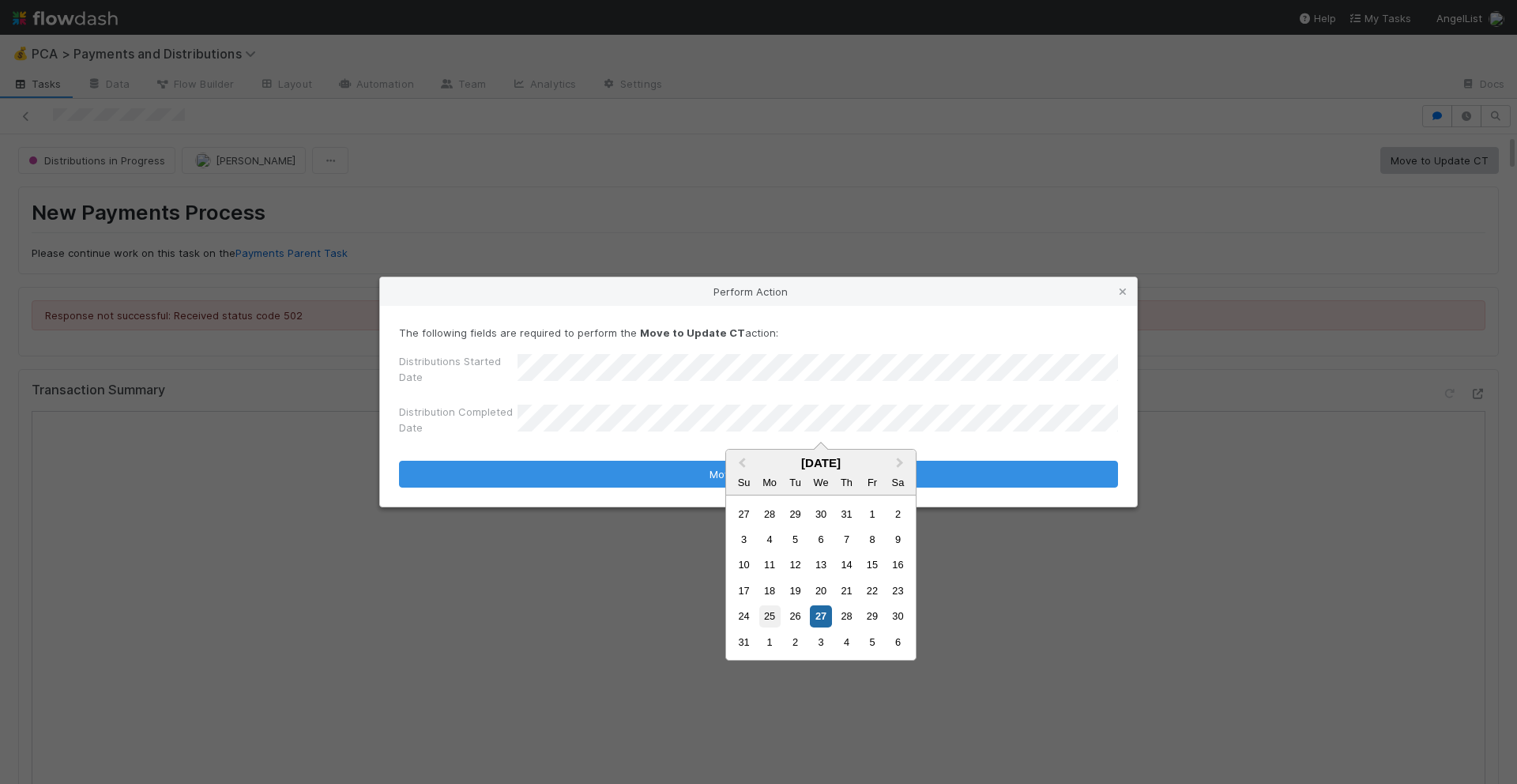
click at [772, 619] on div "25" at bounding box center [770, 616] width 22 height 22
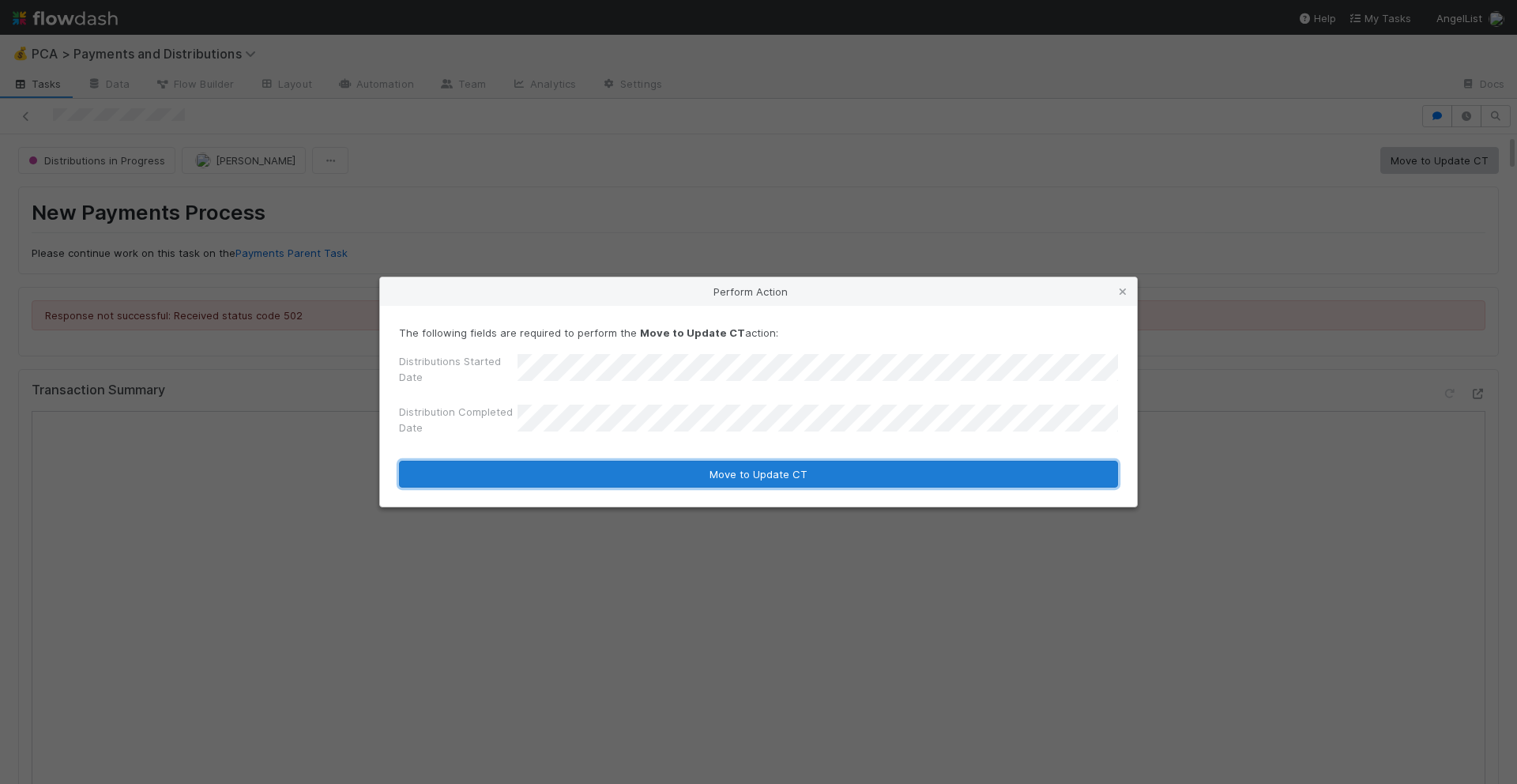
click at [821, 476] on button "Move to Update CT" at bounding box center [758, 473] width 719 height 27
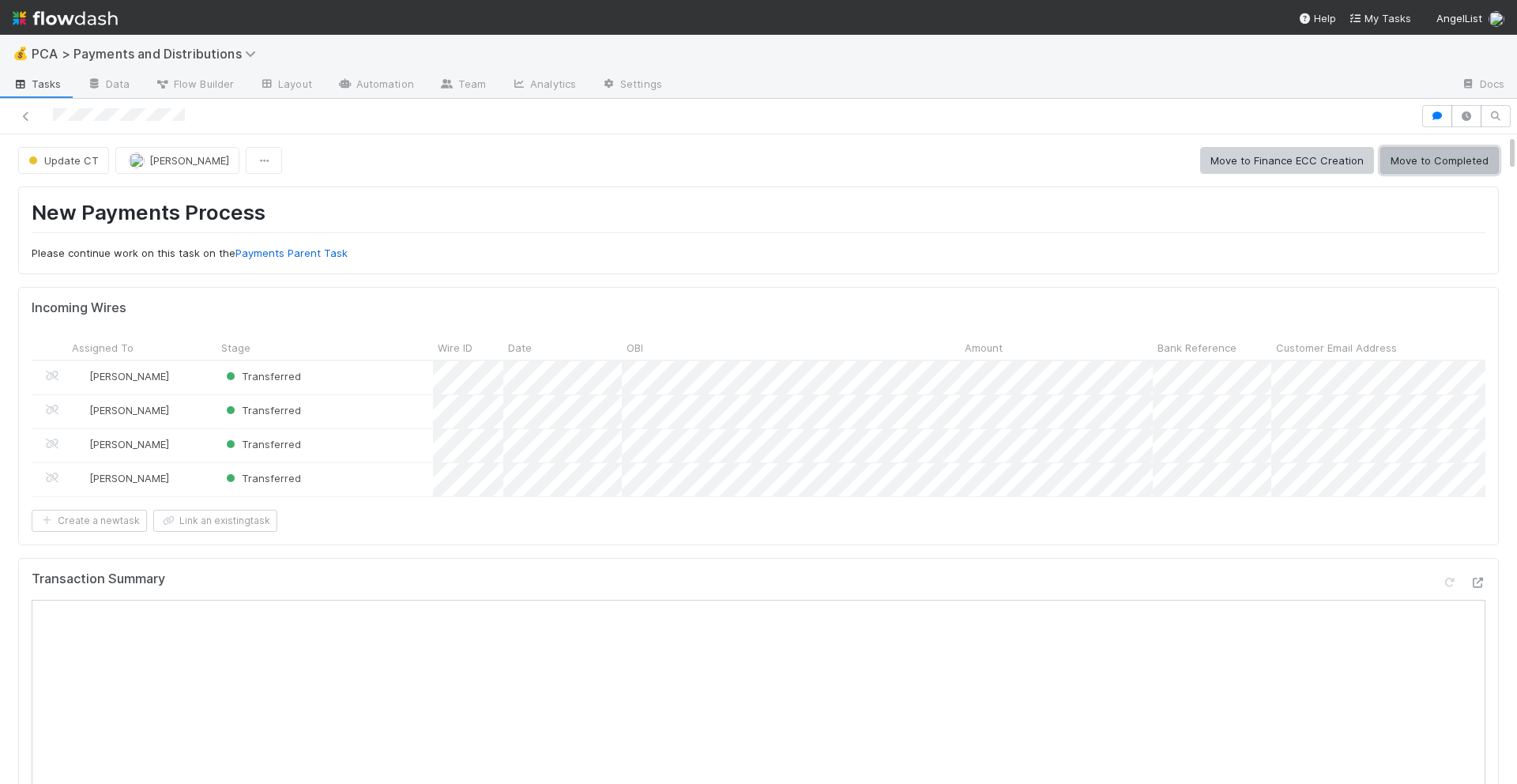
click at [1440, 161] on button "Move to Completed" at bounding box center [1439, 160] width 118 height 27
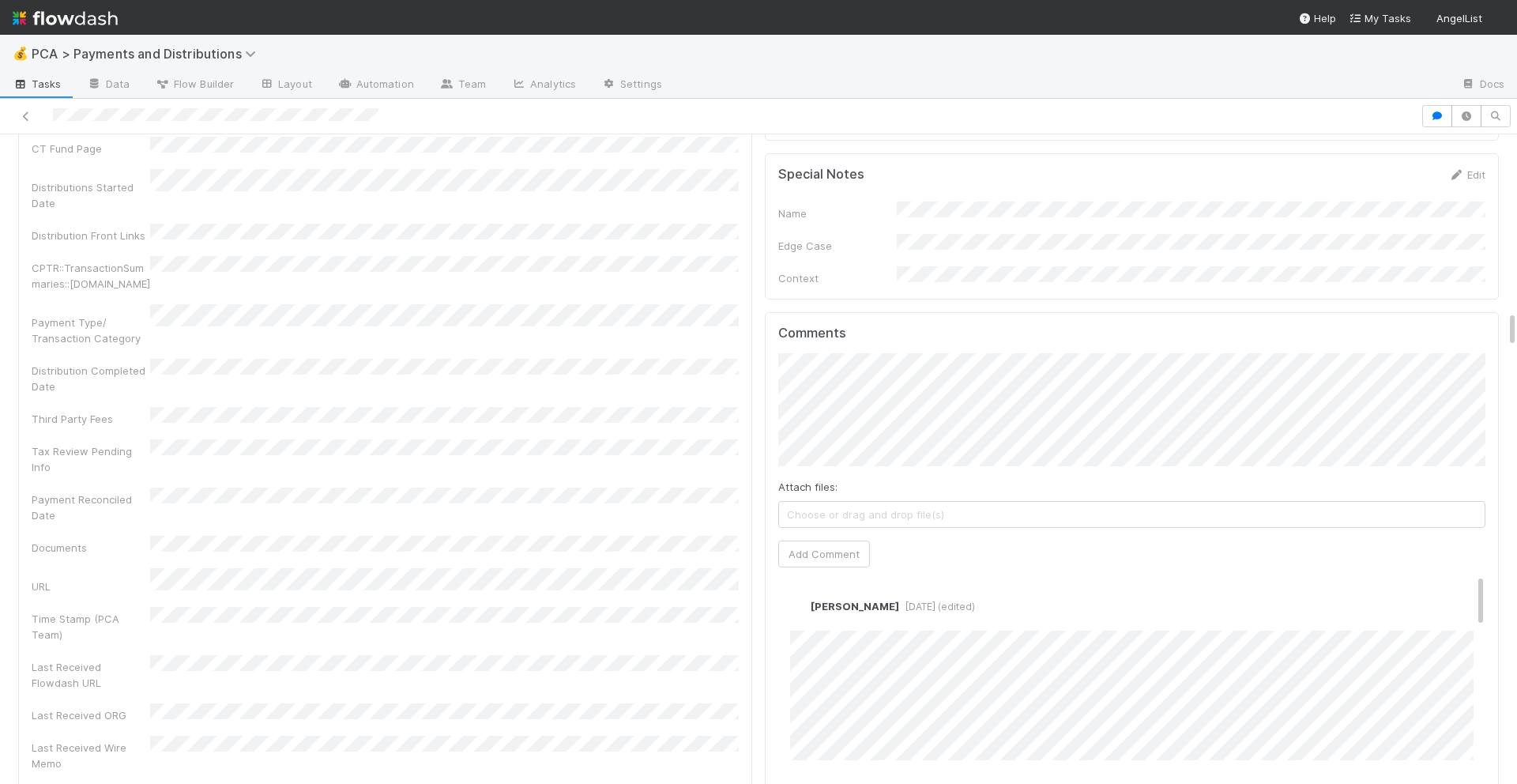
scroll to position [3123, 0]
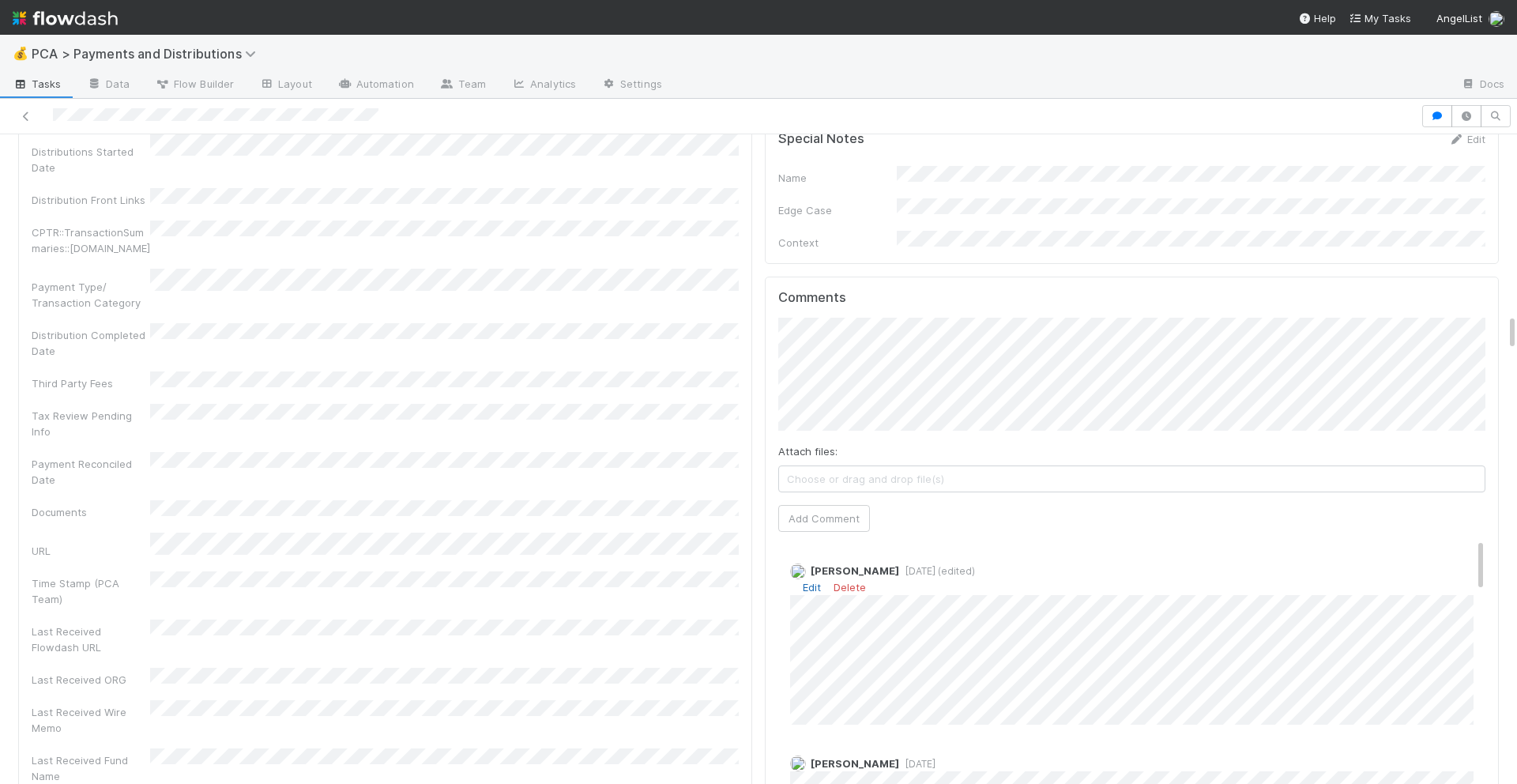
click at [816, 581] on link "Edit" at bounding box center [812, 587] width 18 height 13
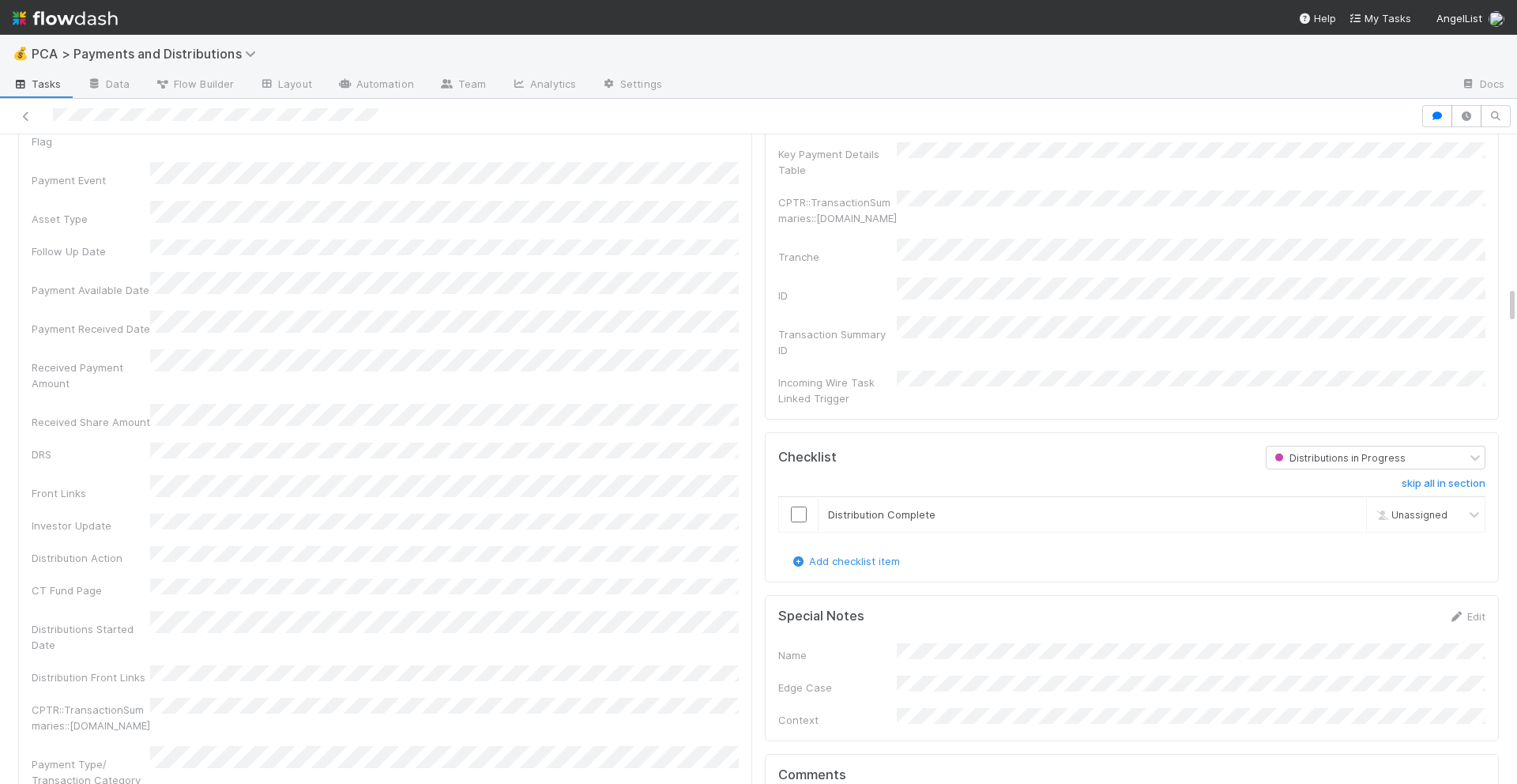
scroll to position [2645, 0]
click at [796, 508] on input "checkbox" at bounding box center [799, 516] width 16 height 16
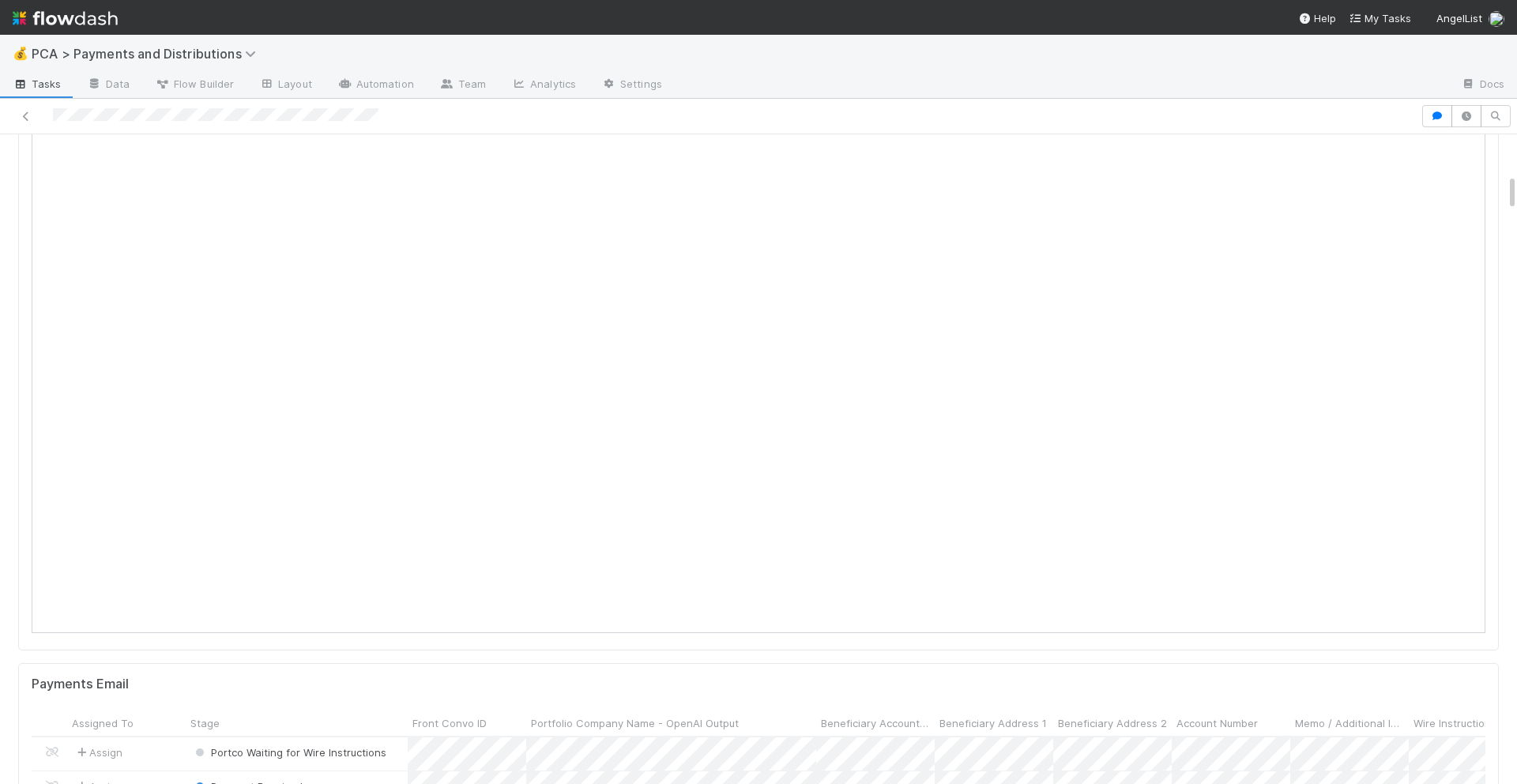
scroll to position [0, 0]
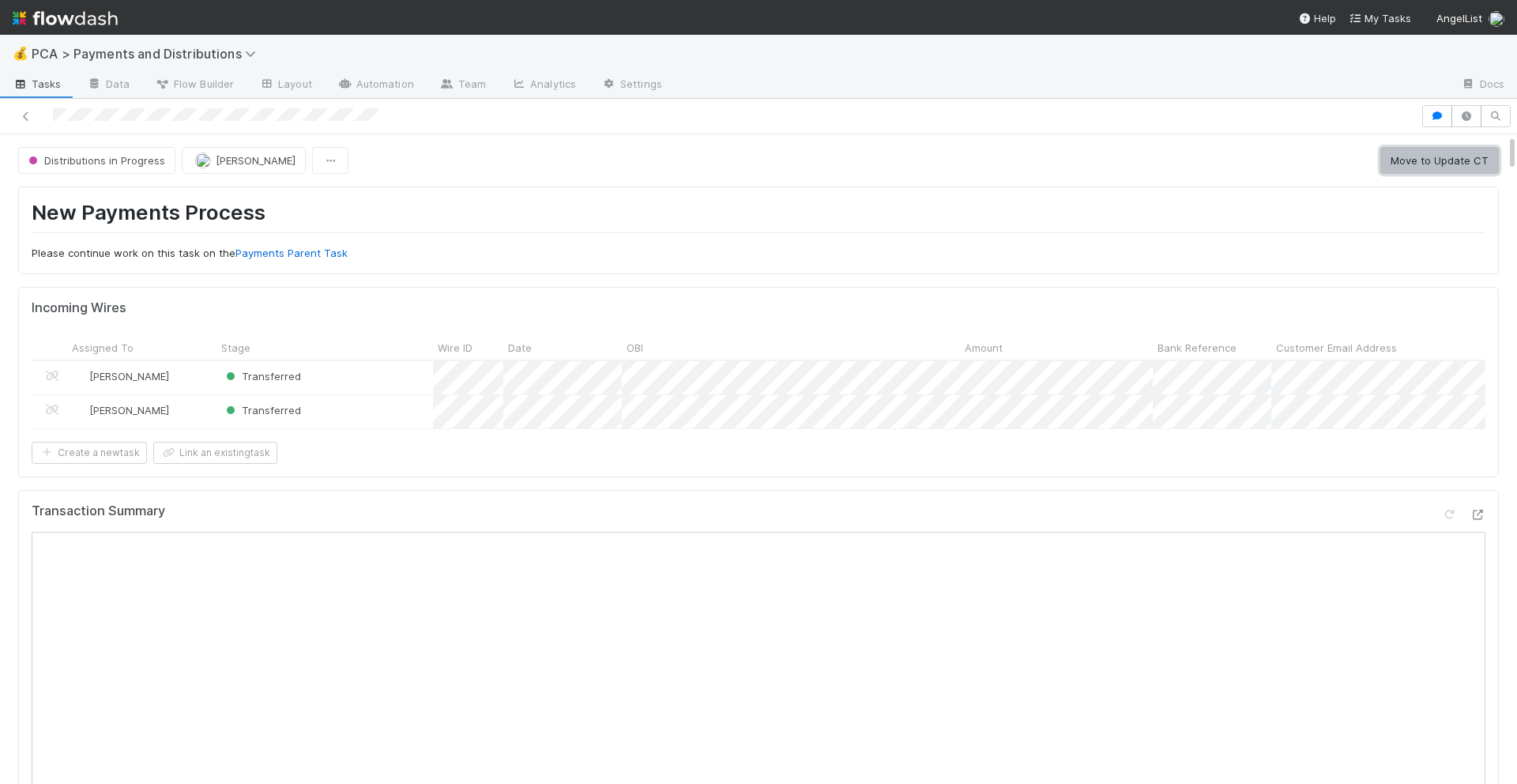
click at [1424, 161] on button "Move to Update CT" at bounding box center [1439, 160] width 118 height 27
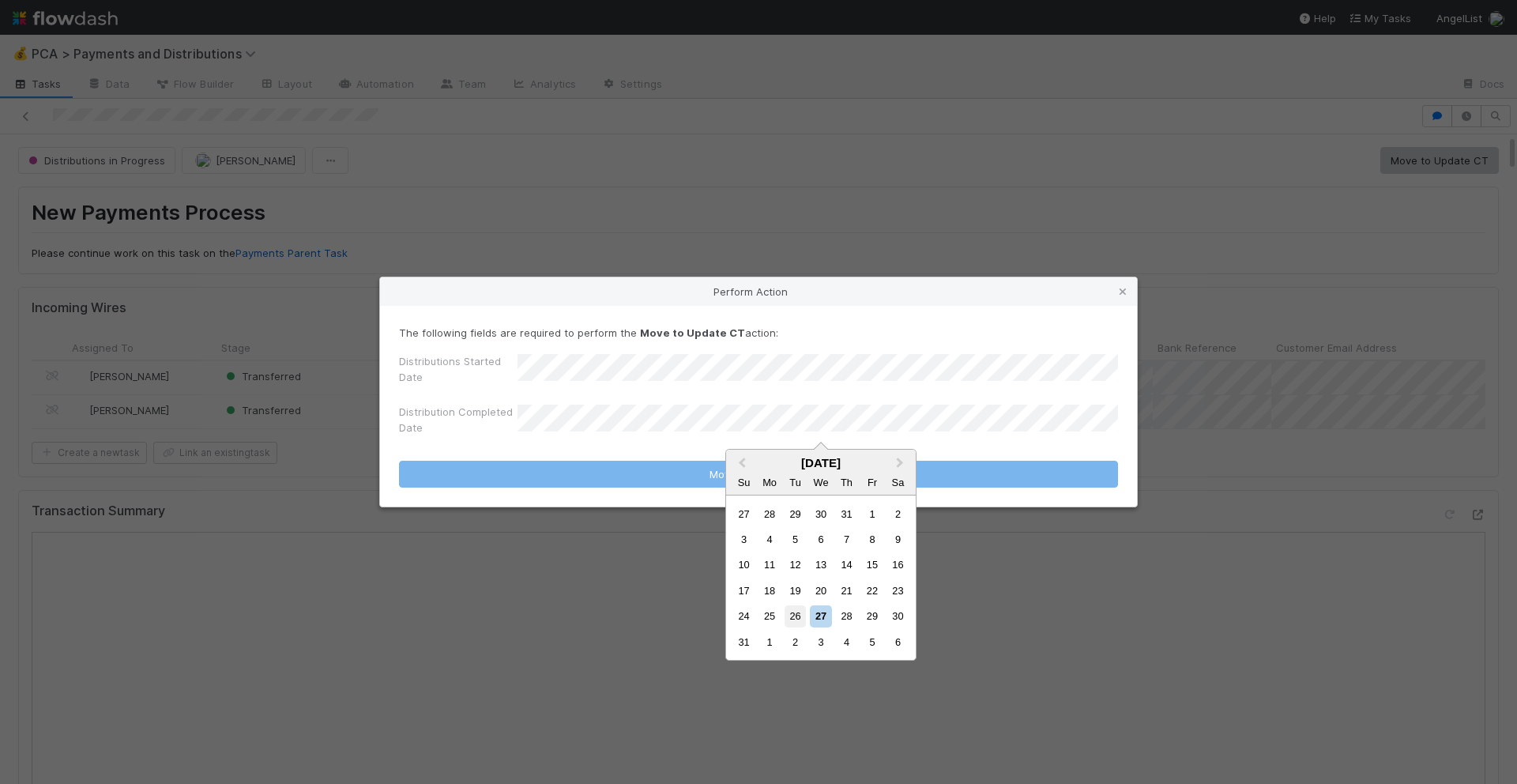
click at [787, 614] on div "26" at bounding box center [795, 616] width 22 height 22
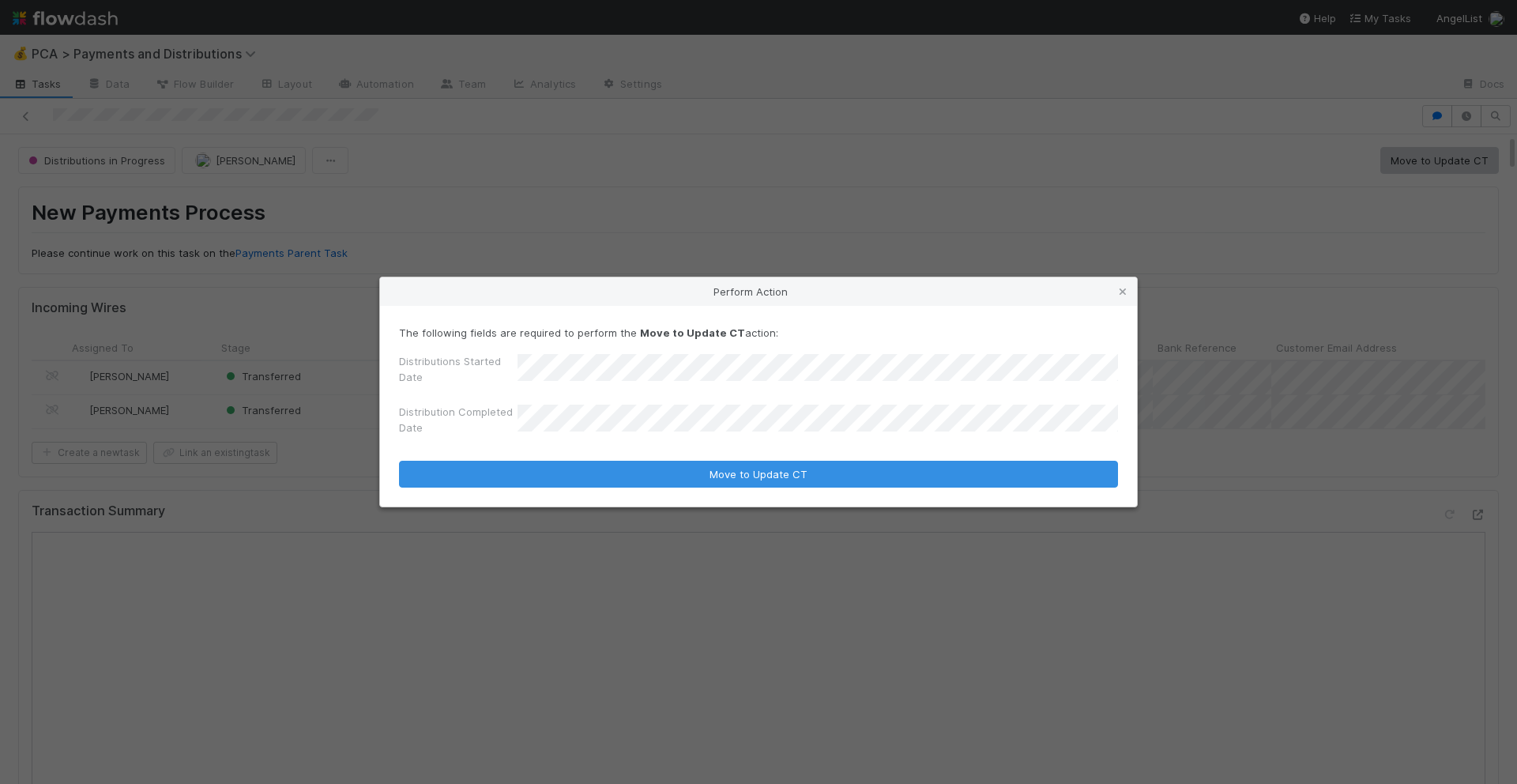
click at [729, 455] on form "The following fields are required to perform the Move to Update CT action: Dist…" at bounding box center [758, 405] width 719 height 163
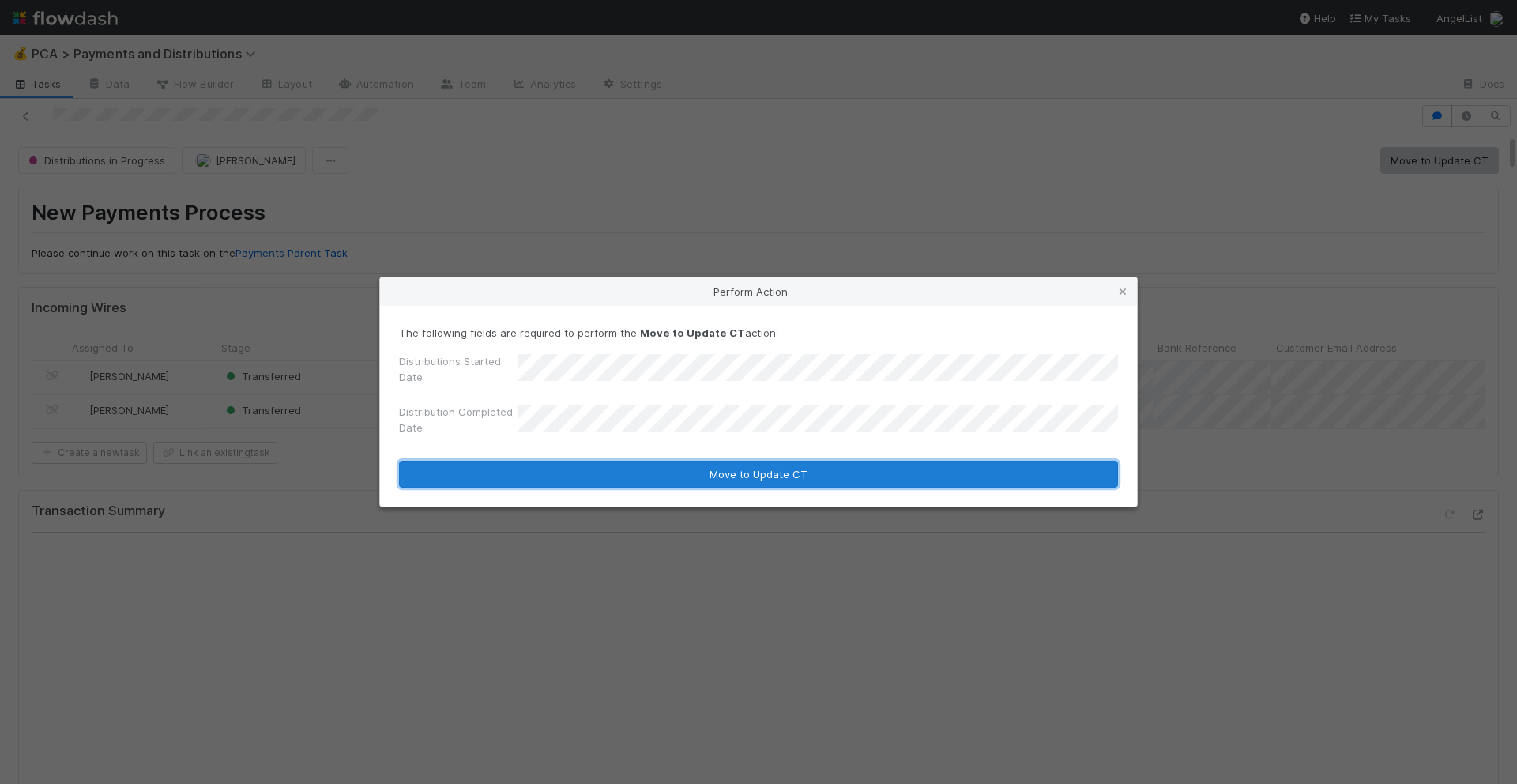
click at [729, 467] on button "Move to Update CT" at bounding box center [758, 473] width 719 height 27
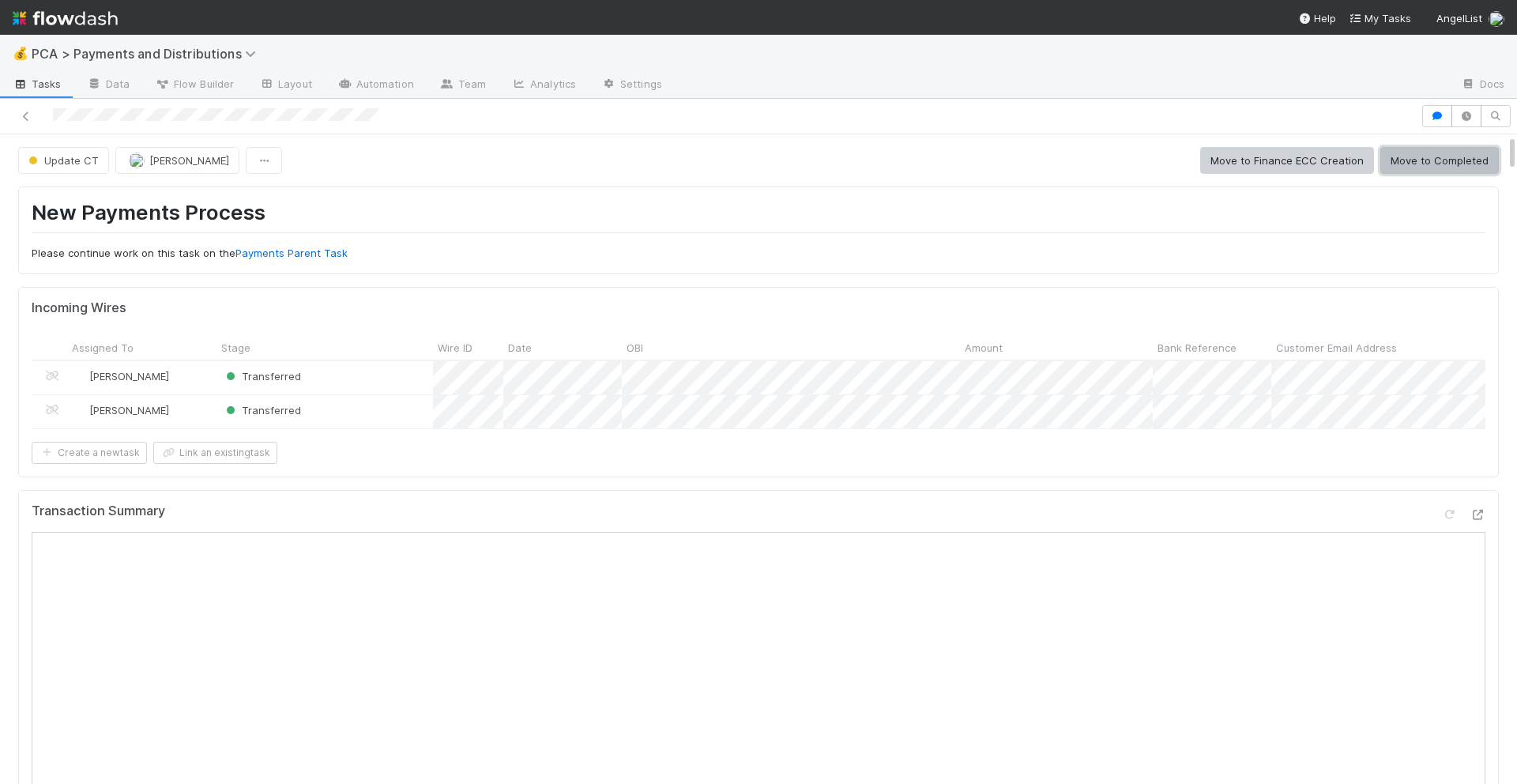
click at [1442, 170] on button "Move to Completed" at bounding box center [1439, 160] width 118 height 27
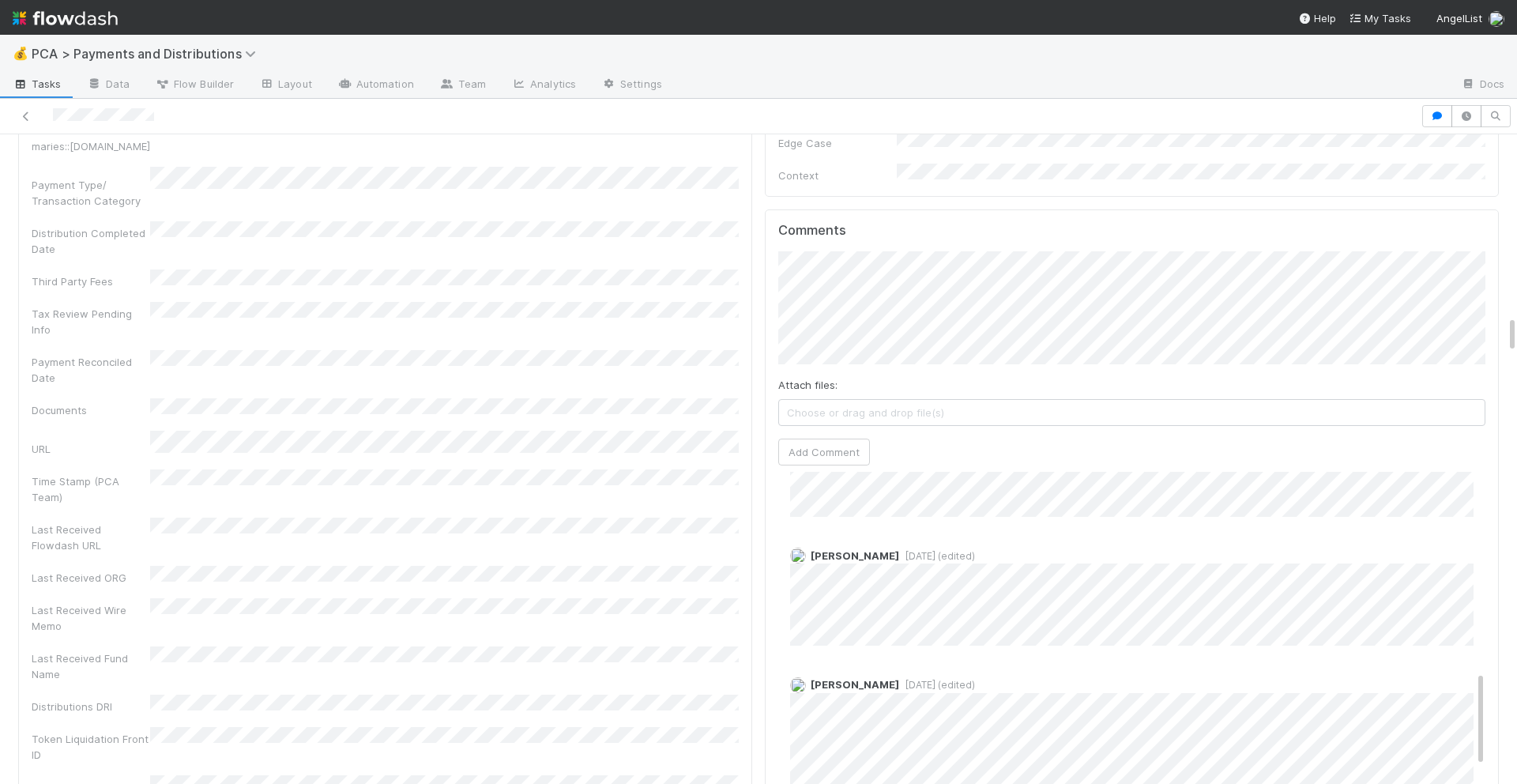
scroll to position [3115, 0]
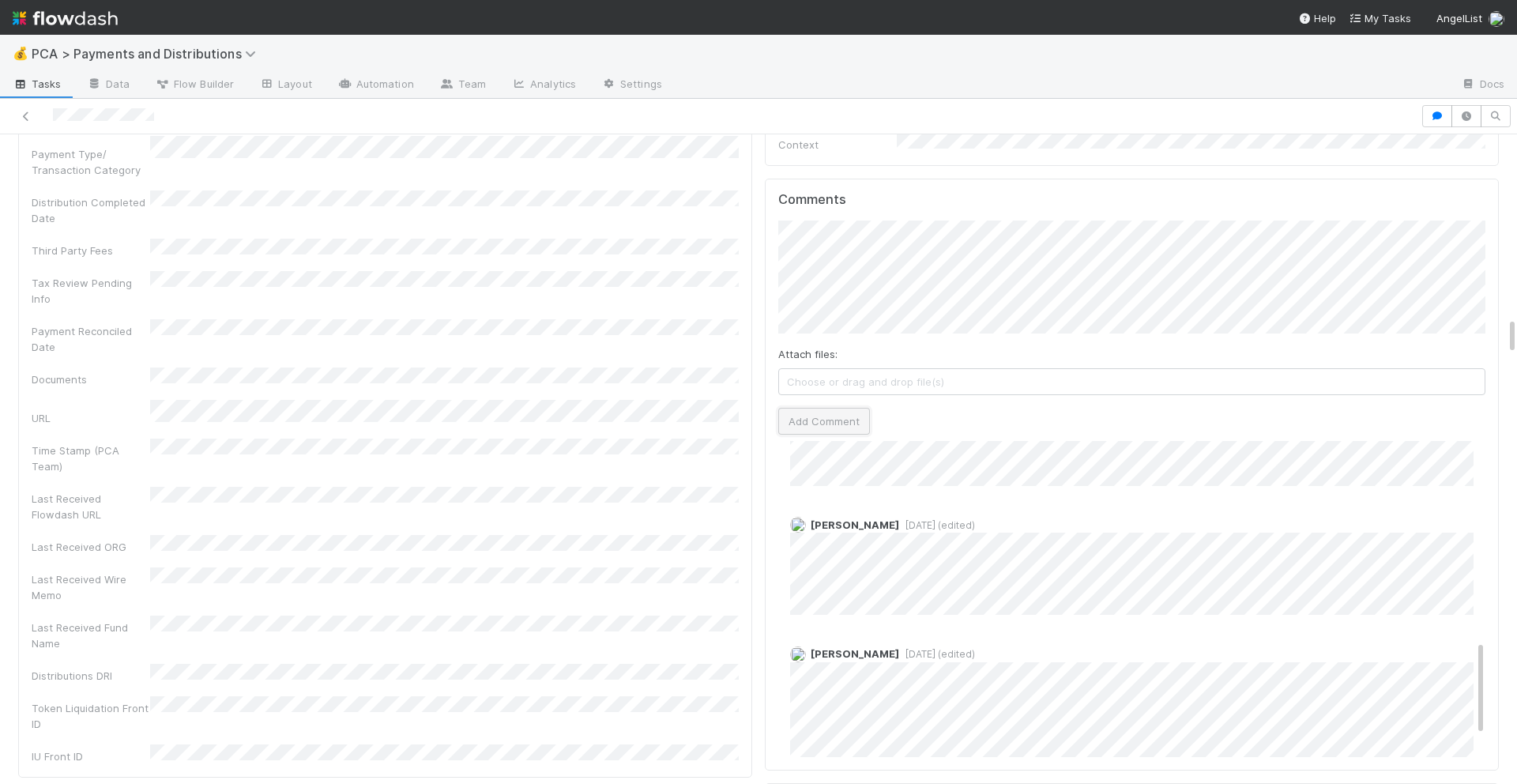
click at [839, 407] on button "Add Comment" at bounding box center [824, 420] width 92 height 27
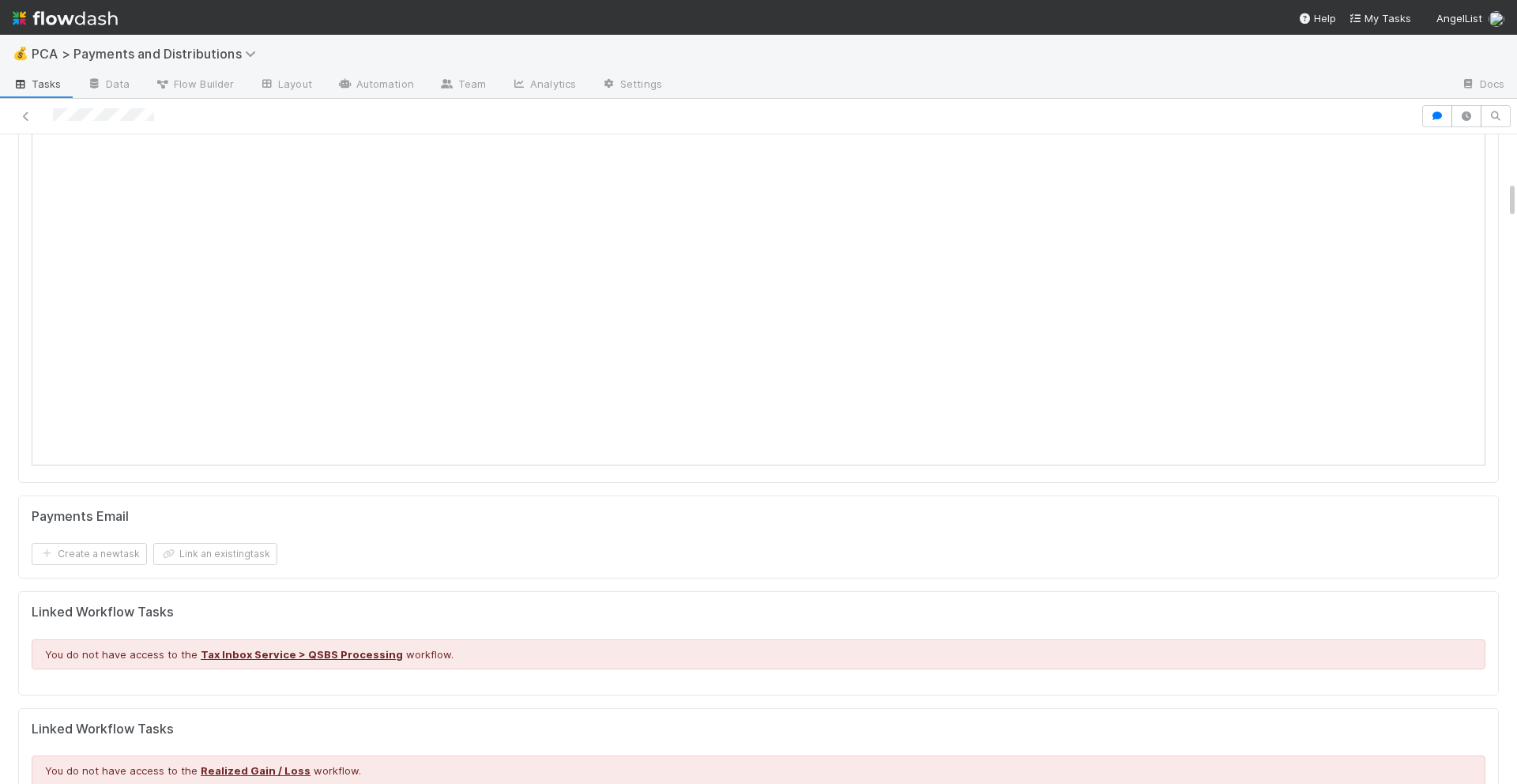
scroll to position [792, 0]
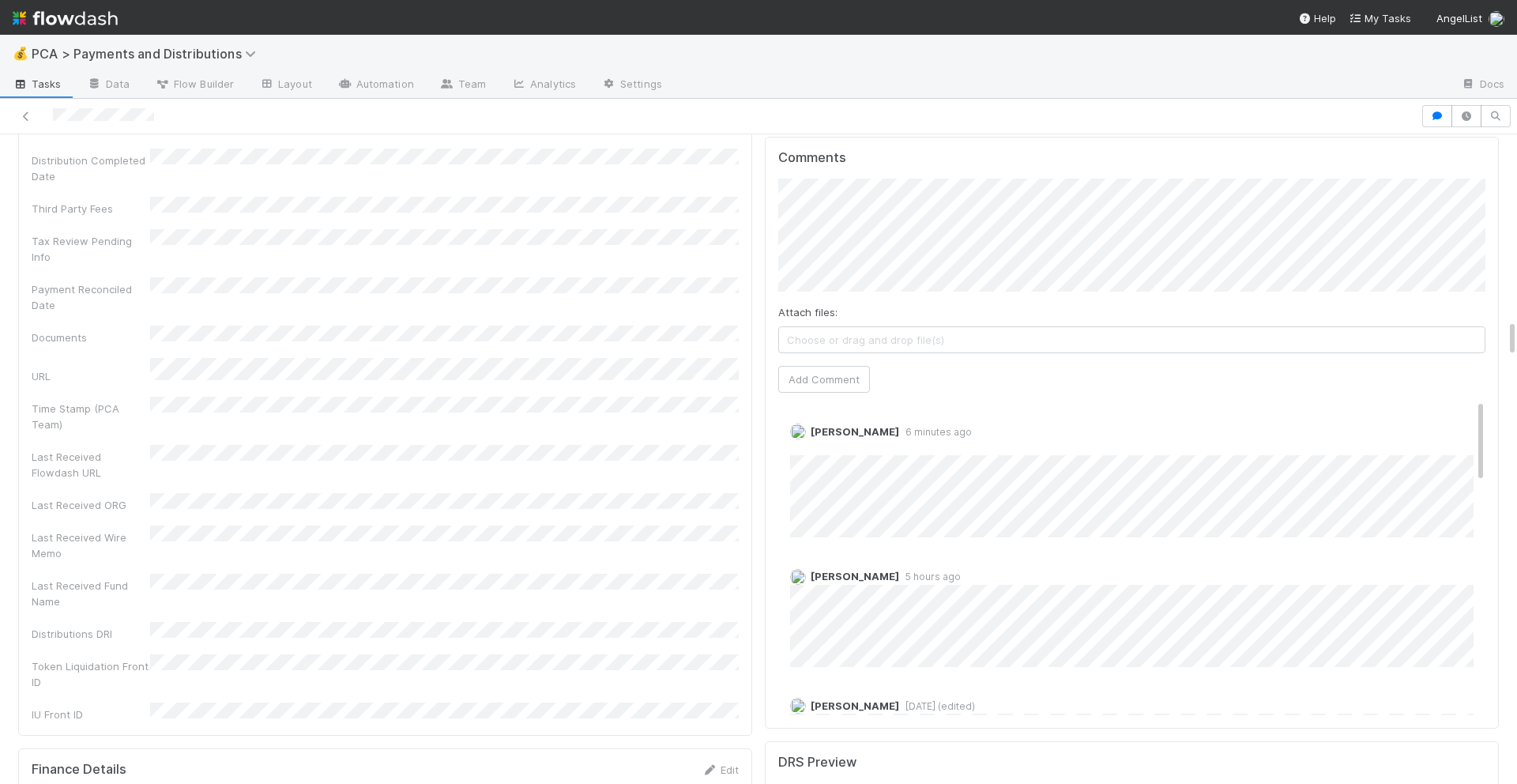
scroll to position [102, 0]
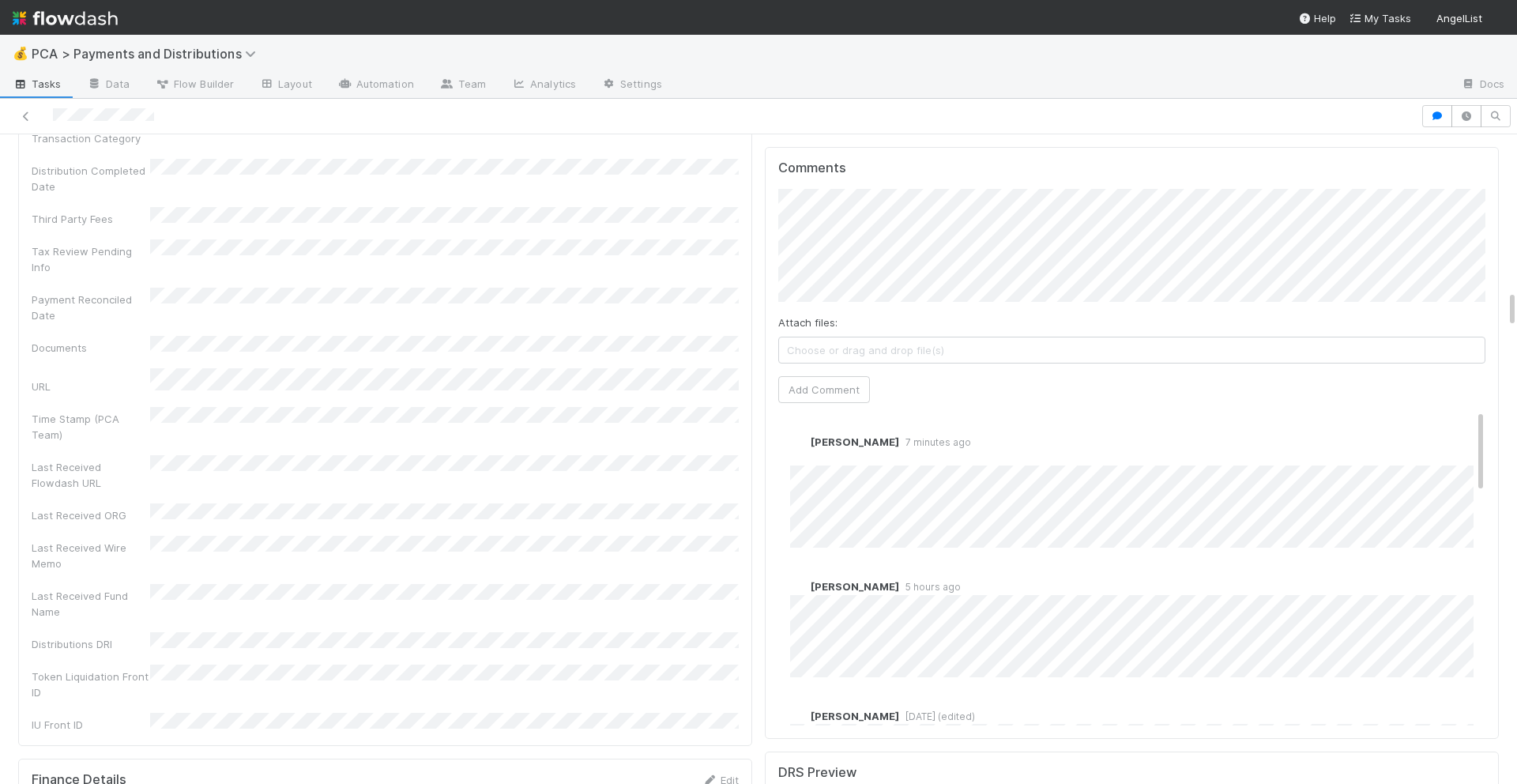
scroll to position [3190, 0]
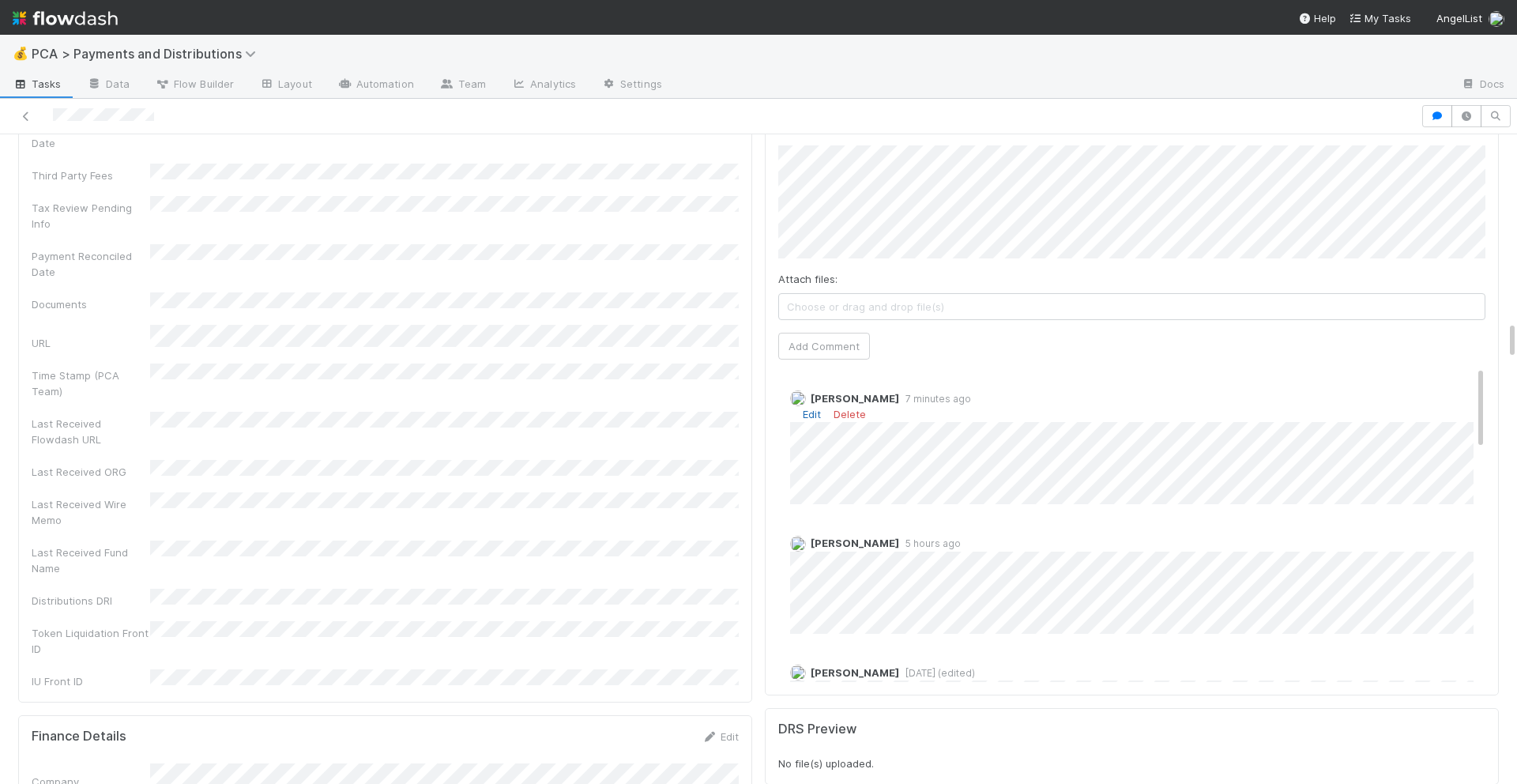
click at [812, 407] on link "Edit" at bounding box center [812, 413] width 18 height 13
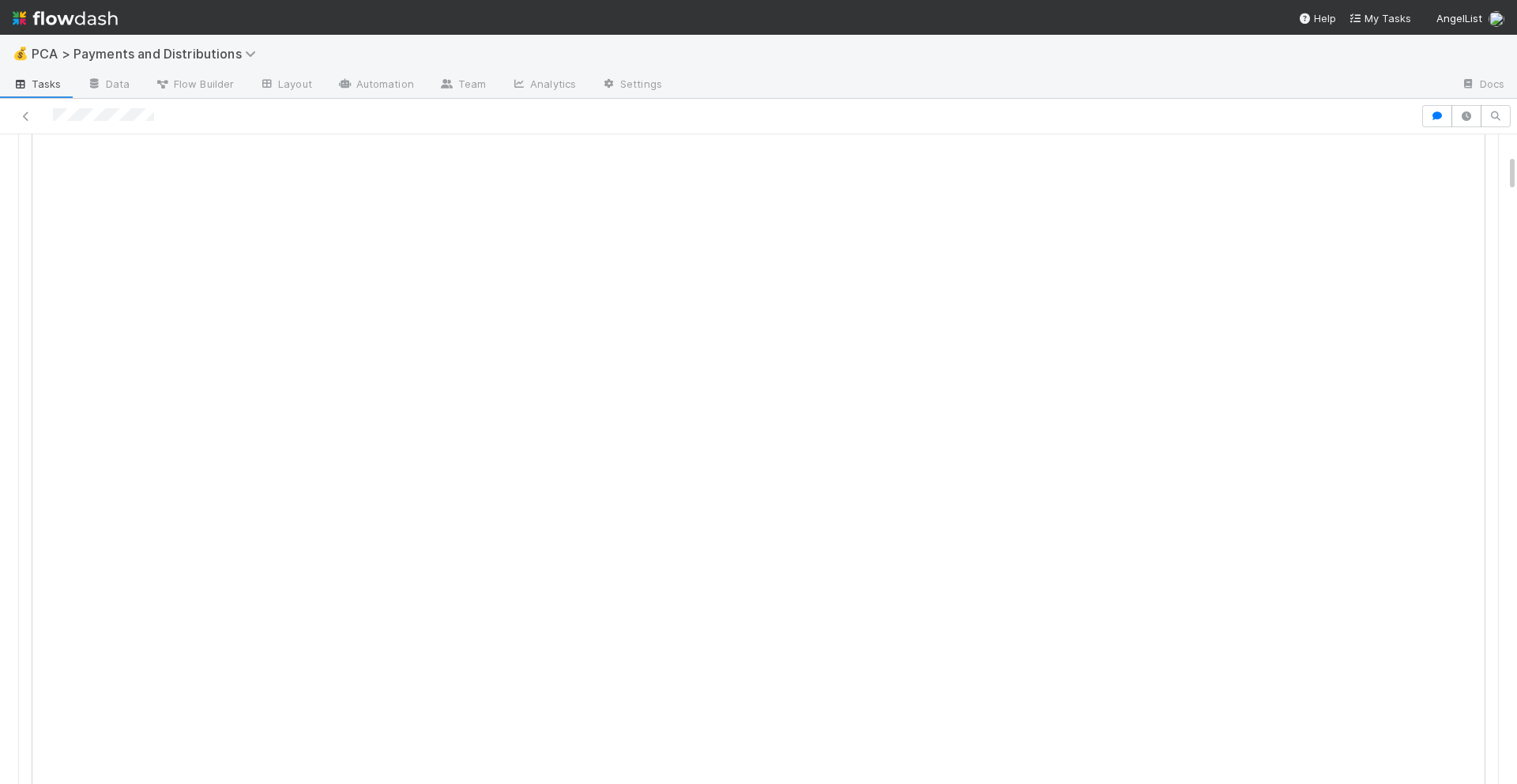
scroll to position [334, 0]
click at [1479, 142] on icon at bounding box center [1478, 146] width 16 height 10
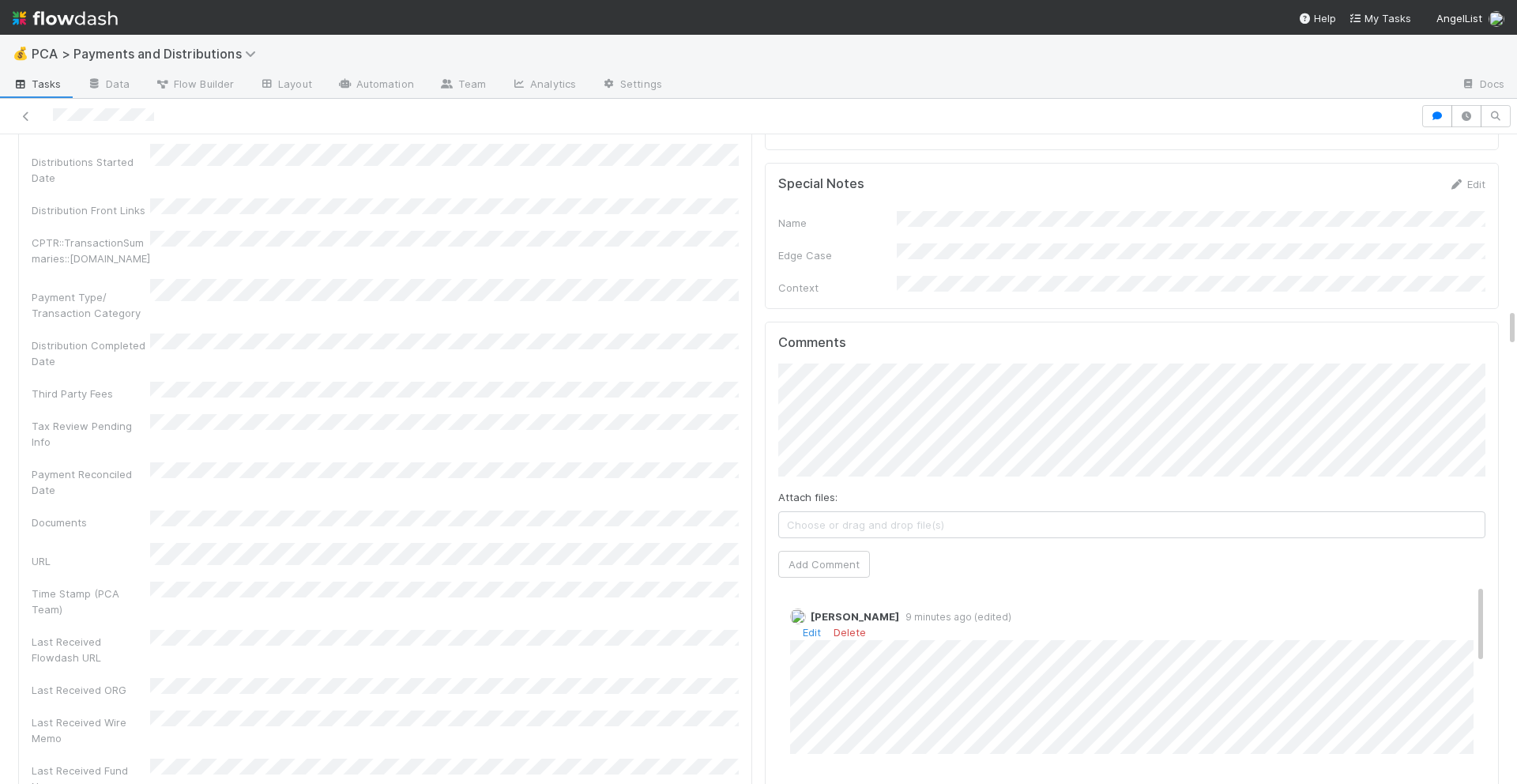
scroll to position [2974, 0]
click at [810, 624] on link "Edit" at bounding box center [812, 630] width 18 height 13
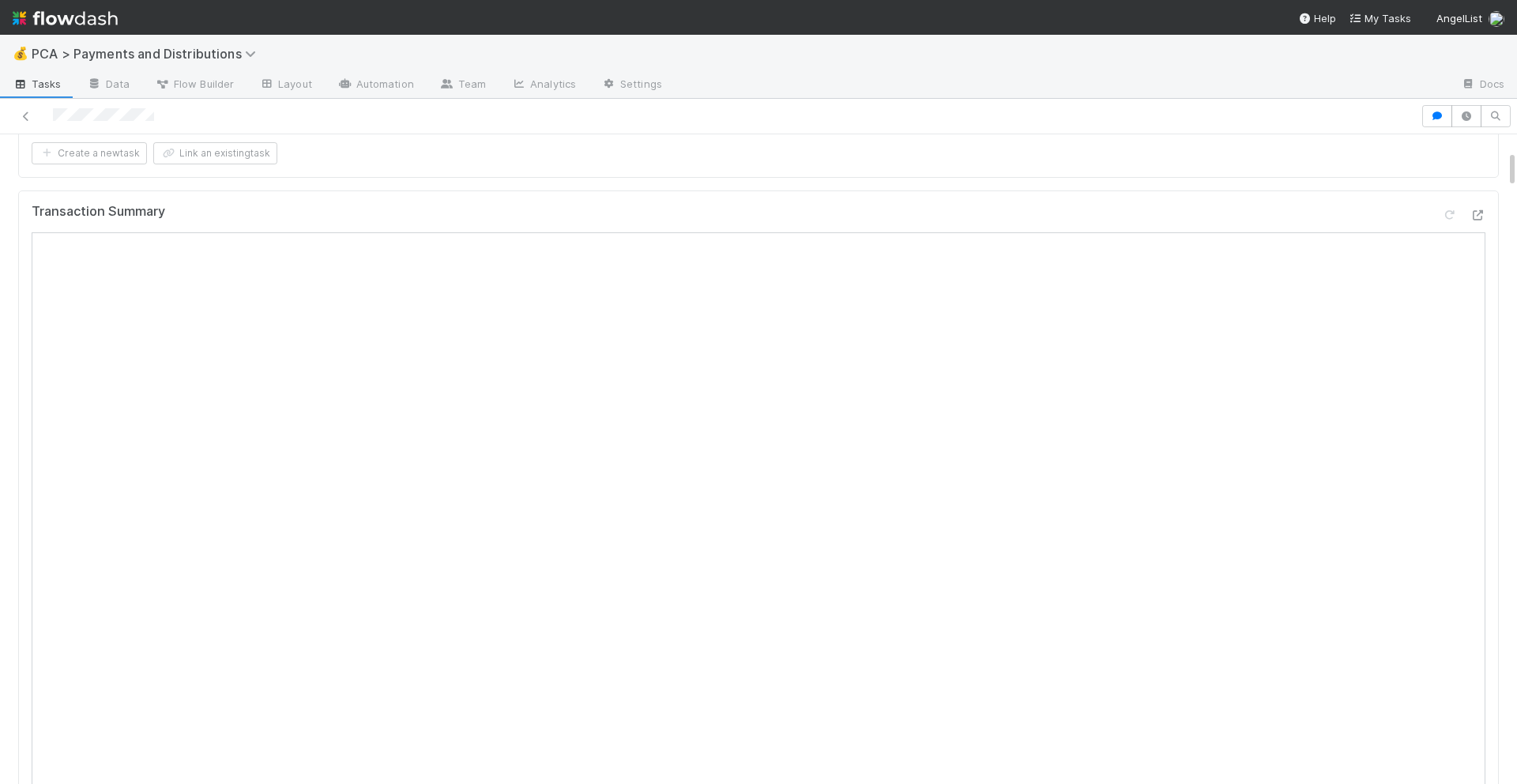
scroll to position [0, 0]
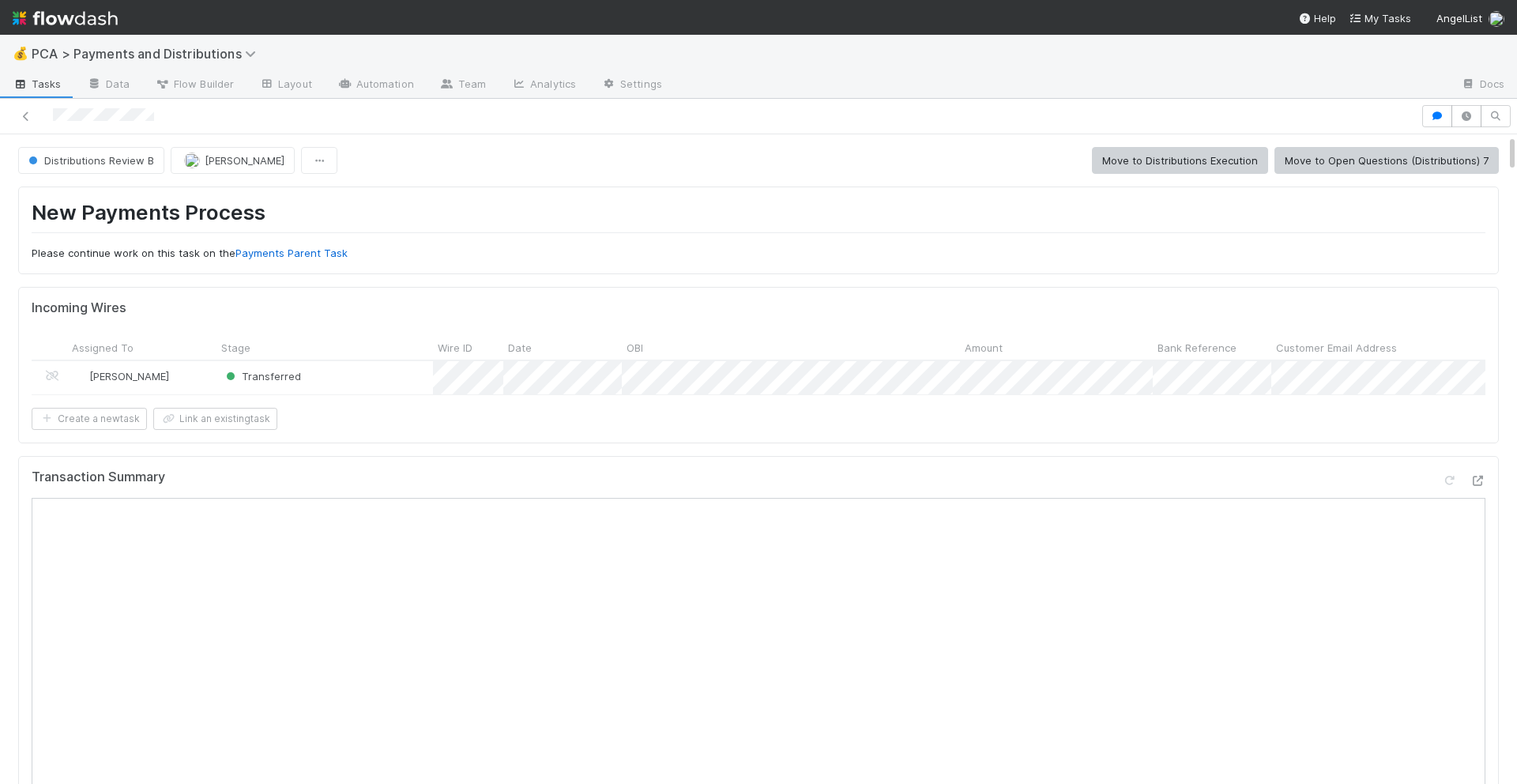
click at [1190, 159] on button "Move to Distributions Execution" at bounding box center [1180, 160] width 177 height 27
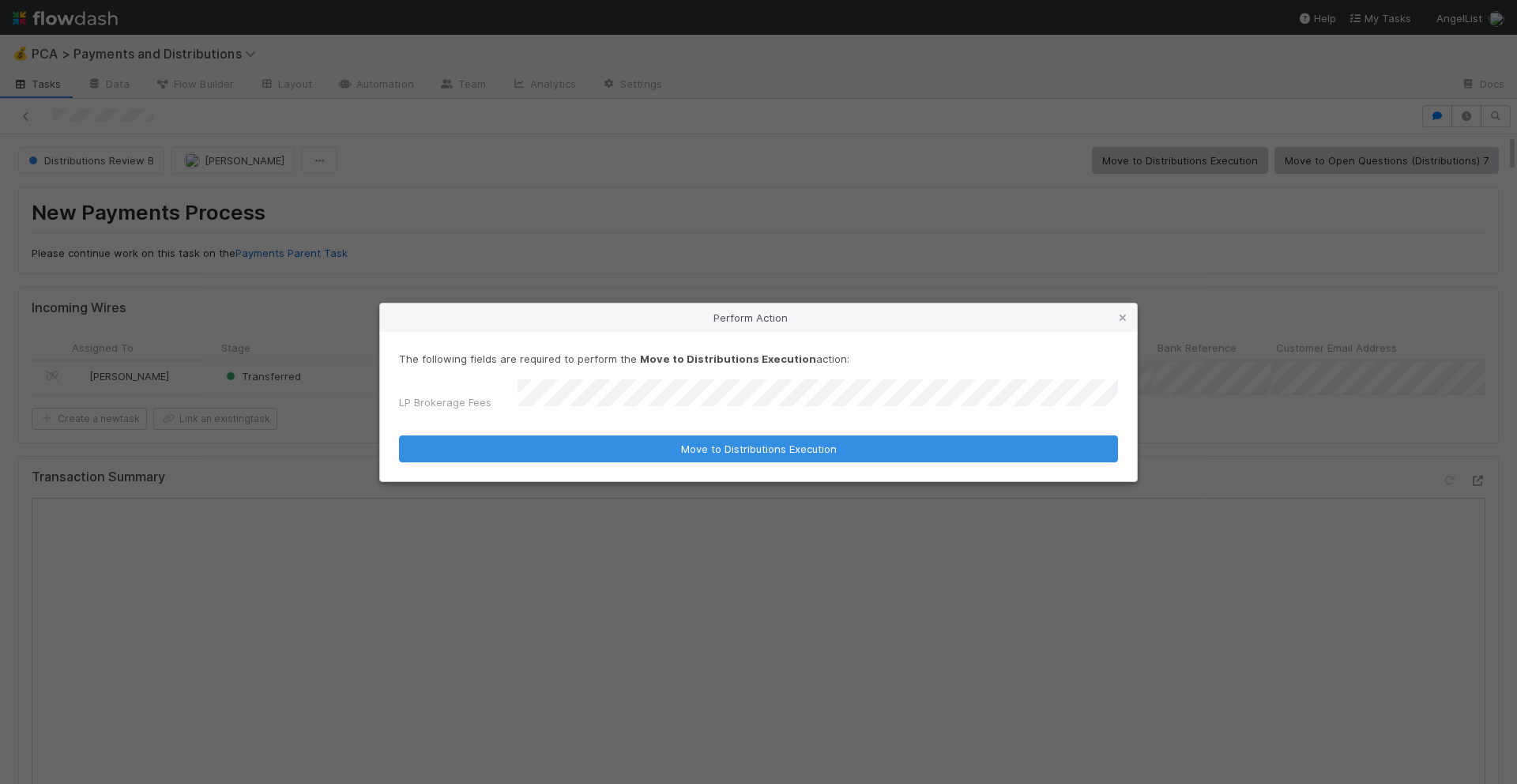
click at [399, 435] on button "Move to Distributions Execution" at bounding box center [758, 448] width 719 height 27
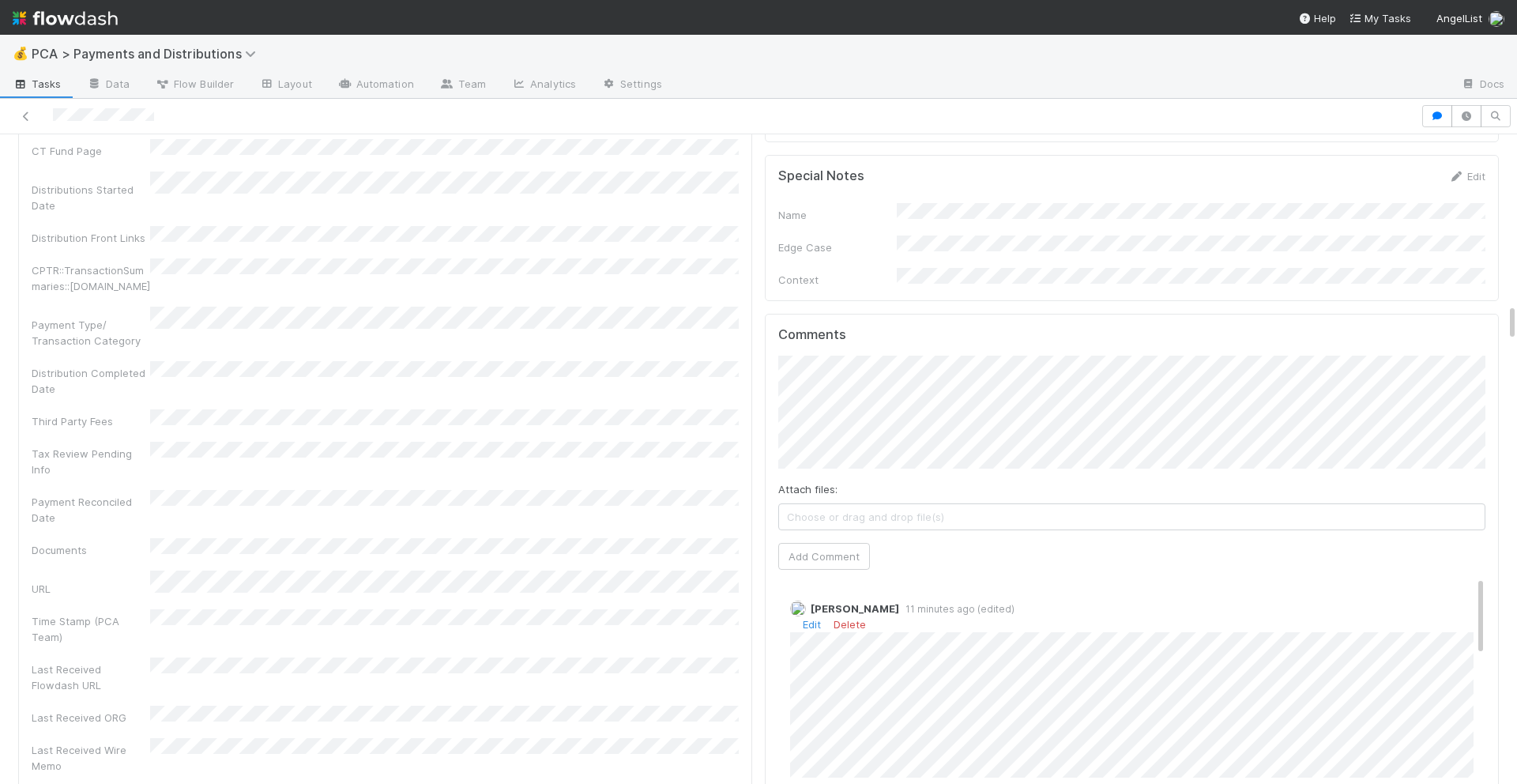
scroll to position [2686, 0]
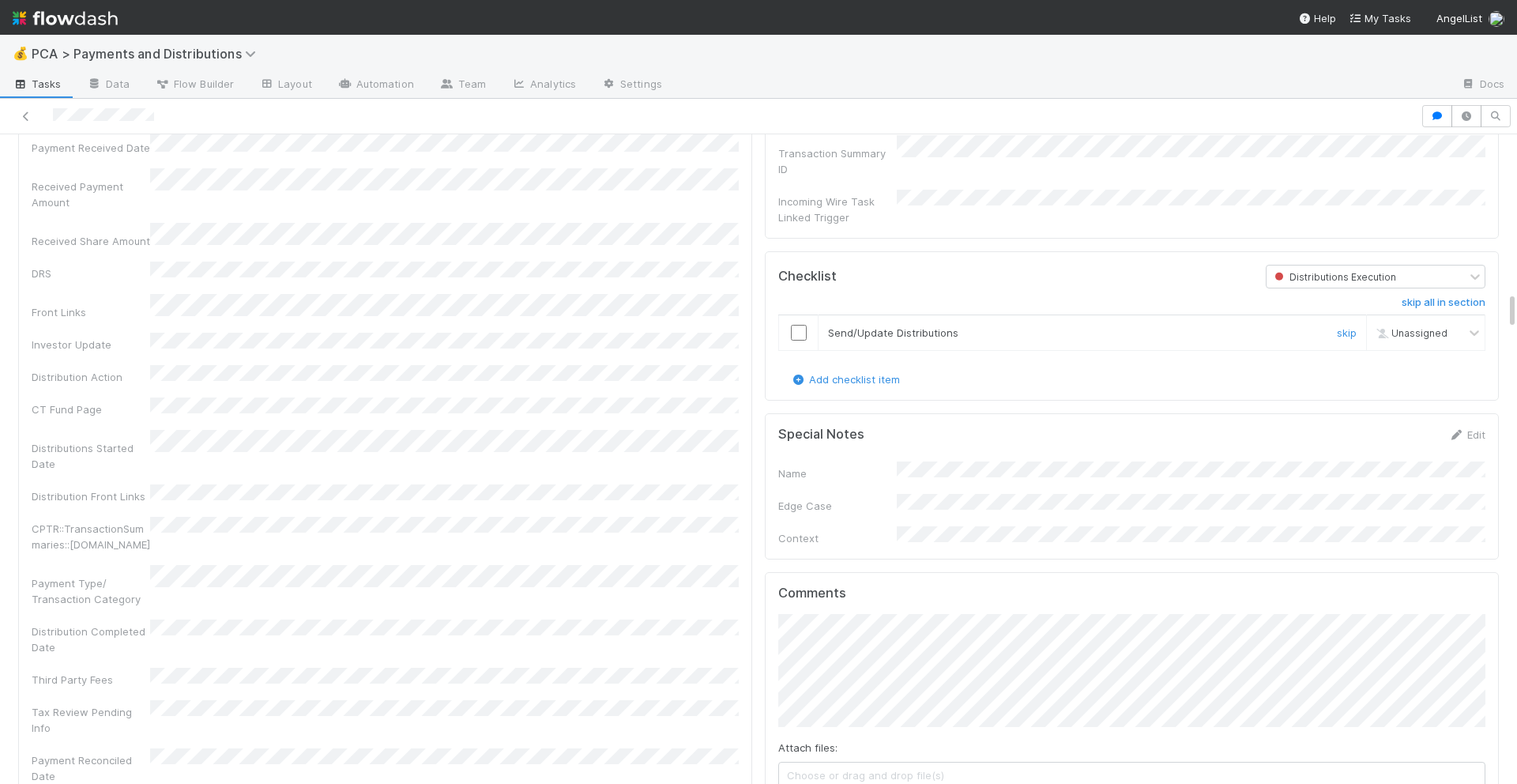
click at [795, 324] on input "checkbox" at bounding box center [799, 332] width 16 height 16
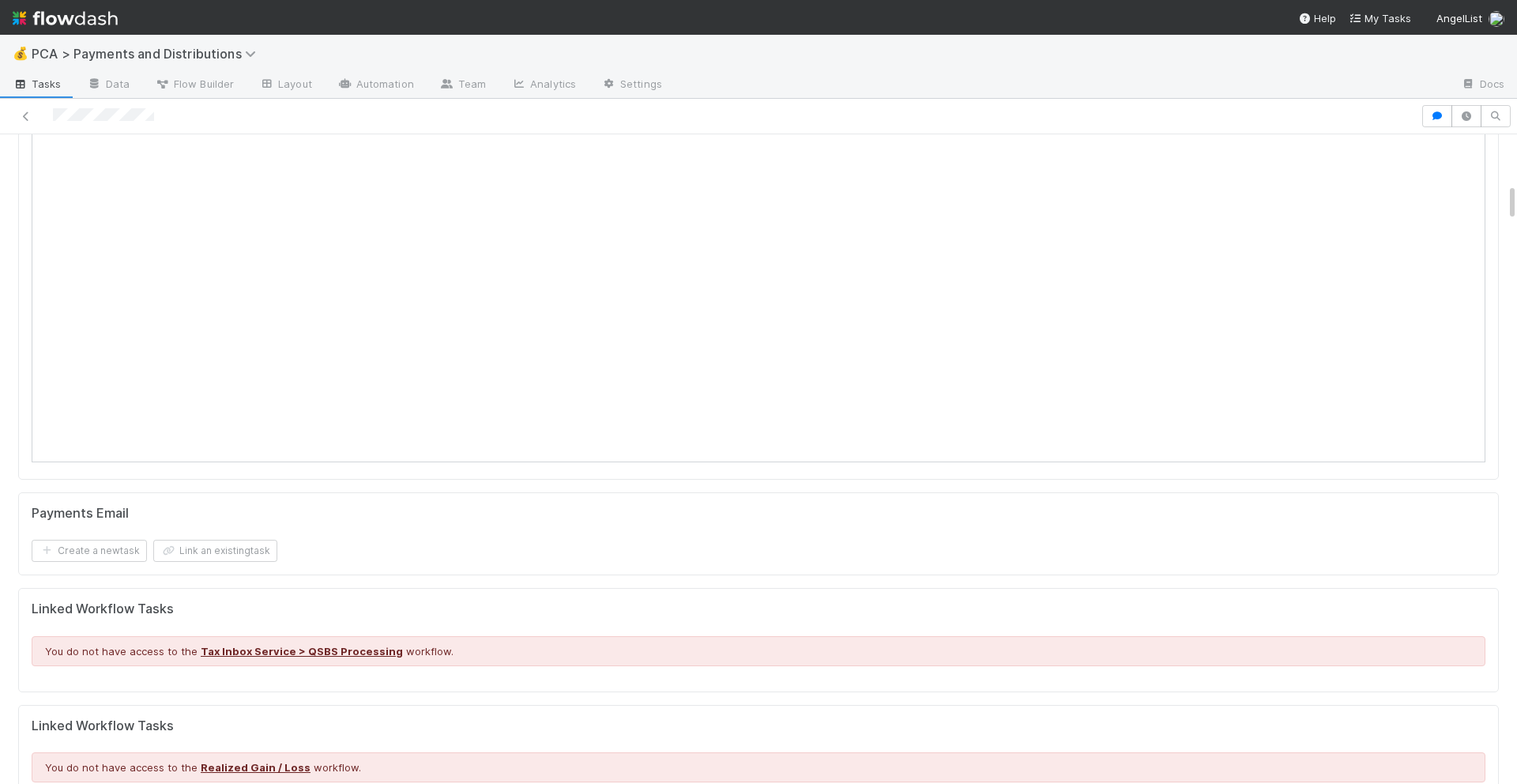
scroll to position [0, 0]
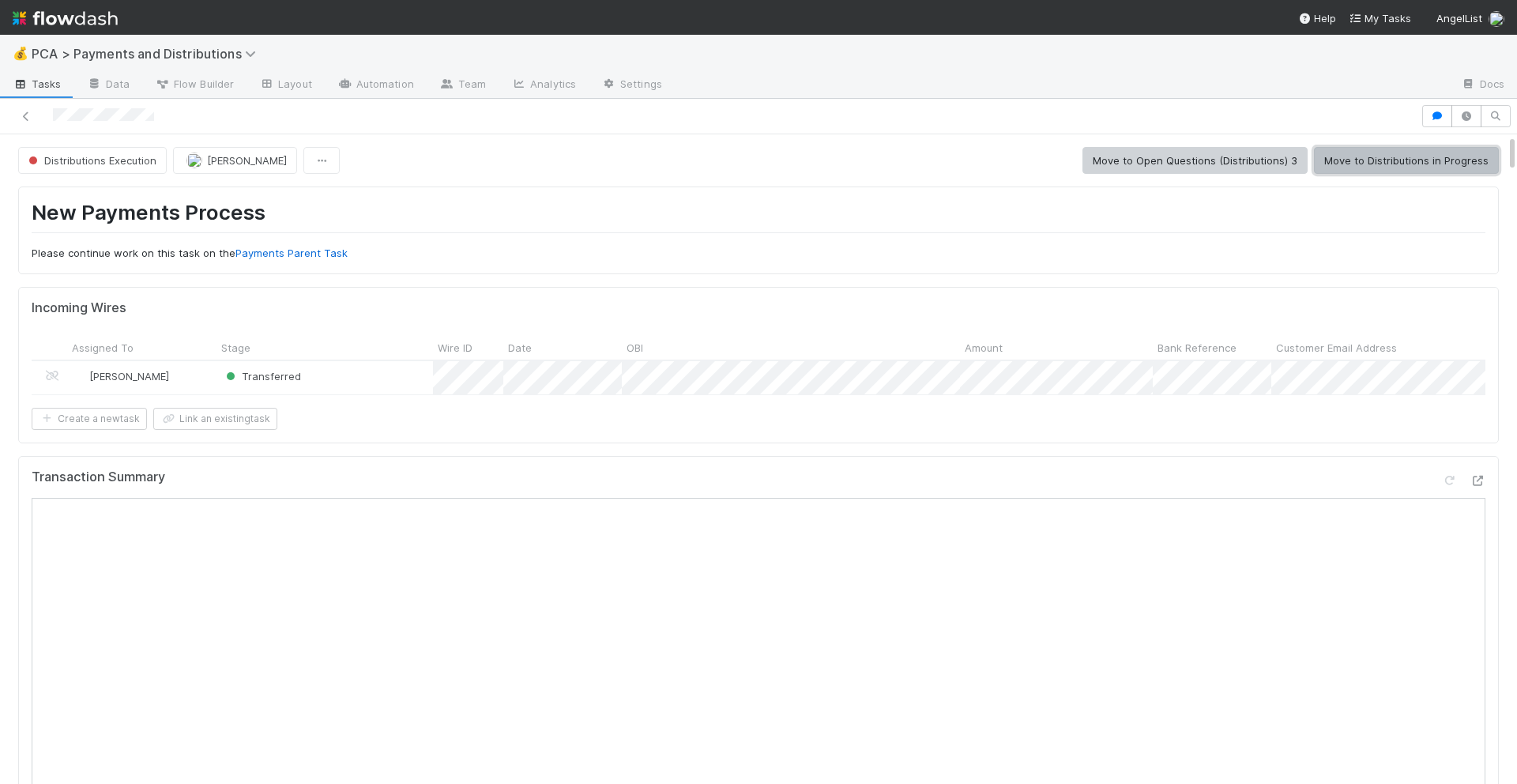
click at [1385, 164] on button "Move to Distributions in Progress" at bounding box center [1406, 160] width 184 height 27
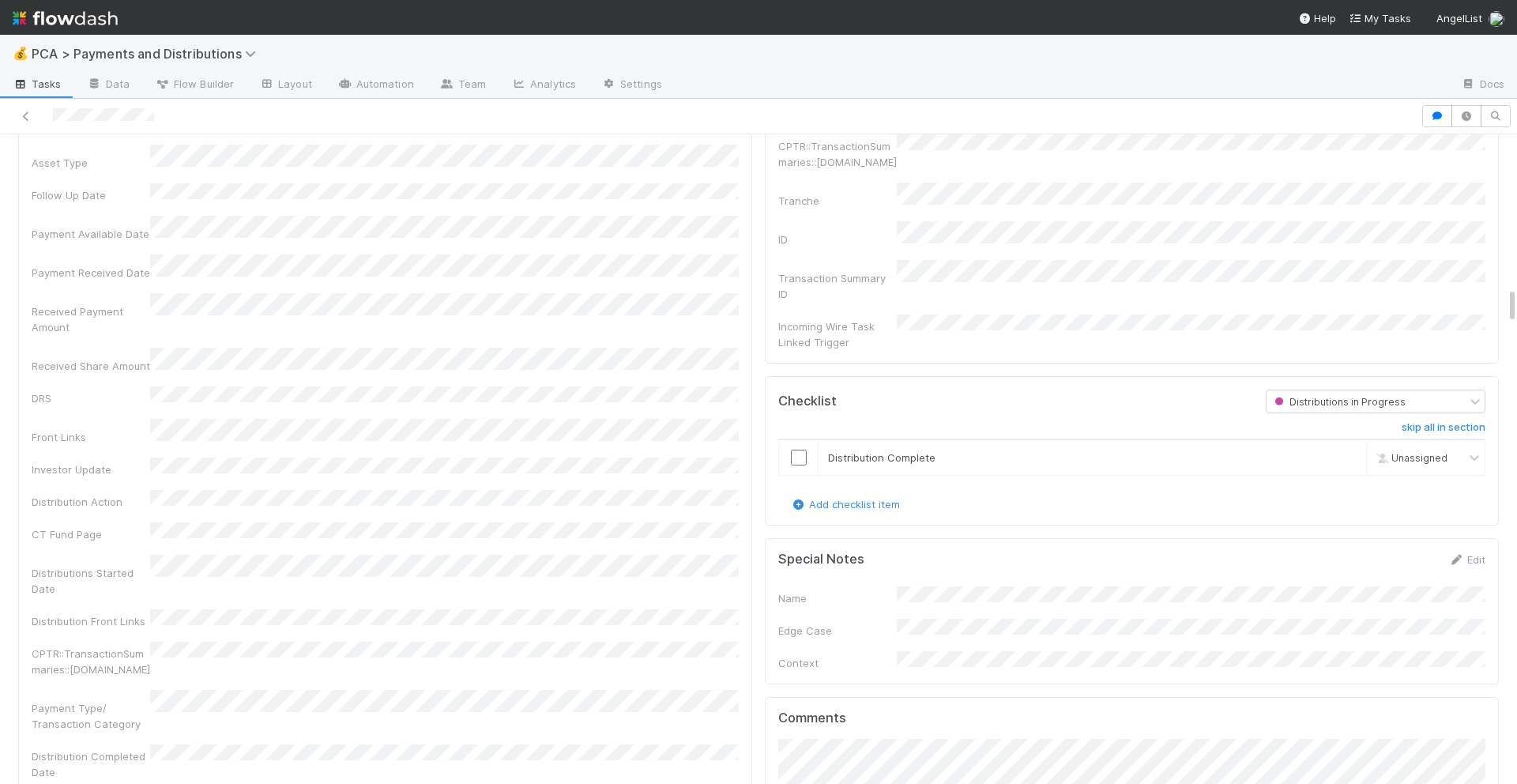
scroll to position [2754, 0]
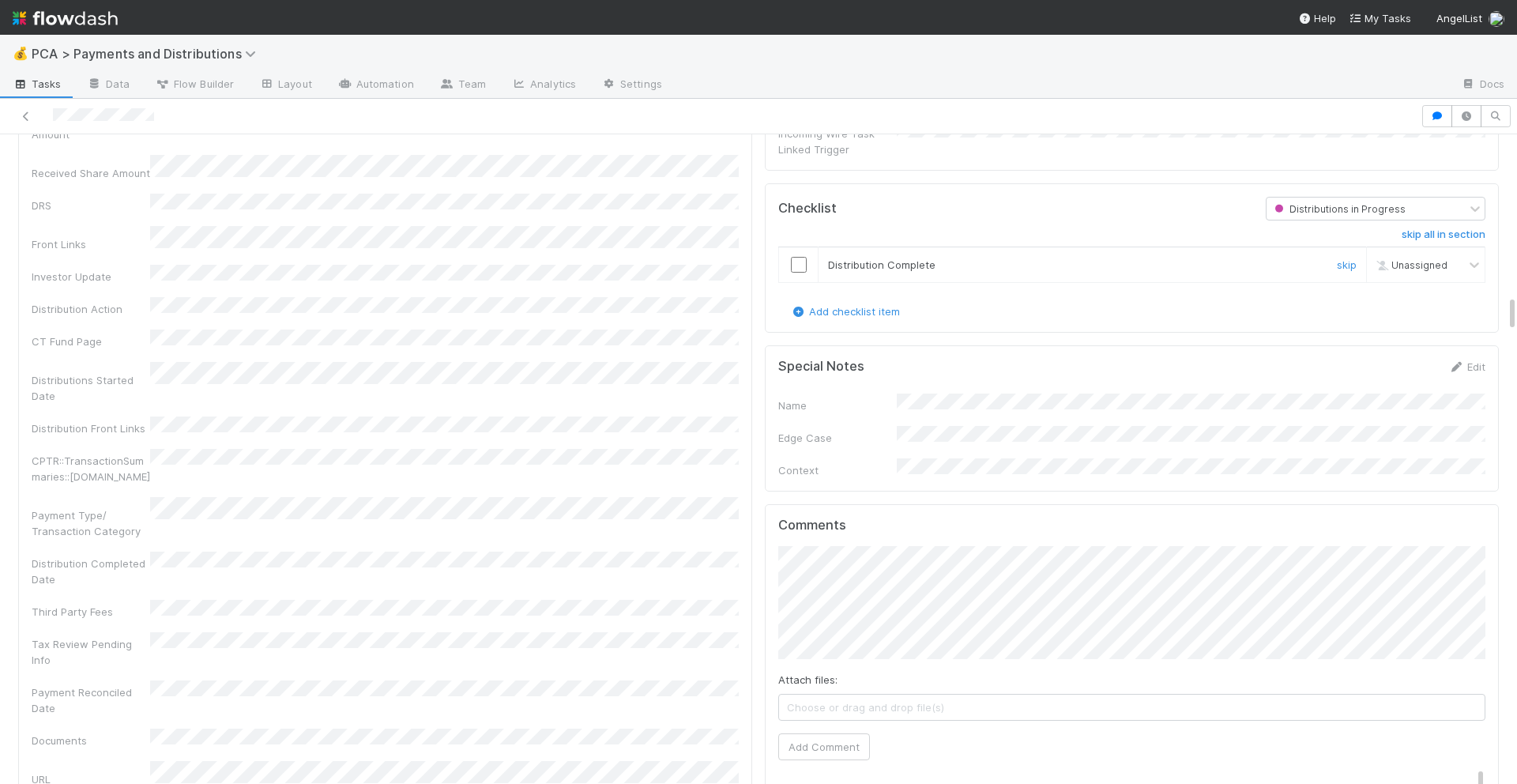
click at [797, 256] on input "checkbox" at bounding box center [799, 264] width 16 height 16
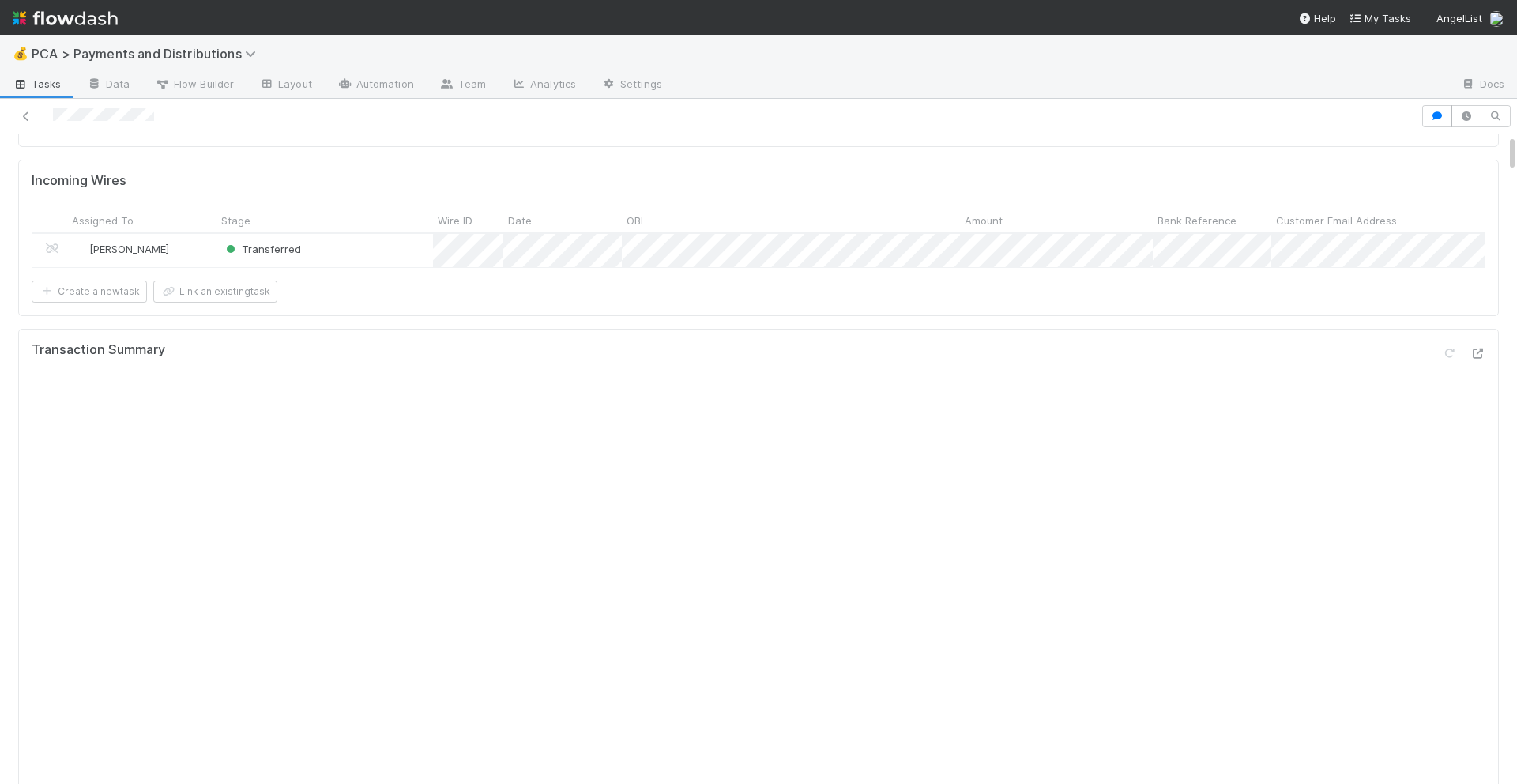
scroll to position [0, 0]
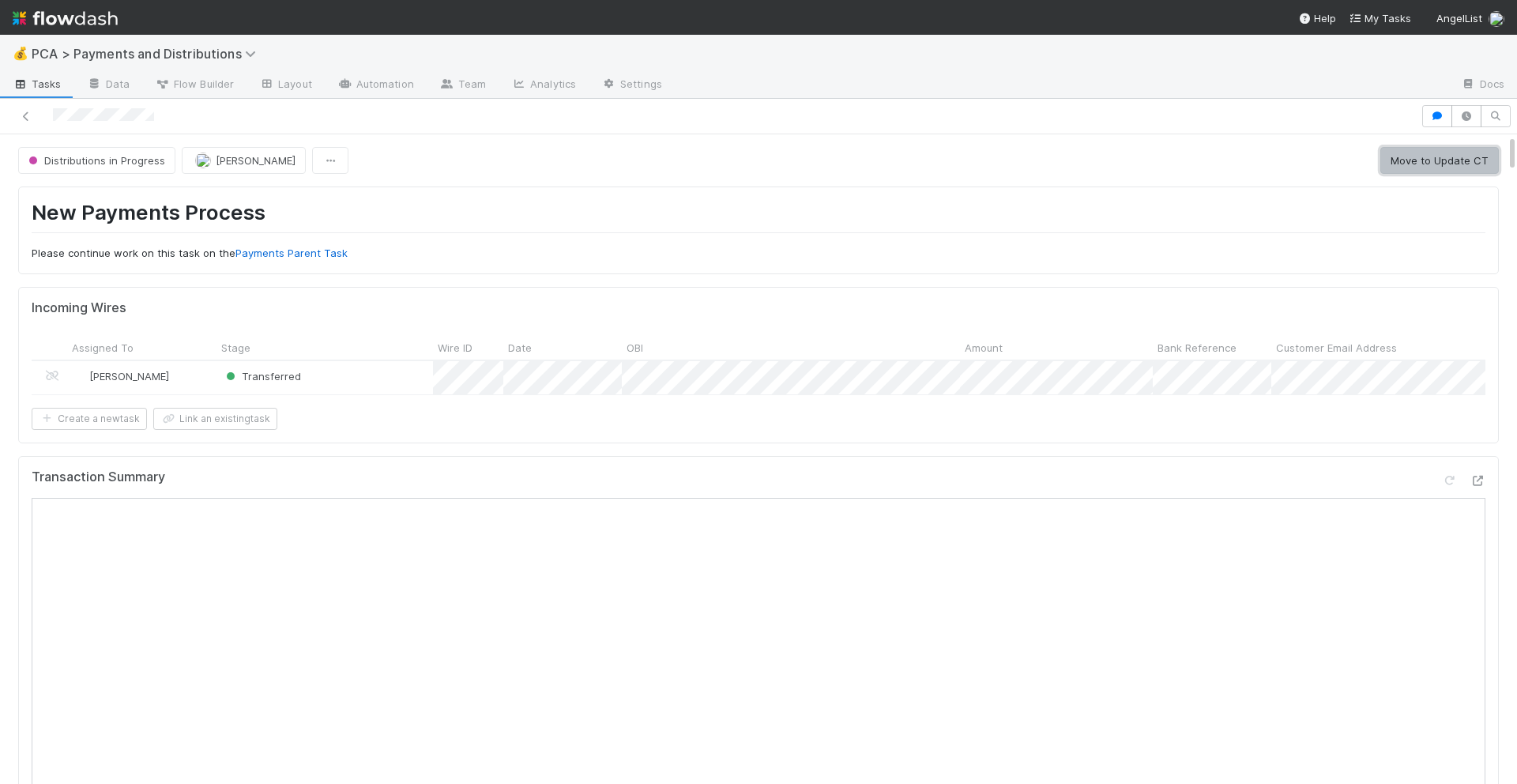
click at [1445, 159] on button "Move to Update CT" at bounding box center [1439, 160] width 118 height 27
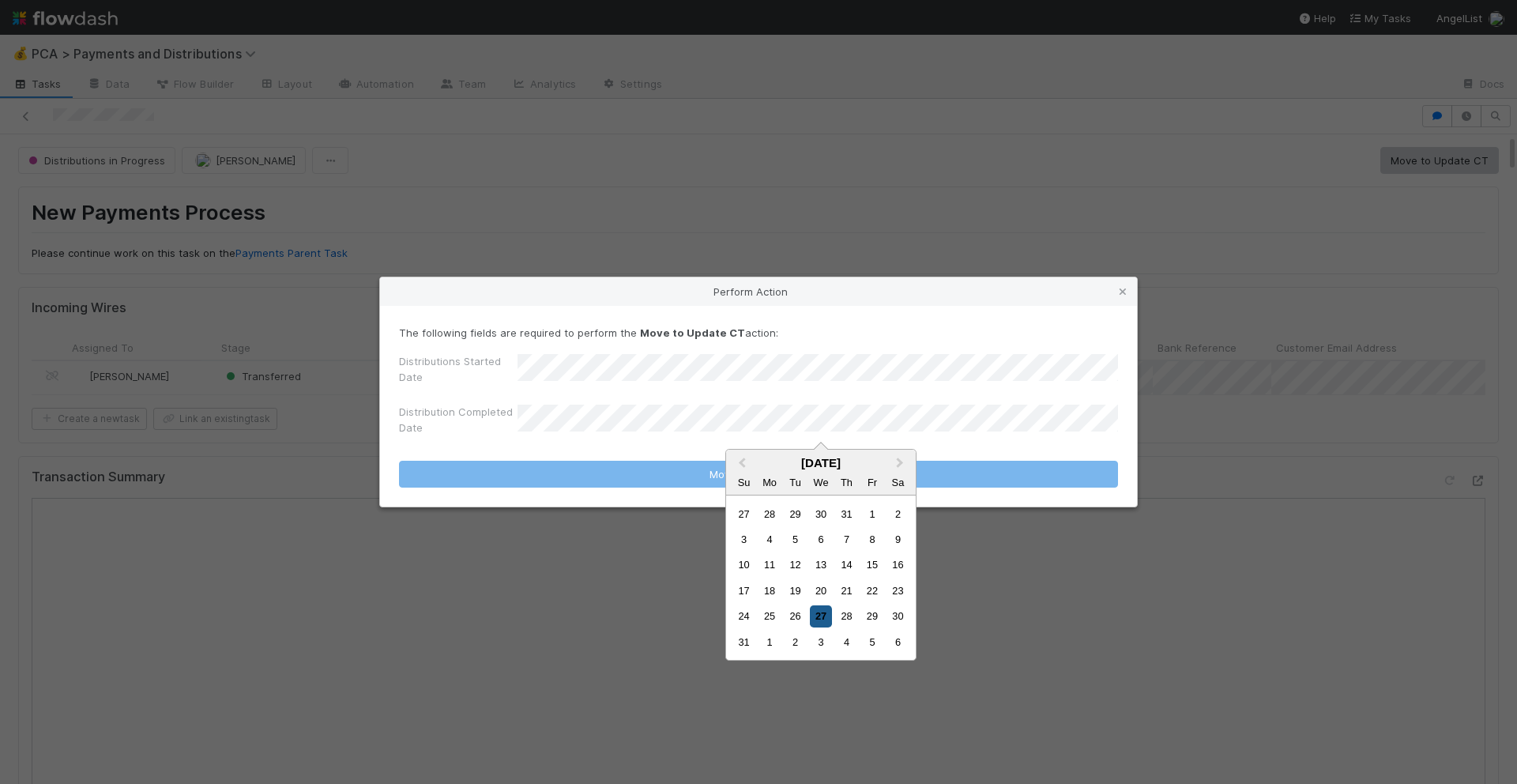
click at [816, 615] on div "27" at bounding box center [821, 616] width 22 height 22
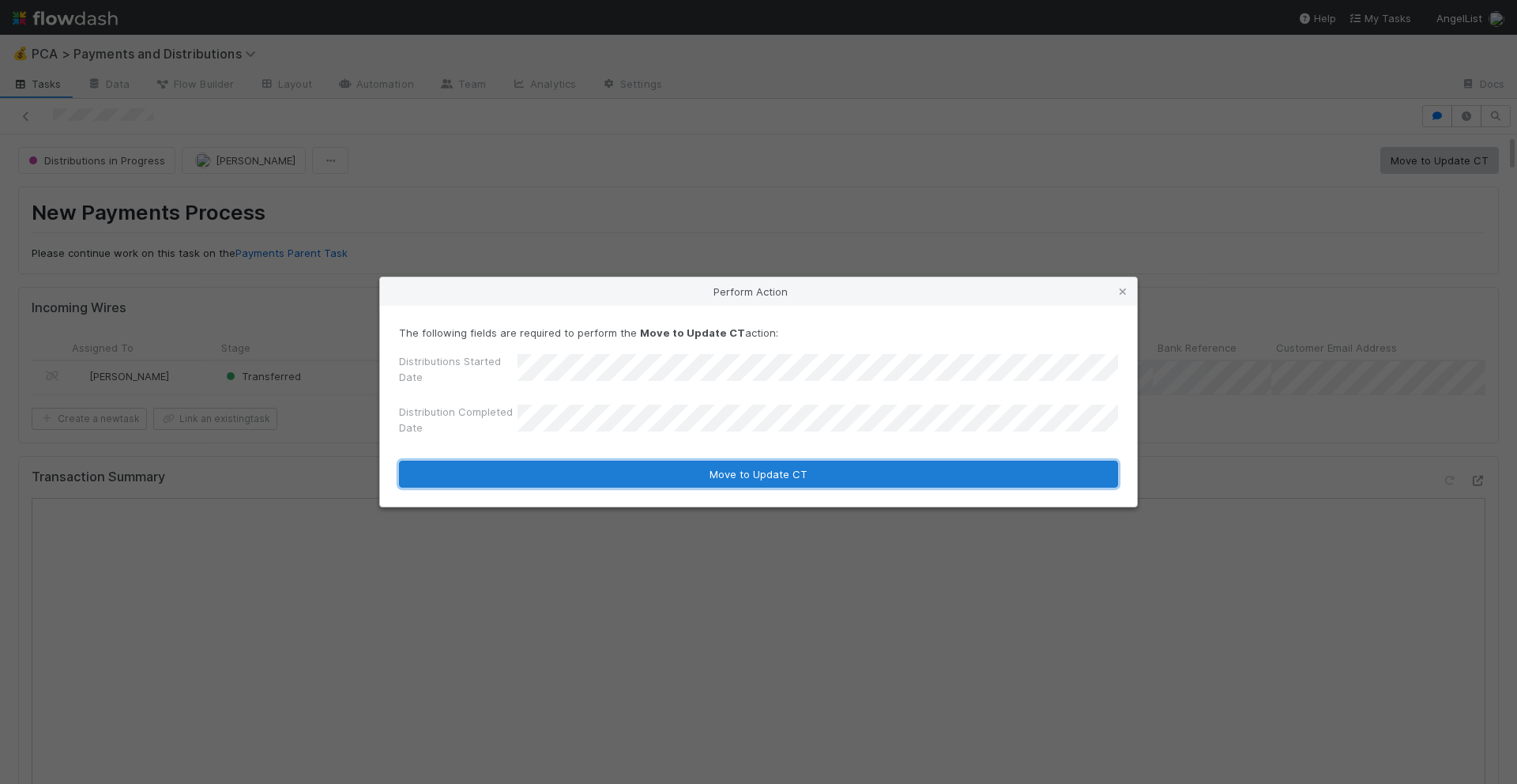
click at [769, 470] on button "Move to Update CT" at bounding box center [758, 473] width 719 height 27
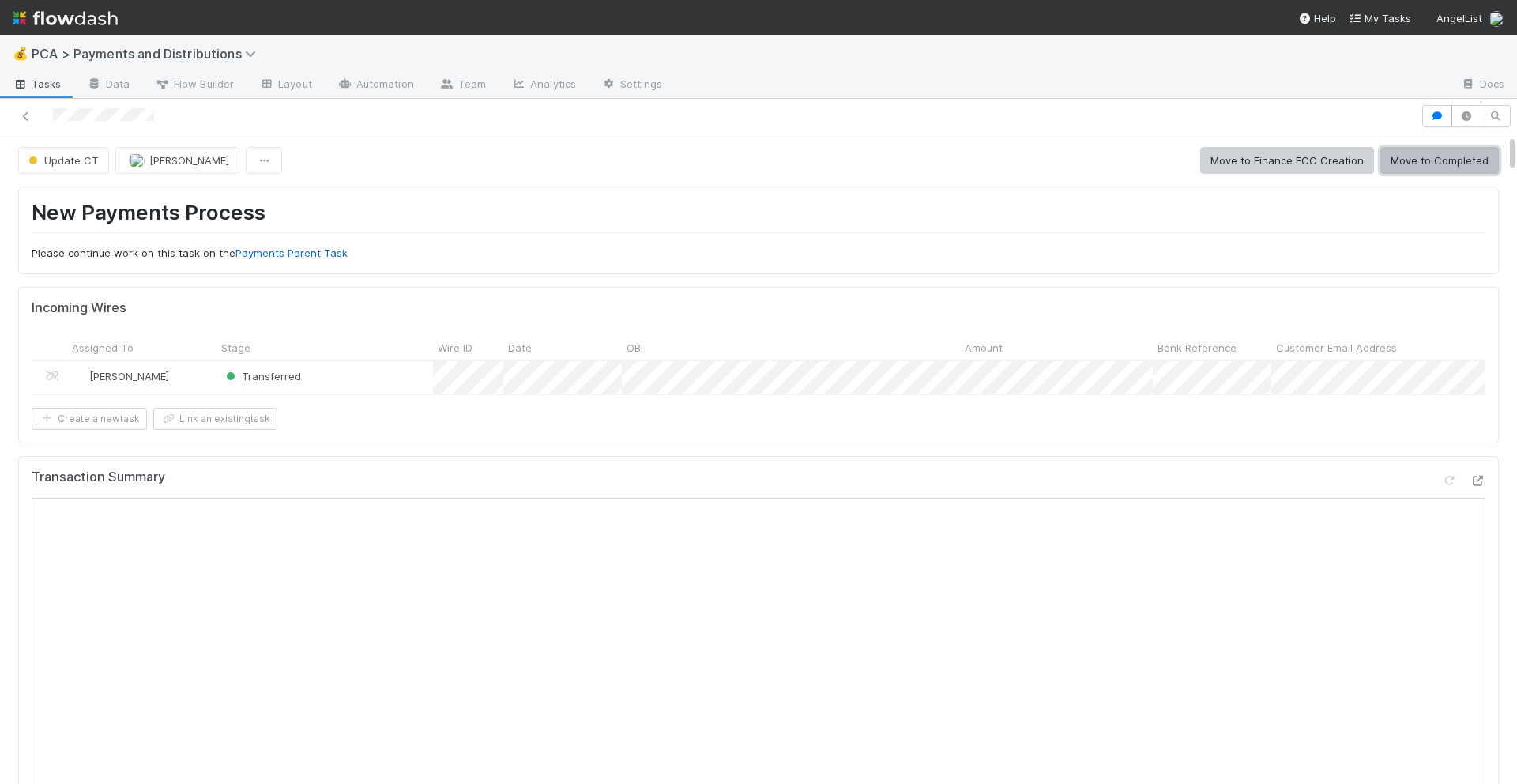
click at [1430, 169] on button "Move to Completed" at bounding box center [1439, 160] width 118 height 27
